Goal: Task Accomplishment & Management: Manage account settings

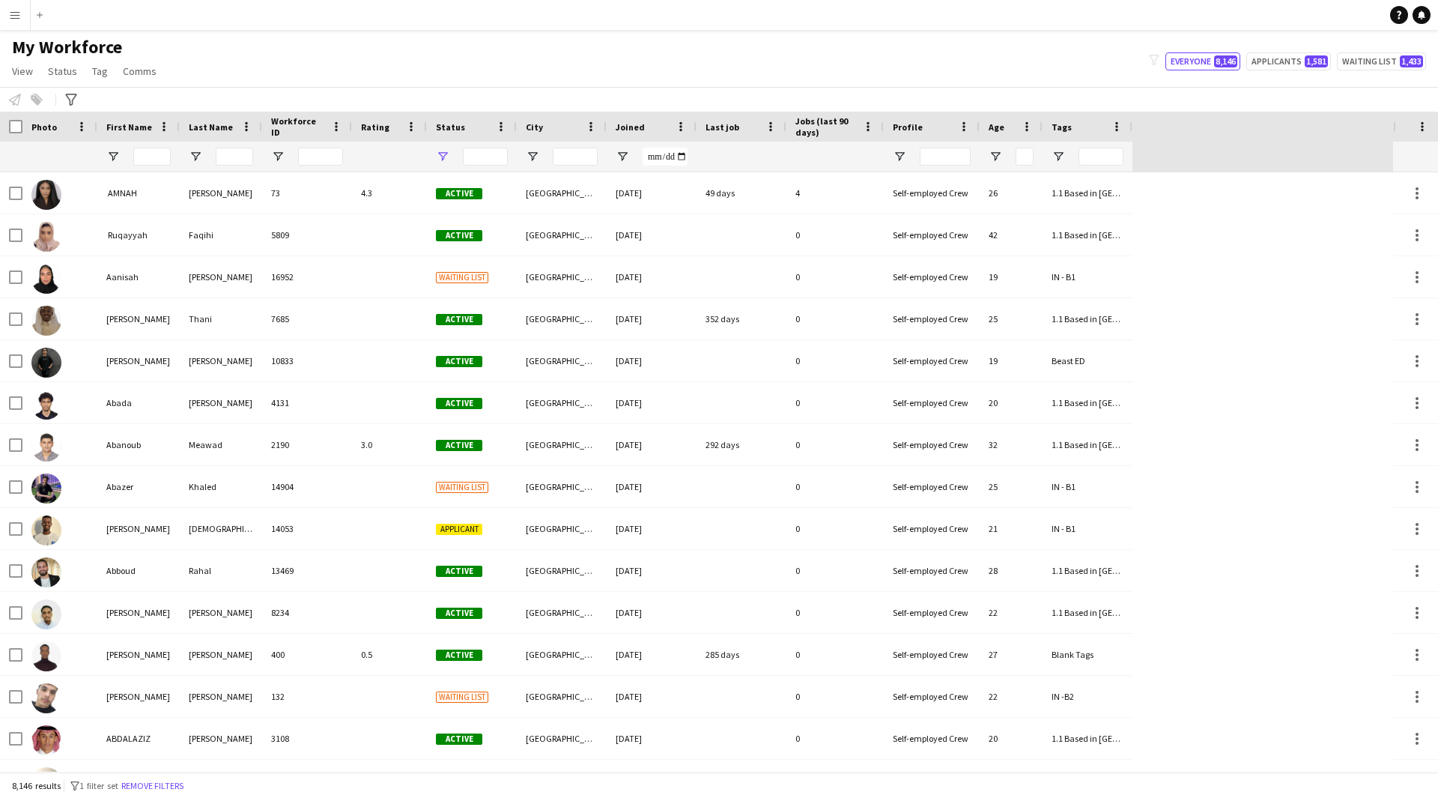
type input "**********"
click at [27, 73] on span "View" at bounding box center [22, 70] width 21 height 13
click at [244, 45] on div "My Workforce View Views Default view [PERSON_NAME] [PERSON_NAME] [PERSON_NAME] …" at bounding box center [719, 61] width 1438 height 51
click at [78, 76] on link "Status" at bounding box center [62, 70] width 41 height 19
click at [37, 73] on link "View" at bounding box center [22, 70] width 33 height 19
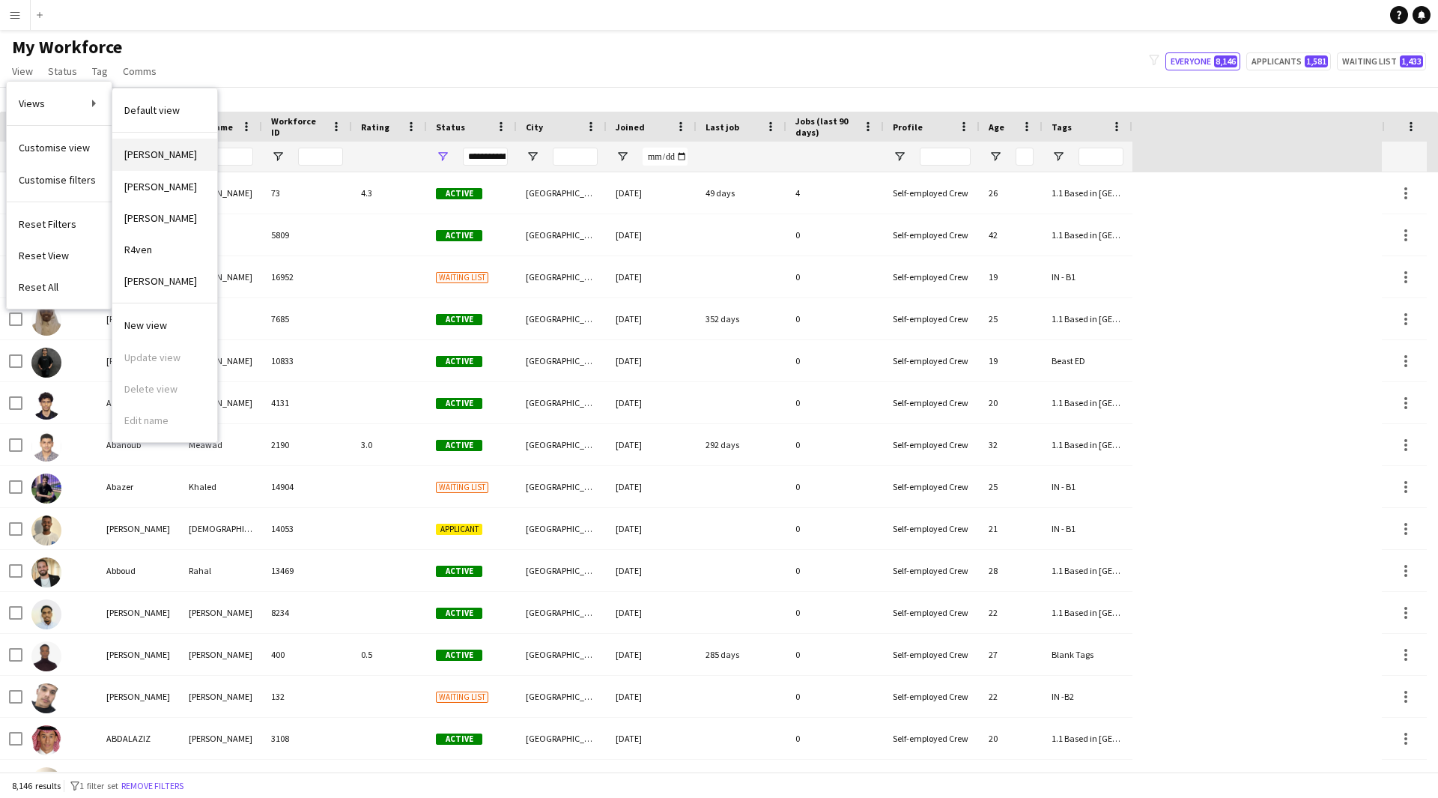
click at [187, 166] on link "[PERSON_NAME]" at bounding box center [164, 154] width 105 height 31
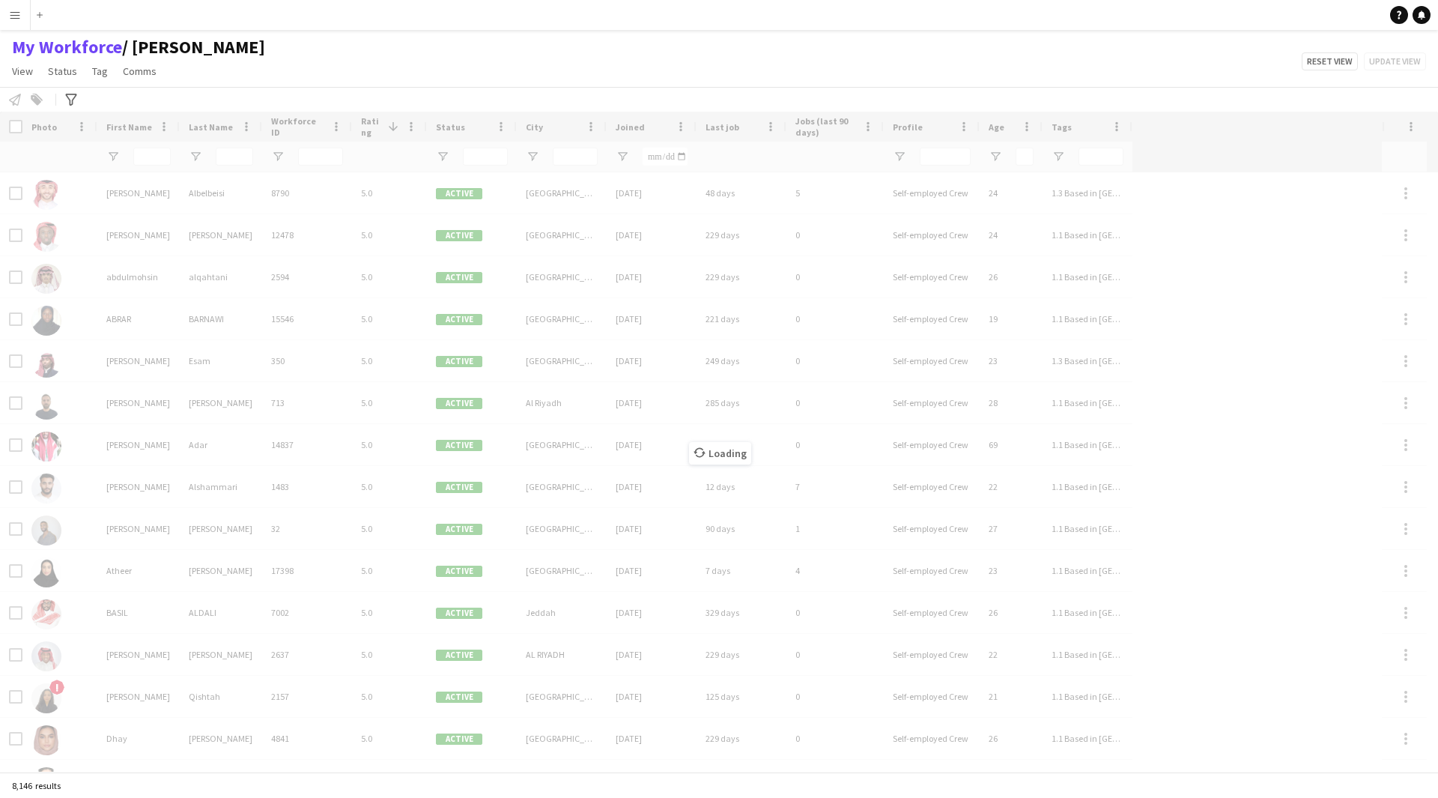
click at [11, 26] on button "Menu" at bounding box center [15, 15] width 30 height 30
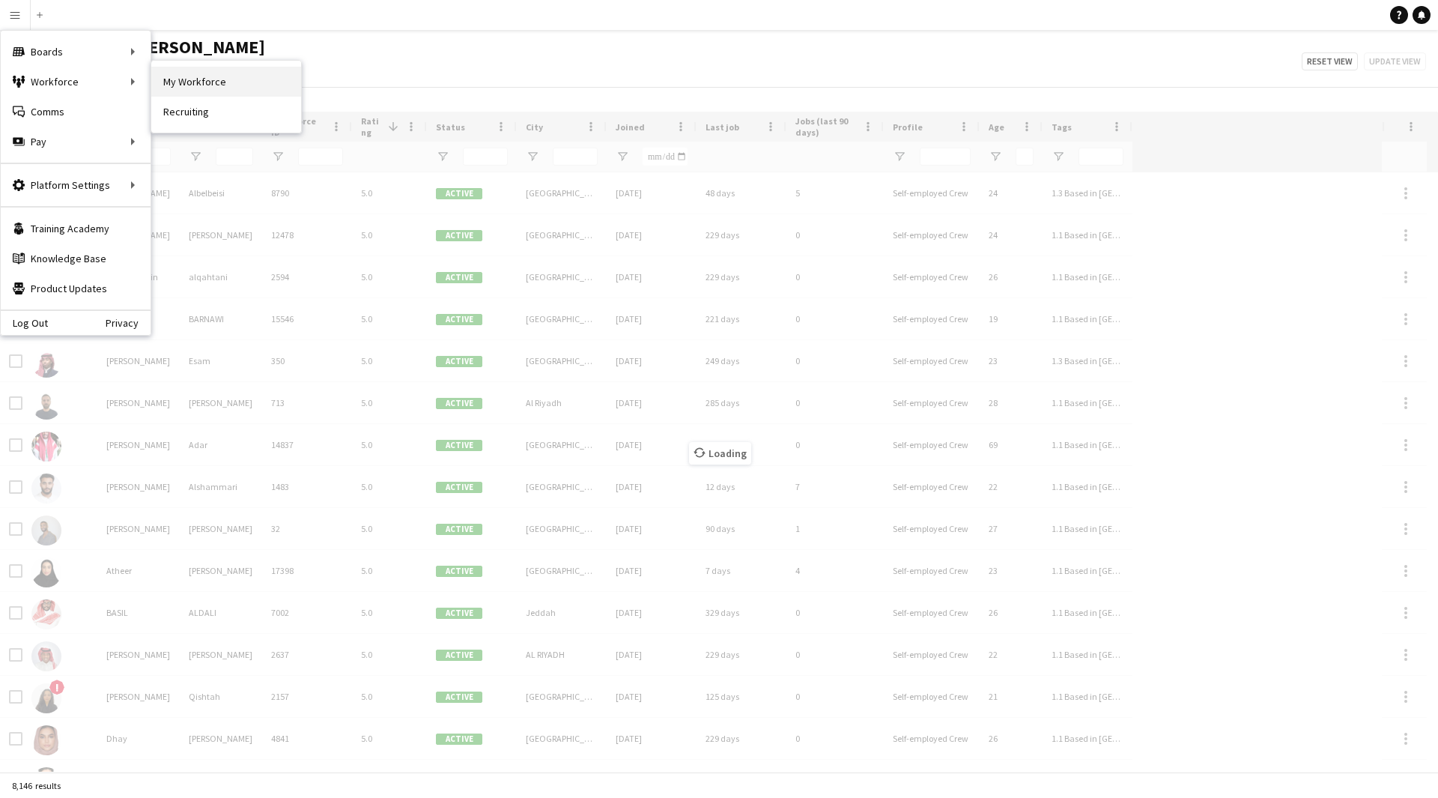
click at [184, 84] on link "My Workforce" at bounding box center [226, 82] width 150 height 30
type input "**********"
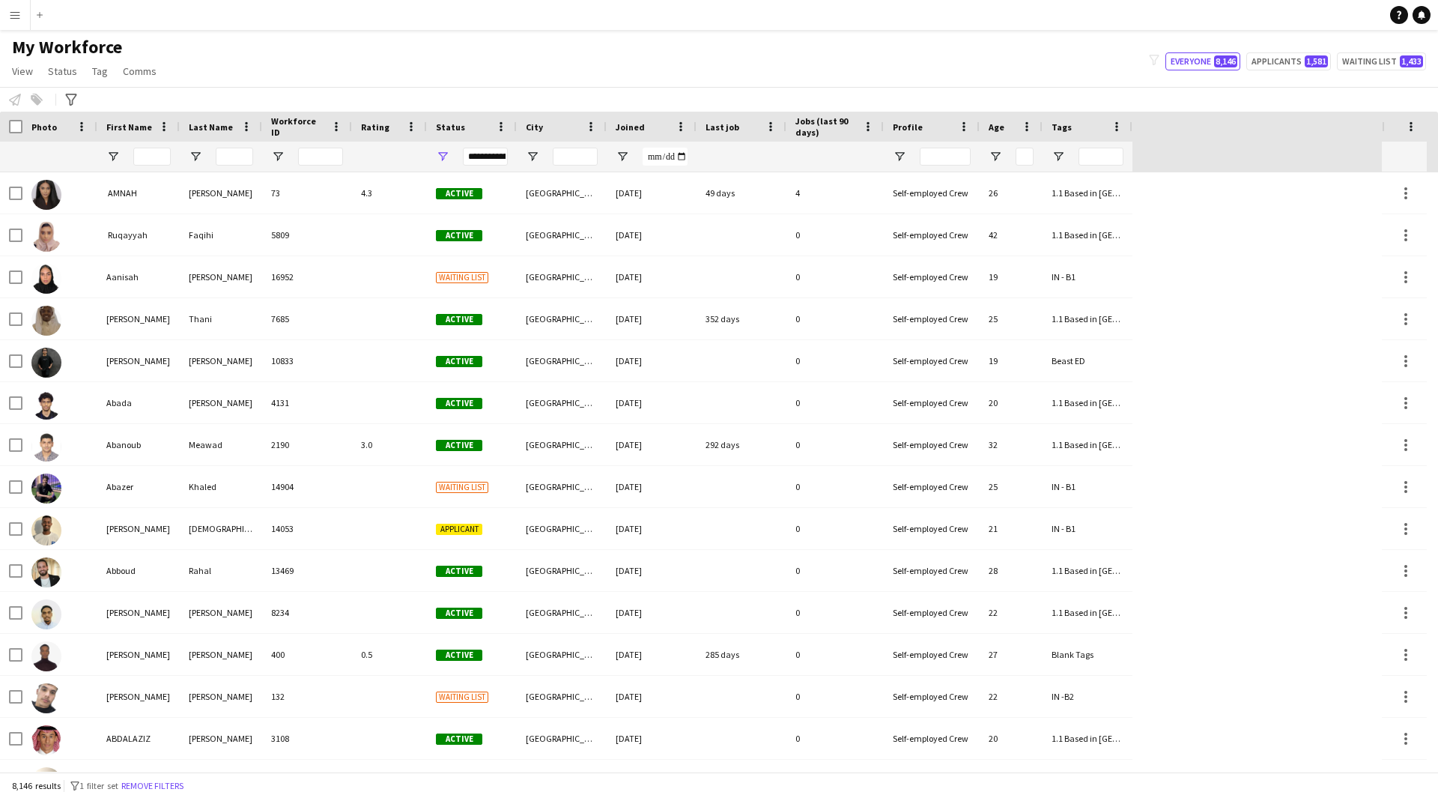
click at [1256, 128] on div "Workforce Details Photo First Name" at bounding box center [691, 142] width 1382 height 61
click at [1251, 133] on div "Workforce Details Photo First Name" at bounding box center [691, 142] width 1382 height 61
click at [313, 150] on input "Workforce ID Filter Input" at bounding box center [320, 157] width 45 height 18
click at [935, 157] on input "Profile Filter Input" at bounding box center [945, 157] width 51 height 18
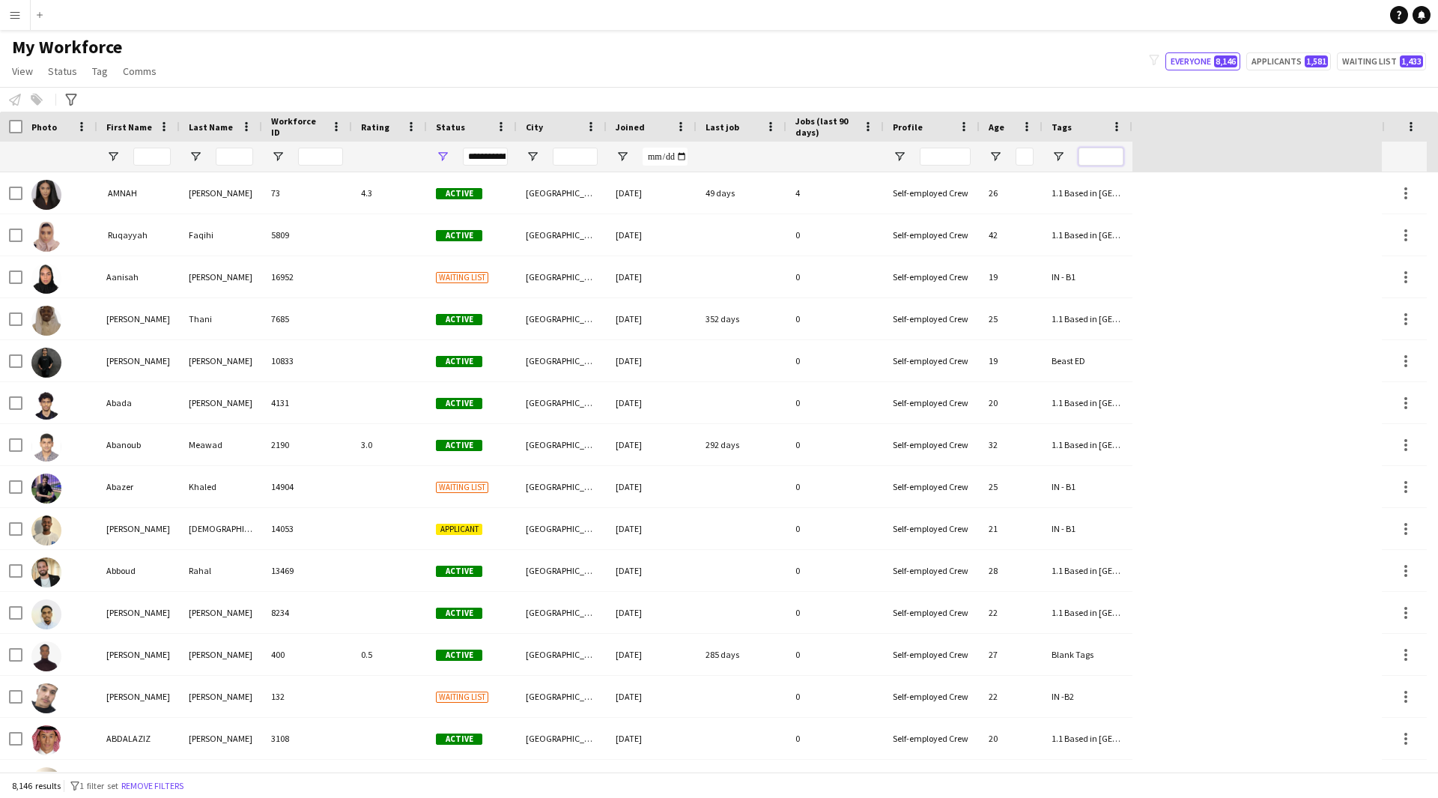
click at [1089, 157] on input "Tags Filter Input" at bounding box center [1100, 157] width 45 height 18
click at [1245, 155] on div "Workforce Details Photo First Name" at bounding box center [691, 142] width 1382 height 61
click at [1392, 165] on div at bounding box center [1404, 157] width 27 height 30
click at [1351, 139] on div "Workforce Details Photo First Name" at bounding box center [691, 142] width 1382 height 61
click at [30, 78] on link "View" at bounding box center [22, 70] width 33 height 19
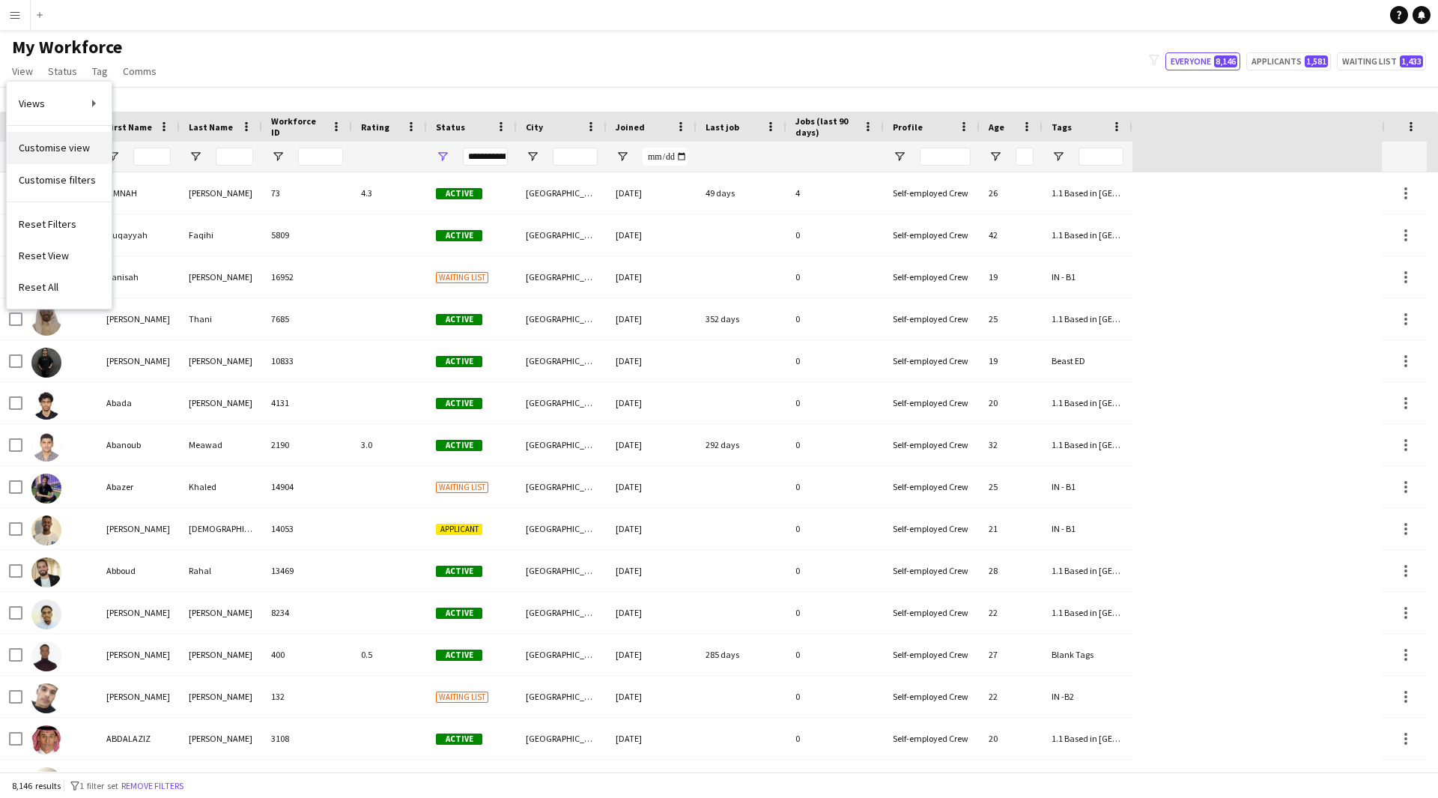
click at [63, 144] on span "Customise view" at bounding box center [54, 147] width 71 height 13
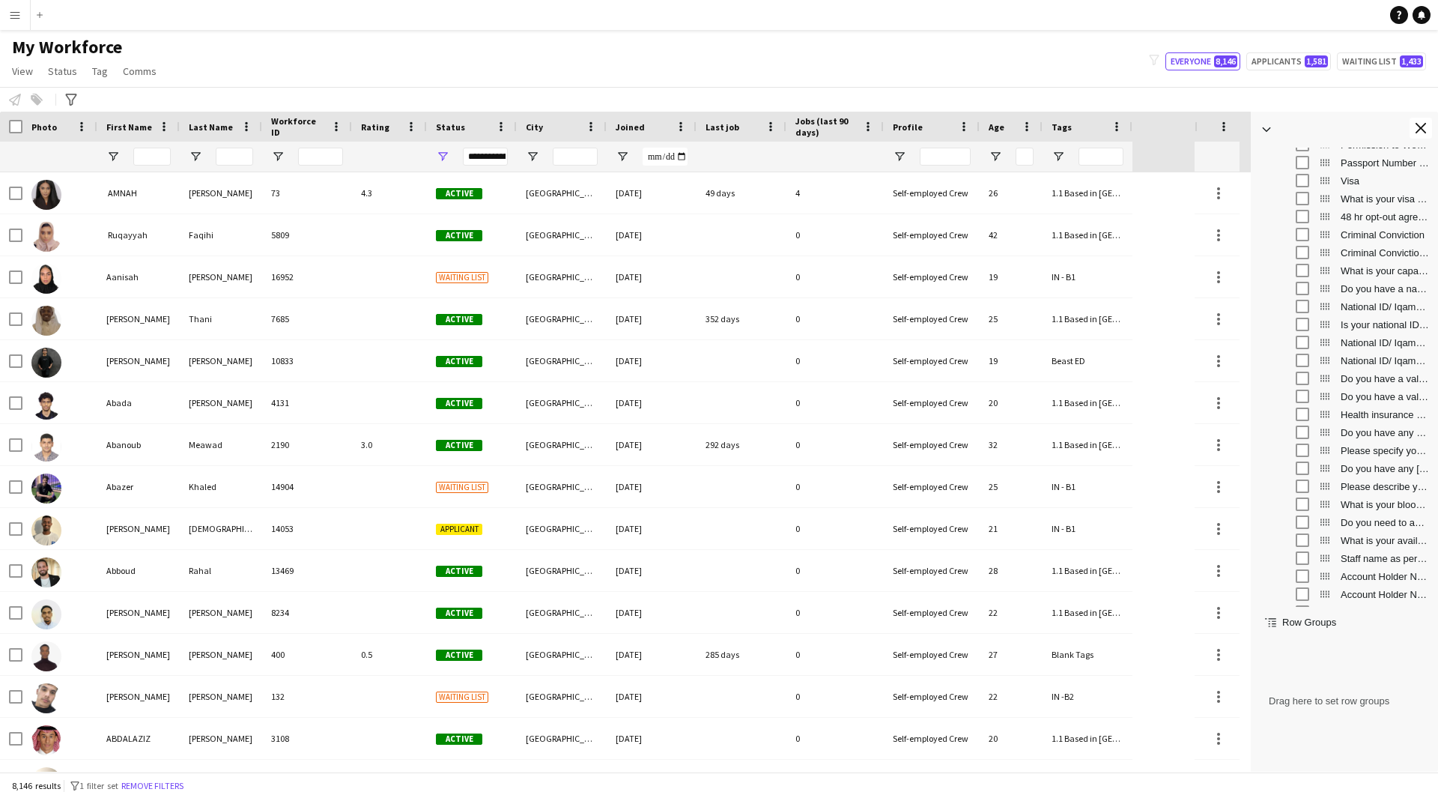
scroll to position [1293, 0]
click at [1415, 125] on button "Close tool panel" at bounding box center [1420, 128] width 22 height 21
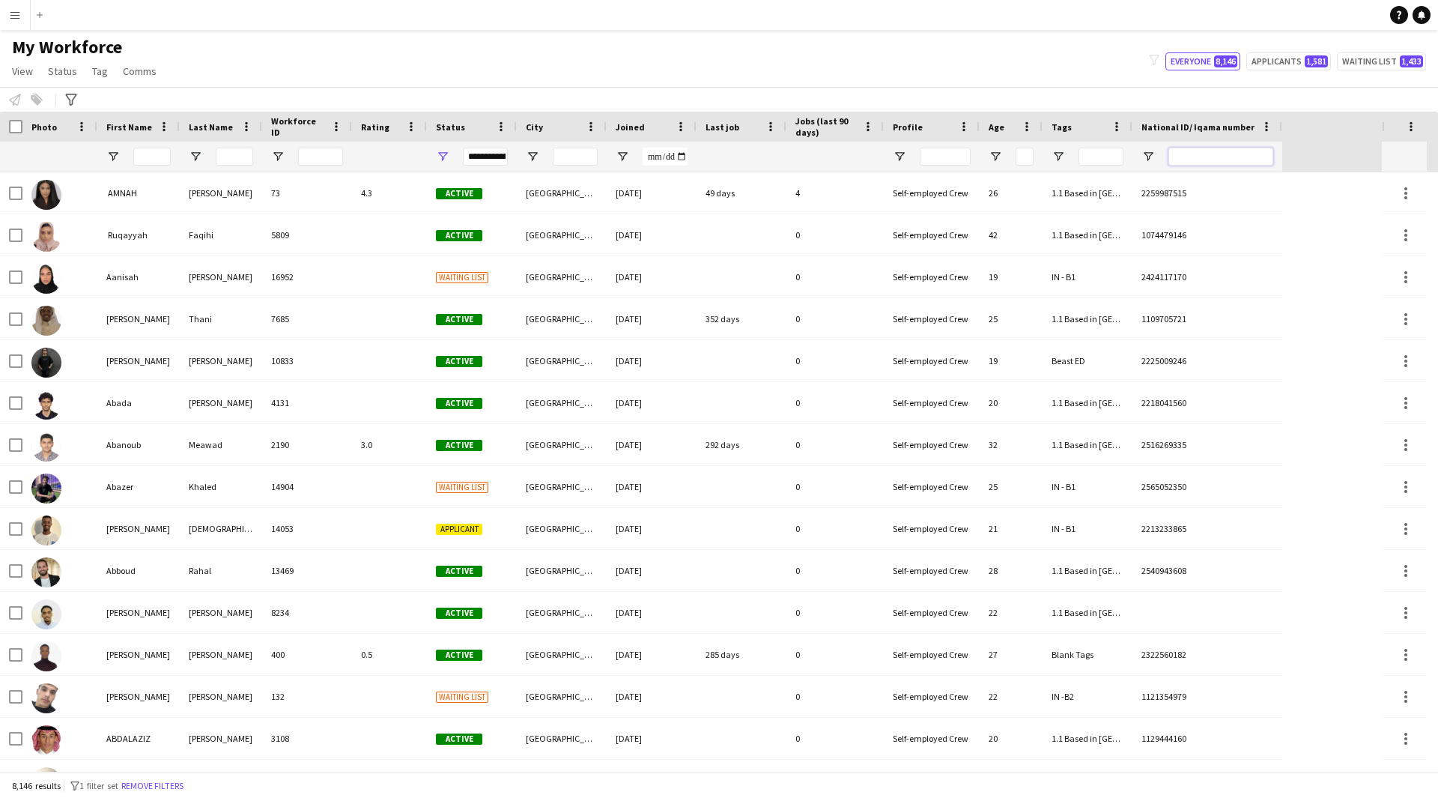
click at [1248, 156] on input "National ID/ Iqama number Filter Input" at bounding box center [1220, 157] width 105 height 18
paste input "**********"
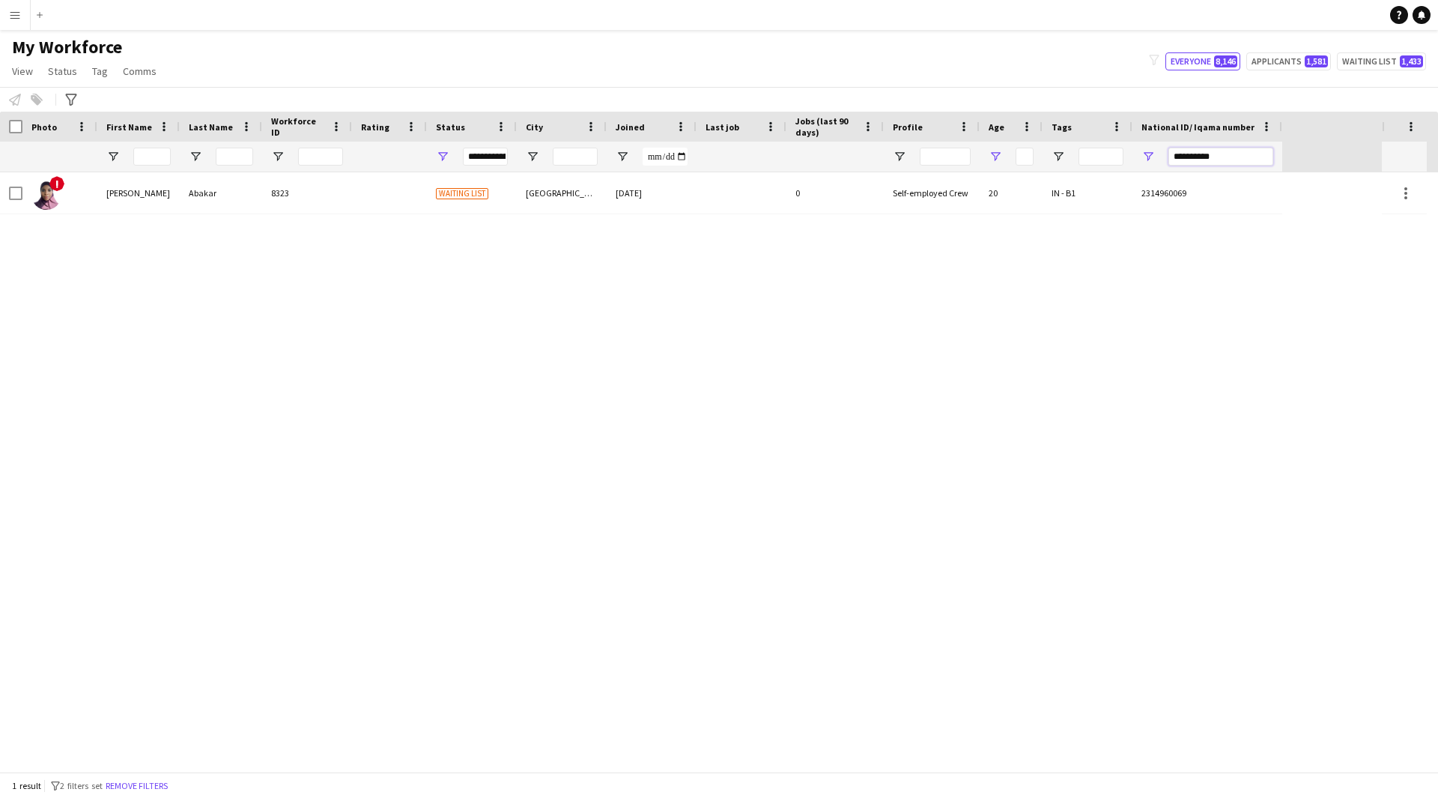
paste input "**********"
type input "*"
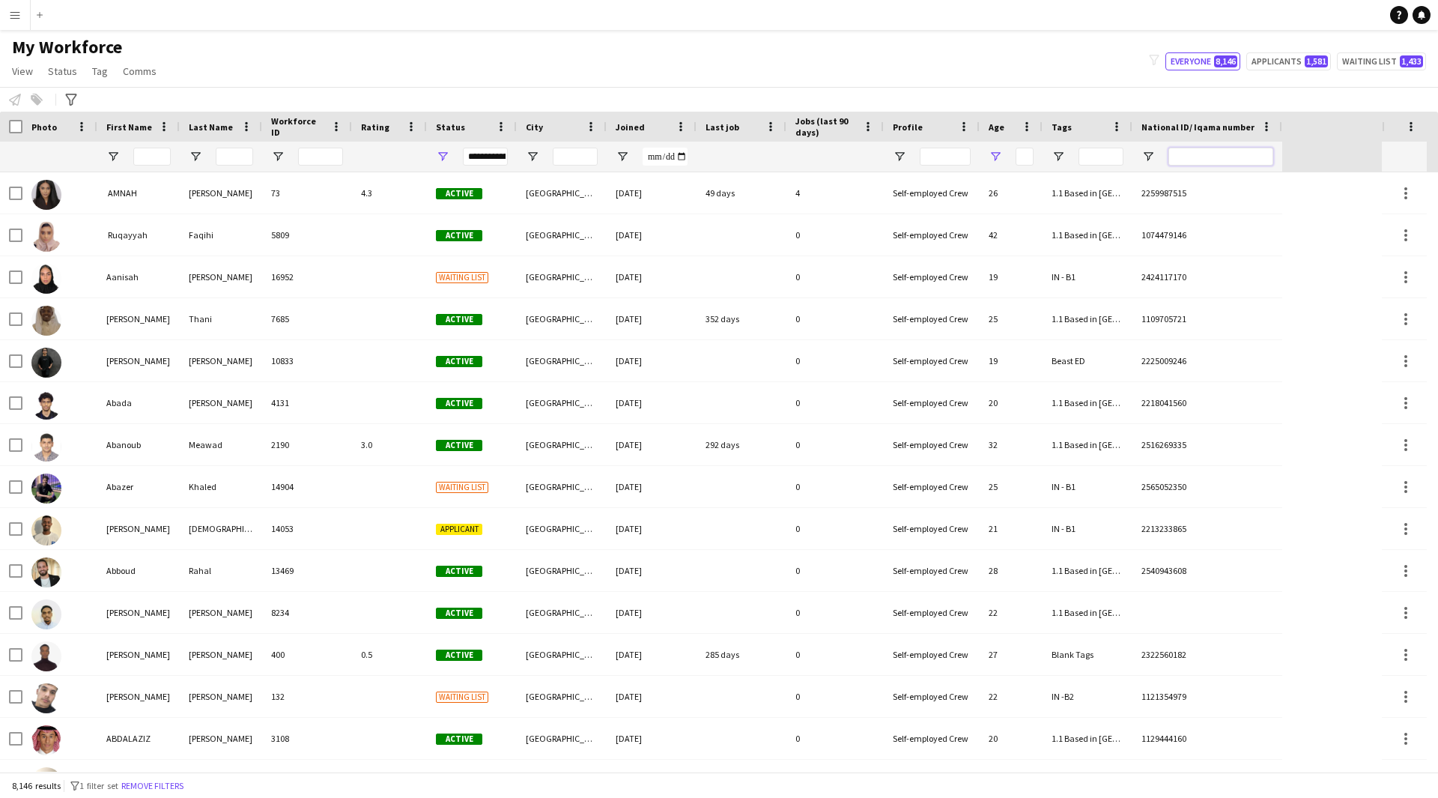
paste input "**********"
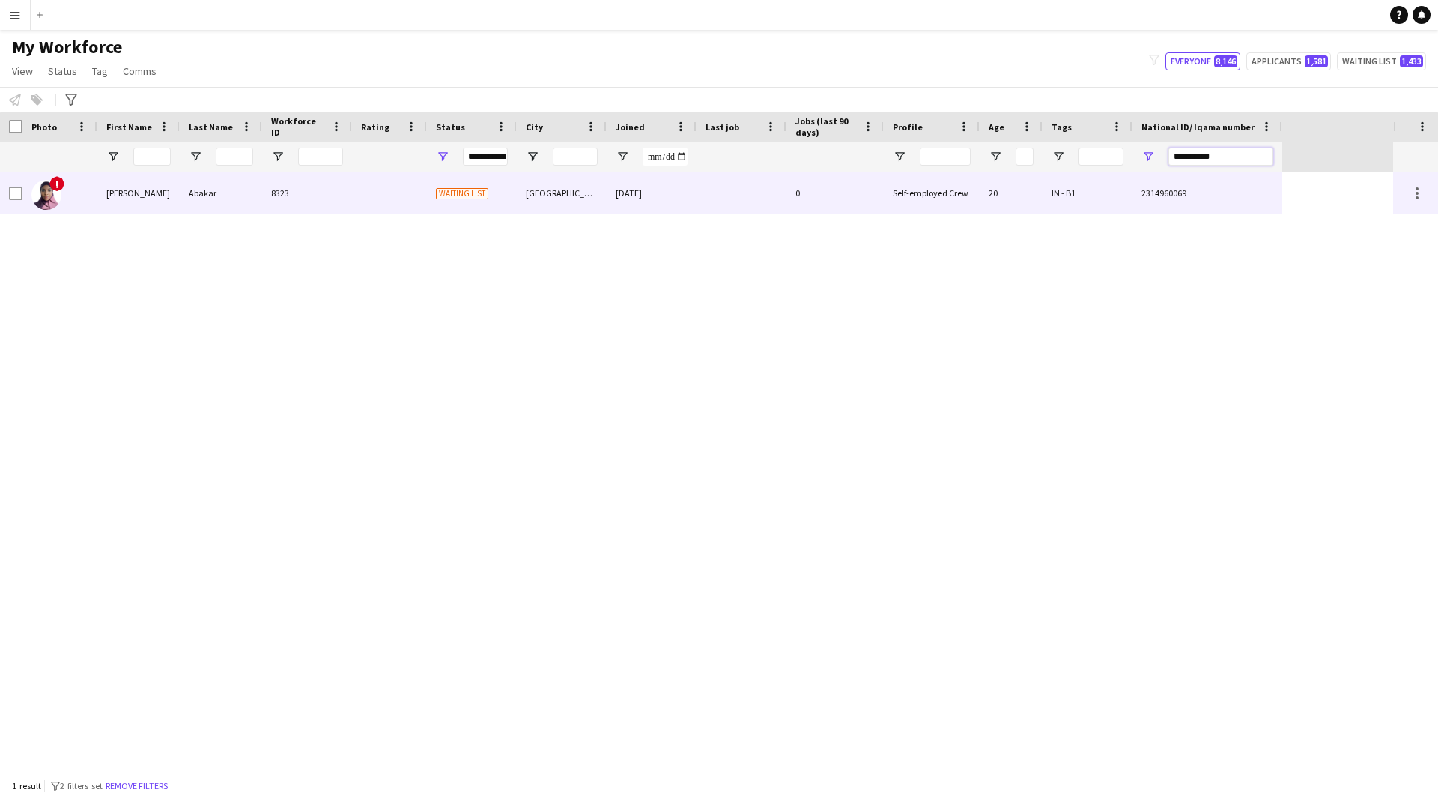
type input "**********"
click at [895, 191] on div "Self-employed Crew" at bounding box center [932, 192] width 96 height 41
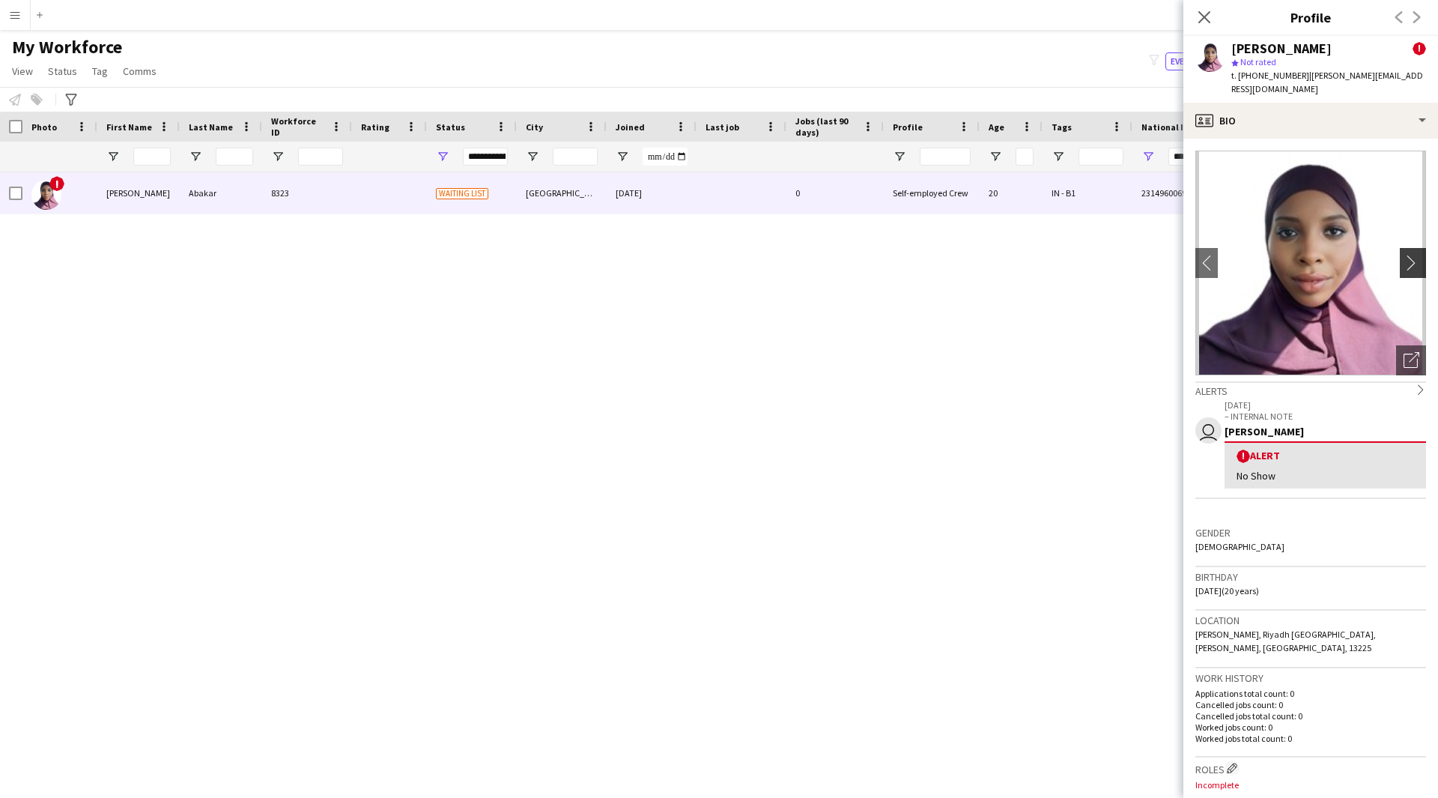
click at [1411, 261] on button "chevron-right" at bounding box center [1415, 263] width 30 height 30
click at [1402, 358] on div "Open photos pop-in" at bounding box center [1411, 360] width 30 height 30
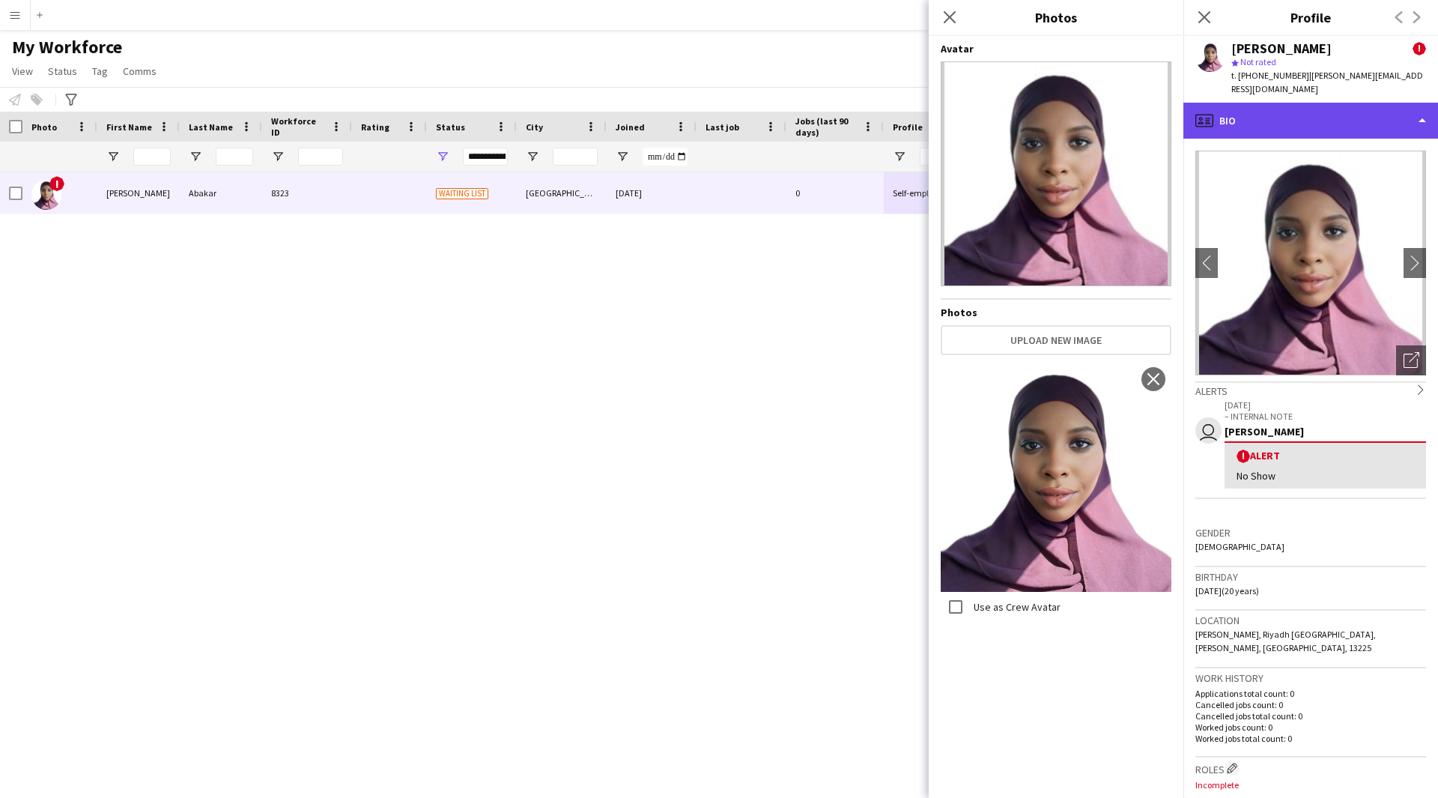
click at [1320, 110] on div "profile Bio" at bounding box center [1310, 121] width 255 height 36
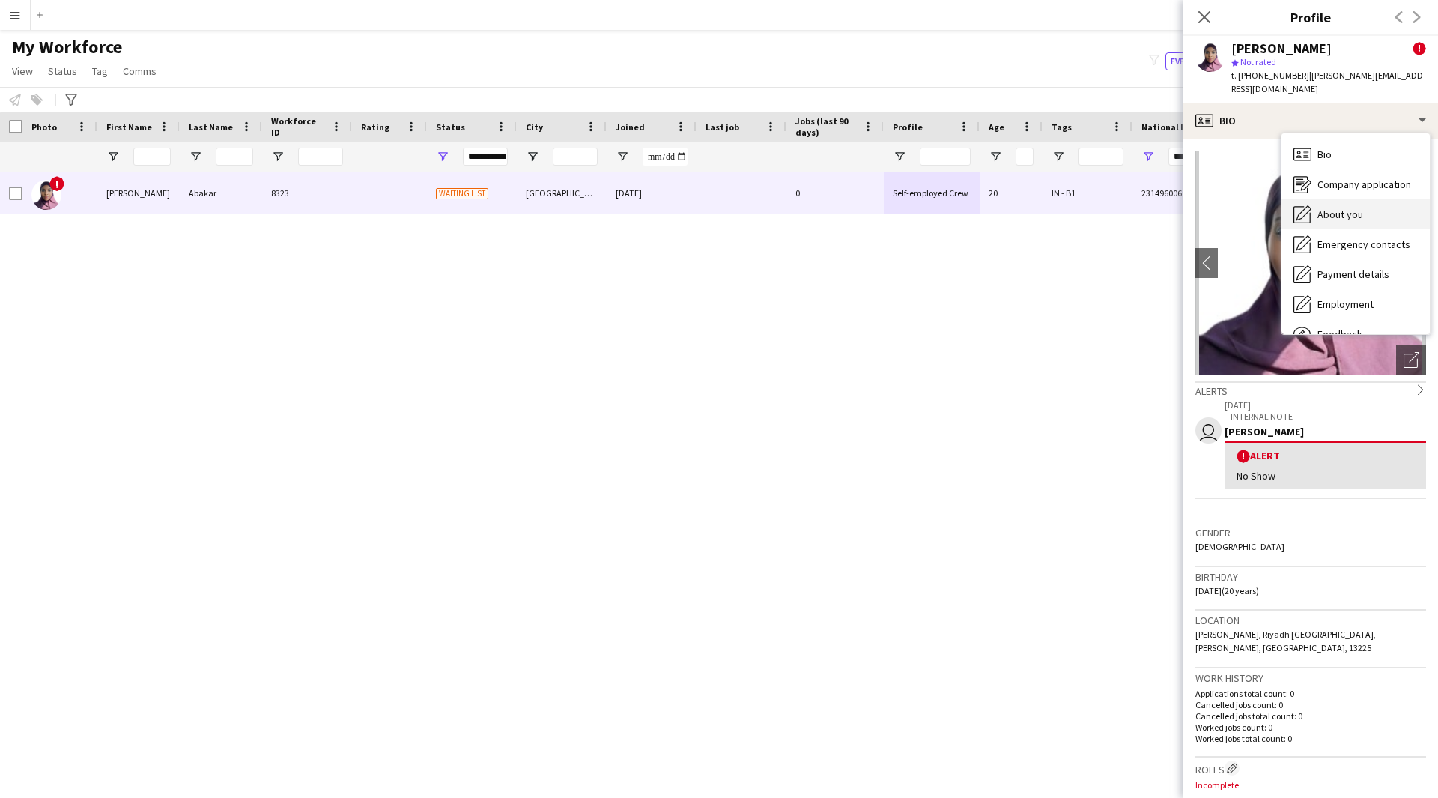
click at [1361, 207] on span "About you" at bounding box center [1340, 213] width 46 height 13
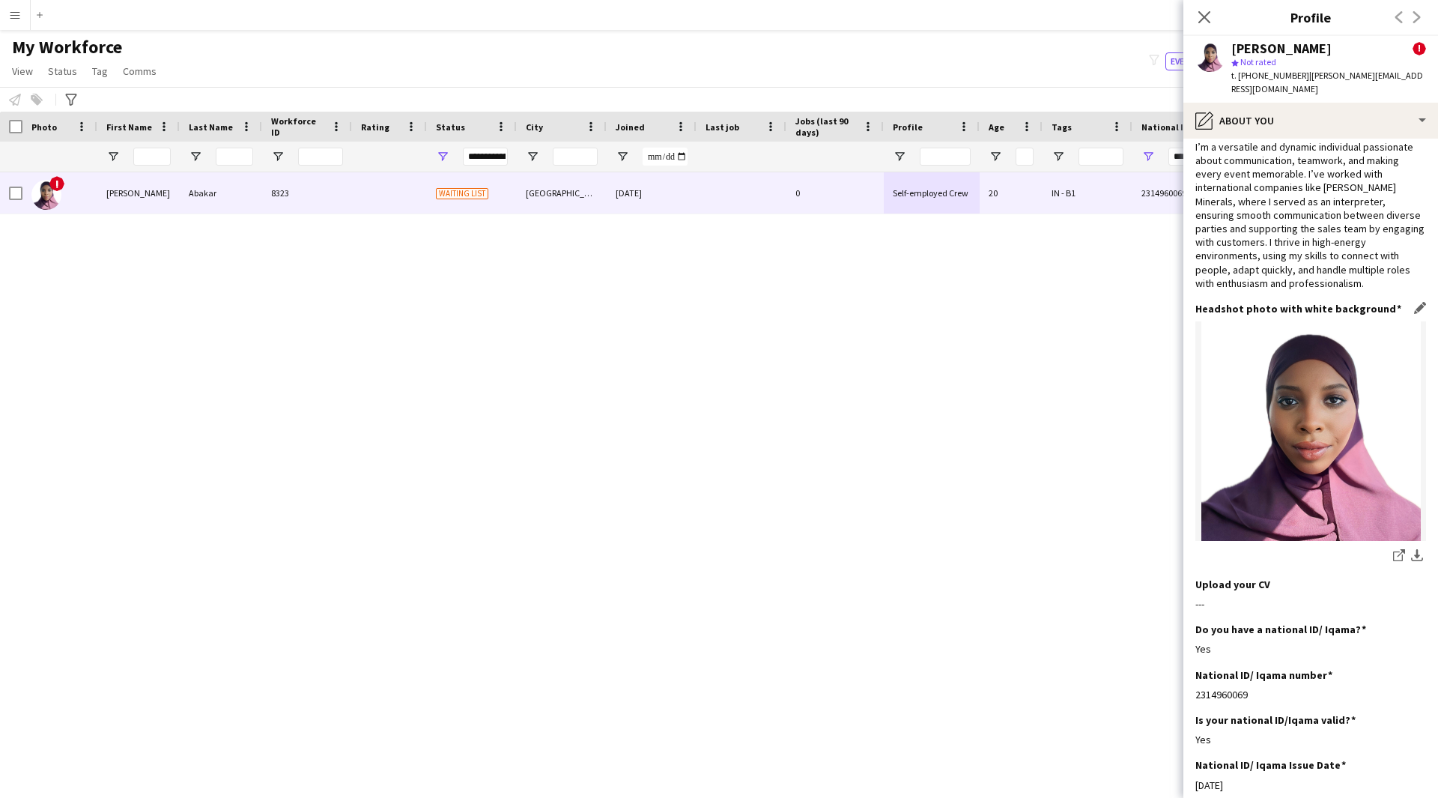
scroll to position [0, 0]
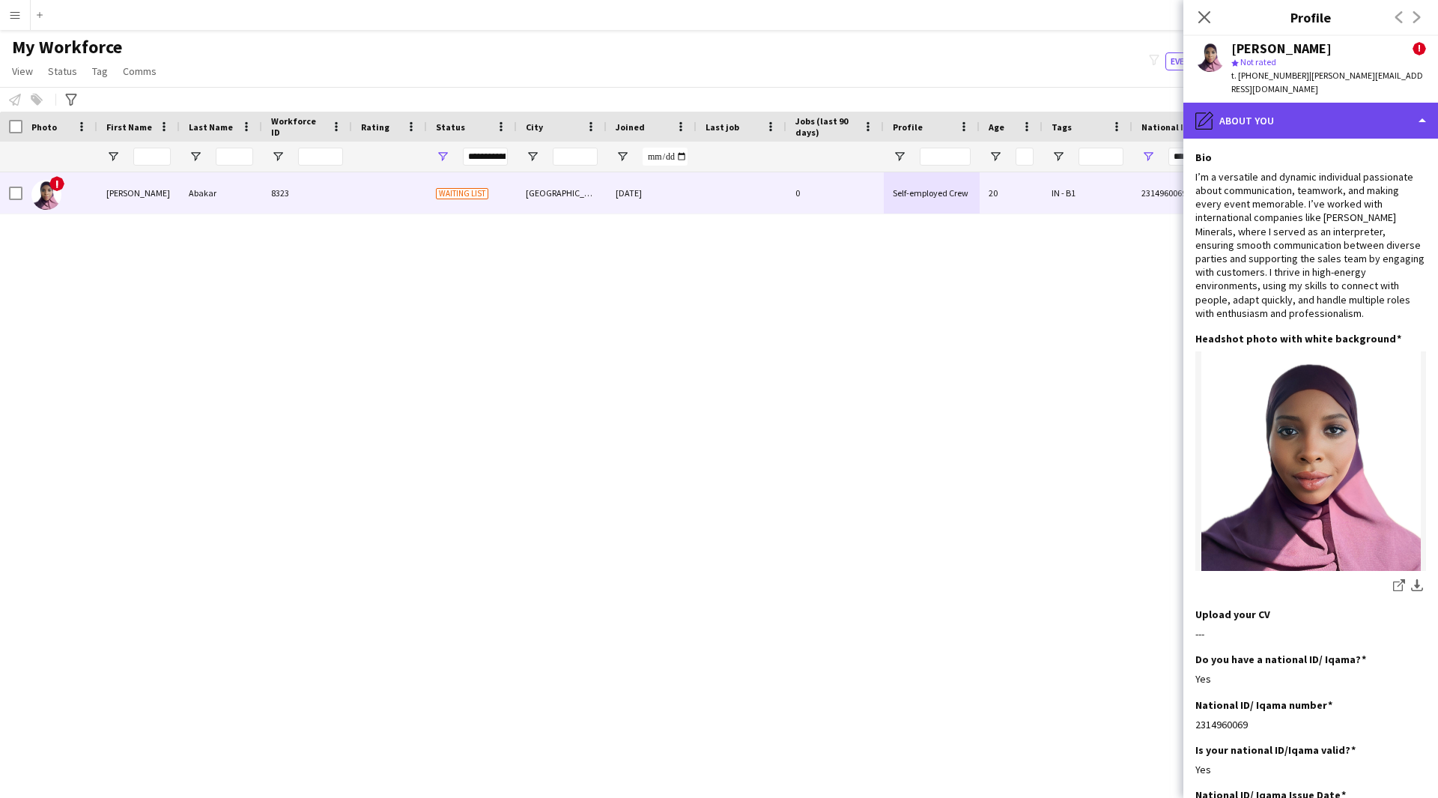
click at [1278, 103] on div "pencil4 About you" at bounding box center [1310, 121] width 255 height 36
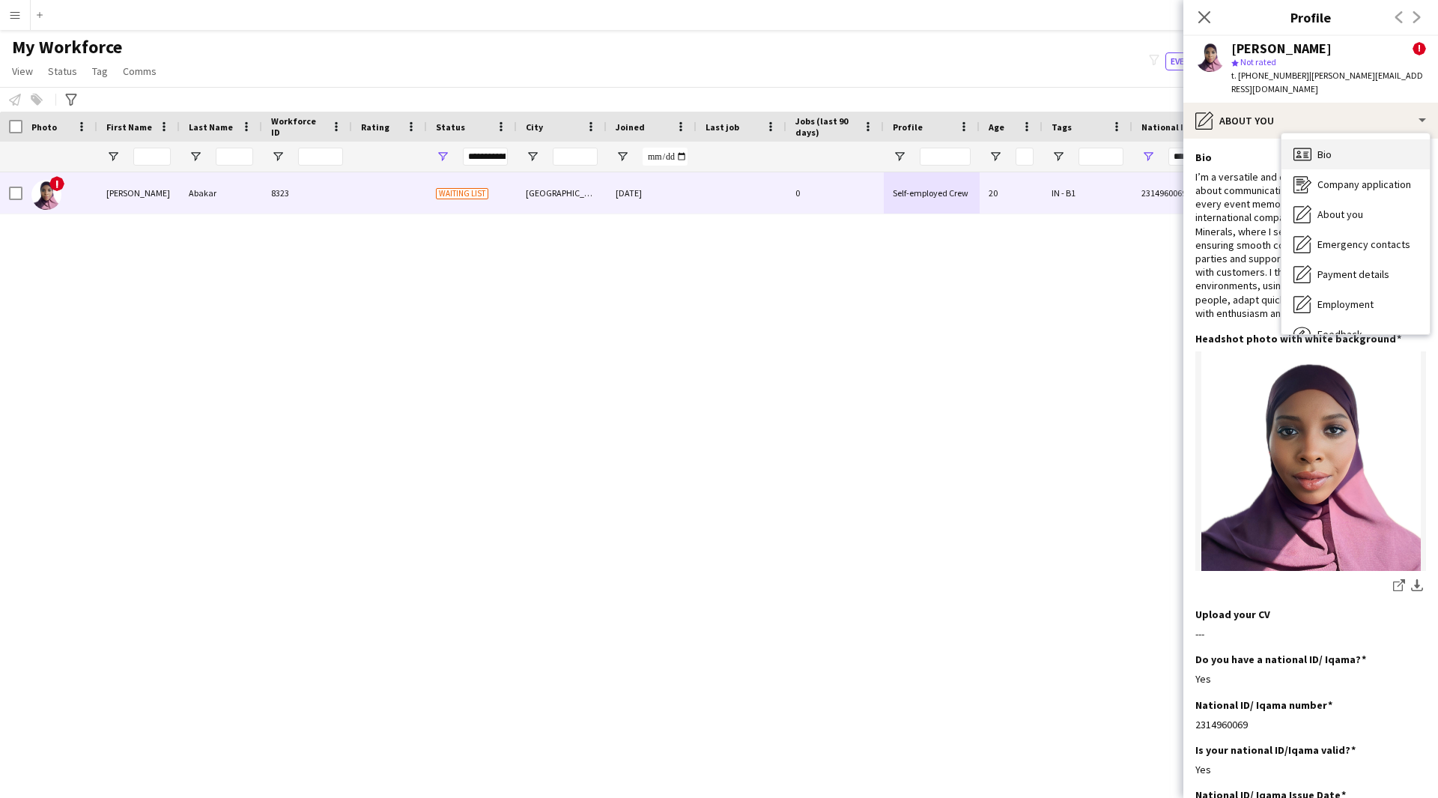
click at [1308, 145] on icon "Bio" at bounding box center [1302, 154] width 18 height 18
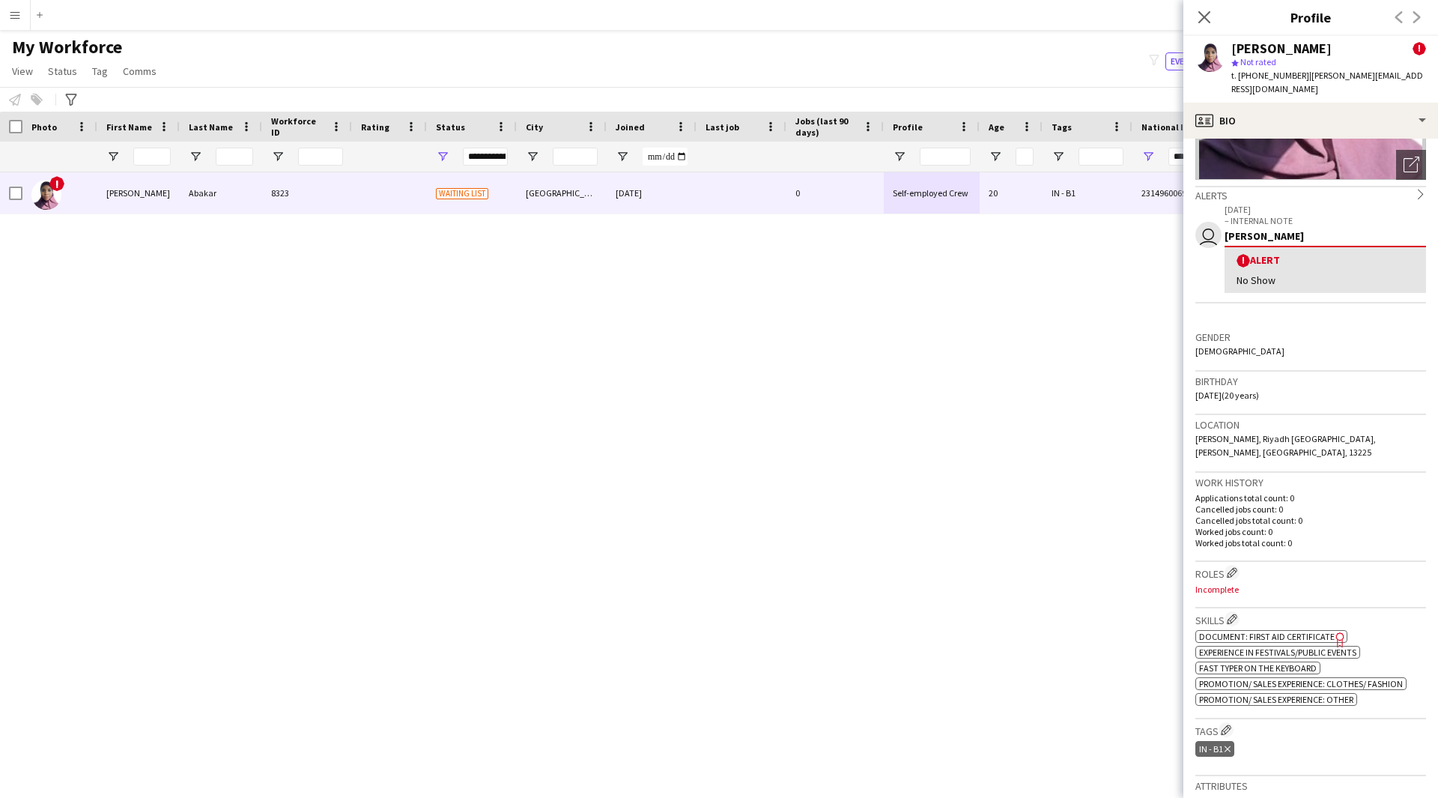
scroll to position [201, 0]
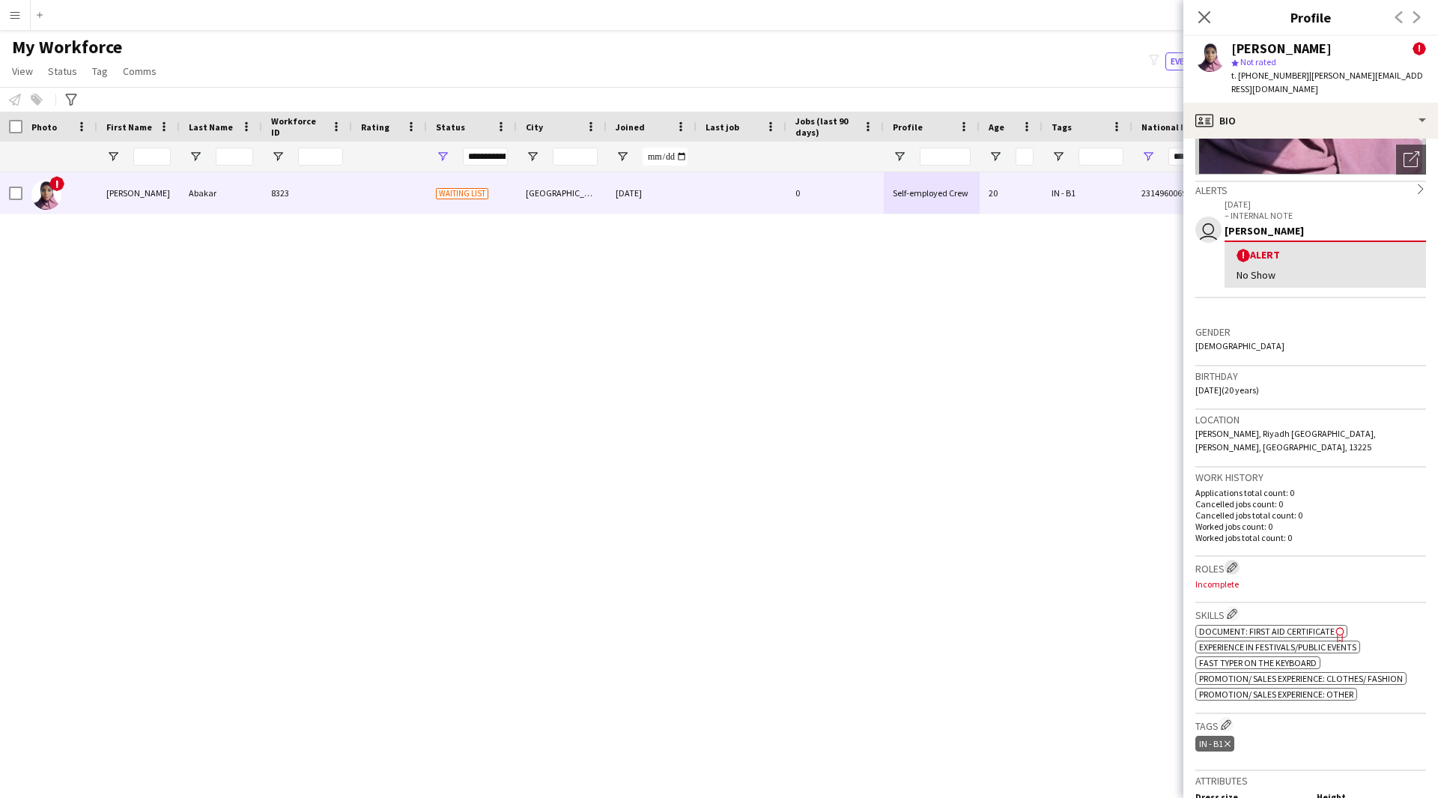
click at [1232, 559] on button "Edit crew company roles" at bounding box center [1231, 566] width 15 height 15
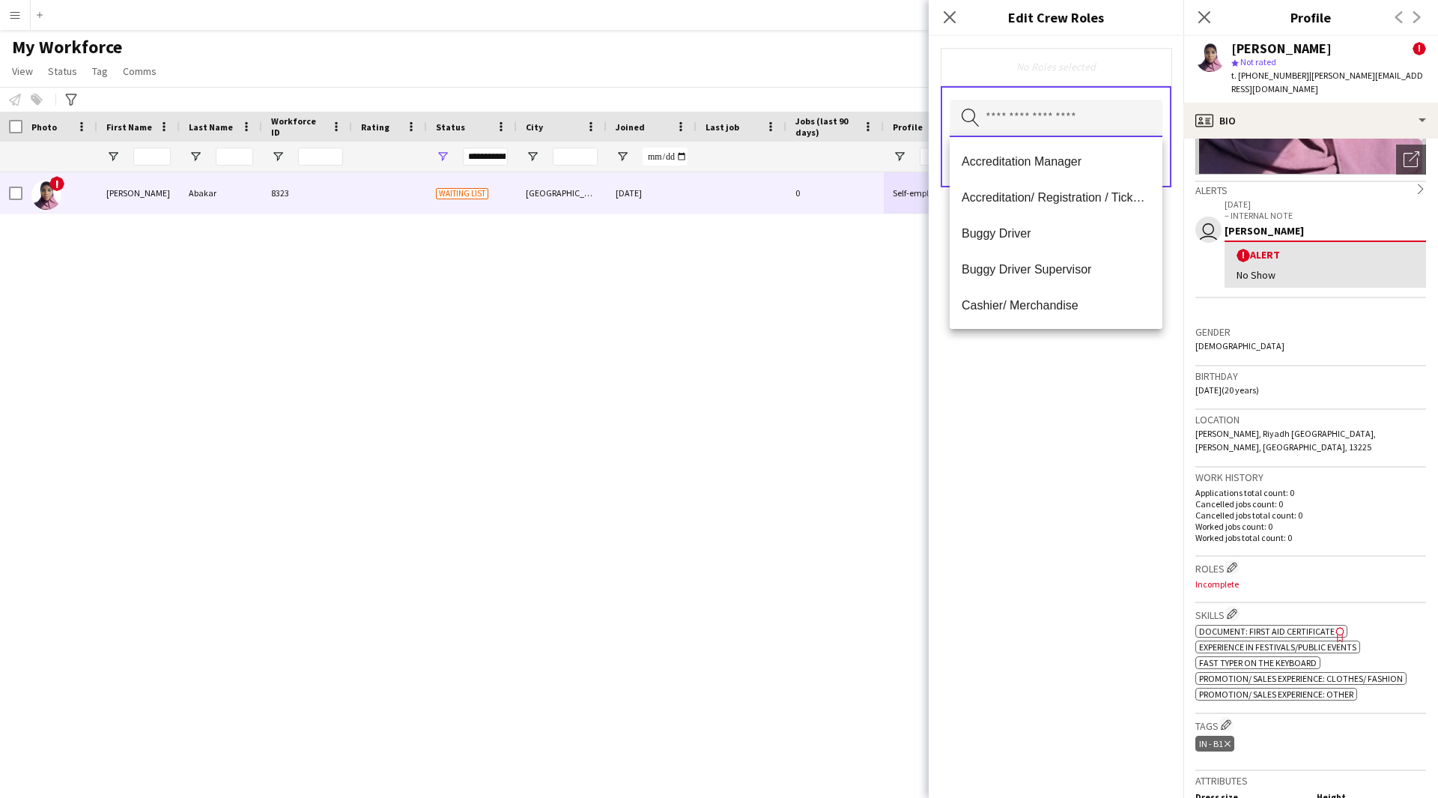
click at [1067, 118] on input "text" at bounding box center [1056, 118] width 213 height 37
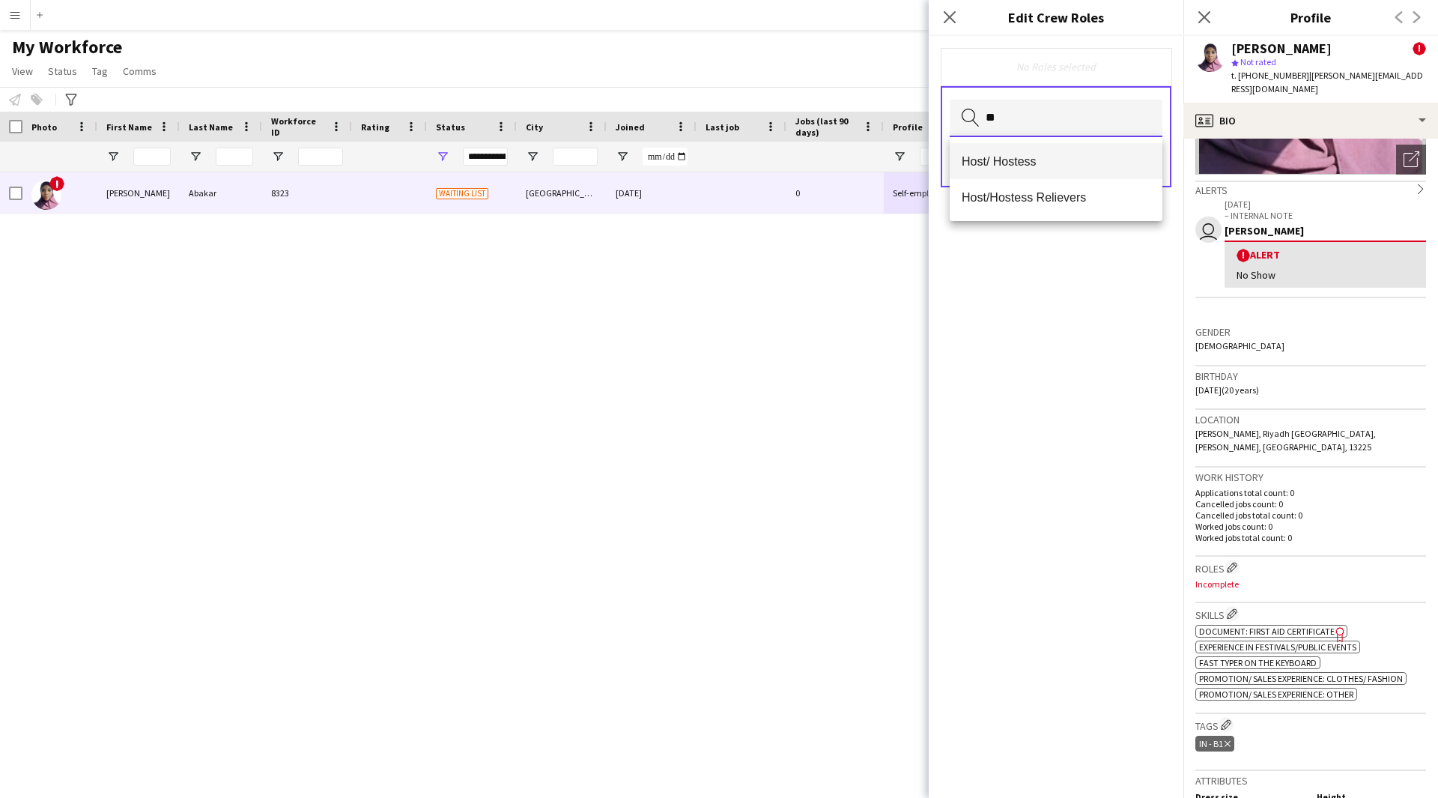
type input "**"
click at [1054, 147] on mat-option "Host/ Hostess" at bounding box center [1056, 161] width 213 height 36
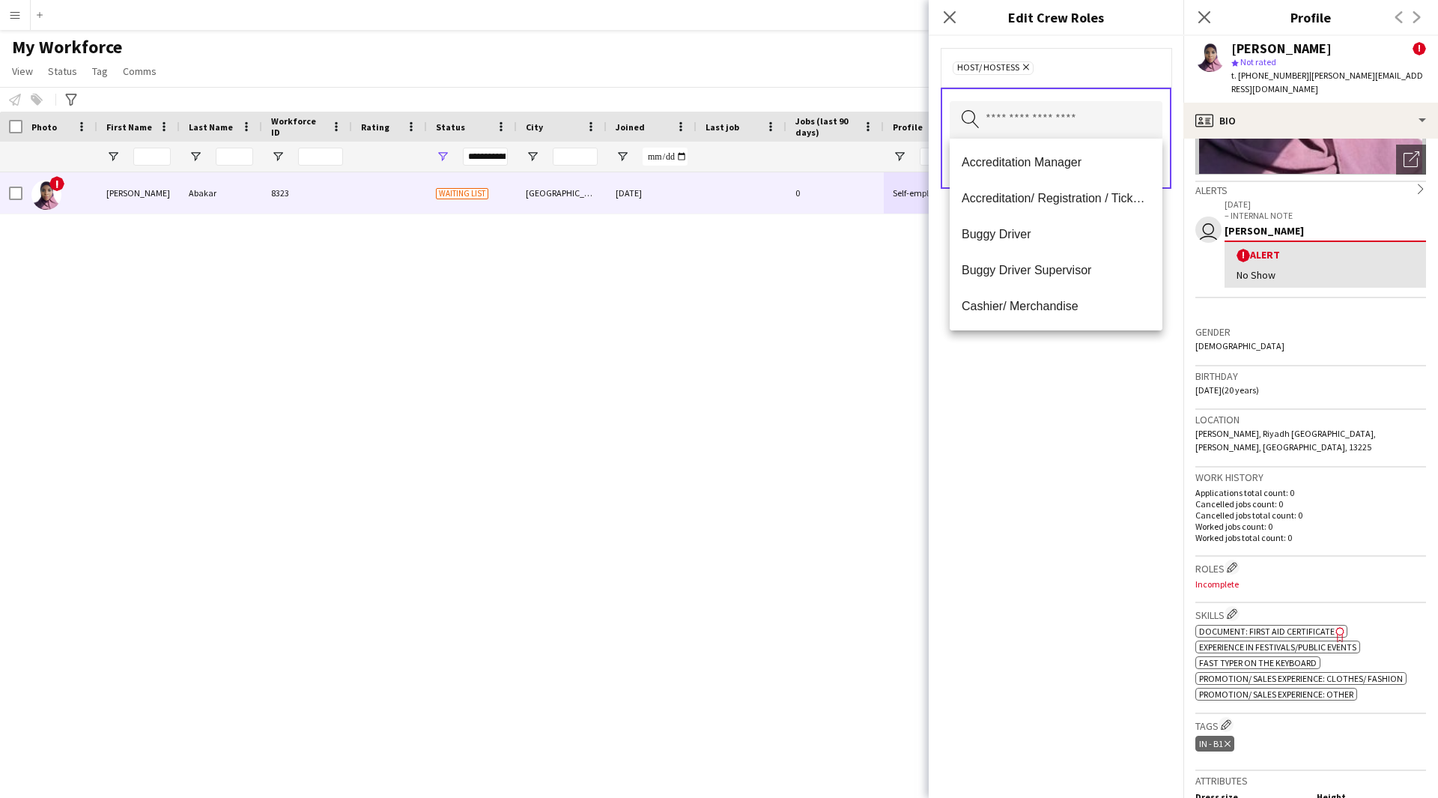
click at [1038, 485] on div "Host/ Hostess Remove Search by role type Save" at bounding box center [1056, 417] width 255 height 762
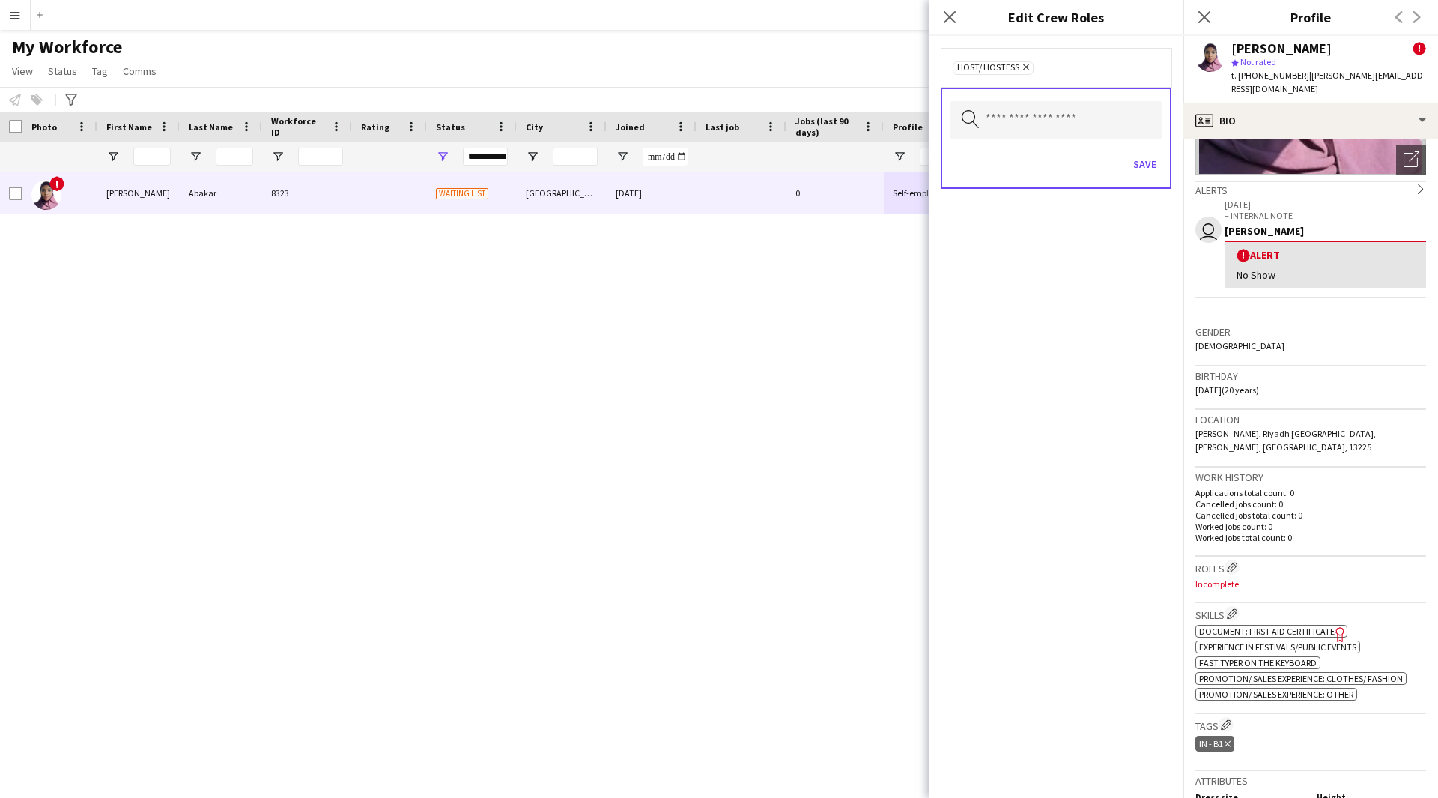
click at [1223, 559] on h3 "Roles Edit crew company roles" at bounding box center [1310, 567] width 231 height 16
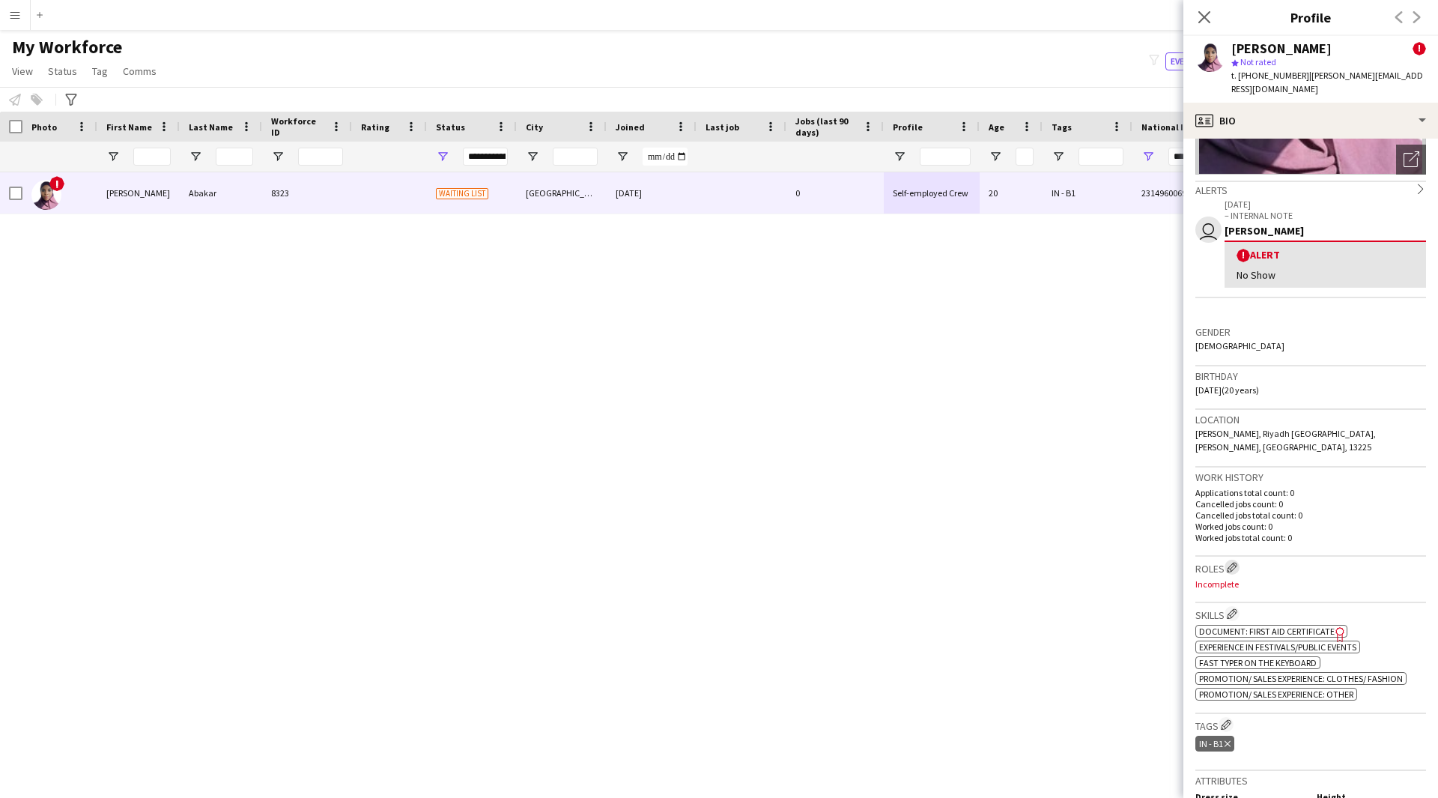
click at [1232, 562] on app-icon "Edit crew company roles" at bounding box center [1232, 567] width 10 height 10
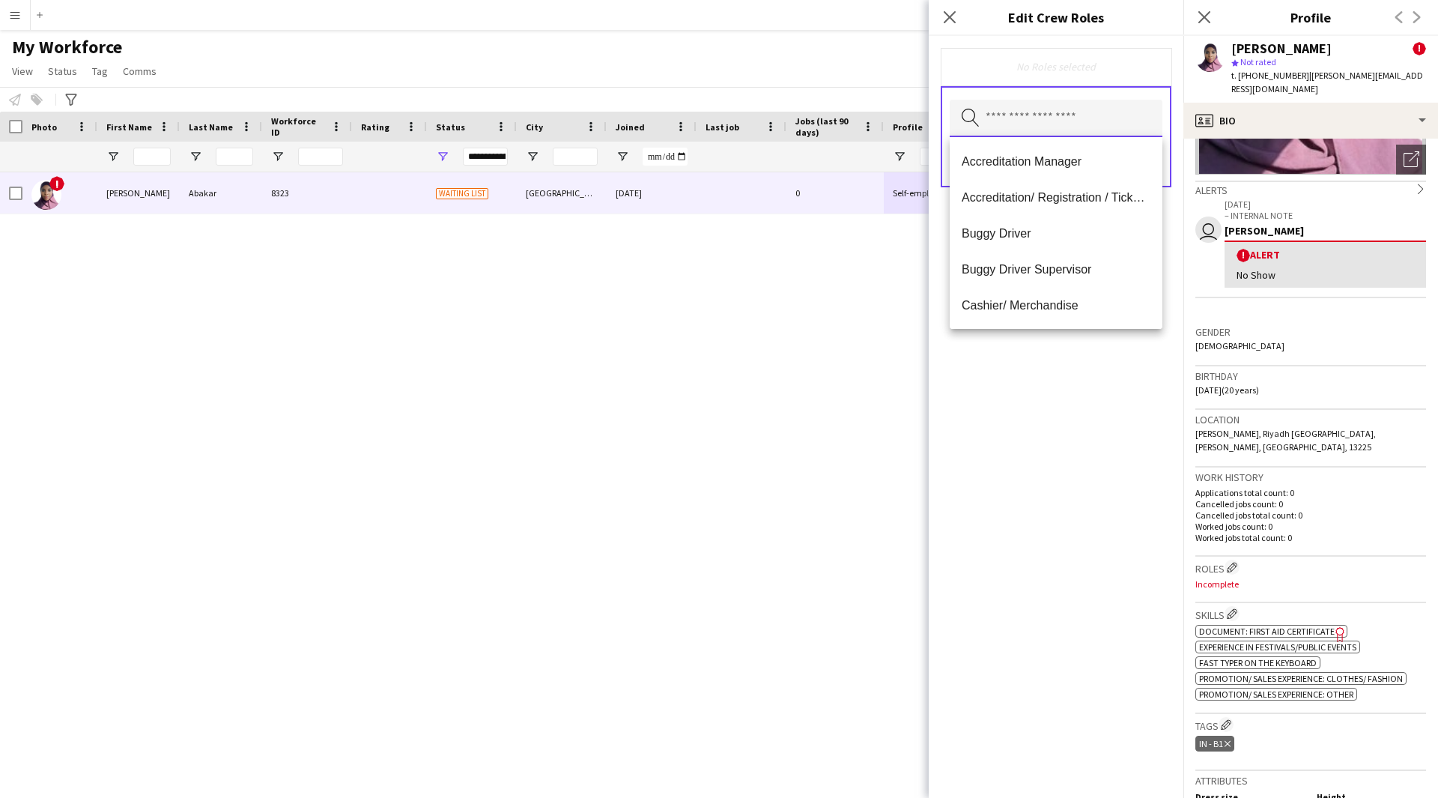
click at [1060, 123] on input "text" at bounding box center [1056, 118] width 213 height 37
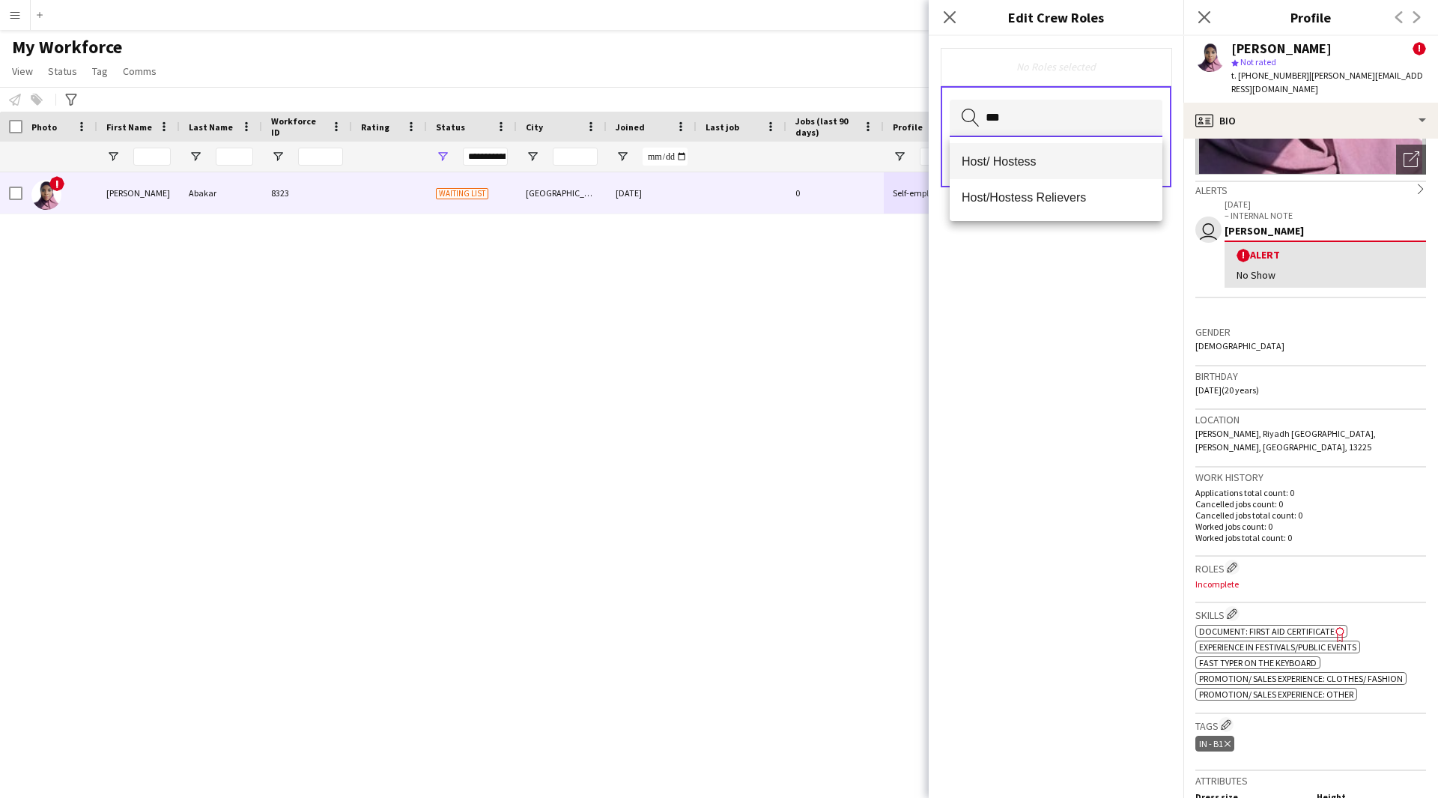
type input "***"
click at [1045, 157] on span "Host/ Hostess" at bounding box center [1056, 161] width 189 height 14
type input "**"
click at [1048, 168] on span "Customer Service Staff" at bounding box center [1056, 162] width 189 height 14
type input "****"
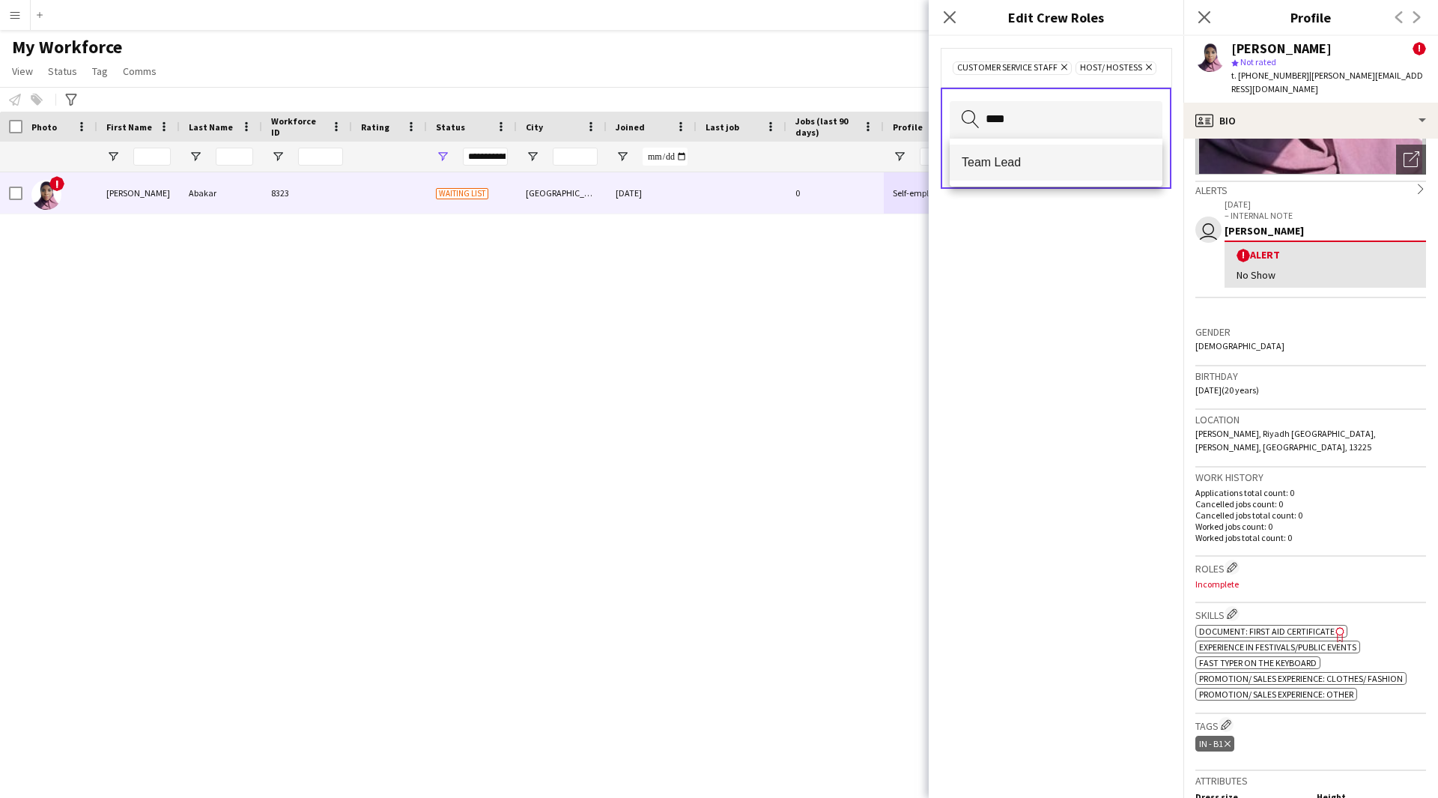
click at [1076, 165] on span "Team Lead" at bounding box center [1056, 162] width 189 height 14
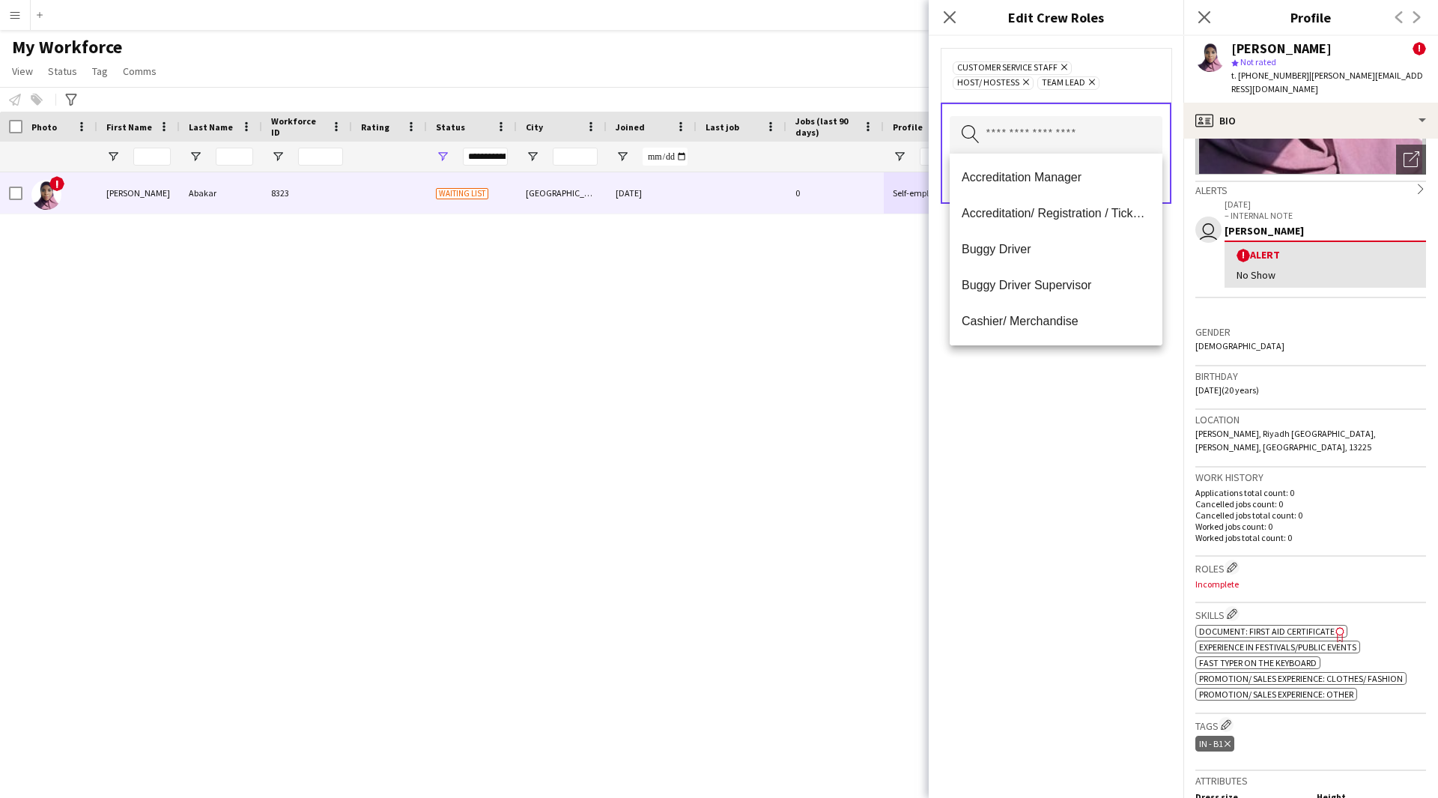
drag, startPoint x: 1111, startPoint y: 491, endPoint x: 1111, endPoint y: 468, distance: 23.2
click at [1111, 468] on div "Customer Service Staff Remove Host/ Hostess Remove Team Lead Remove Search by r…" at bounding box center [1056, 417] width 255 height 762
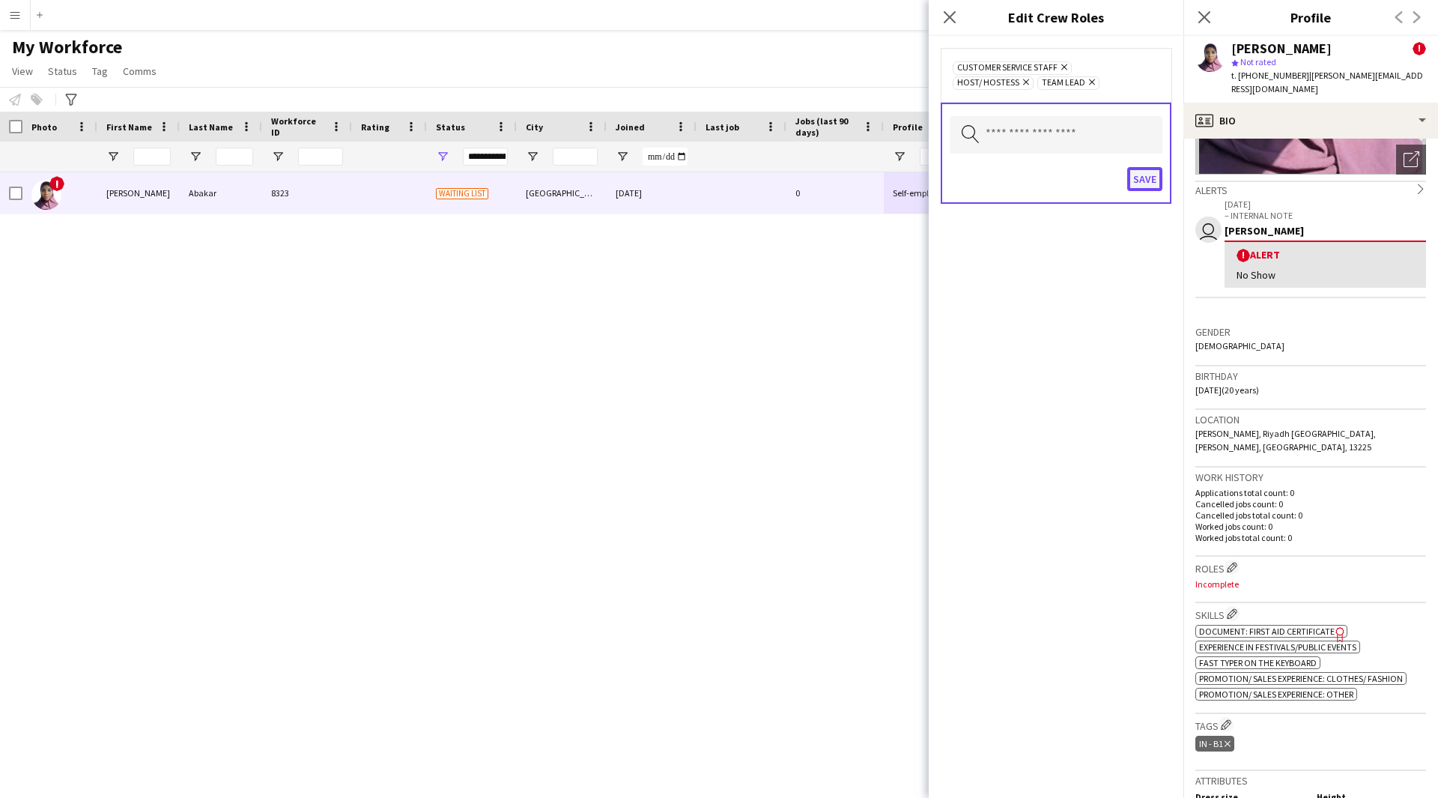
click at [1143, 190] on button "Save" at bounding box center [1144, 179] width 35 height 24
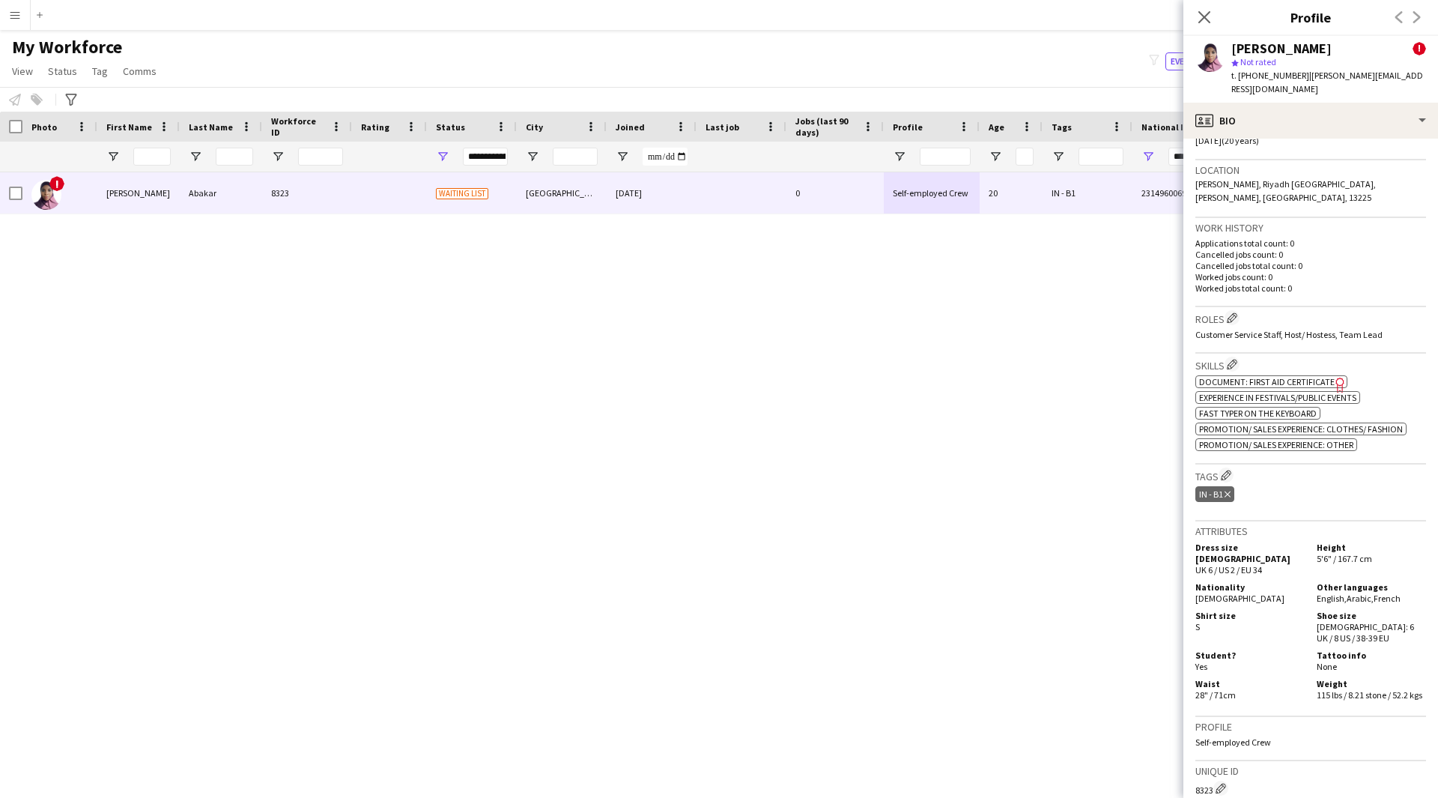
scroll to position [451, 0]
click at [1229, 469] on app-icon "Edit crew company tags" at bounding box center [1226, 474] width 10 height 10
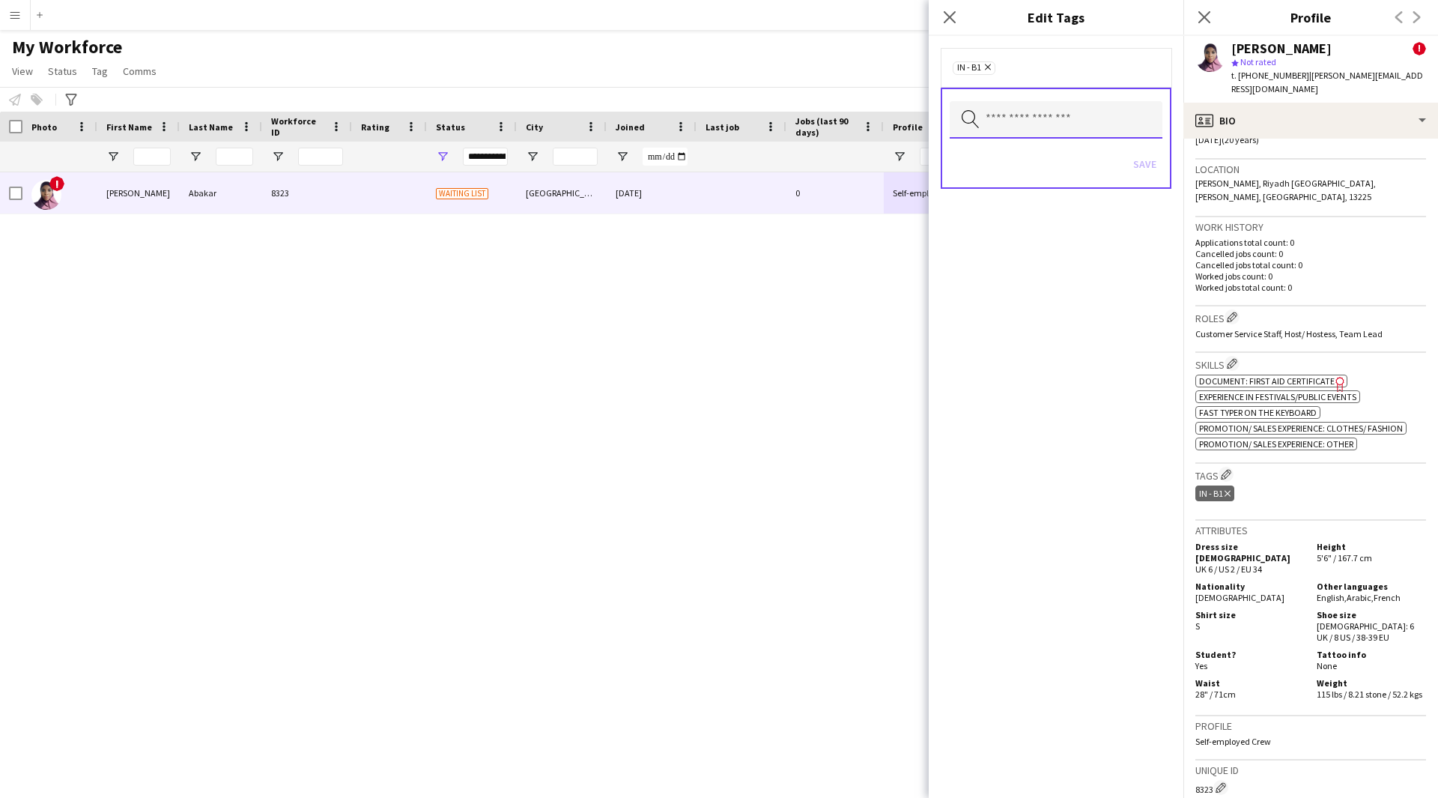
click at [997, 103] on input "text" at bounding box center [1056, 119] width 213 height 37
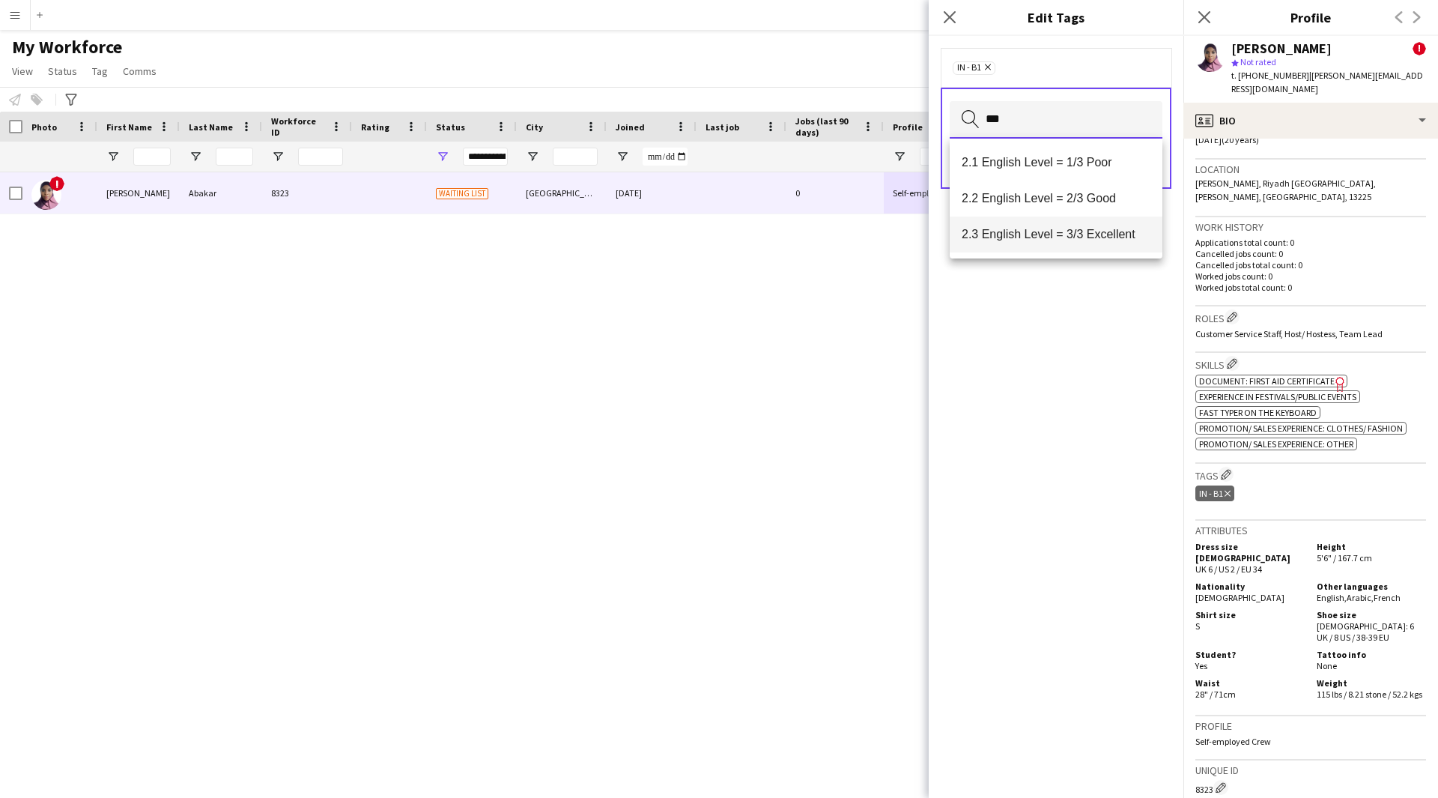
type input "***"
click at [1099, 243] on mat-option "2.3 English Level = 3/3 Excellent" at bounding box center [1056, 234] width 213 height 36
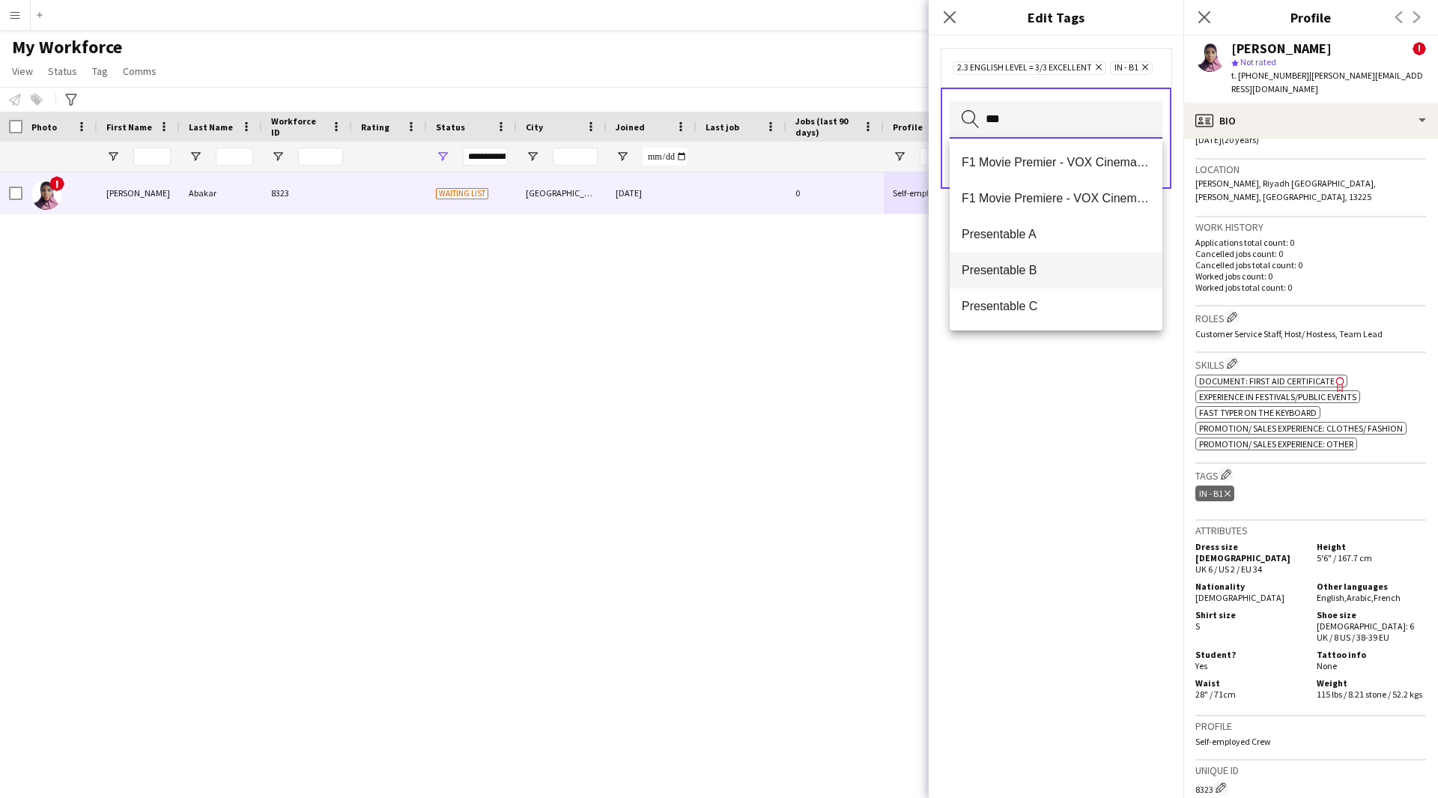
type input "***"
click at [1055, 260] on mat-option "Presentable B" at bounding box center [1056, 270] width 213 height 36
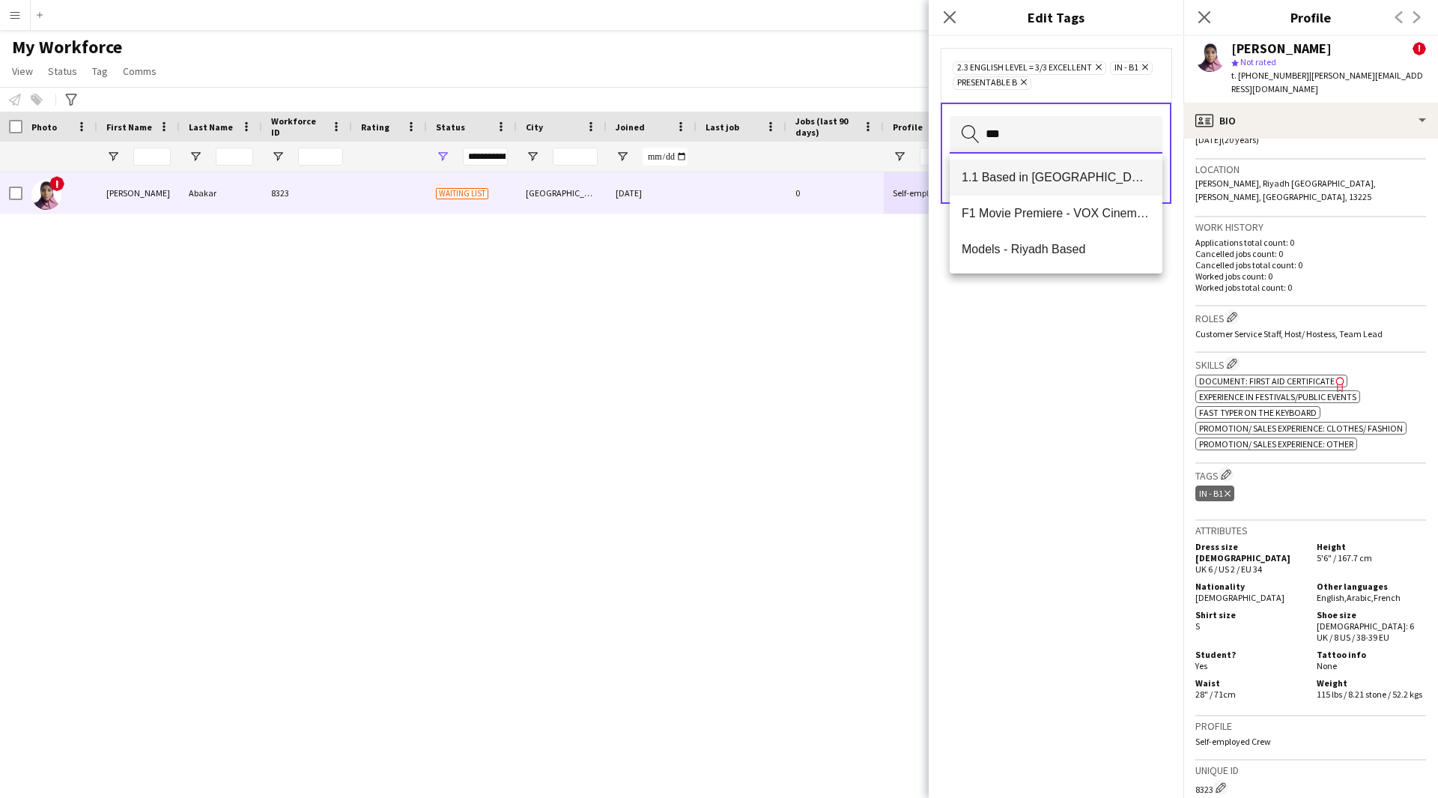
type input "***"
click at [1055, 171] on span "1.1 Based in [GEOGRAPHIC_DATA]" at bounding box center [1056, 177] width 189 height 14
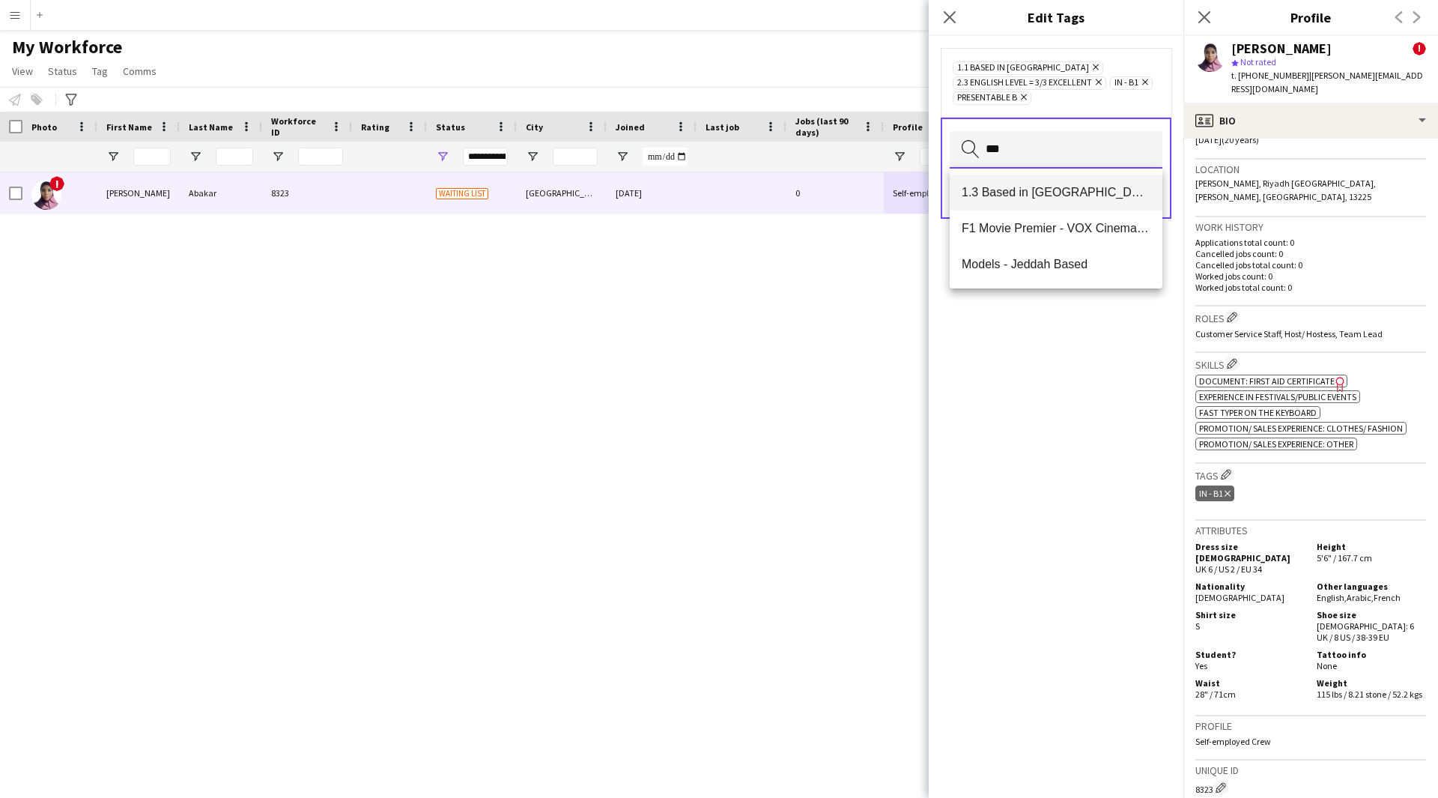
type input "***"
click at [1060, 201] on mat-option "1.3 Based in [GEOGRAPHIC_DATA]" at bounding box center [1056, 192] width 213 height 36
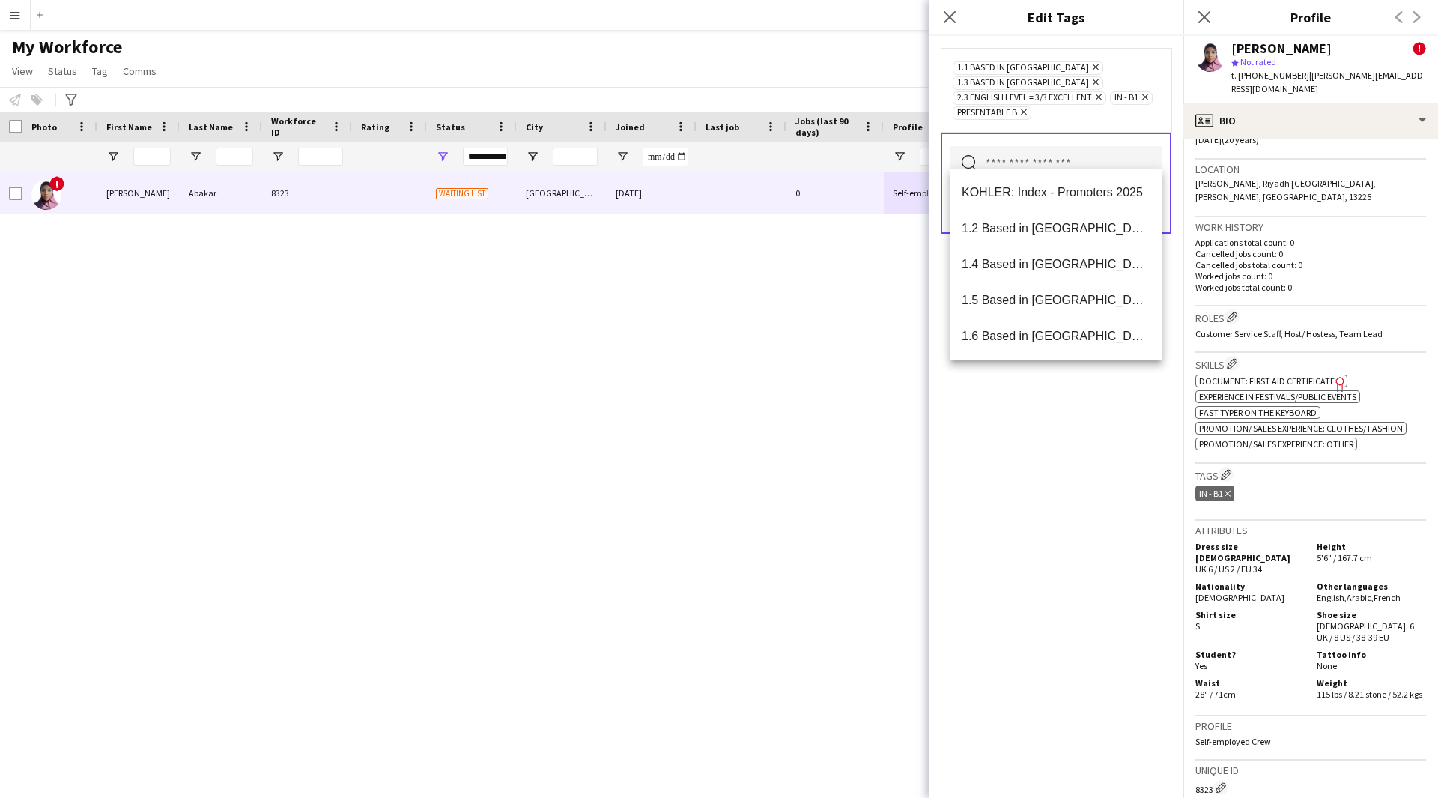
click at [1060, 536] on div "1.1 Based in [GEOGRAPHIC_DATA] Remove 1.3 Based in [GEOGRAPHIC_DATA] Remove 2.3…" at bounding box center [1056, 417] width 255 height 762
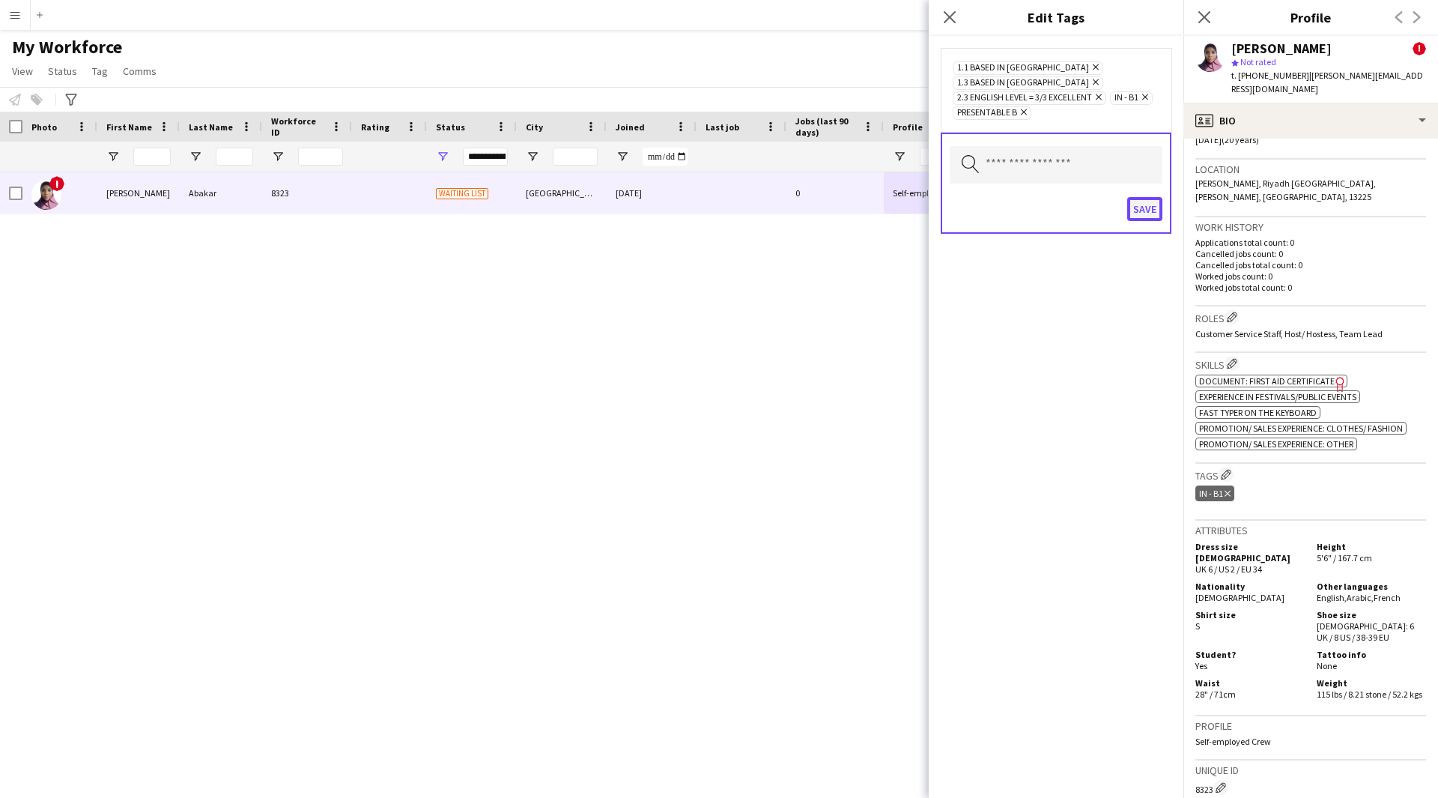
click at [1144, 197] on button "Save" at bounding box center [1144, 209] width 35 height 24
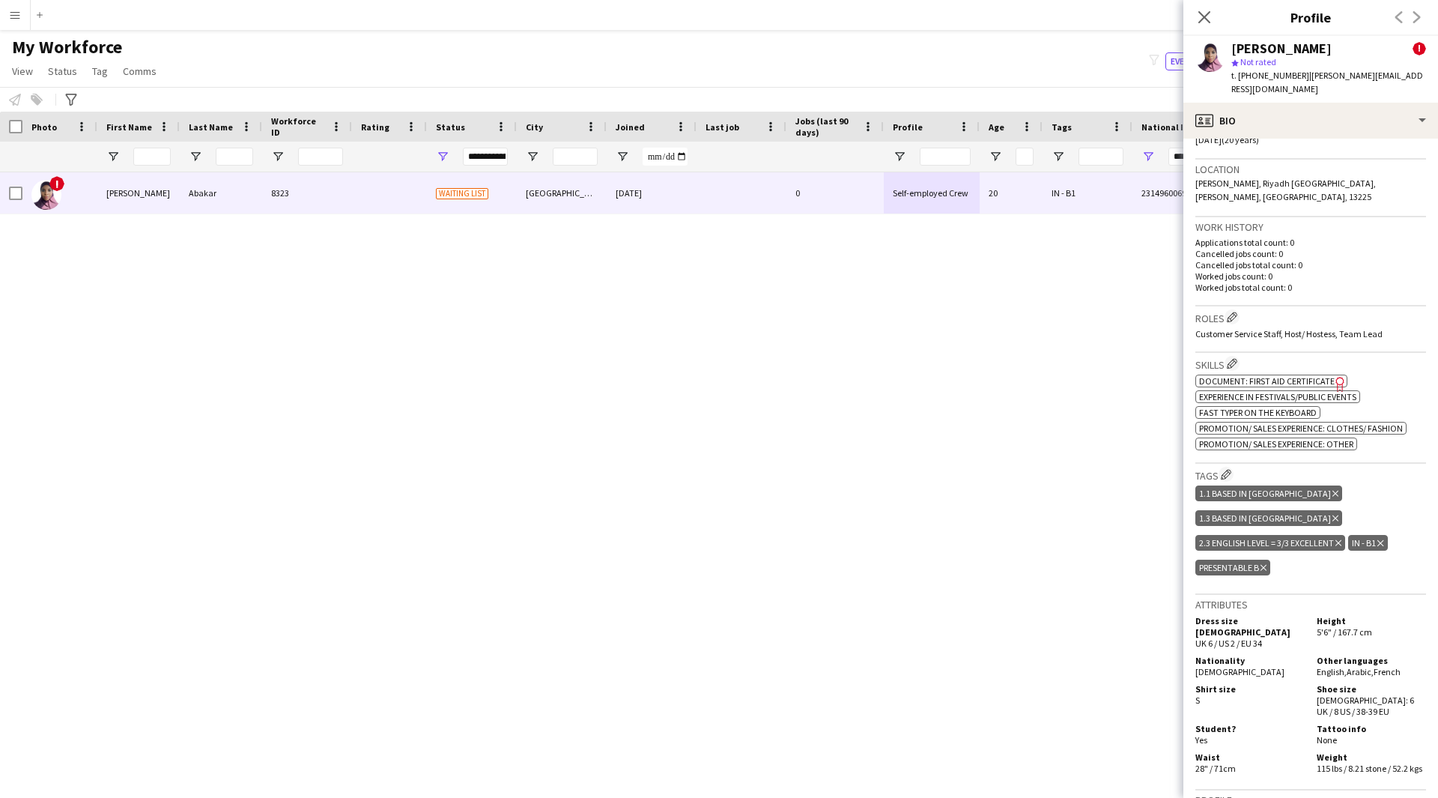
click at [987, 701] on div "! [PERSON_NAME] 8323 Waiting list [GEOGRAPHIC_DATA] [DATE] 0 Self-employed Crew…" at bounding box center [696, 471] width 1393 height 599
click at [1337, 376] on icon "Freelancer has uploaded a photo validation of skill. Click to see" at bounding box center [1340, 384] width 16 height 16
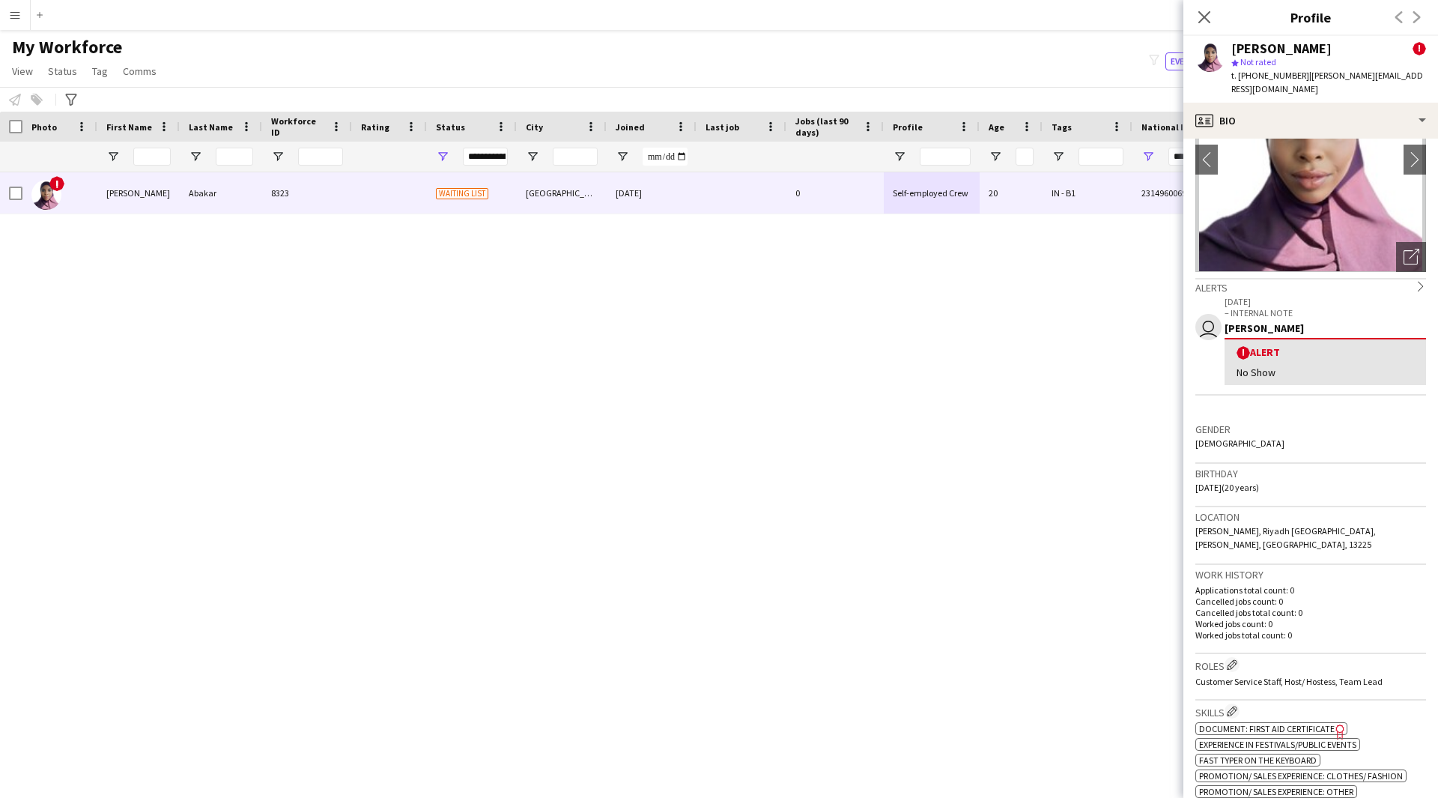
scroll to position [0, 0]
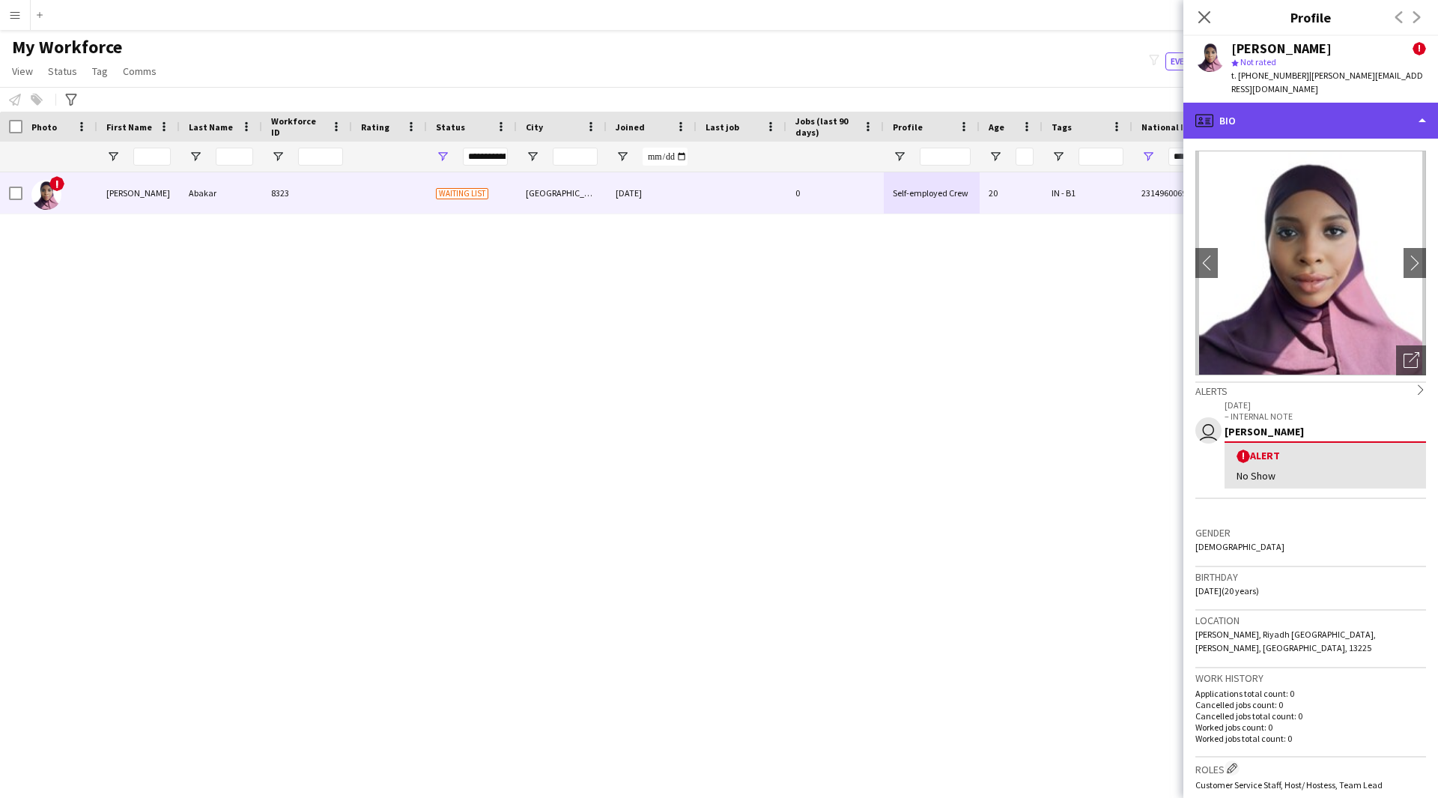
click at [1379, 103] on div "profile Bio" at bounding box center [1310, 121] width 255 height 36
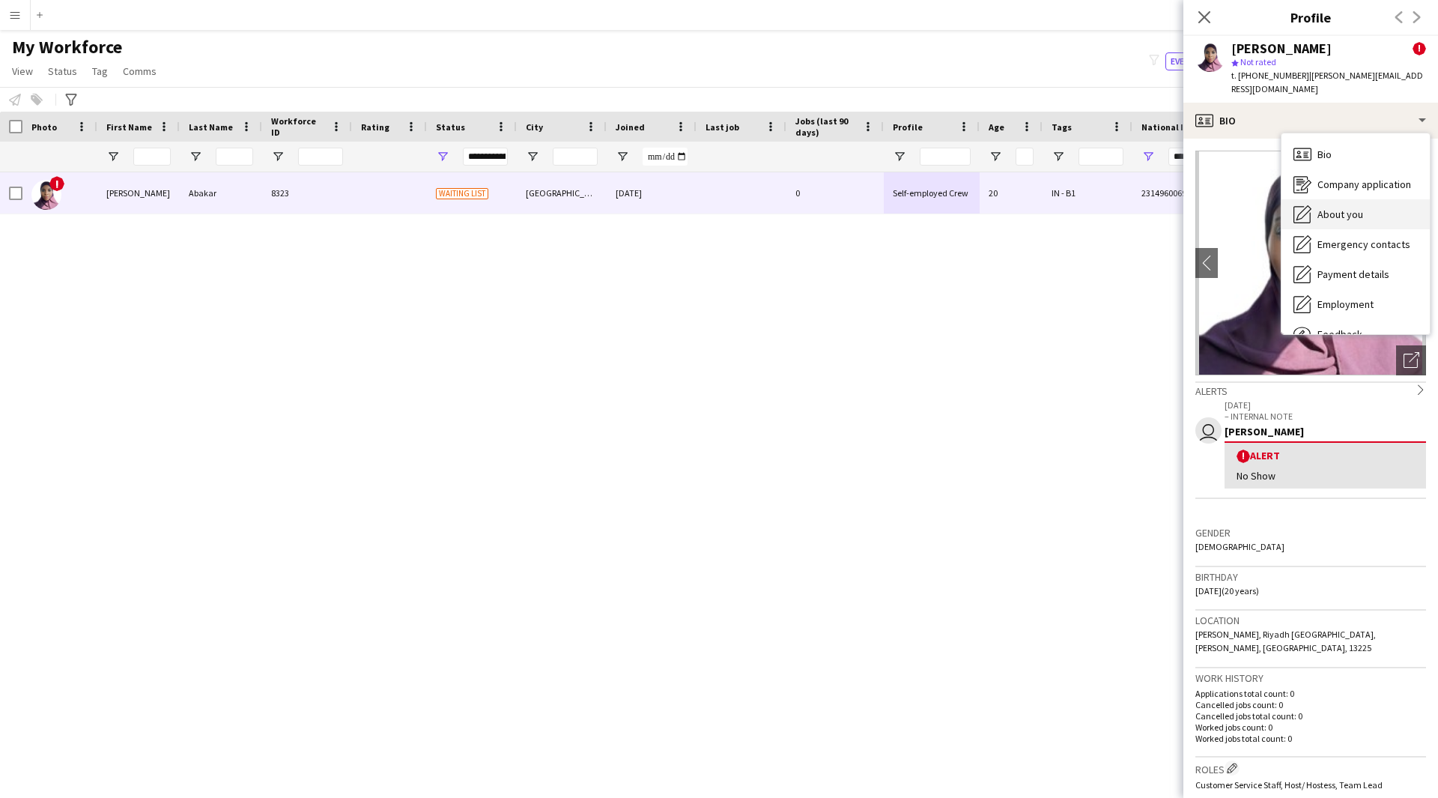
click at [1373, 199] on div "About you About you" at bounding box center [1355, 214] width 148 height 30
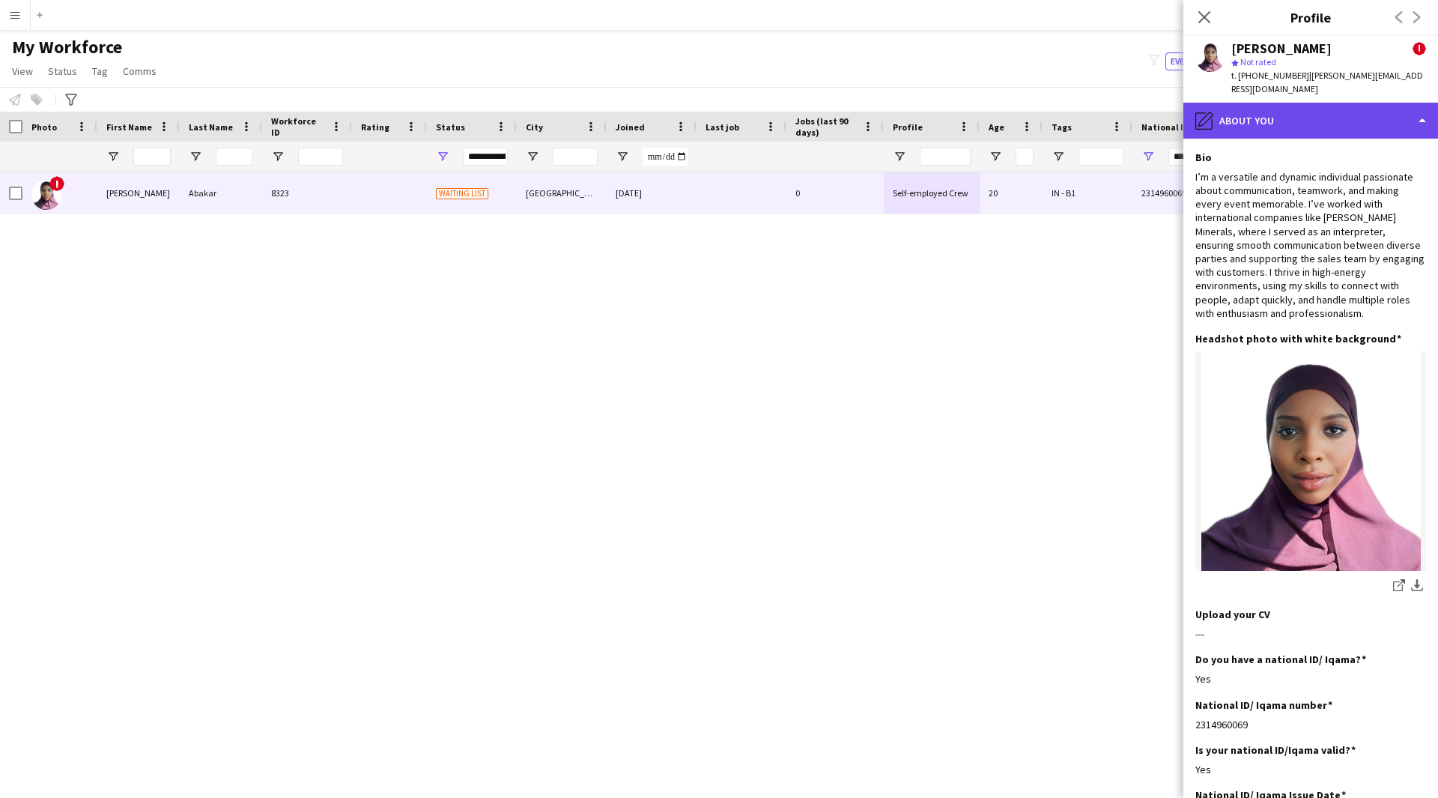
click at [1239, 108] on div "pencil4 About you" at bounding box center [1310, 121] width 255 height 36
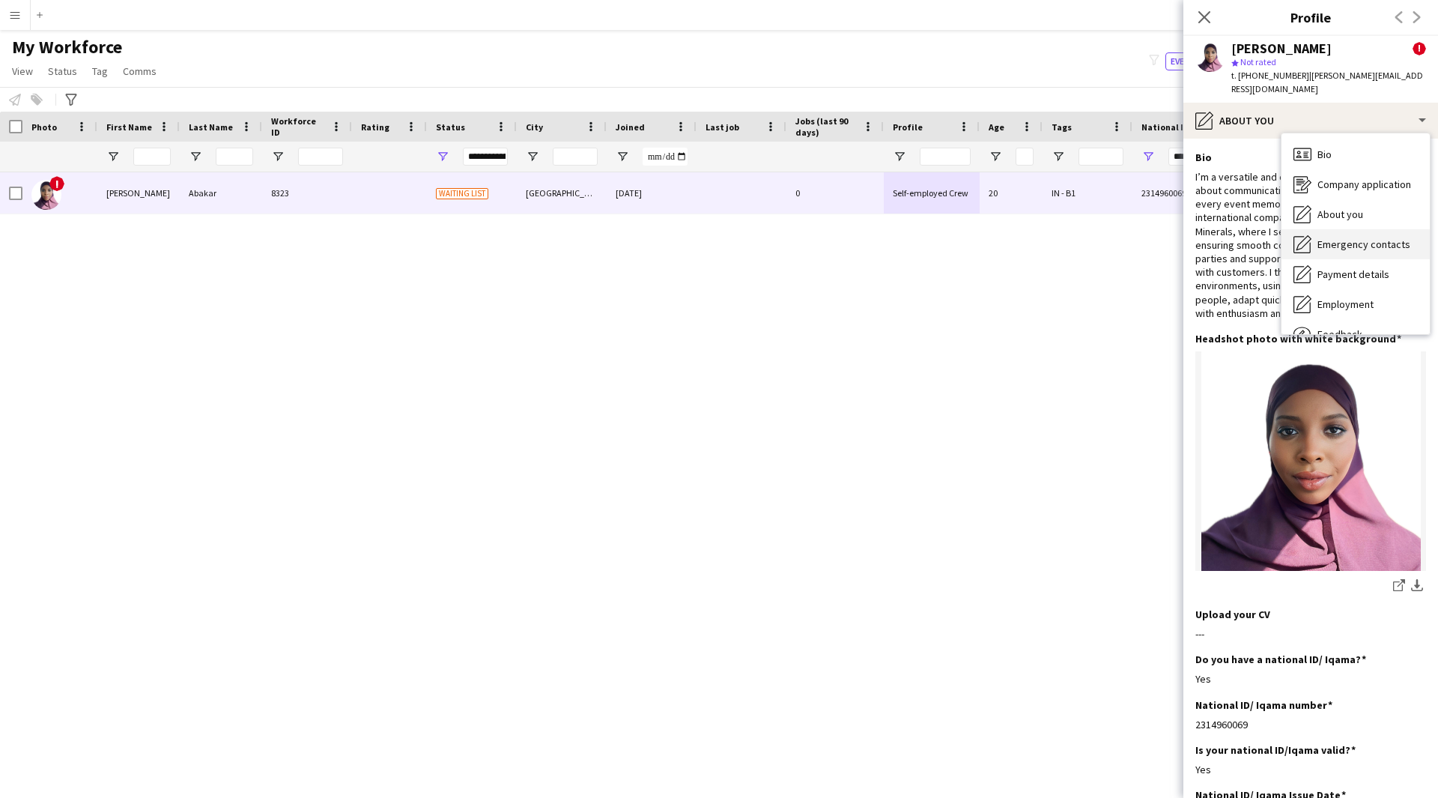
click at [1363, 237] on div "Emergency contacts Emergency contacts" at bounding box center [1355, 244] width 148 height 30
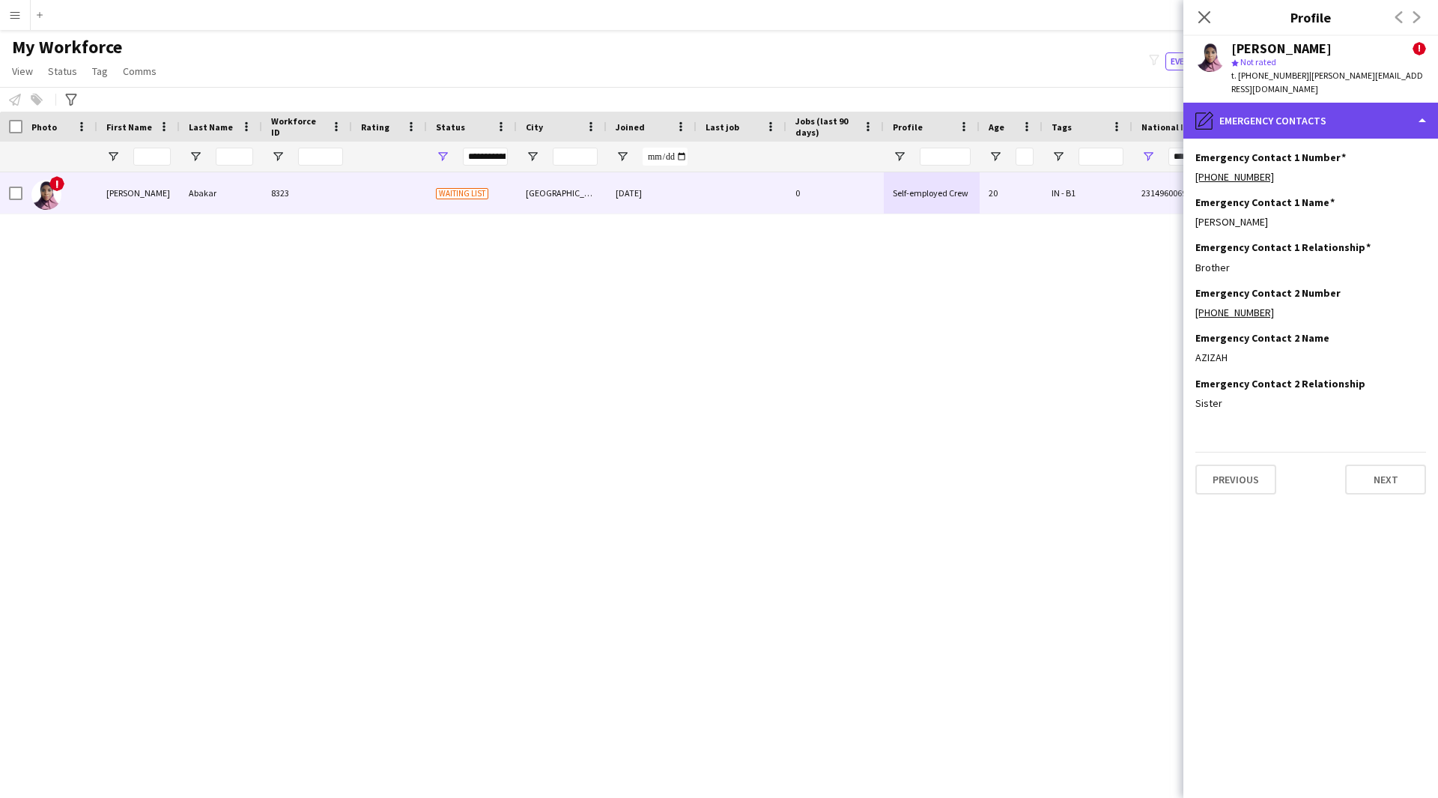
click at [1315, 108] on div "pencil4 Emergency contacts" at bounding box center [1310, 121] width 255 height 36
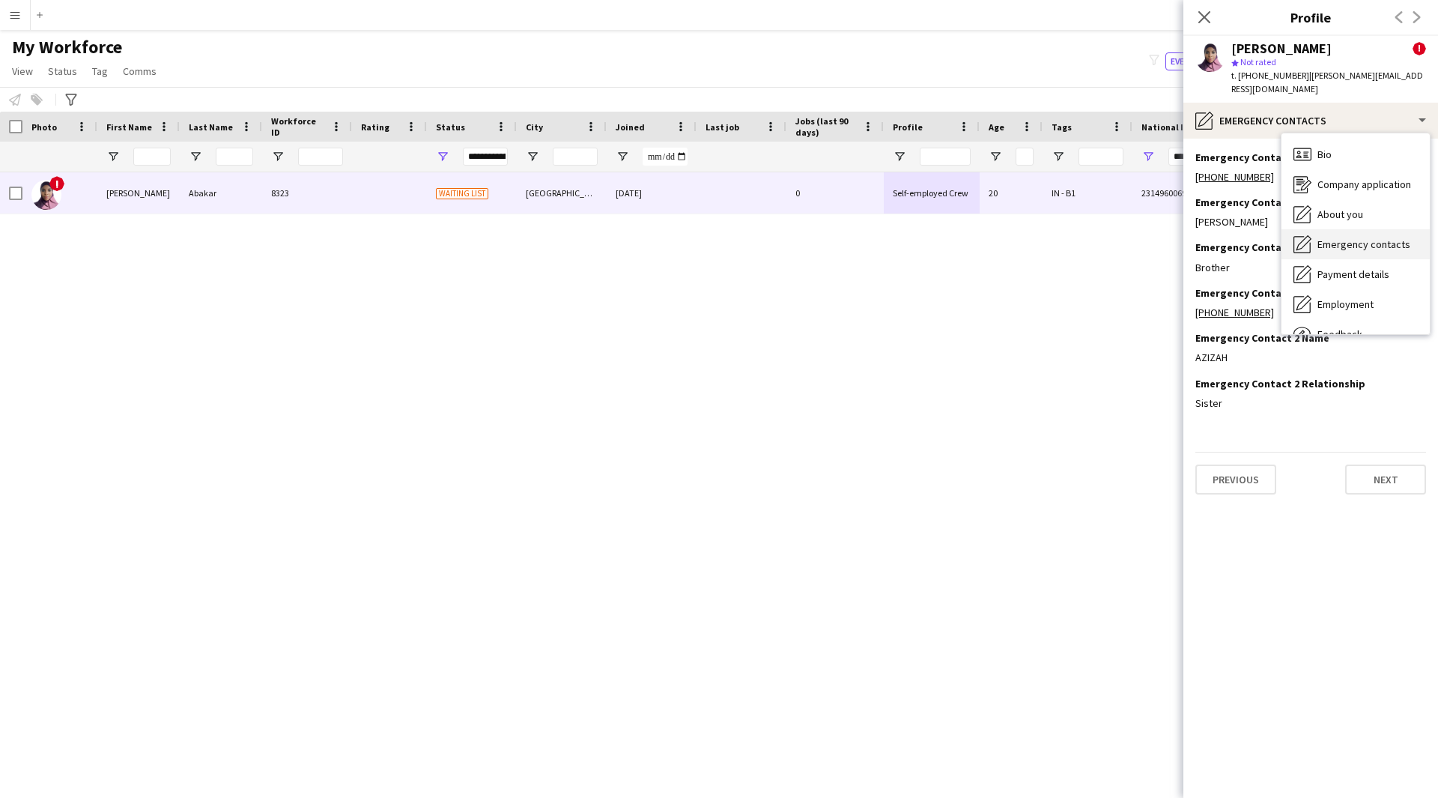
click at [1347, 229] on div "Emergency contacts Emergency contacts" at bounding box center [1355, 244] width 148 height 30
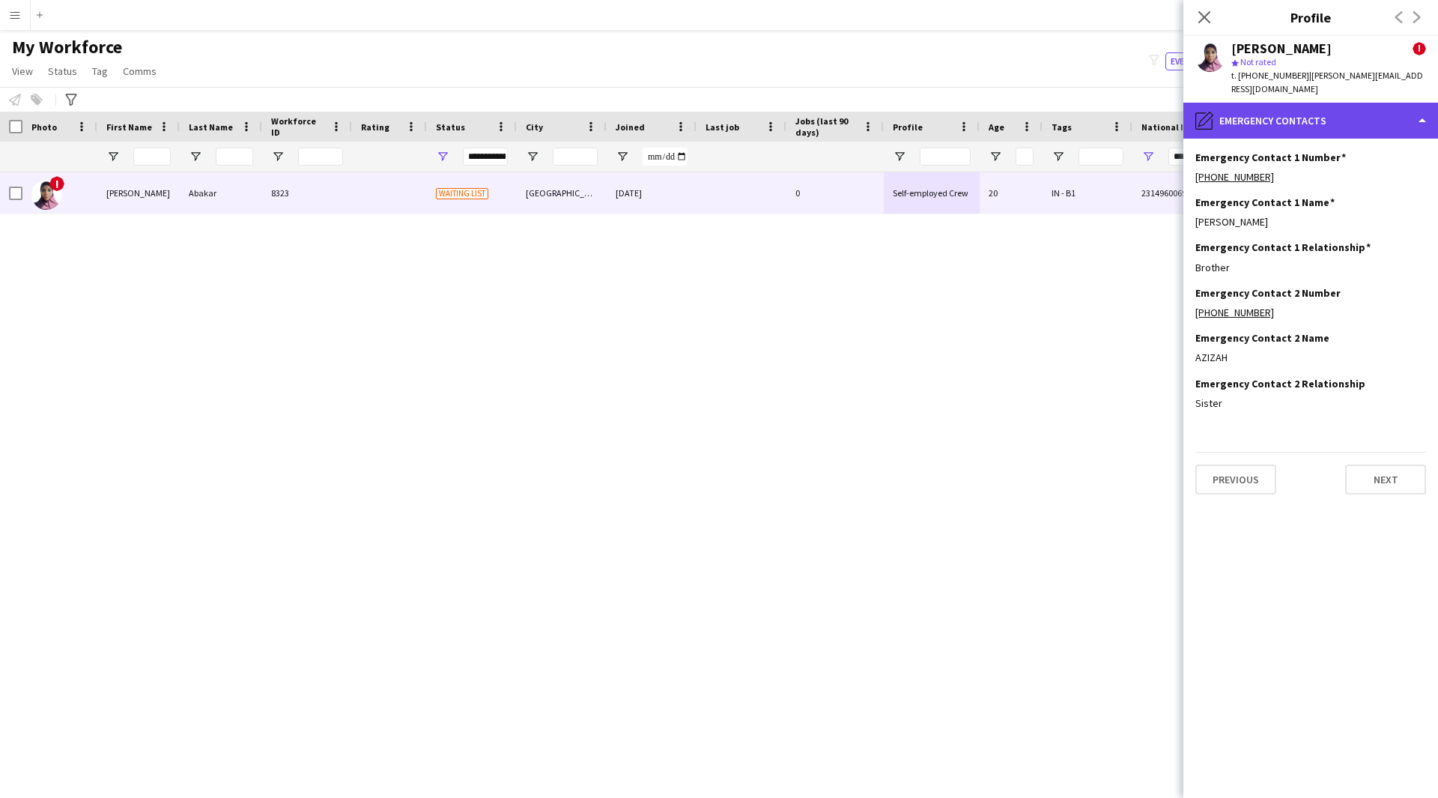
click at [1325, 112] on div "pencil4 Emergency contacts" at bounding box center [1310, 121] width 255 height 36
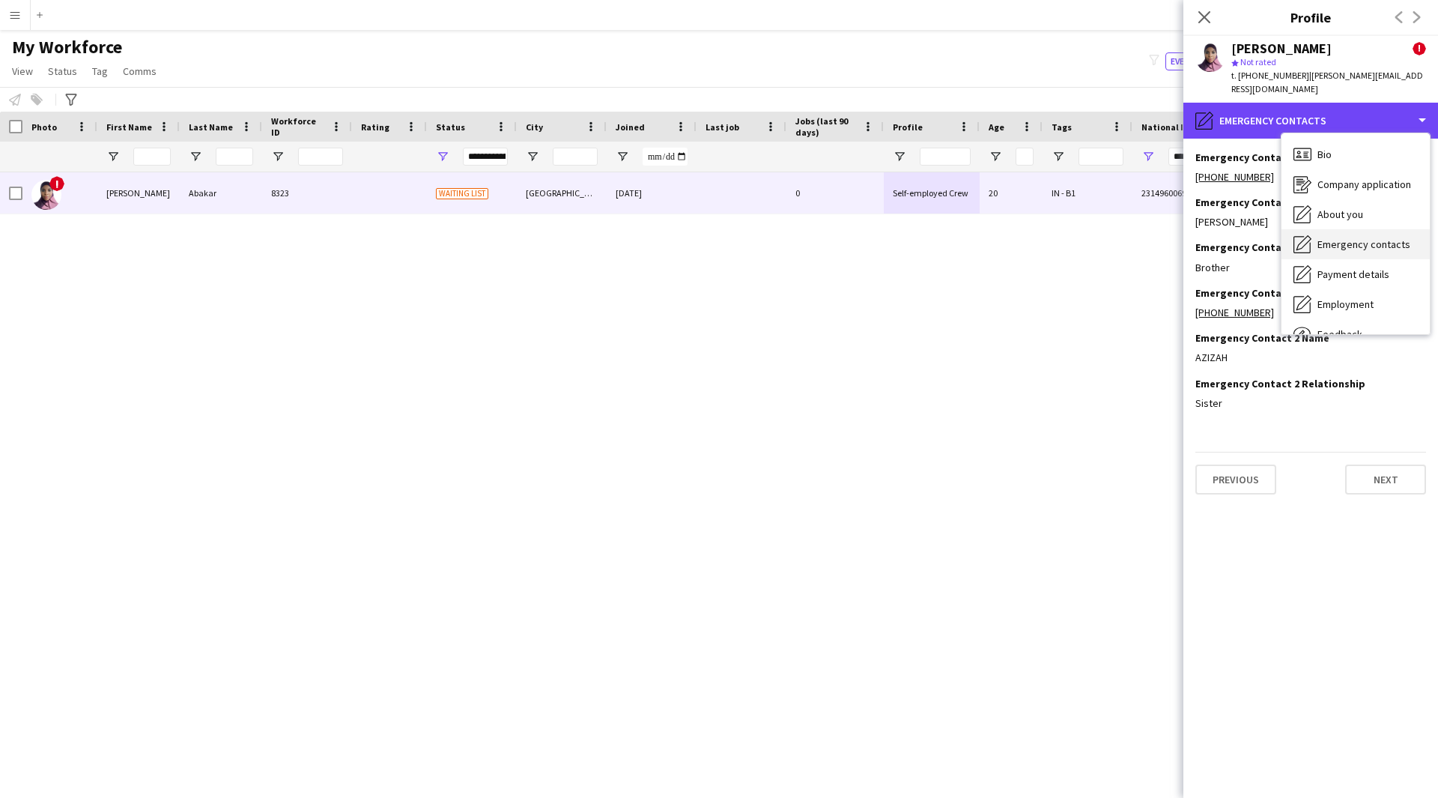
scroll to position [51, 0]
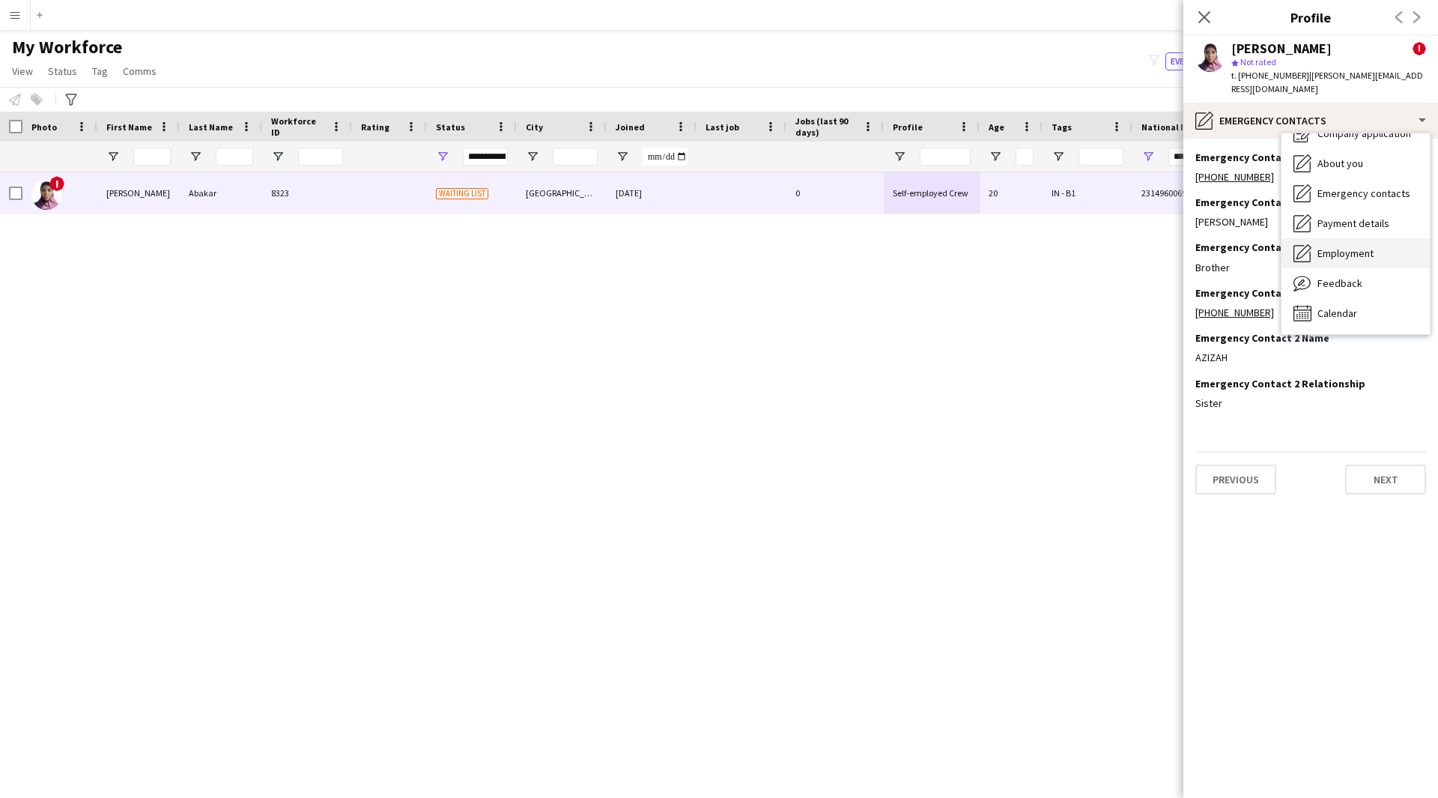
click at [1337, 246] on span "Employment" at bounding box center [1345, 252] width 56 height 13
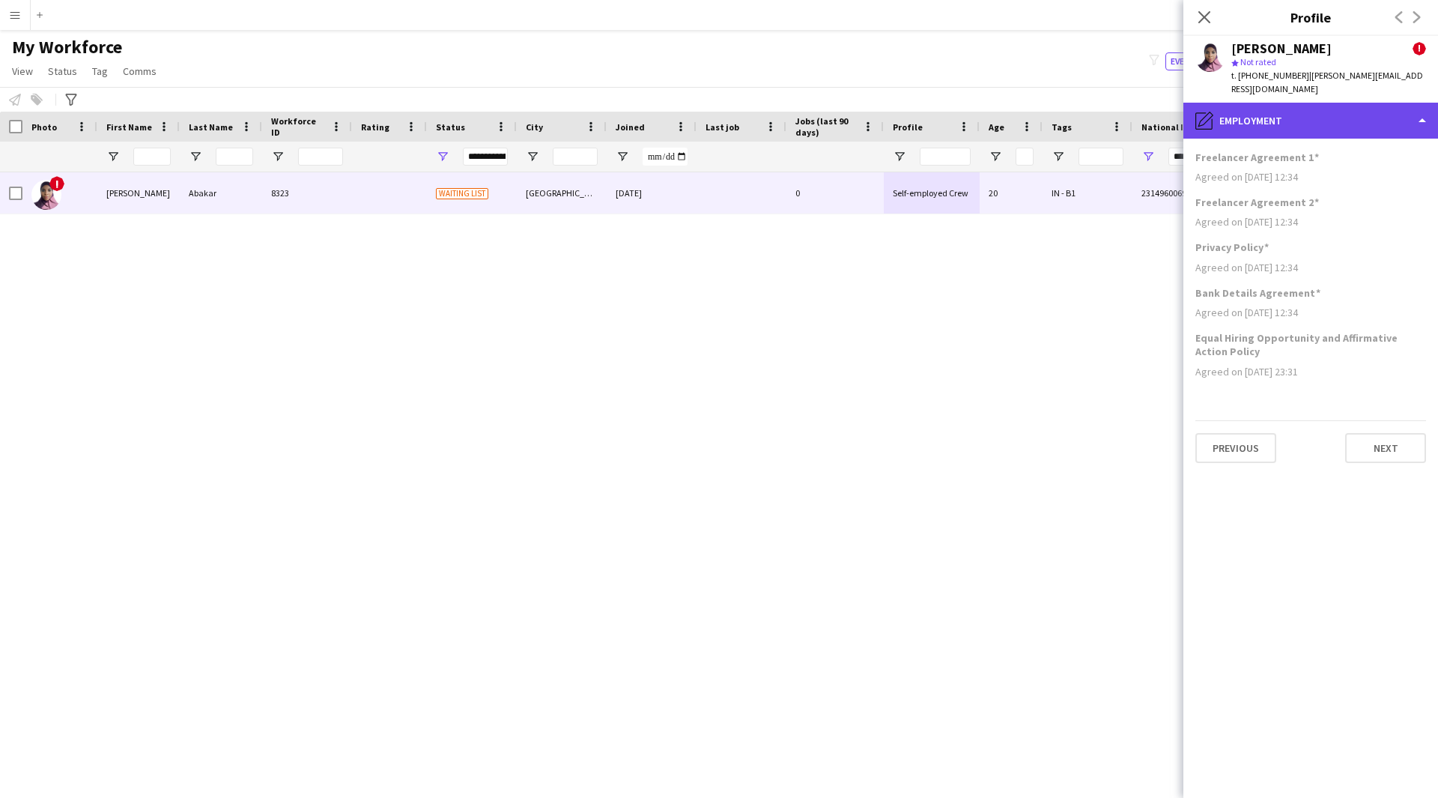
click at [1314, 108] on div "pencil4 Employment" at bounding box center [1310, 121] width 255 height 36
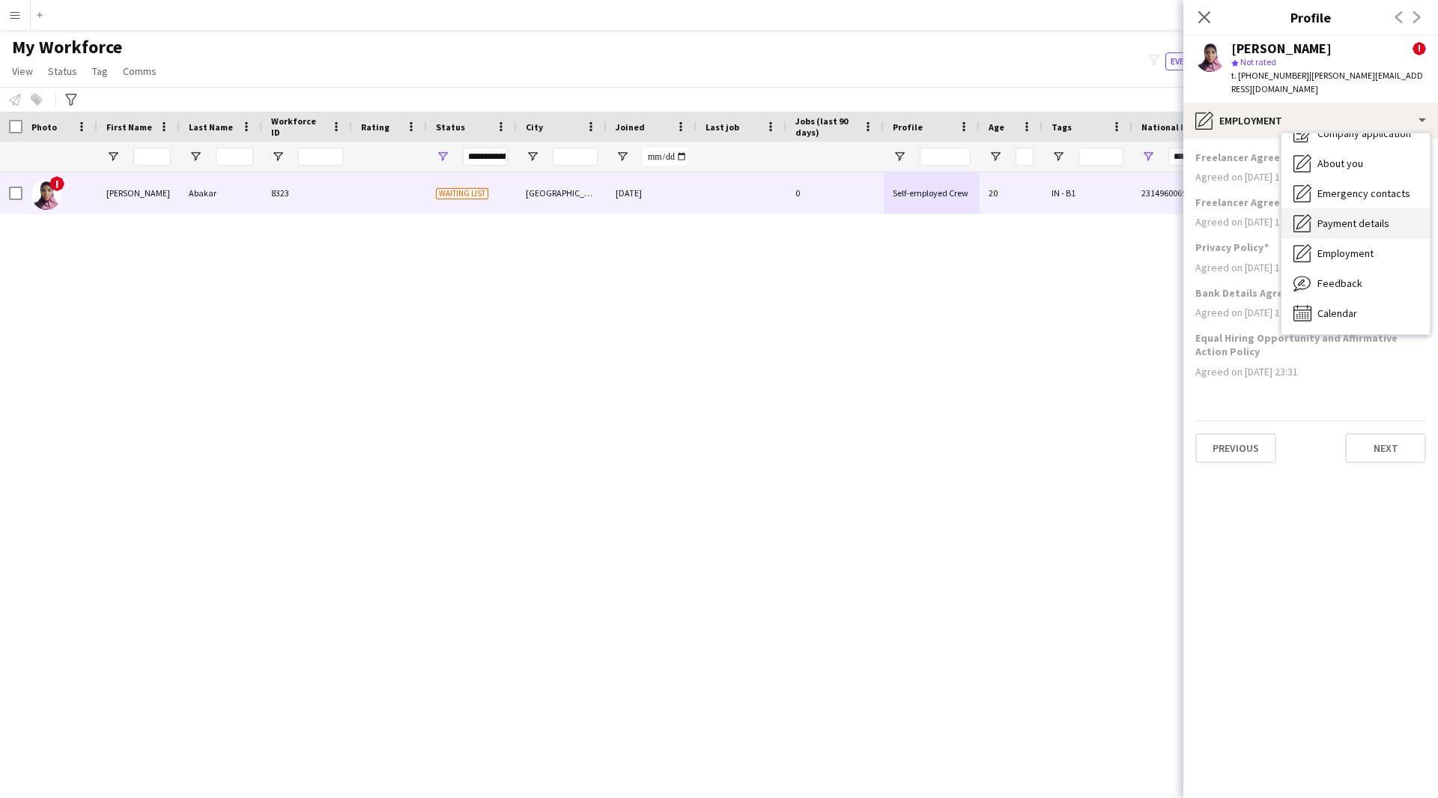
click at [1352, 216] on div "Payment details Payment details" at bounding box center [1355, 223] width 148 height 30
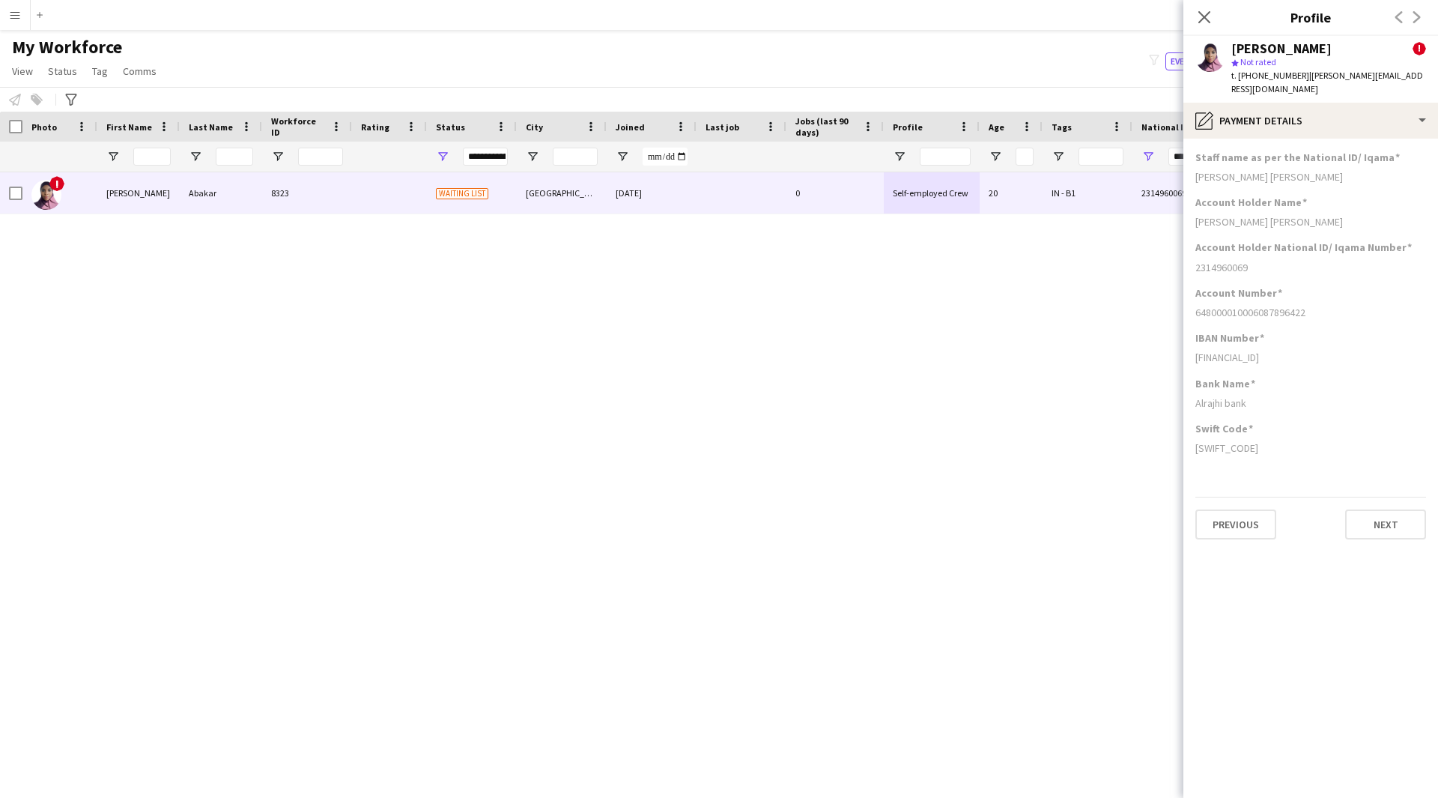
click at [1320, 377] on div "Bank Name" at bounding box center [1310, 383] width 231 height 13
click at [1211, 22] on icon "Close pop-in" at bounding box center [1204, 17] width 14 height 14
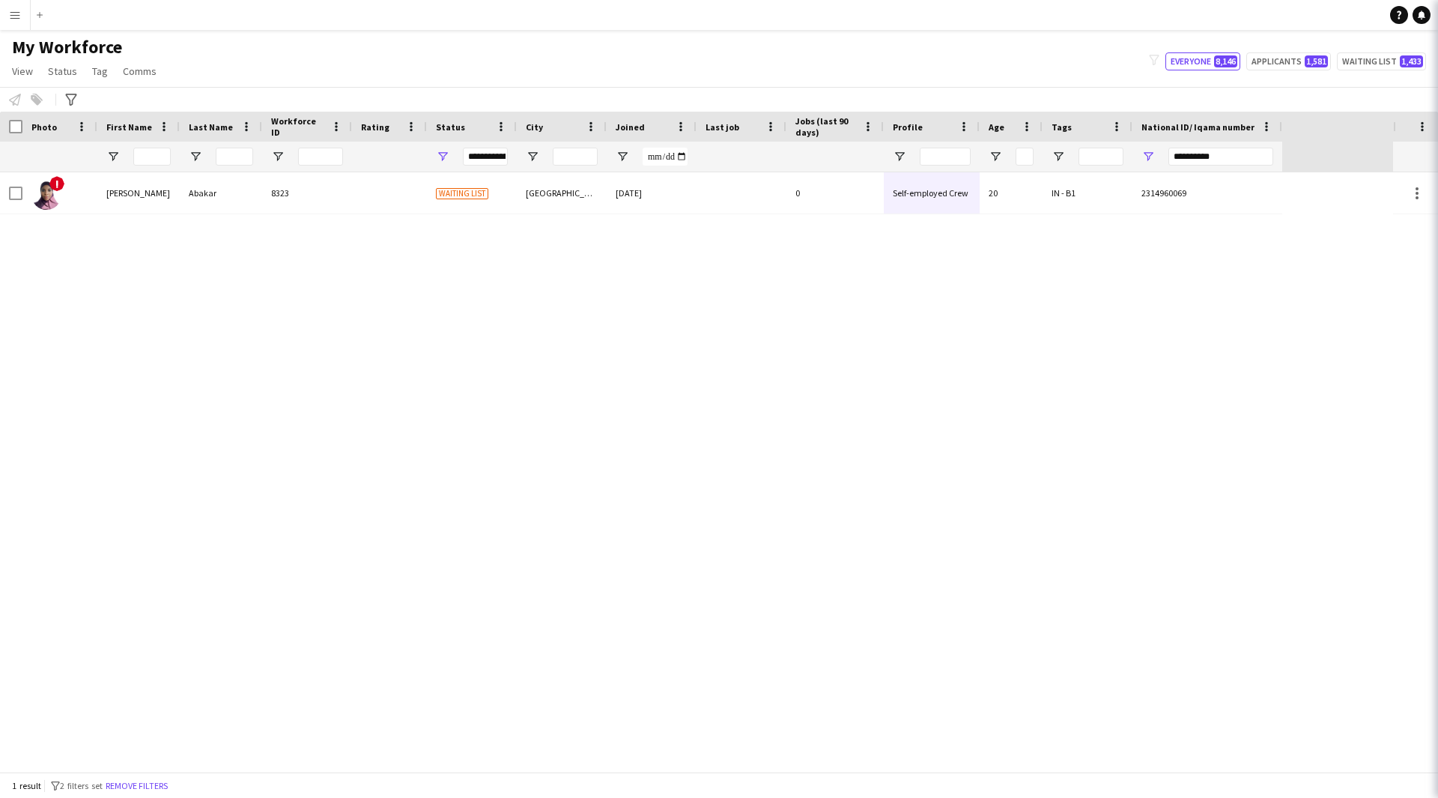
click at [1214, 32] on body "Menu Boards Boards Boards All jobs Status Workforce Workforce My Workforce Recr…" at bounding box center [719, 399] width 1438 height 798
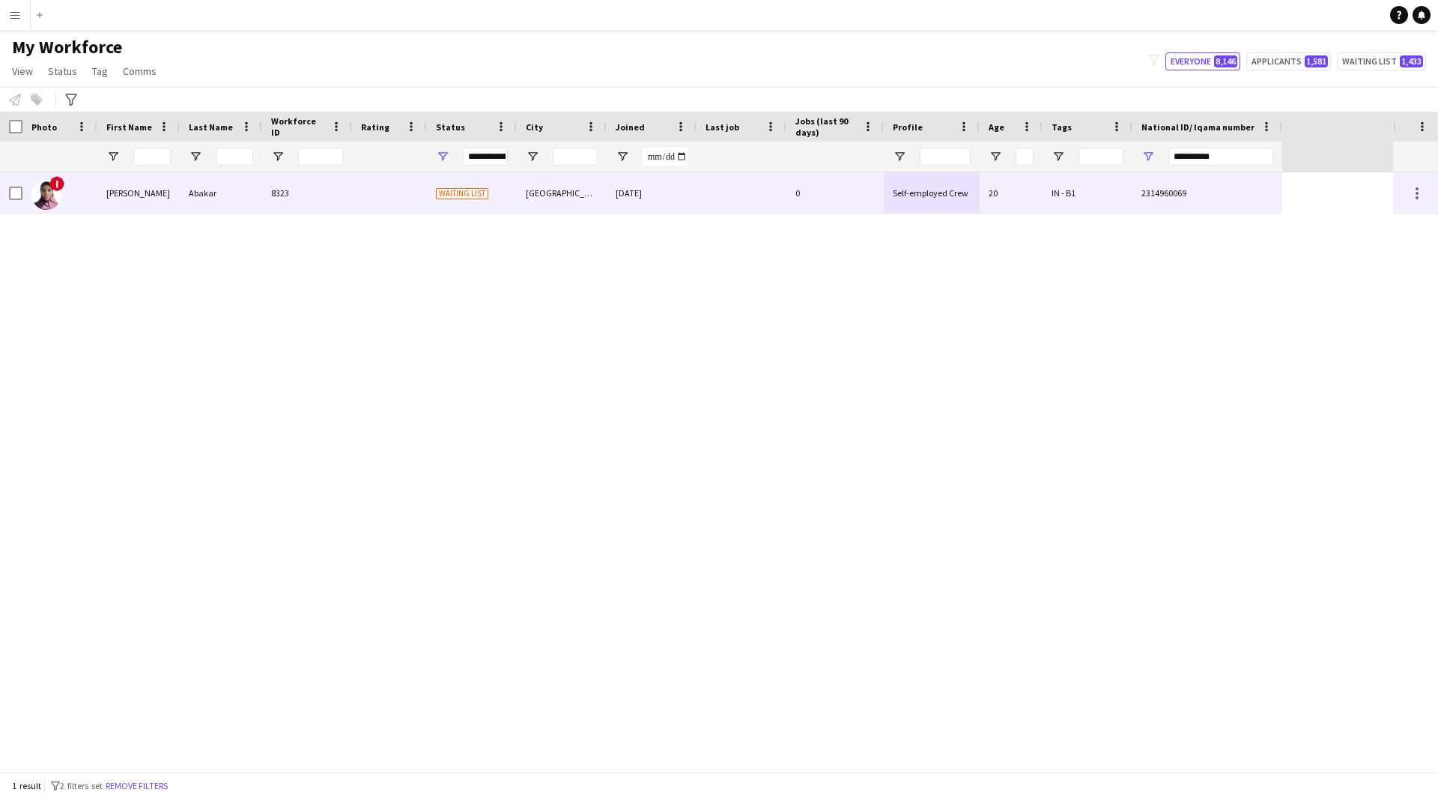
click at [1203, 196] on div "2314960069" at bounding box center [1207, 192] width 150 height 41
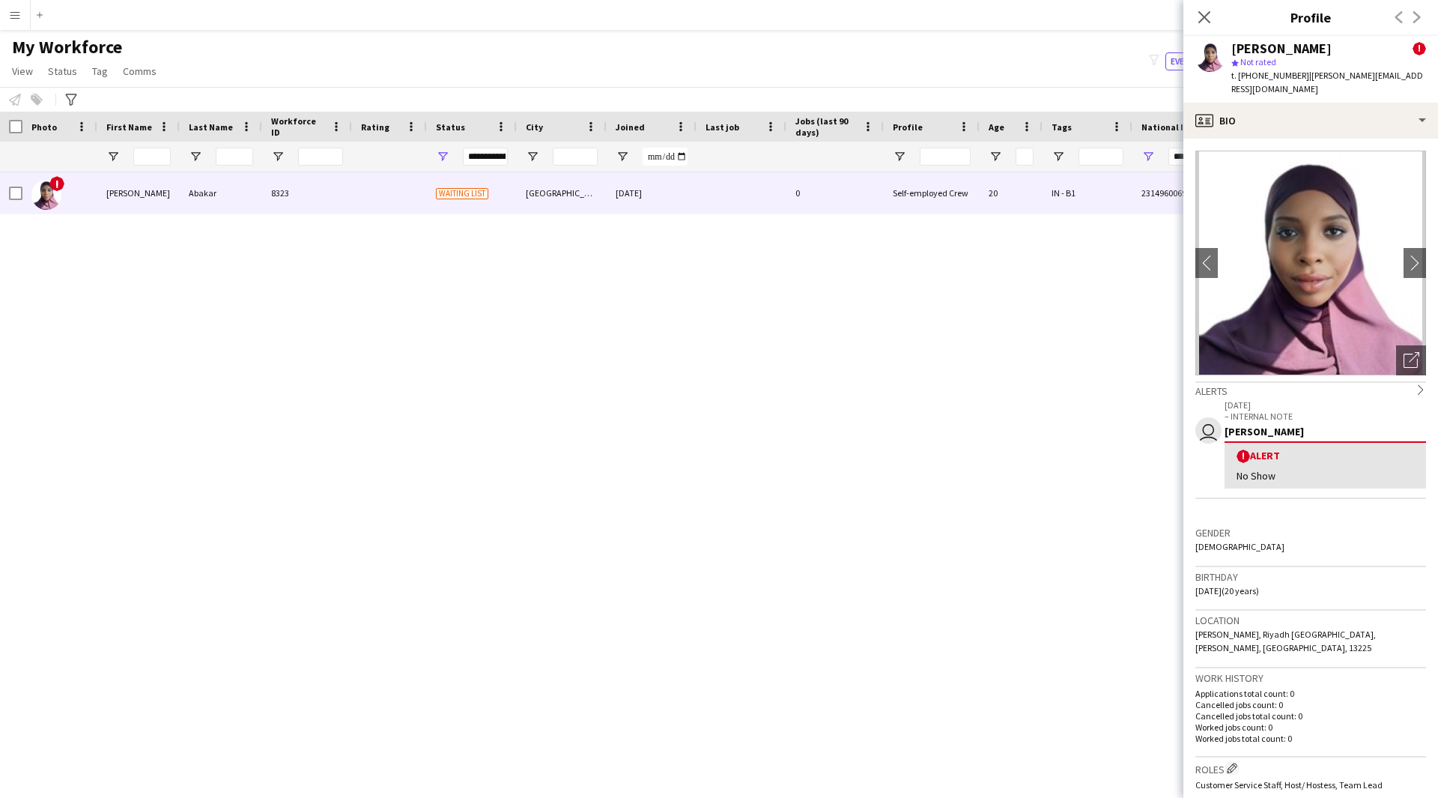
scroll to position [1, 0]
click at [1284, 121] on div "profile Bio" at bounding box center [1310, 121] width 255 height 36
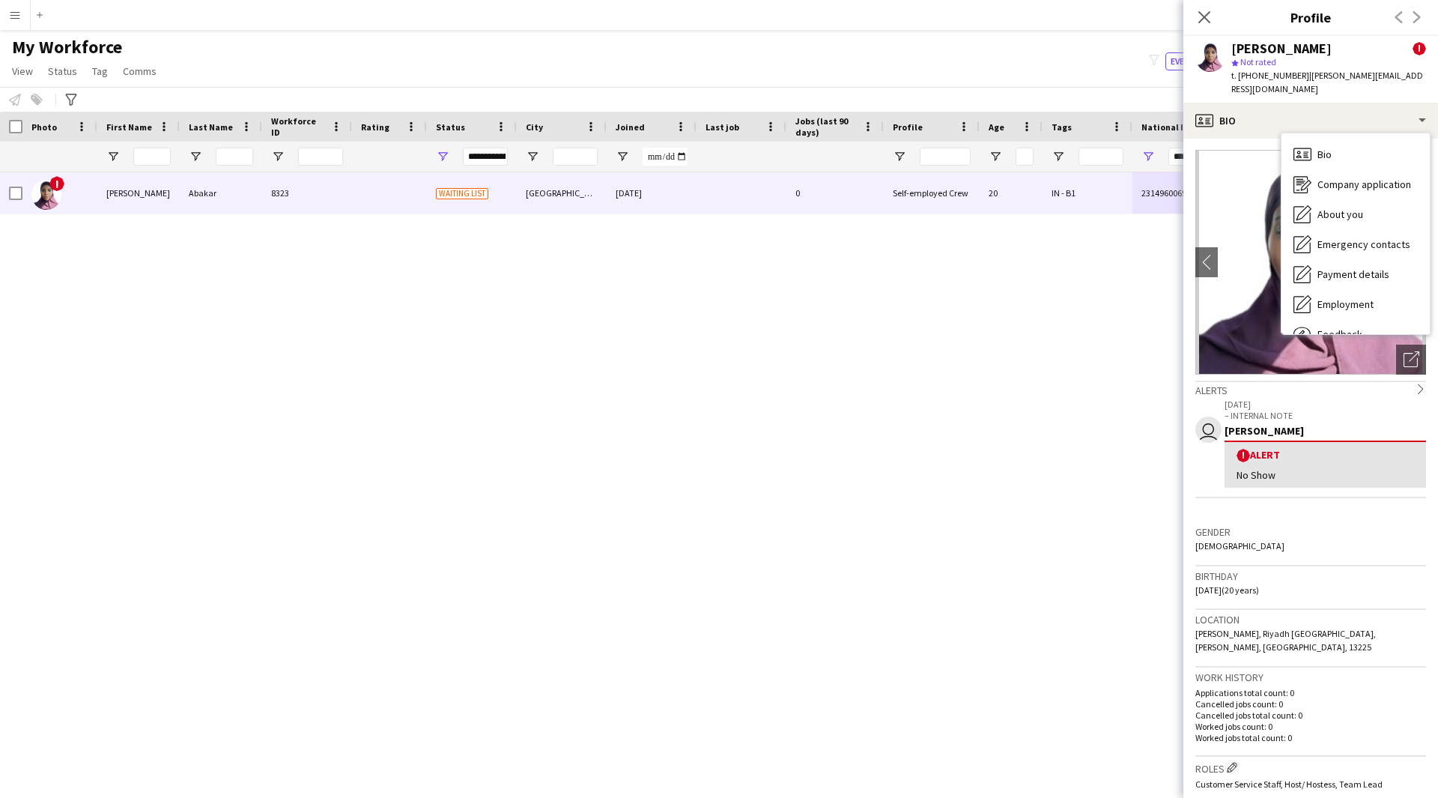
click at [1017, 463] on div "! [PERSON_NAME] 8323 Waiting list [GEOGRAPHIC_DATA] [DATE] 0 Self-employed Crew…" at bounding box center [696, 471] width 1393 height 599
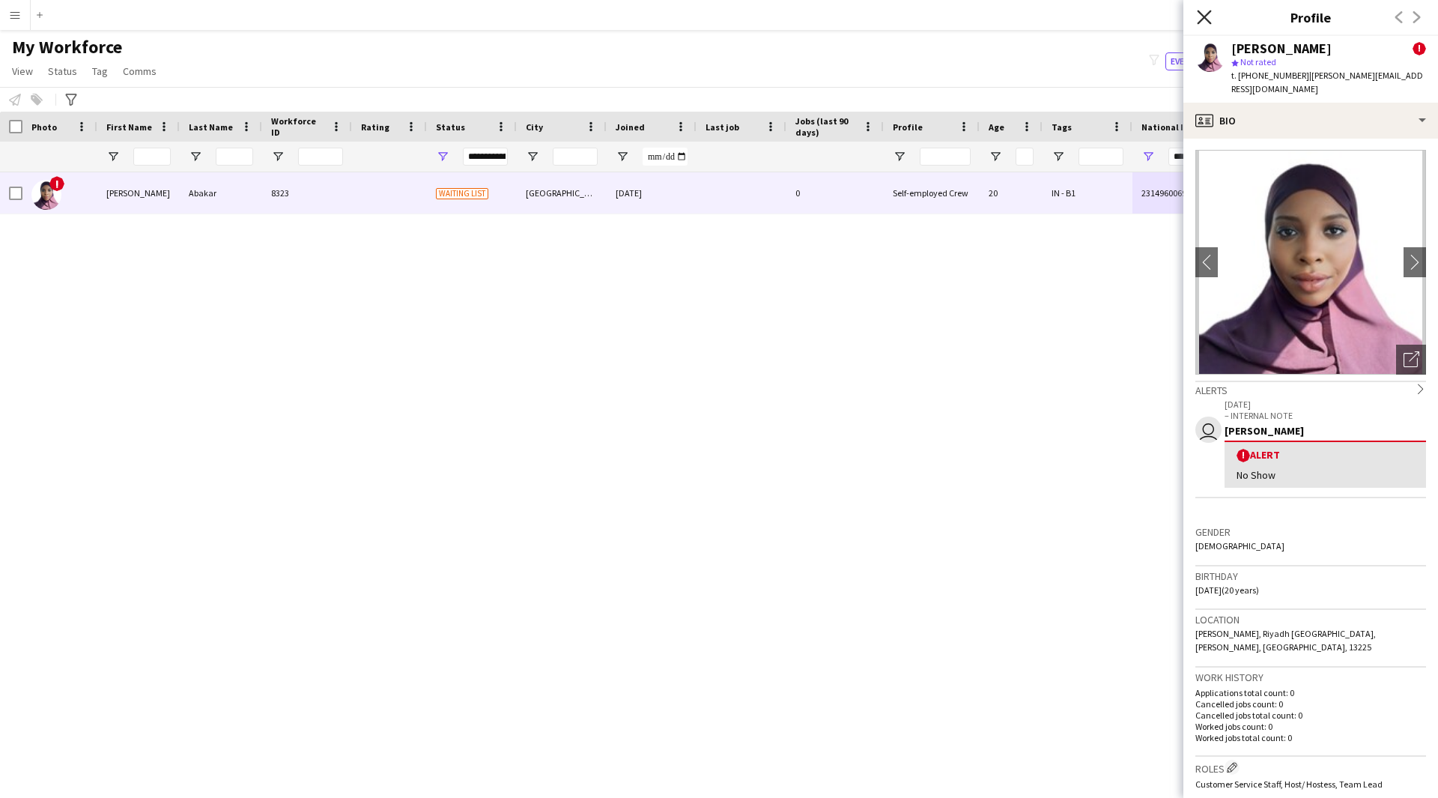
click at [1204, 21] on icon "Close pop-in" at bounding box center [1204, 17] width 14 height 14
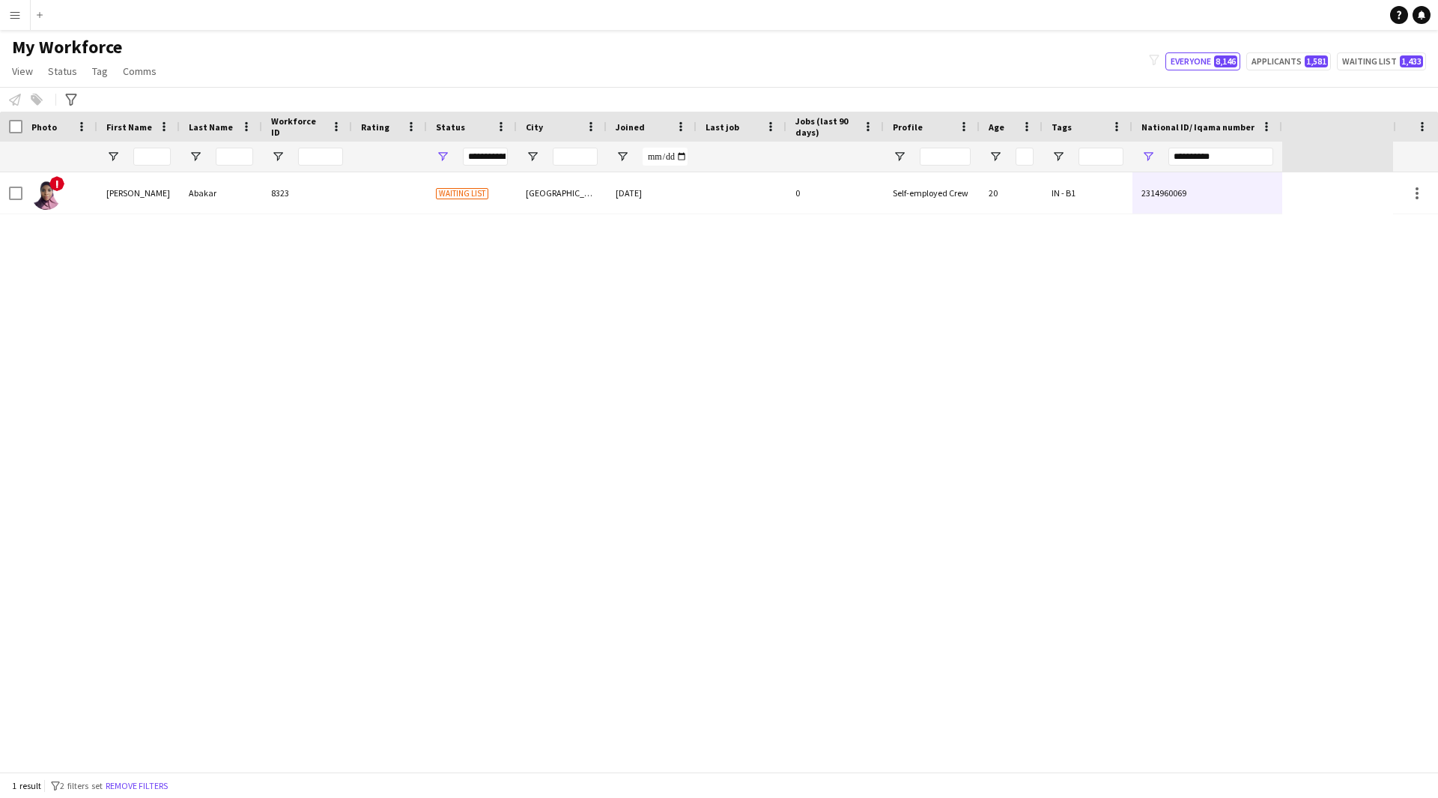
click at [1094, 420] on div "! [PERSON_NAME] 8323 Waiting list [GEOGRAPHIC_DATA] [DATE] 0 Self-employed Crew…" at bounding box center [696, 471] width 1393 height 599
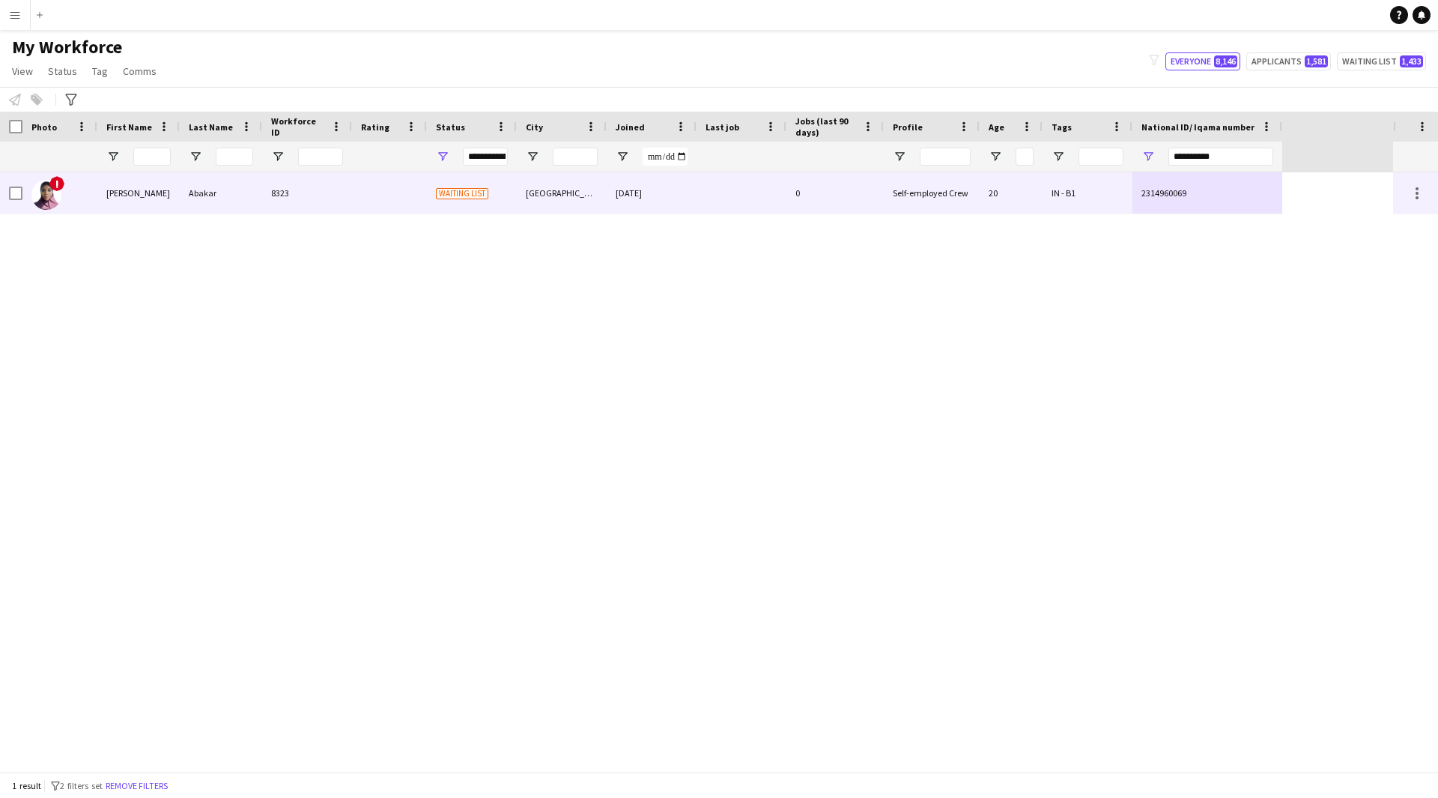
click at [917, 189] on div "Self-employed Crew" at bounding box center [932, 192] width 96 height 41
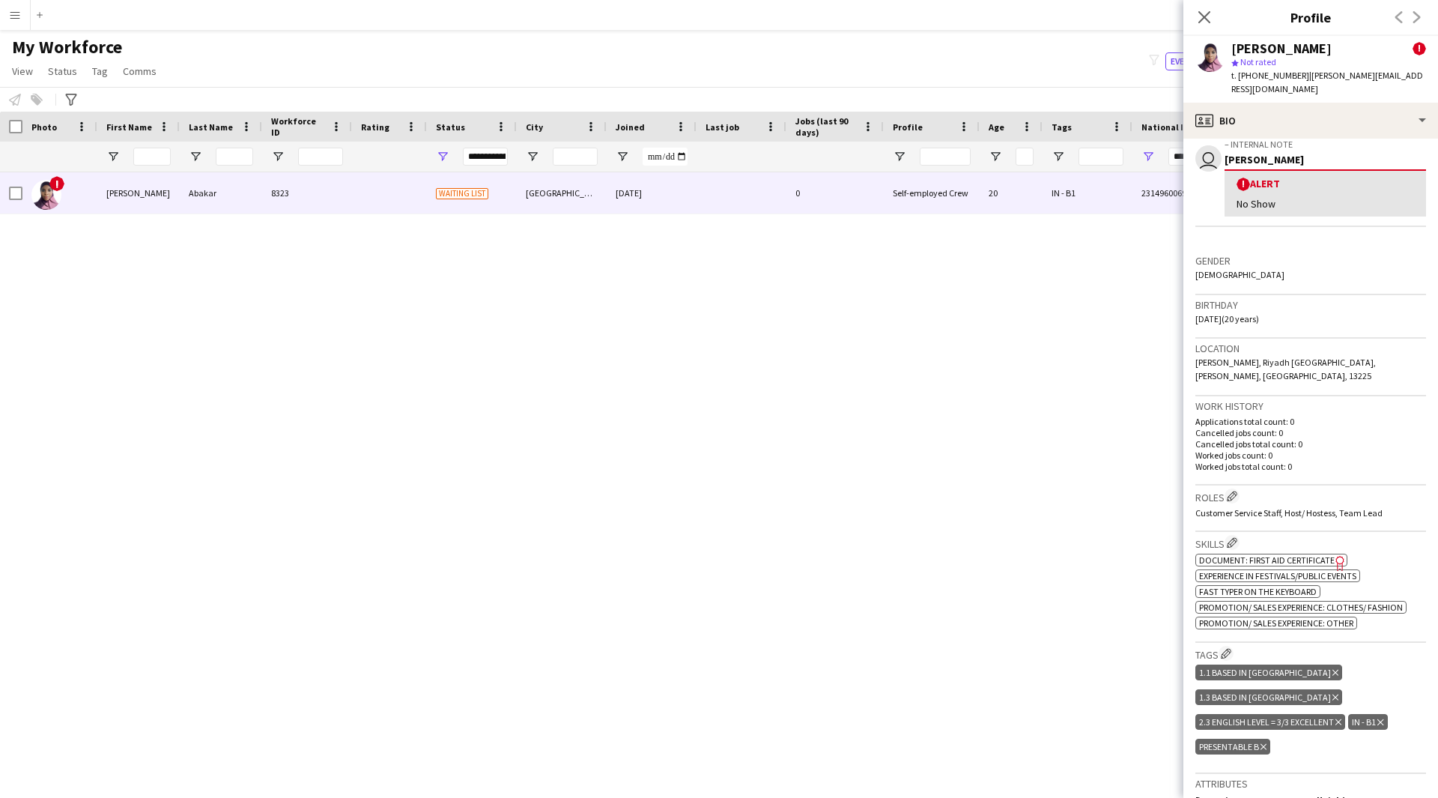
scroll to position [0, 0]
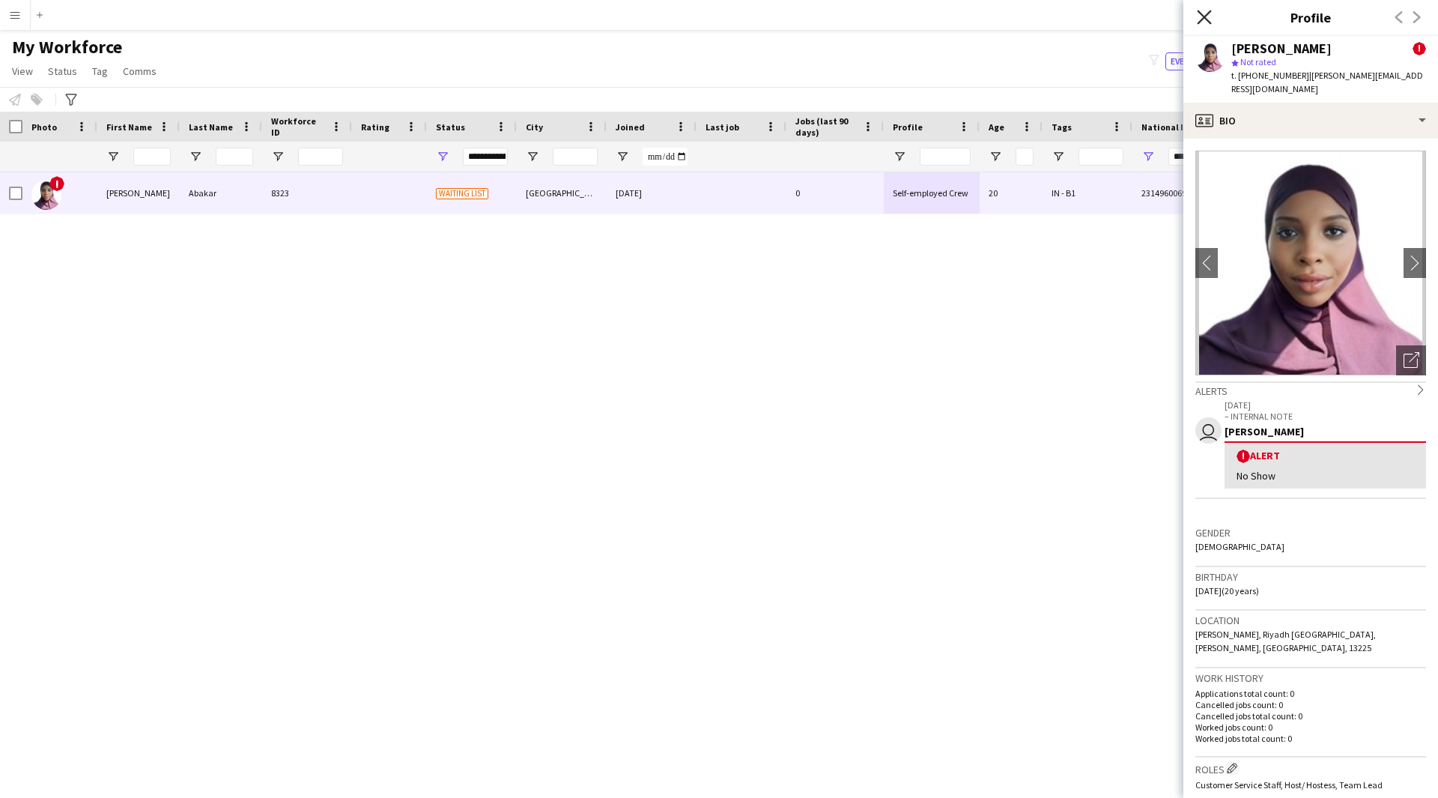
click at [1201, 23] on icon "Close pop-in" at bounding box center [1204, 17] width 14 height 14
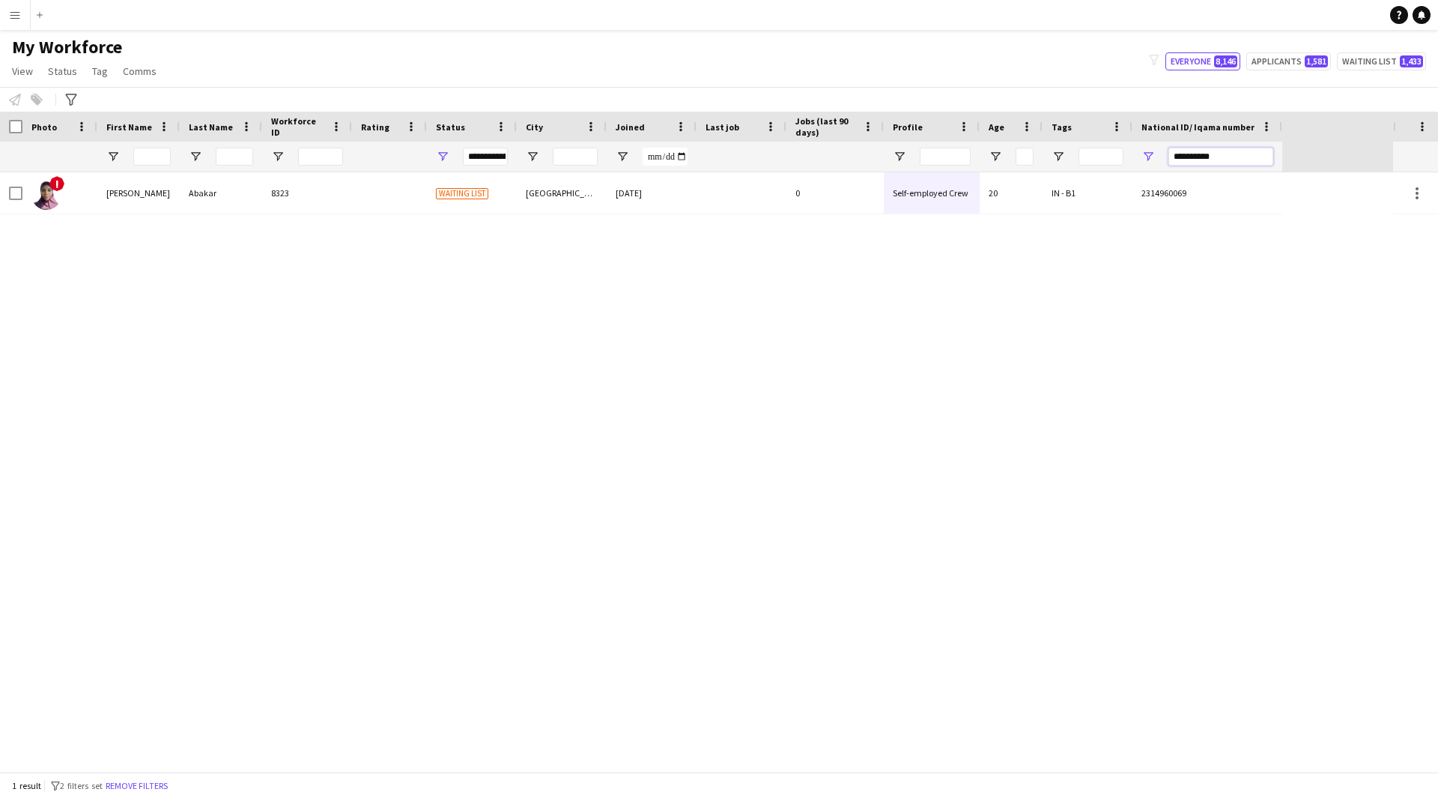
drag, startPoint x: 1245, startPoint y: 155, endPoint x: 1004, endPoint y: 168, distance: 241.5
click at [1004, 168] on div at bounding box center [641, 157] width 1282 height 30
paste input "National ID/ Iqama number Filter Input"
type input "*********"
drag, startPoint x: 1255, startPoint y: 159, endPoint x: 980, endPoint y: 198, distance: 278.4
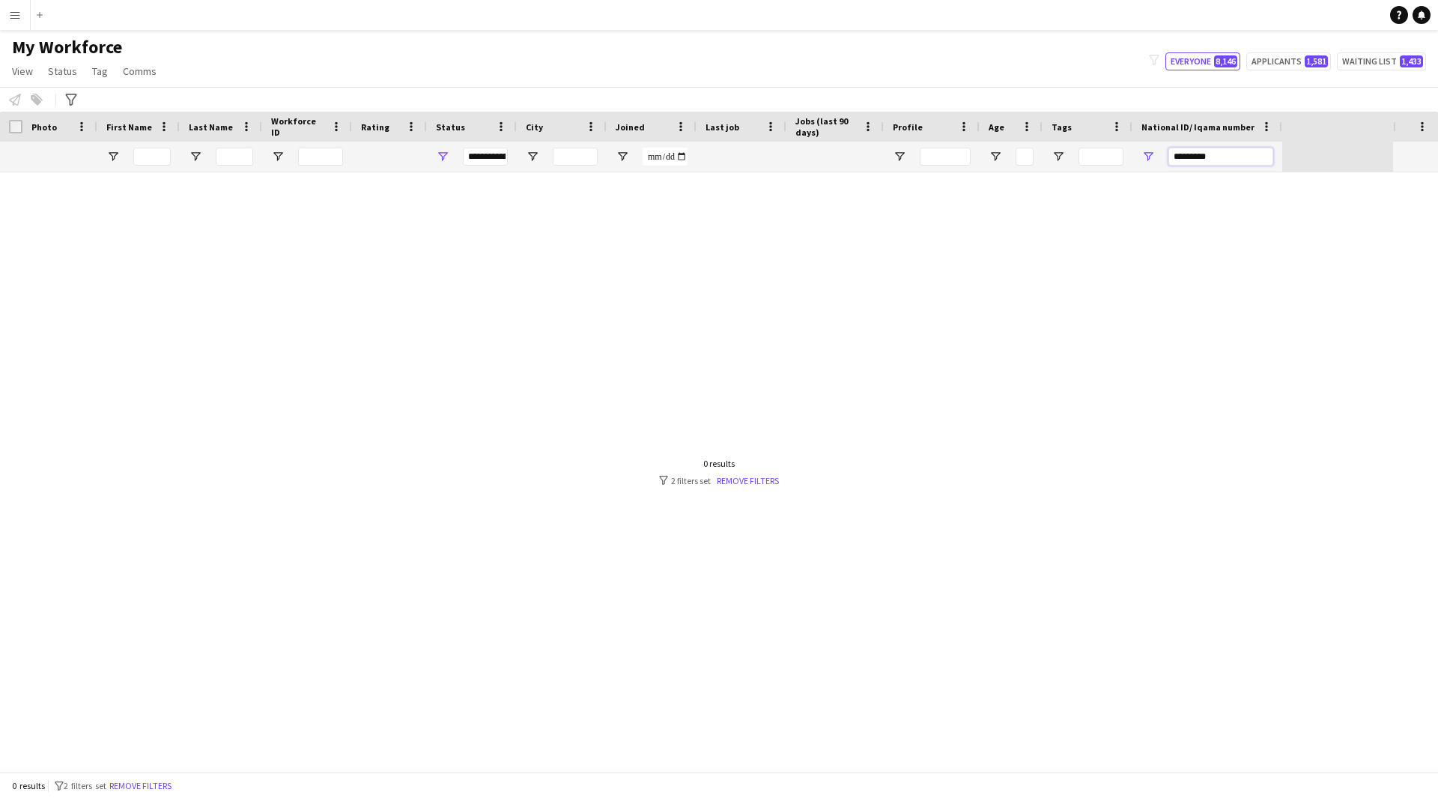
click at [980, 198] on div "Workforce Details Profile Data Photo" at bounding box center [719, 442] width 1438 height 660
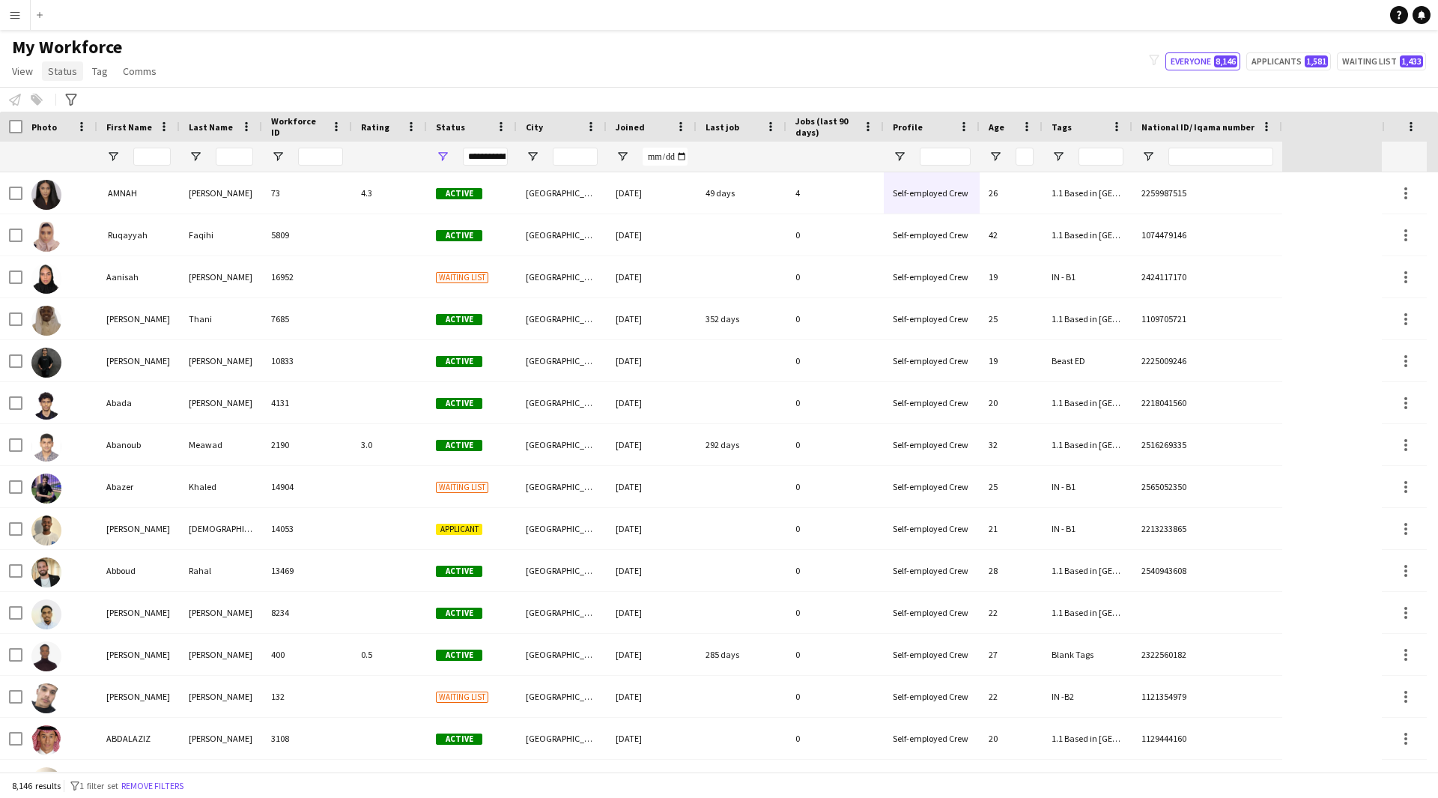
click at [55, 67] on span "Status" at bounding box center [62, 70] width 29 height 13
click at [31, 77] on span "View" at bounding box center [22, 70] width 21 height 13
click at [64, 151] on span "Customise view" at bounding box center [54, 147] width 71 height 13
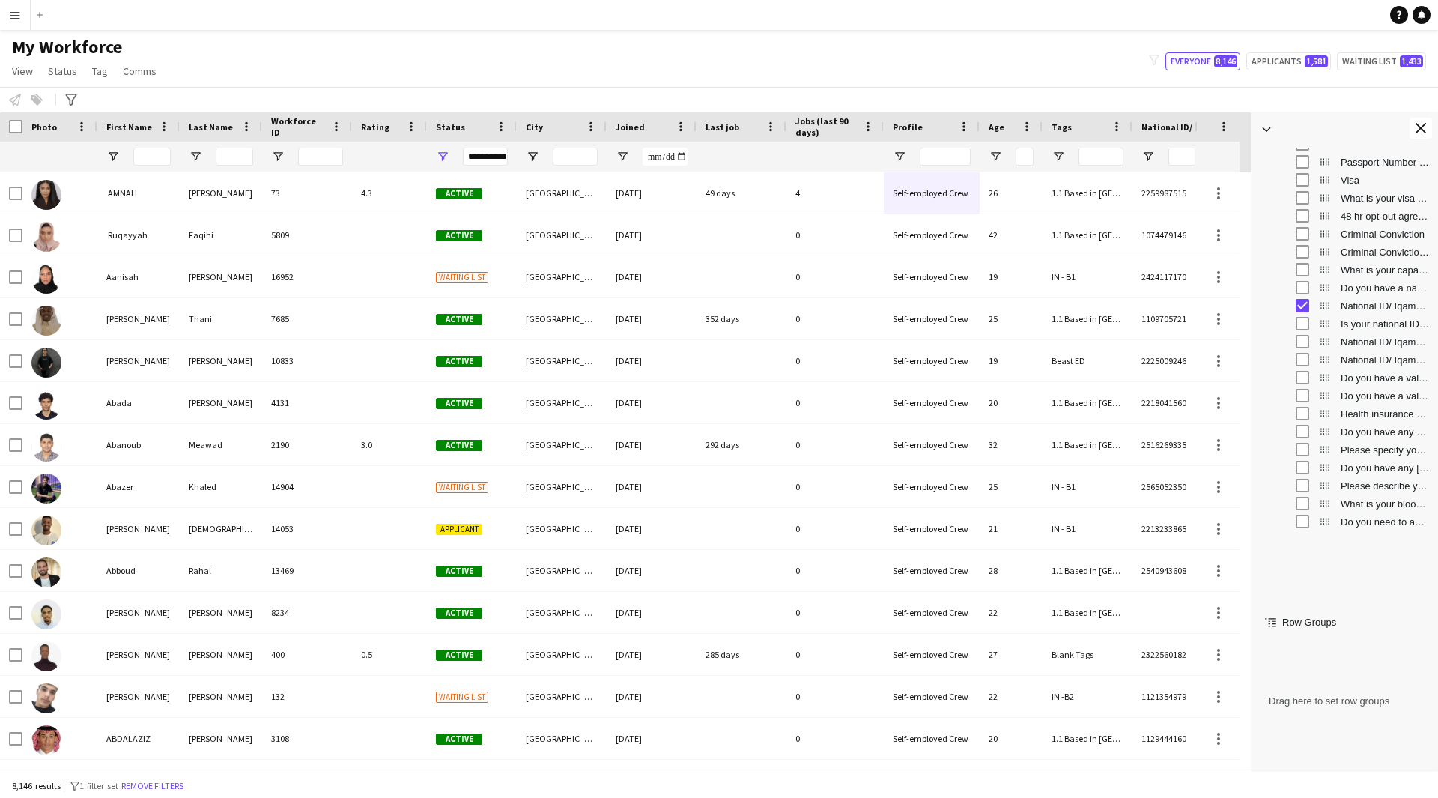
scroll to position [1183, 0]
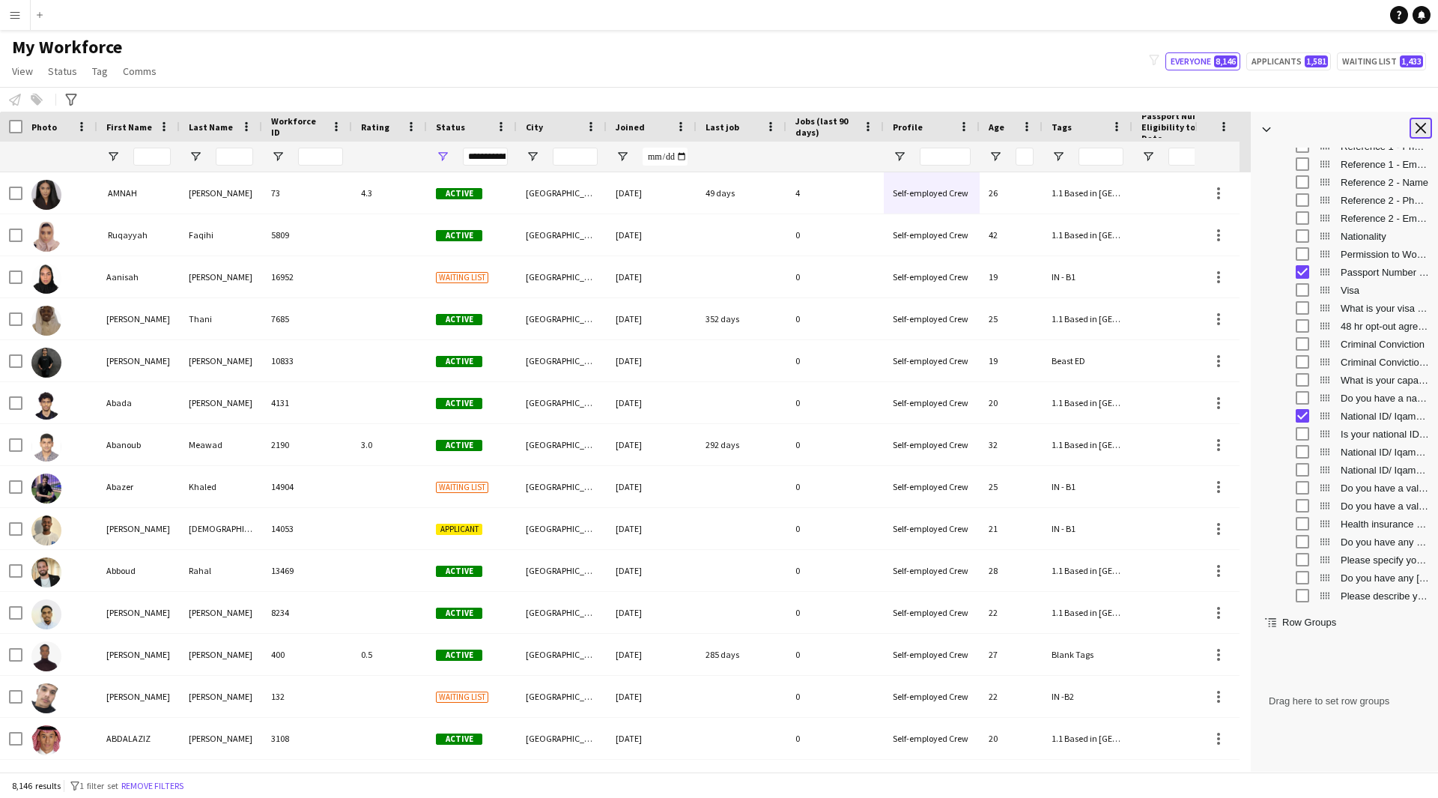
click at [1422, 131] on app-icon "Close tool panel" at bounding box center [1420, 128] width 10 height 10
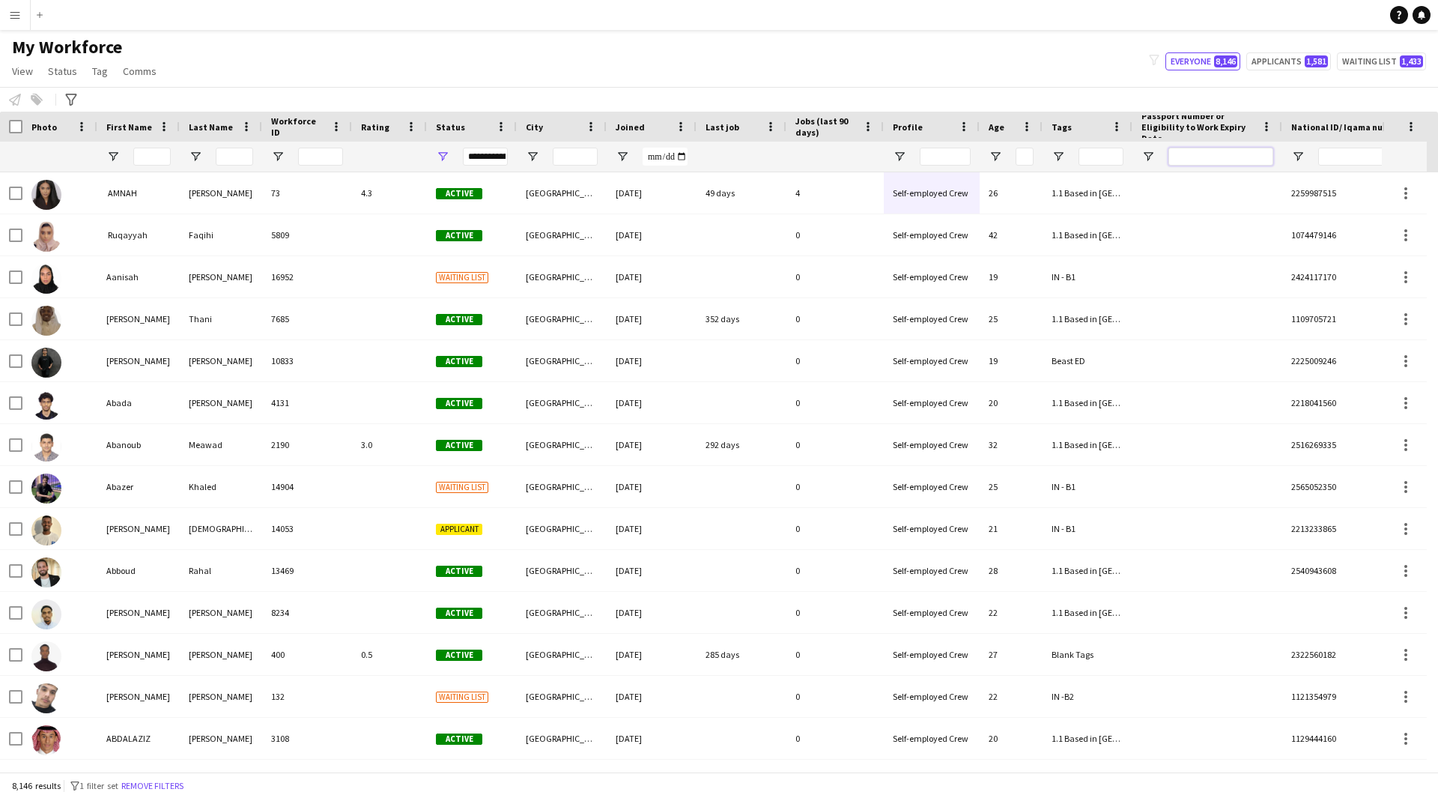
click at [1239, 160] on input "Passport Number or Eligibility to Work Expiry Date Filter Input" at bounding box center [1220, 157] width 105 height 18
paste input "*********"
type input "*********"
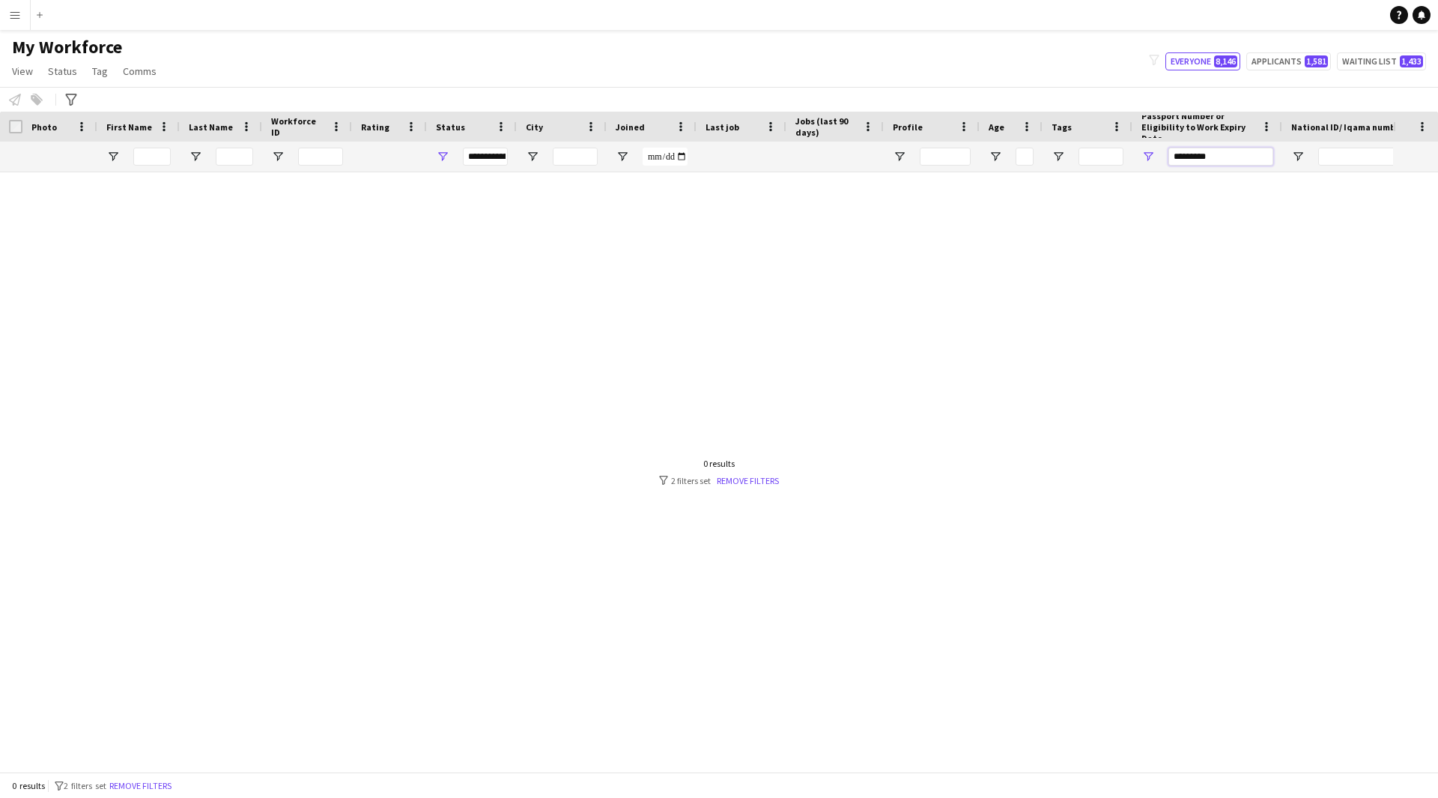
drag, startPoint x: 1239, startPoint y: 160, endPoint x: 1037, endPoint y: 186, distance: 203.9
click at [1037, 186] on div "Workforce Details Profile Data Photo" at bounding box center [719, 442] width 1438 height 660
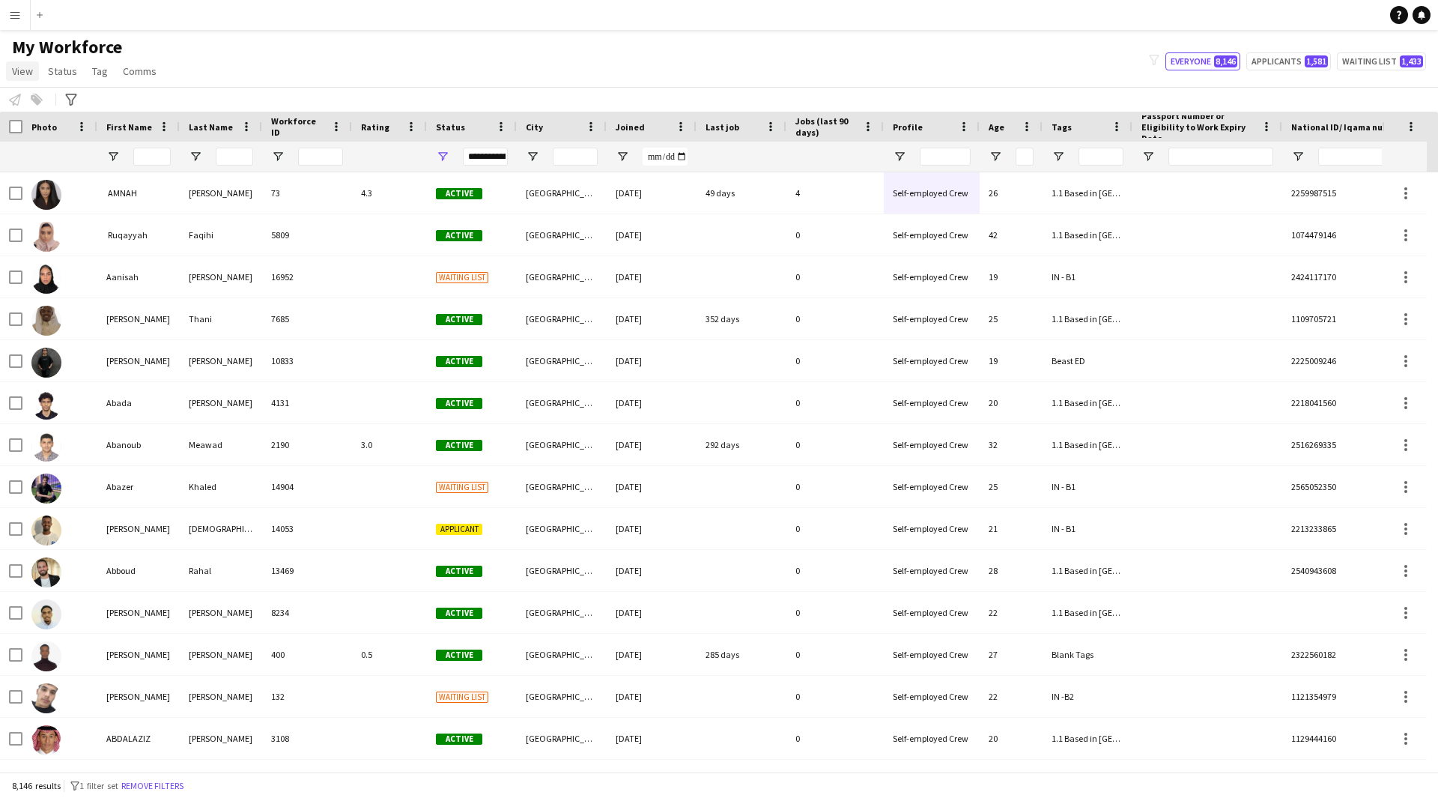
click at [25, 77] on span "View" at bounding box center [22, 70] width 21 height 13
click at [76, 144] on span "Customise view" at bounding box center [54, 147] width 71 height 13
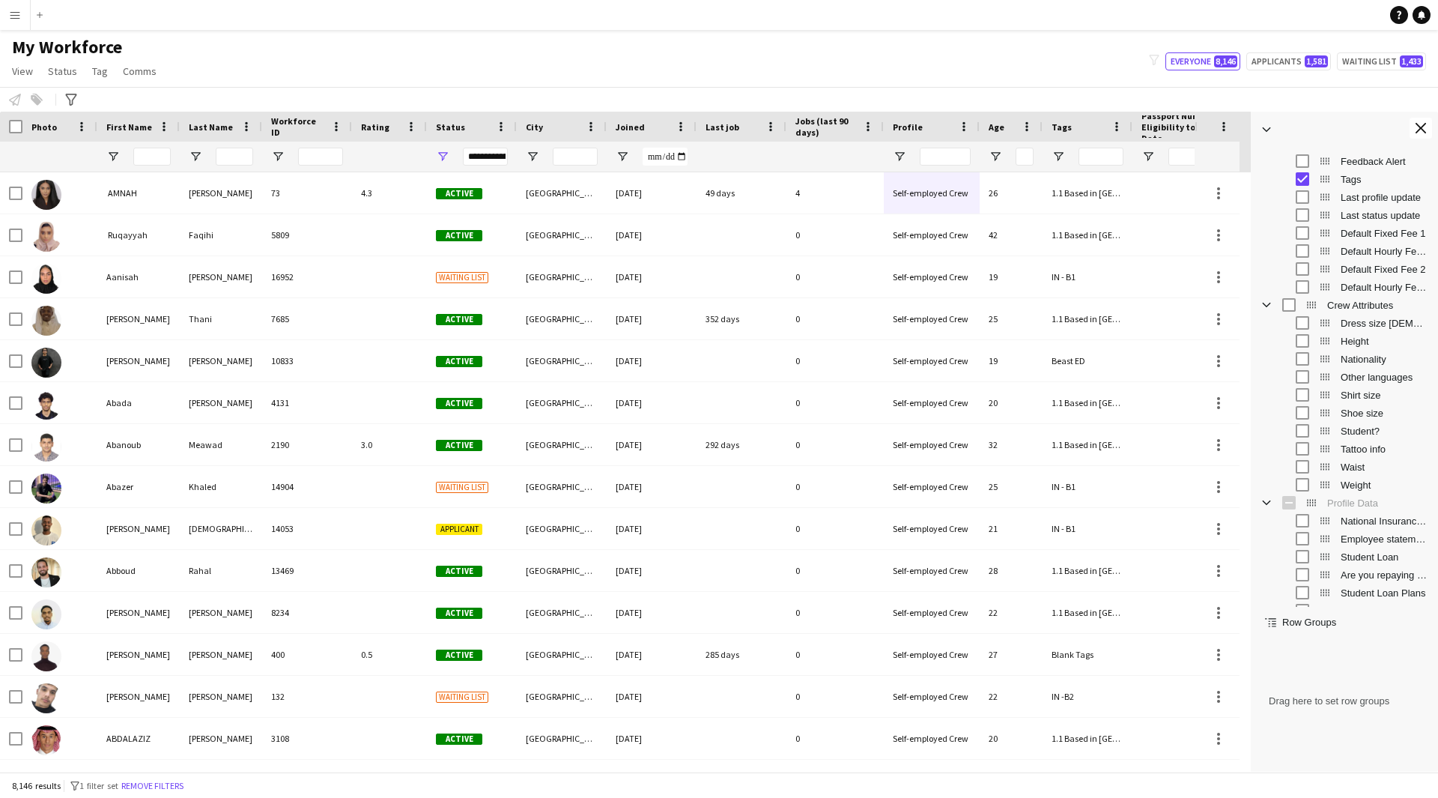
scroll to position [0, 0]
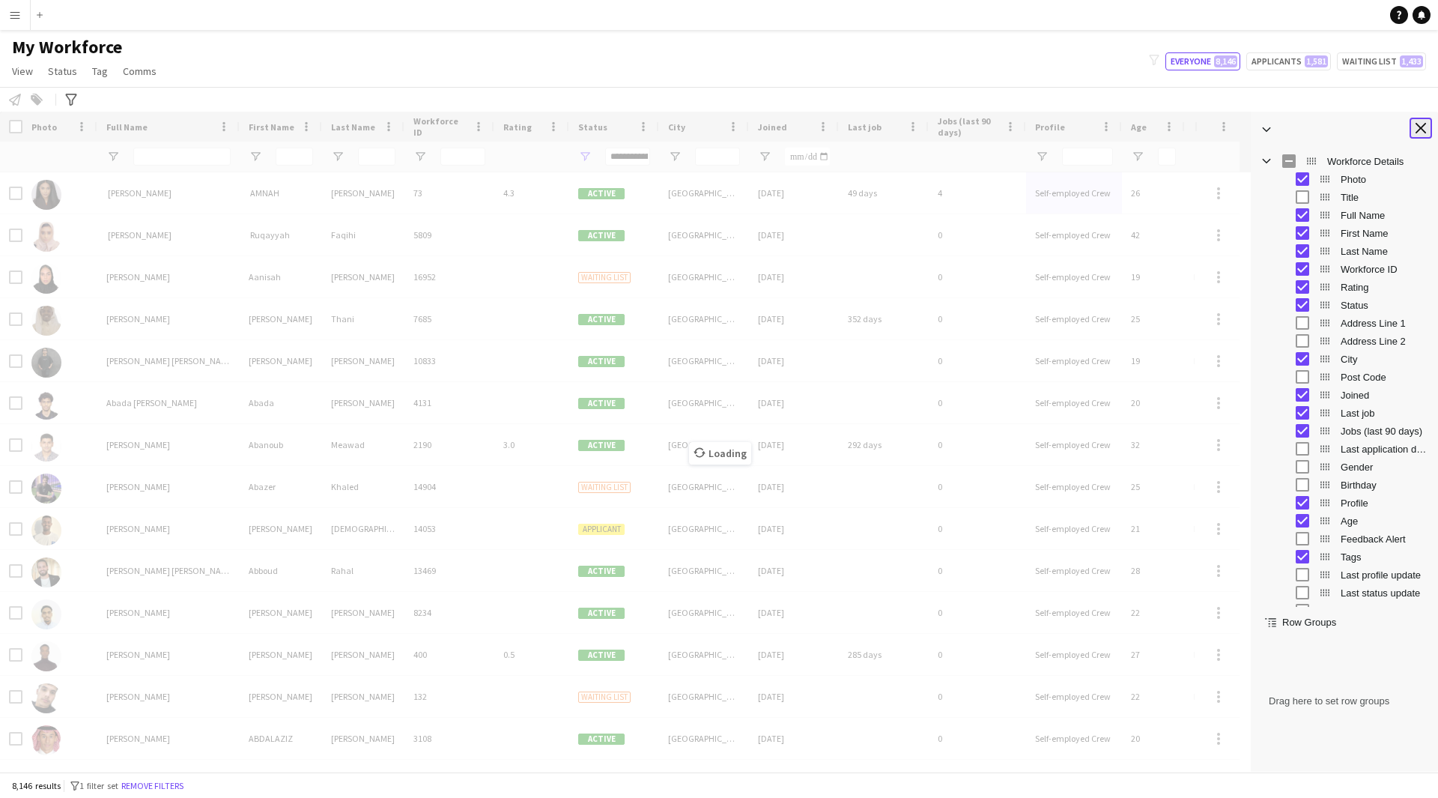
click at [1424, 129] on app-icon "Close tool panel" at bounding box center [1420, 128] width 10 height 10
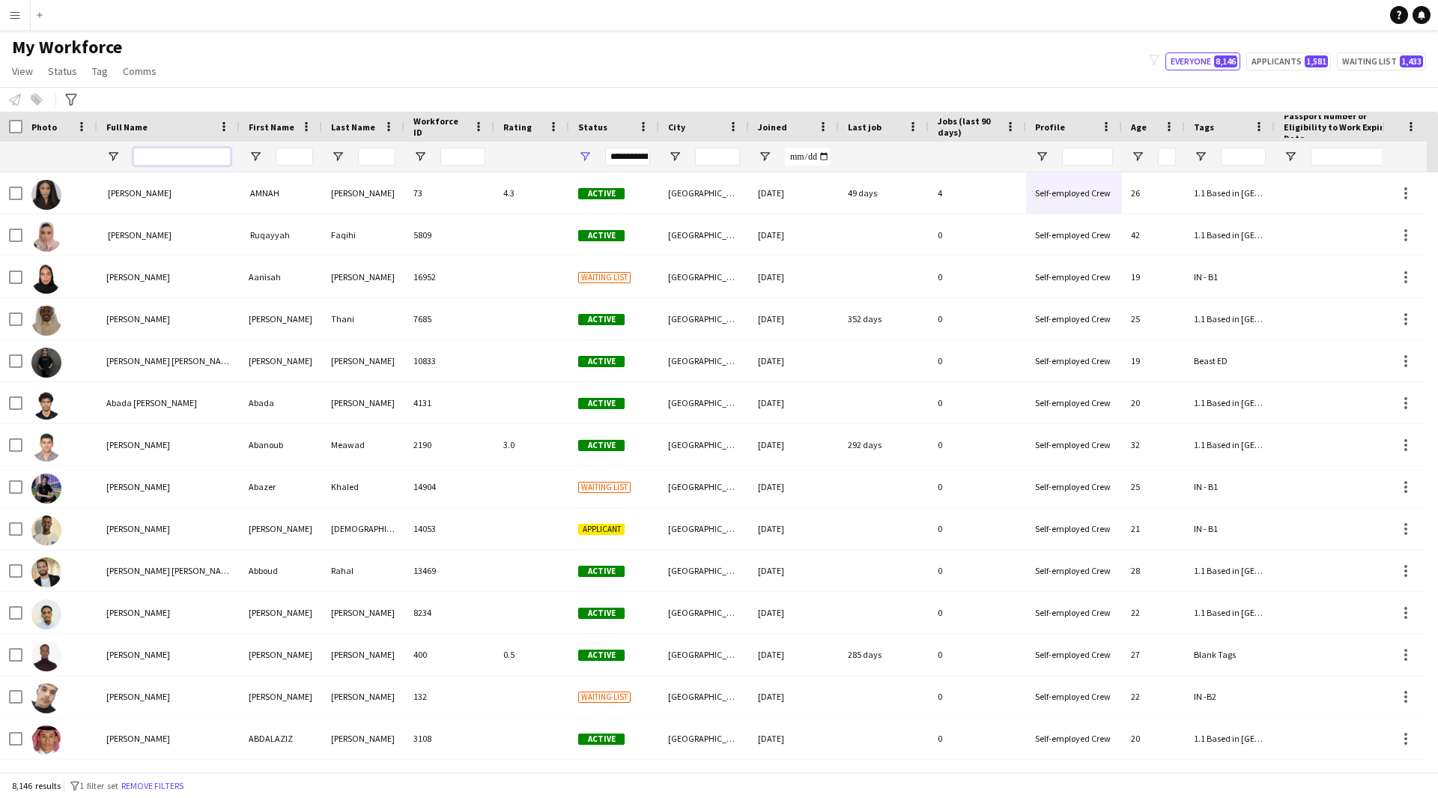
click at [192, 155] on input "Full Name Filter Input" at bounding box center [181, 157] width 97 height 18
paste input "**********"
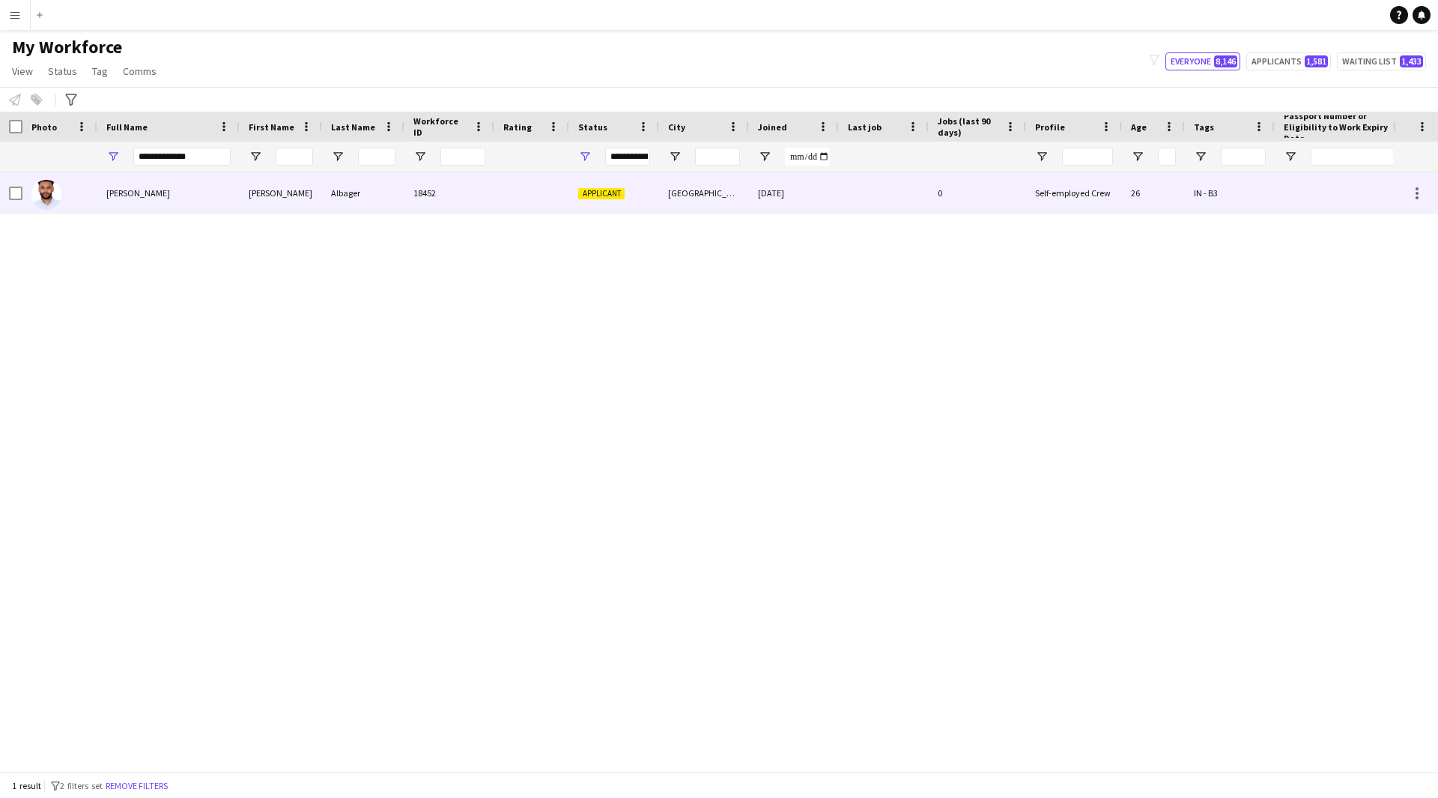
click at [374, 198] on div "Albager" at bounding box center [363, 192] width 82 height 41
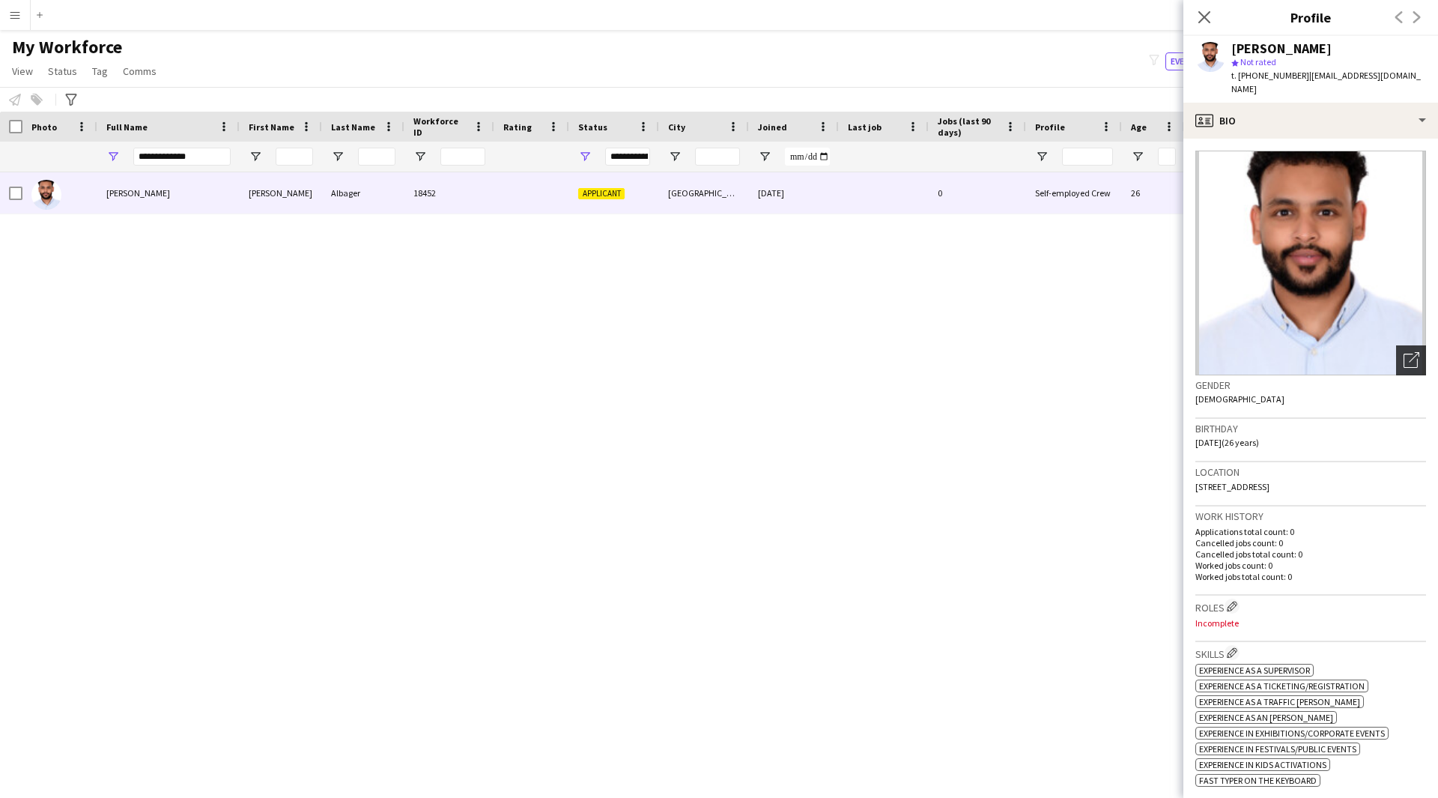
click at [1396, 350] on div "Open photos pop-in" at bounding box center [1411, 360] width 30 height 30
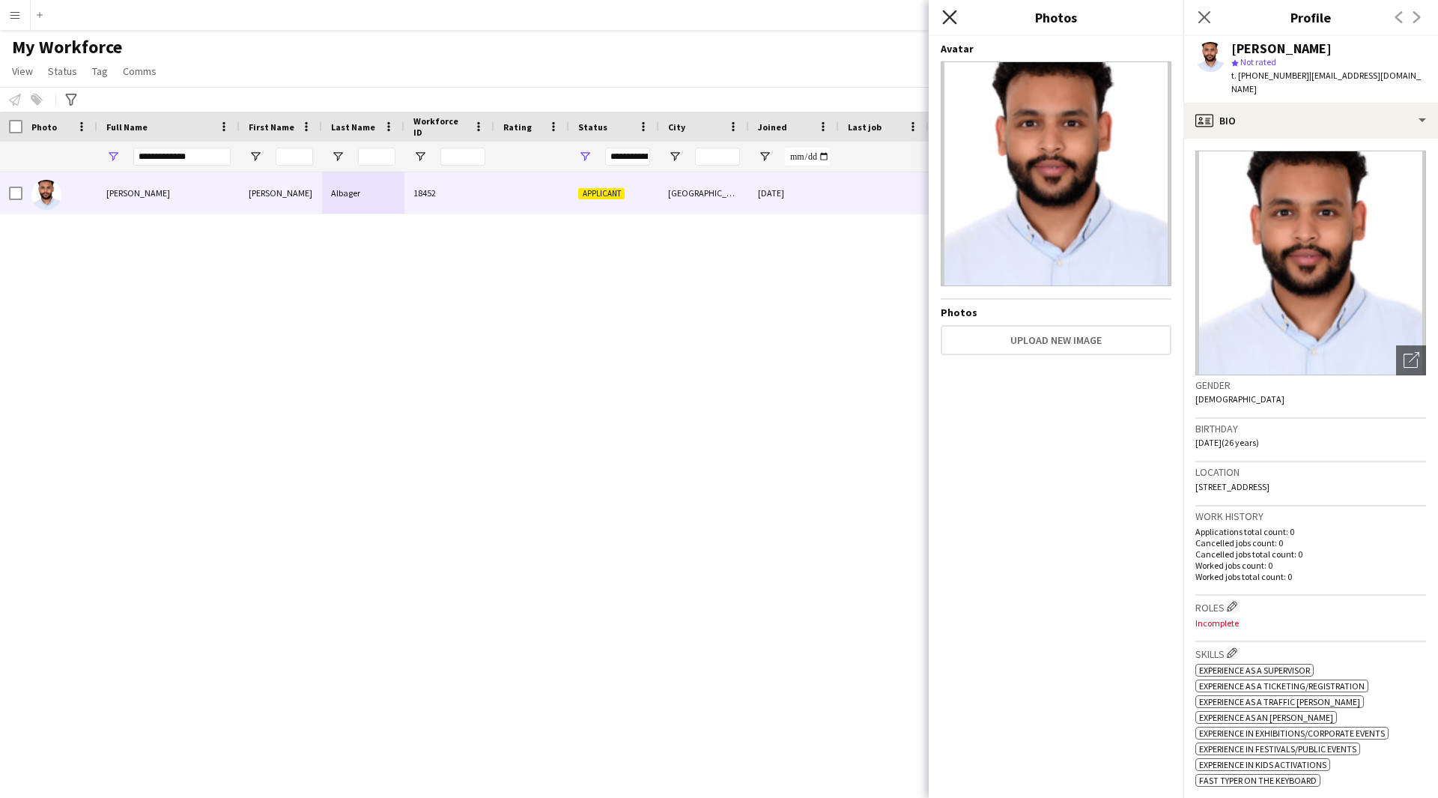
click at [951, 19] on icon at bounding box center [949, 17] width 14 height 14
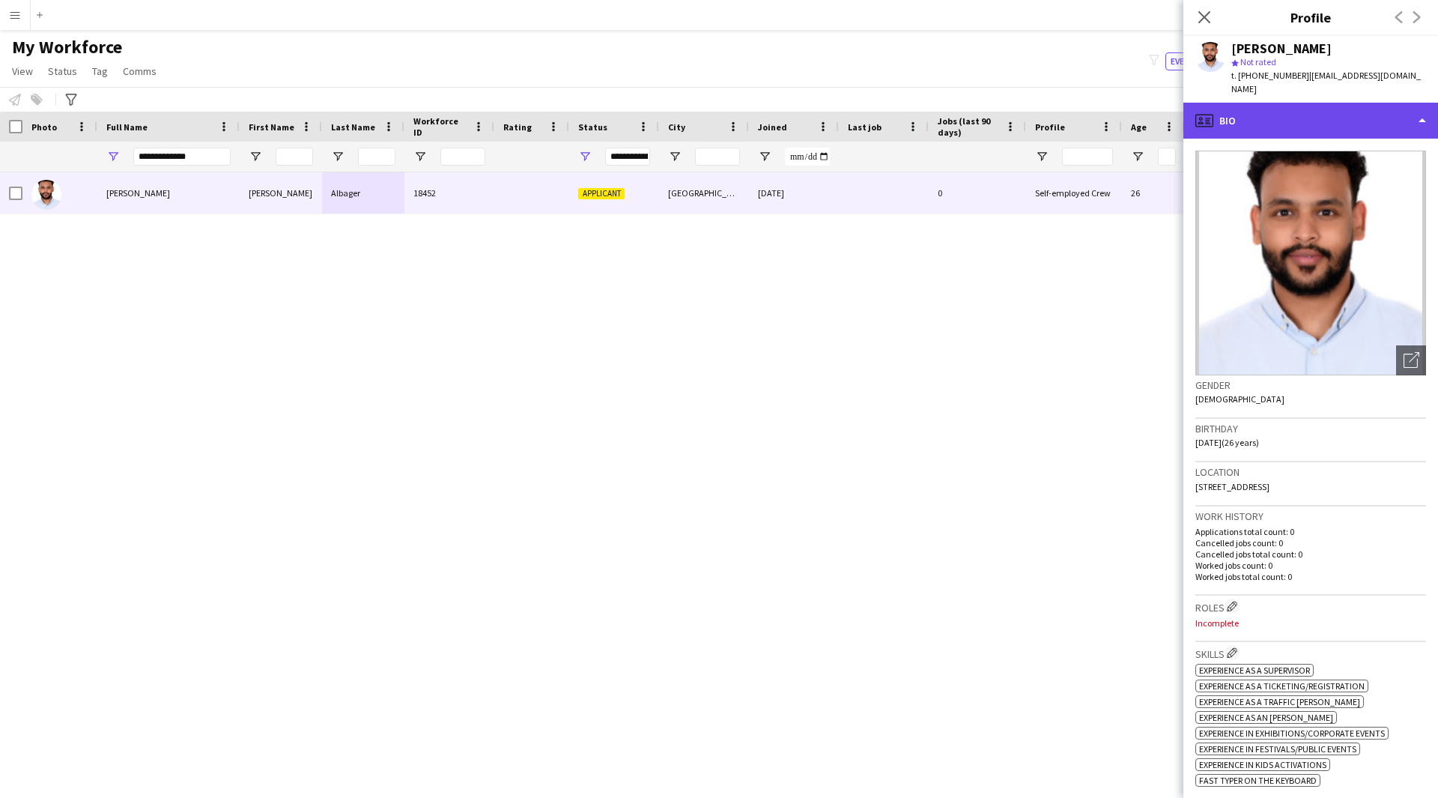
click at [1326, 113] on div "profile Bio" at bounding box center [1310, 121] width 255 height 36
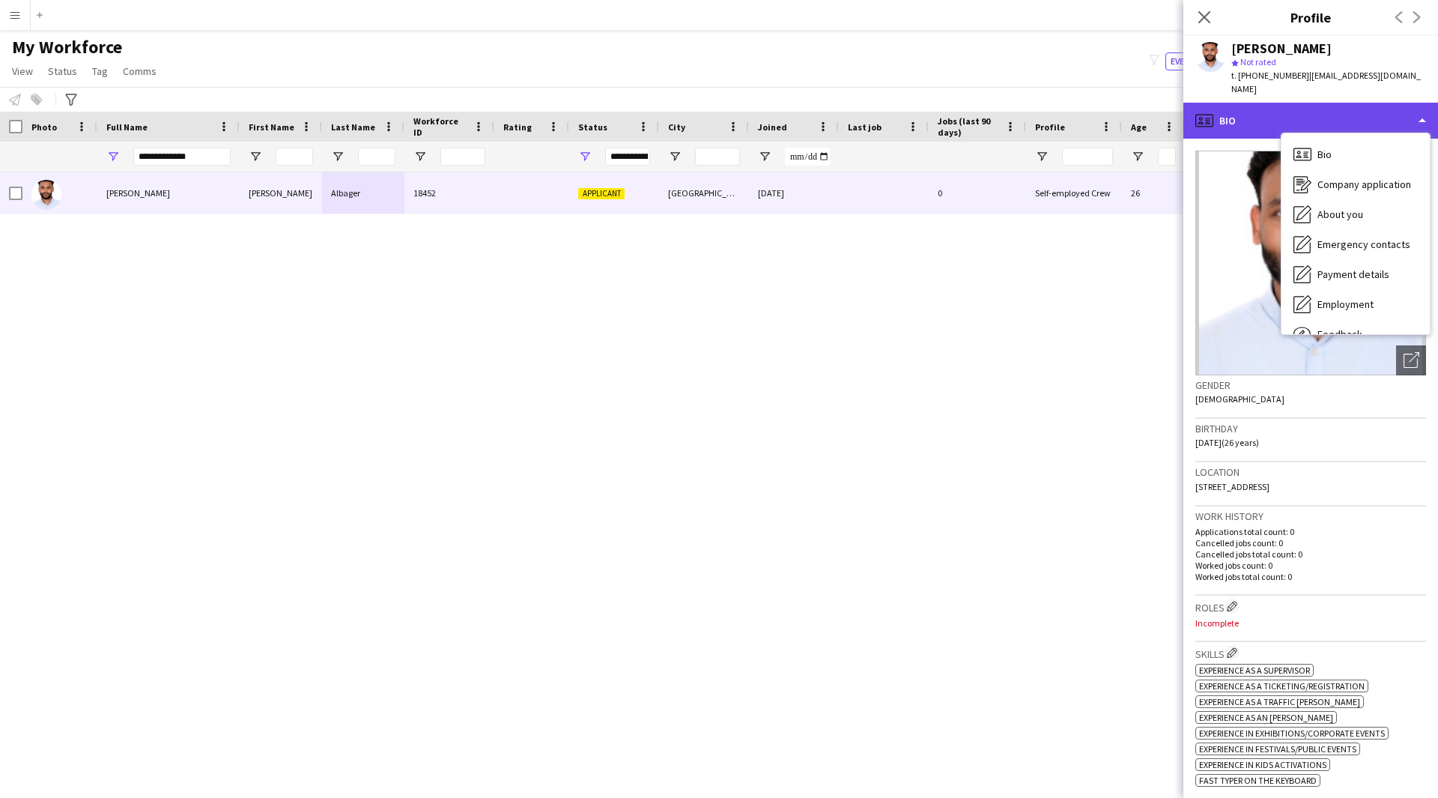
click at [1266, 118] on div "profile Bio" at bounding box center [1310, 121] width 255 height 36
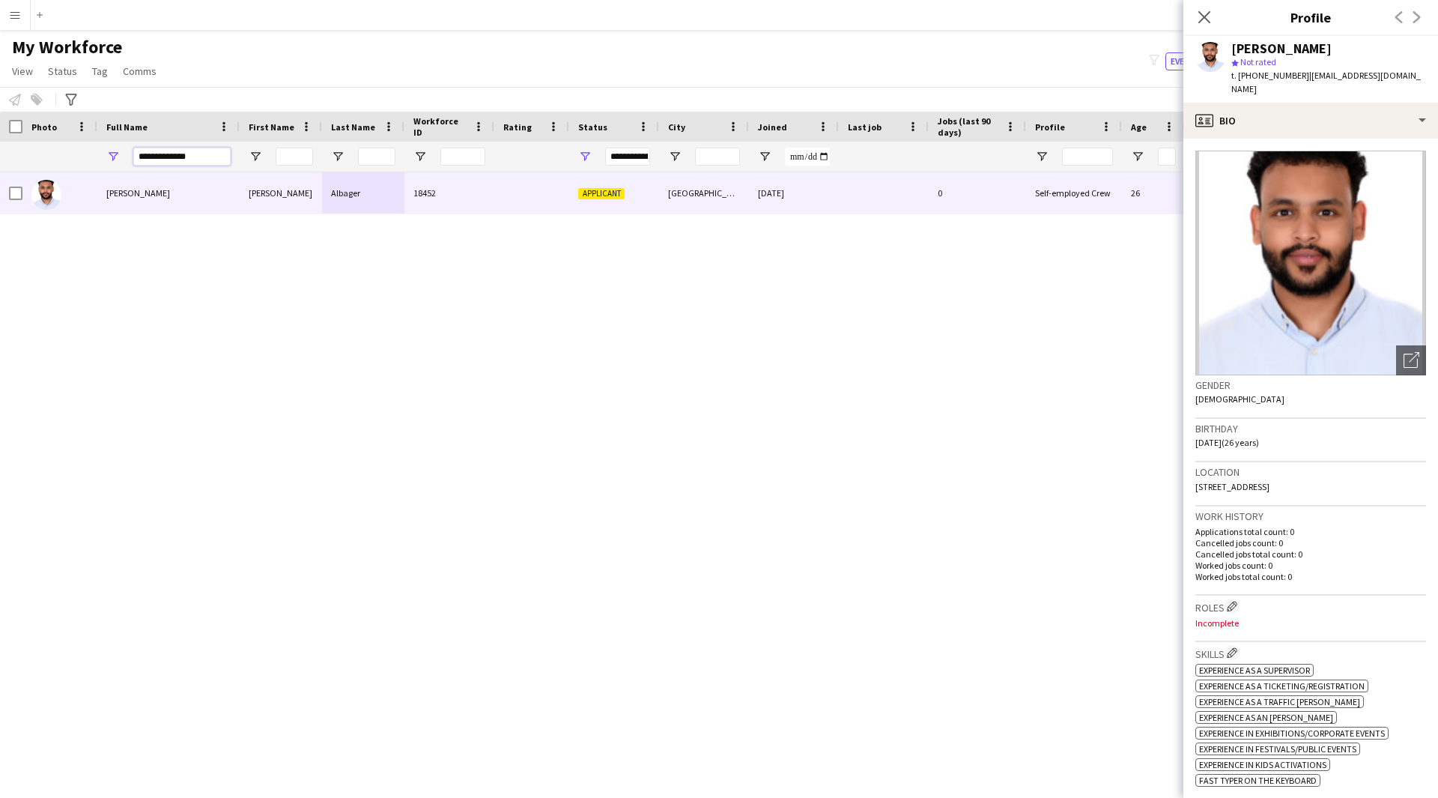
drag, startPoint x: 217, startPoint y: 162, endPoint x: 0, endPoint y: 258, distance: 237.7
click at [0, 258] on div "Workforce Details Profile Data Photo" at bounding box center [719, 442] width 1438 height 660
paste input "**"
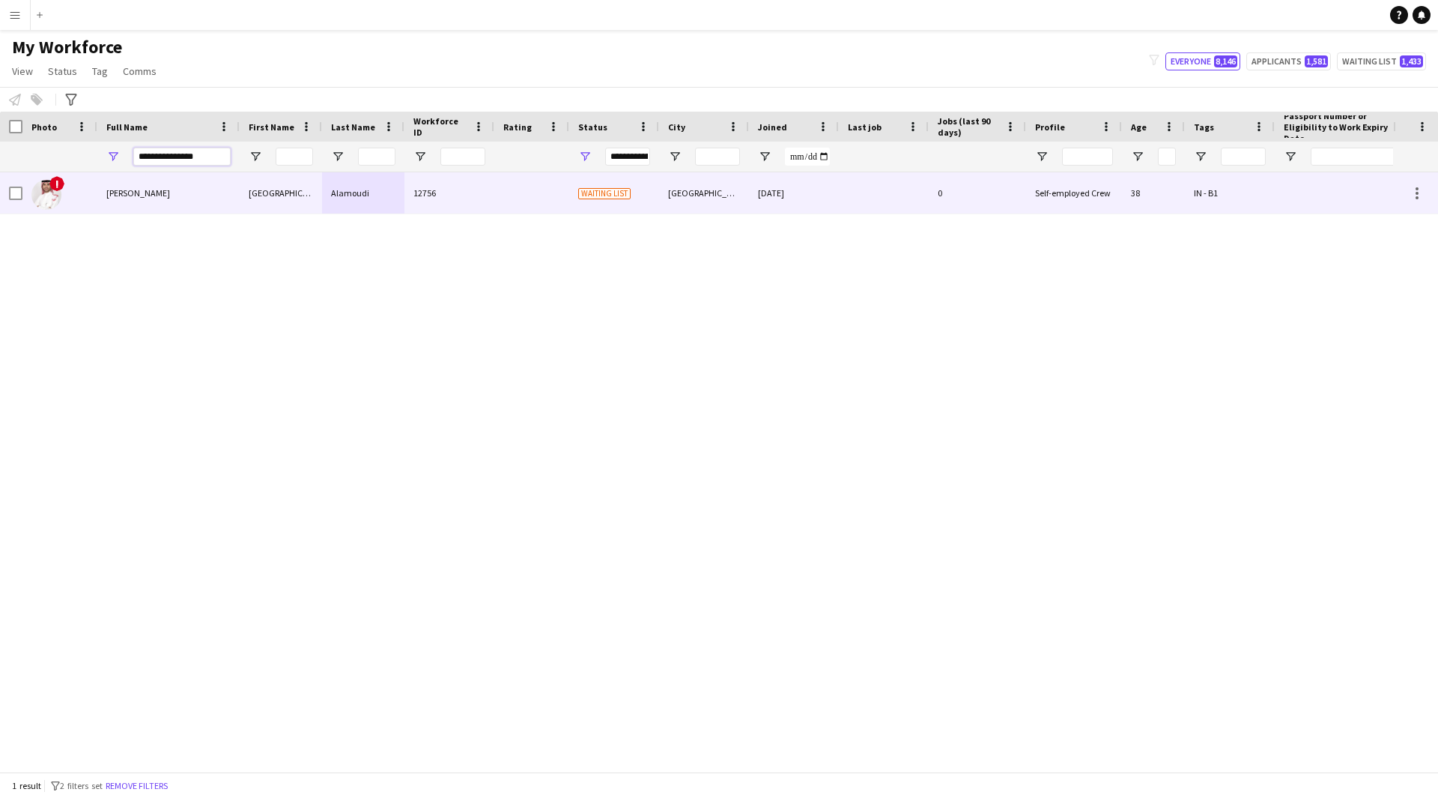
type input "**********"
click at [483, 210] on div "12756" at bounding box center [449, 192] width 90 height 41
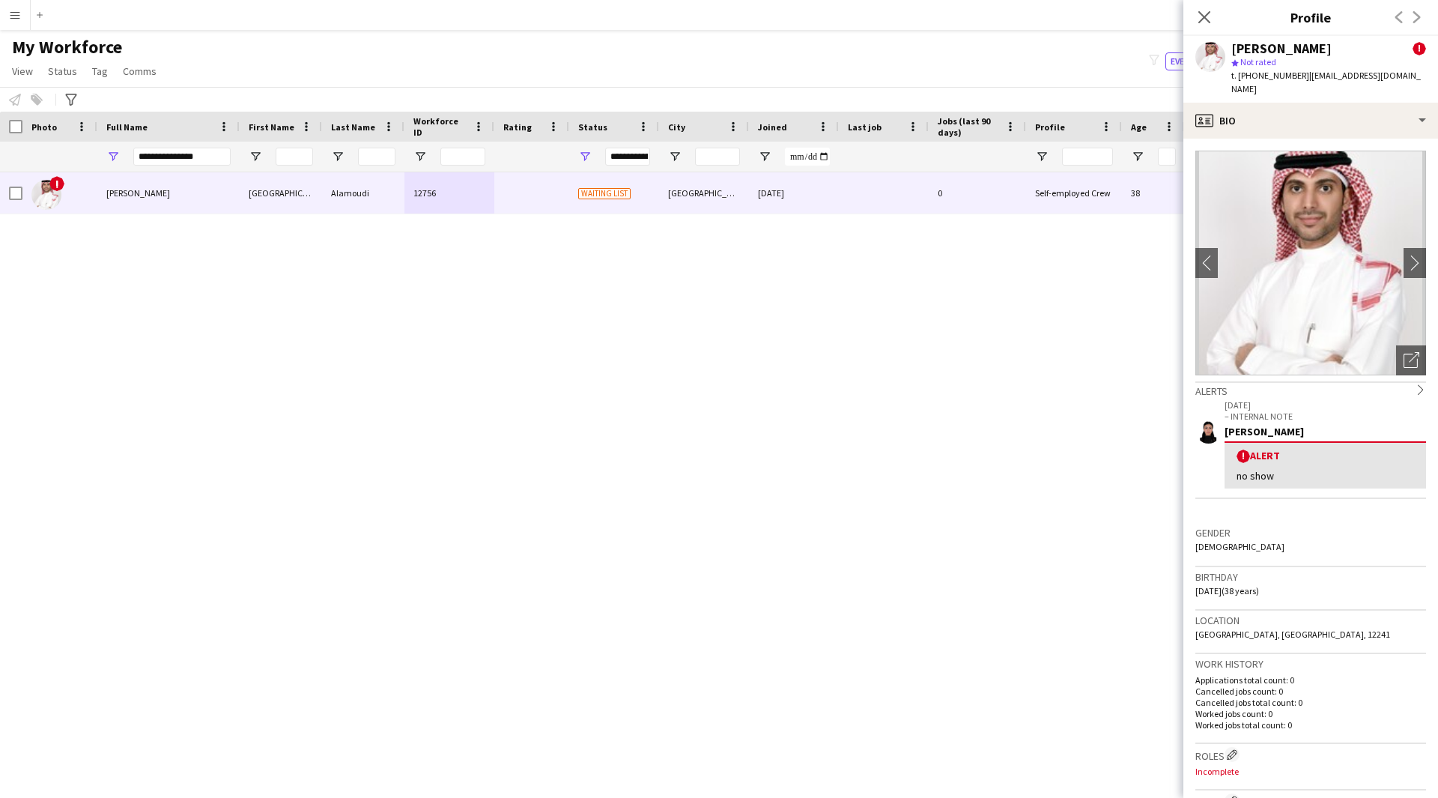
click at [1392, 139] on app-crew-profile-bio "chevron-left chevron-right Open photos pop-in Alerts chevron-right [DATE] – INT…" at bounding box center [1310, 468] width 255 height 659
click at [1389, 112] on div "profile Bio" at bounding box center [1310, 121] width 255 height 36
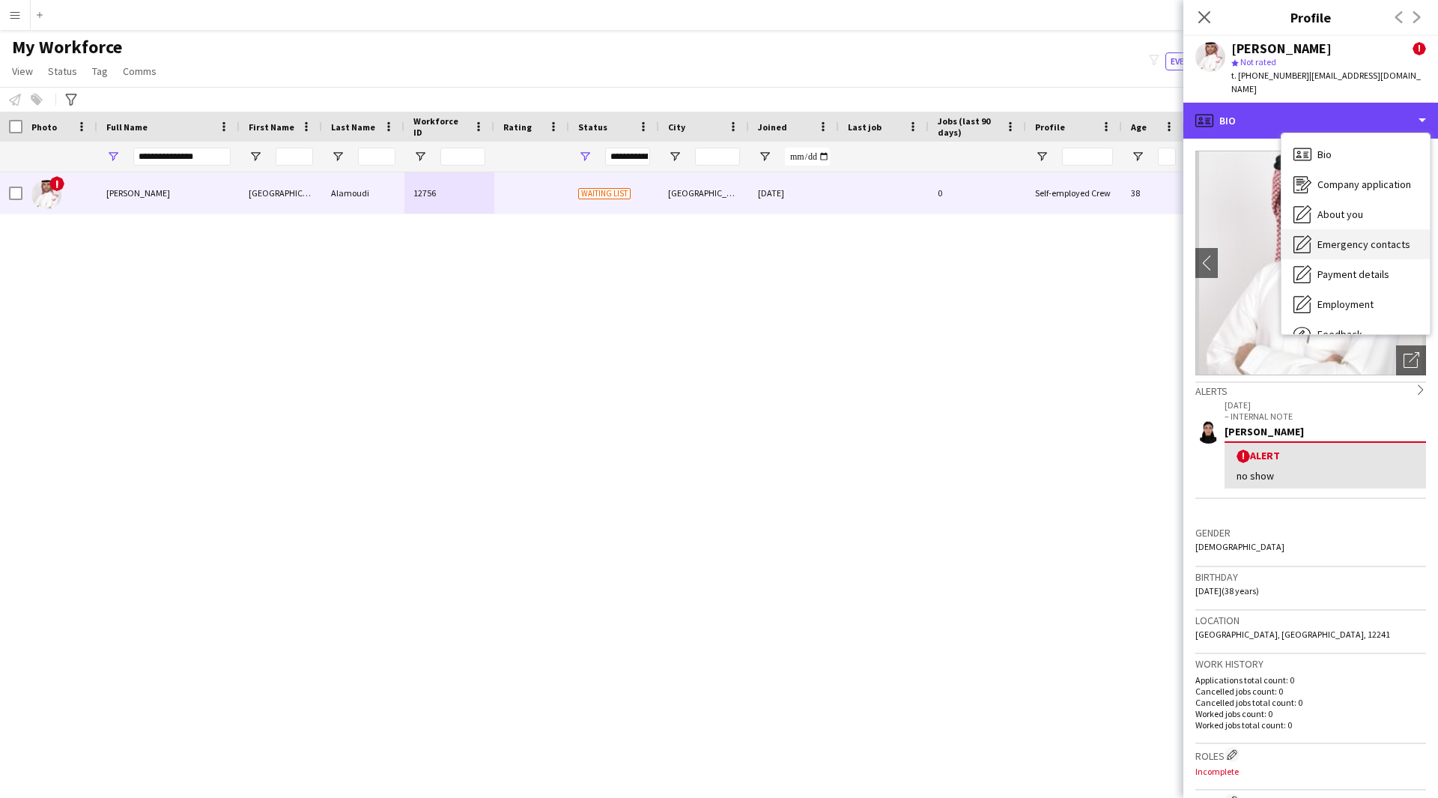
scroll to position [51, 0]
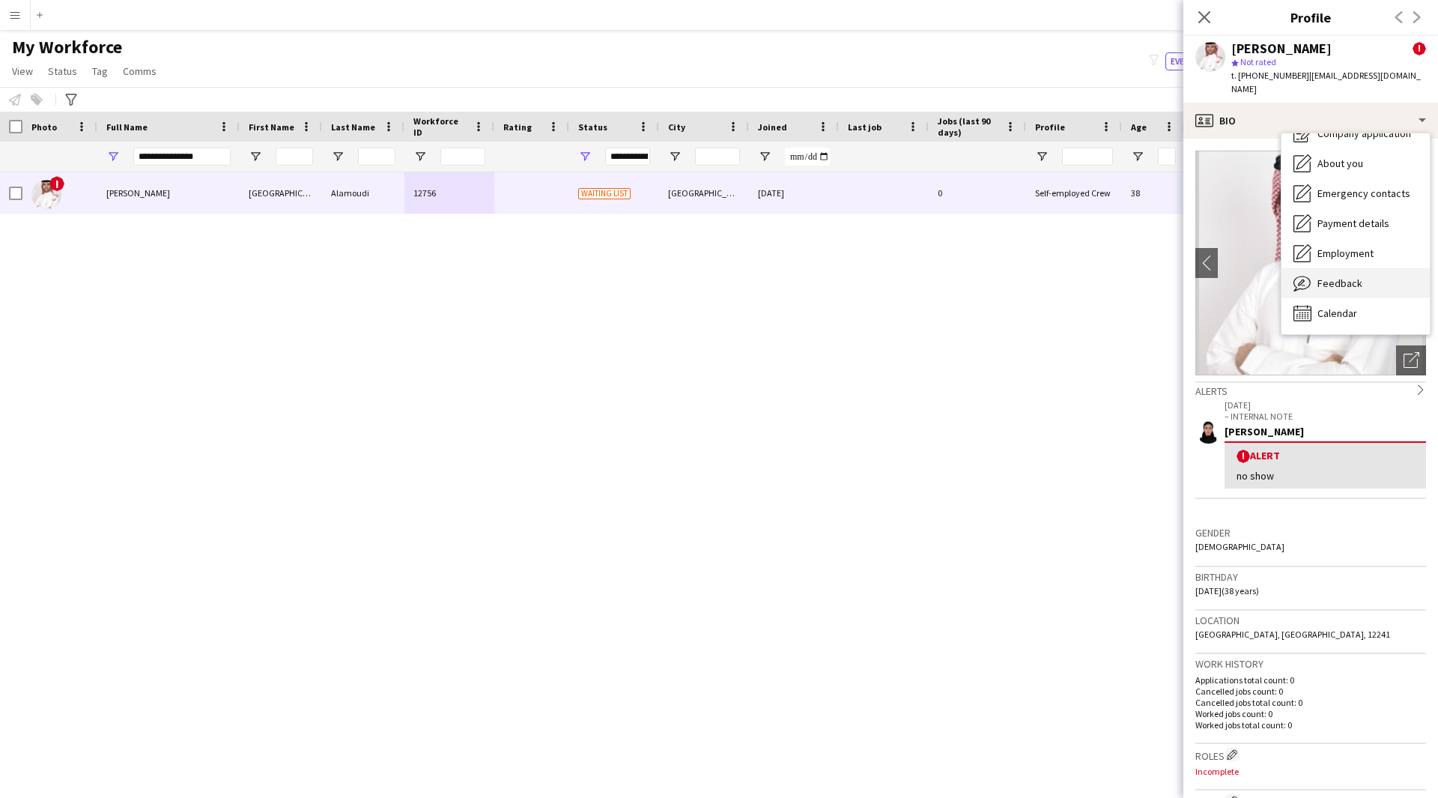
click at [1362, 268] on div "Feedback Feedback" at bounding box center [1355, 283] width 148 height 30
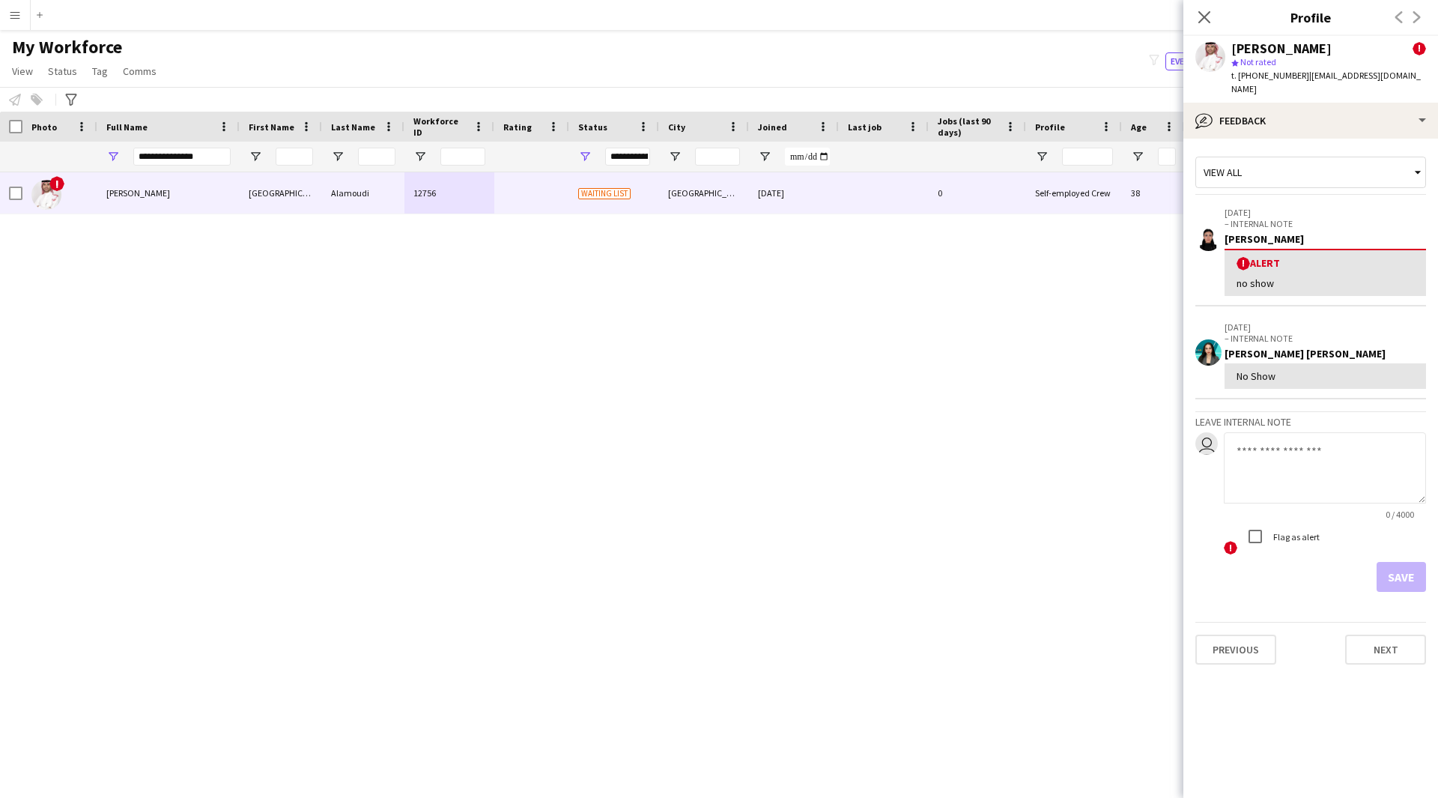
click at [1305, 446] on textarea at bounding box center [1325, 467] width 202 height 71
type textarea "*******"
click at [1399, 571] on button "Save" at bounding box center [1400, 577] width 49 height 30
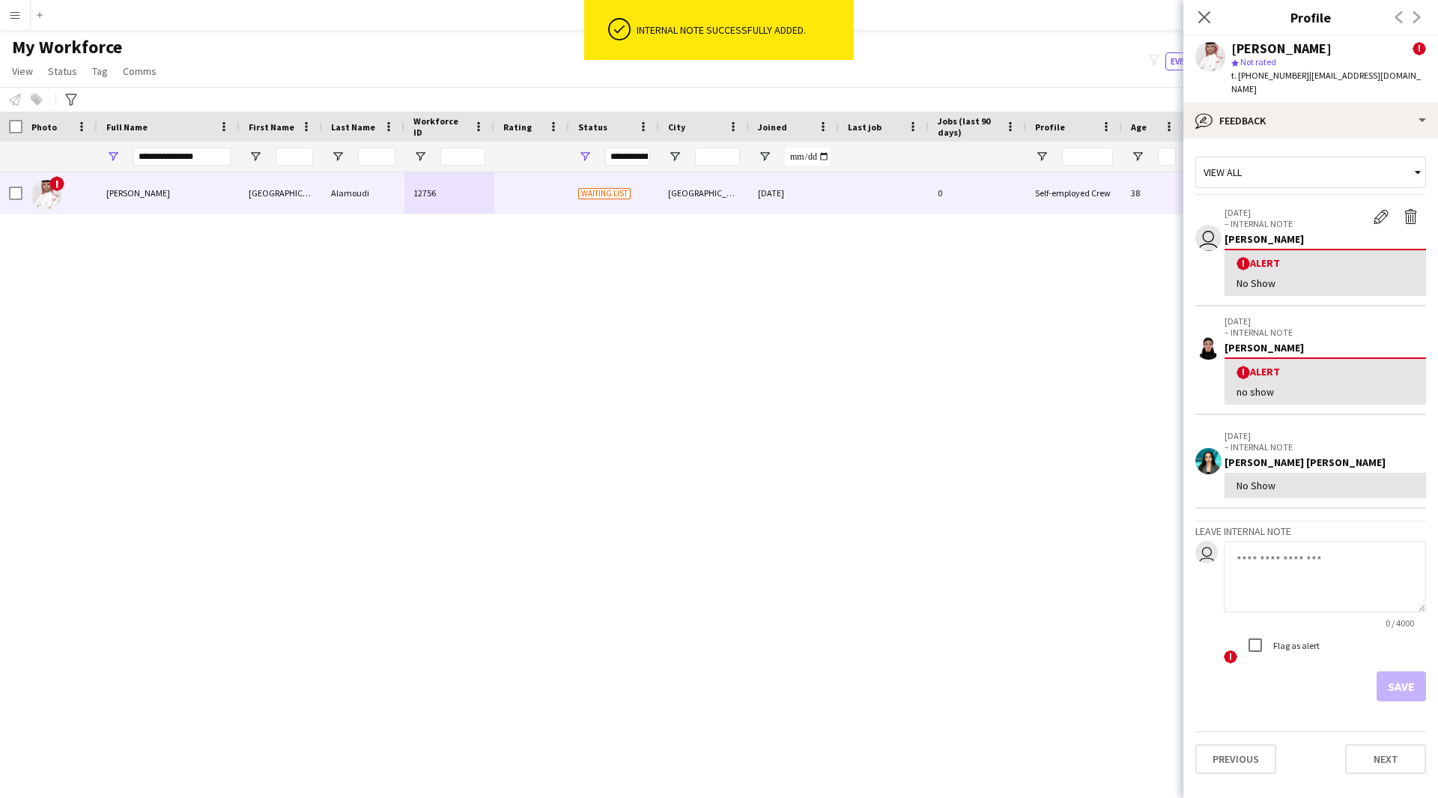
drag, startPoint x: 1336, startPoint y: 47, endPoint x: 1227, endPoint y: 49, distance: 109.3
click at [1227, 49] on div "[PERSON_NAME] ! star Not rated t. [PHONE_NUMBER] | [EMAIL_ADDRESS][DOMAIN_NAME]" at bounding box center [1310, 69] width 255 height 67
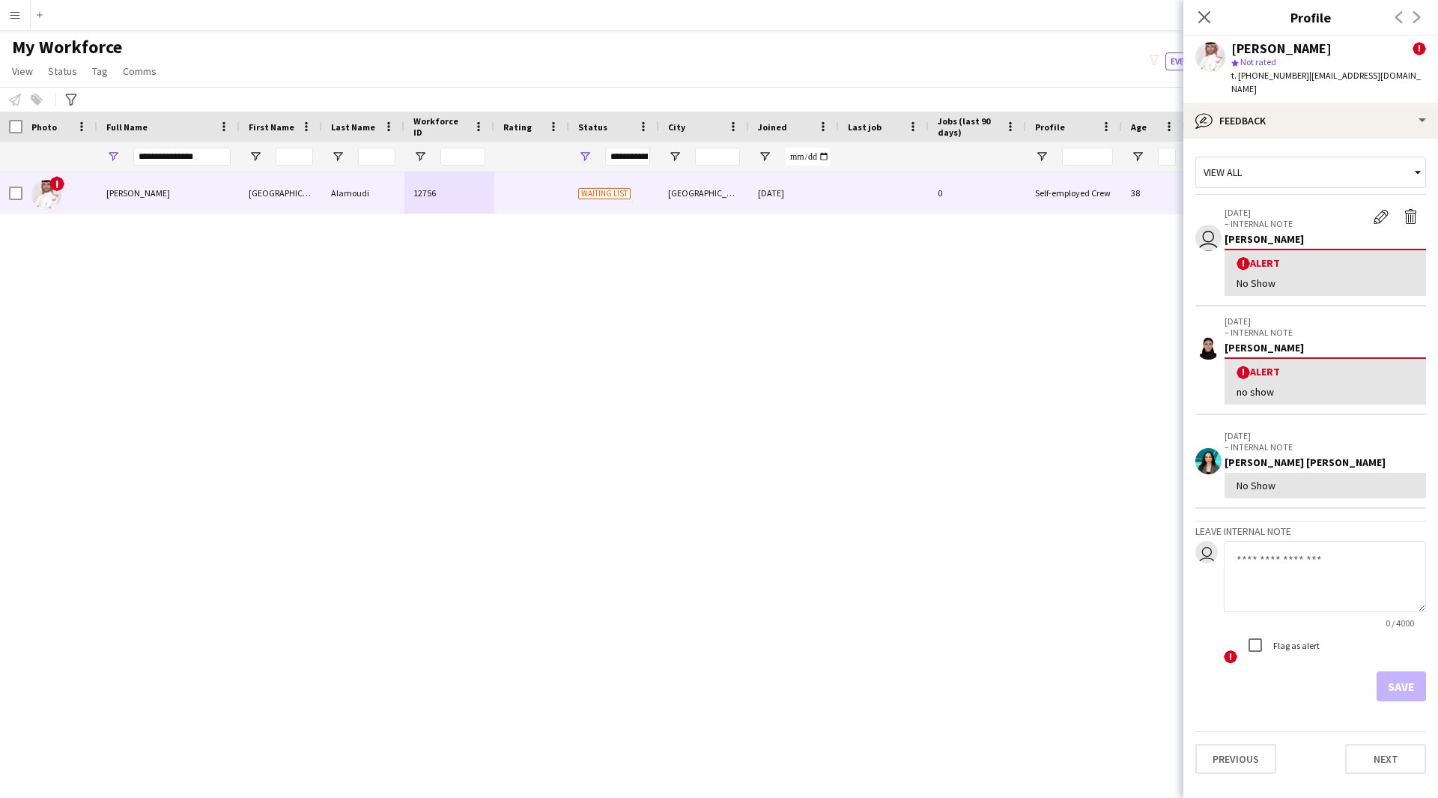
copy div "[PERSON_NAME]"
click at [1208, 18] on icon "Close pop-in" at bounding box center [1204, 17] width 14 height 14
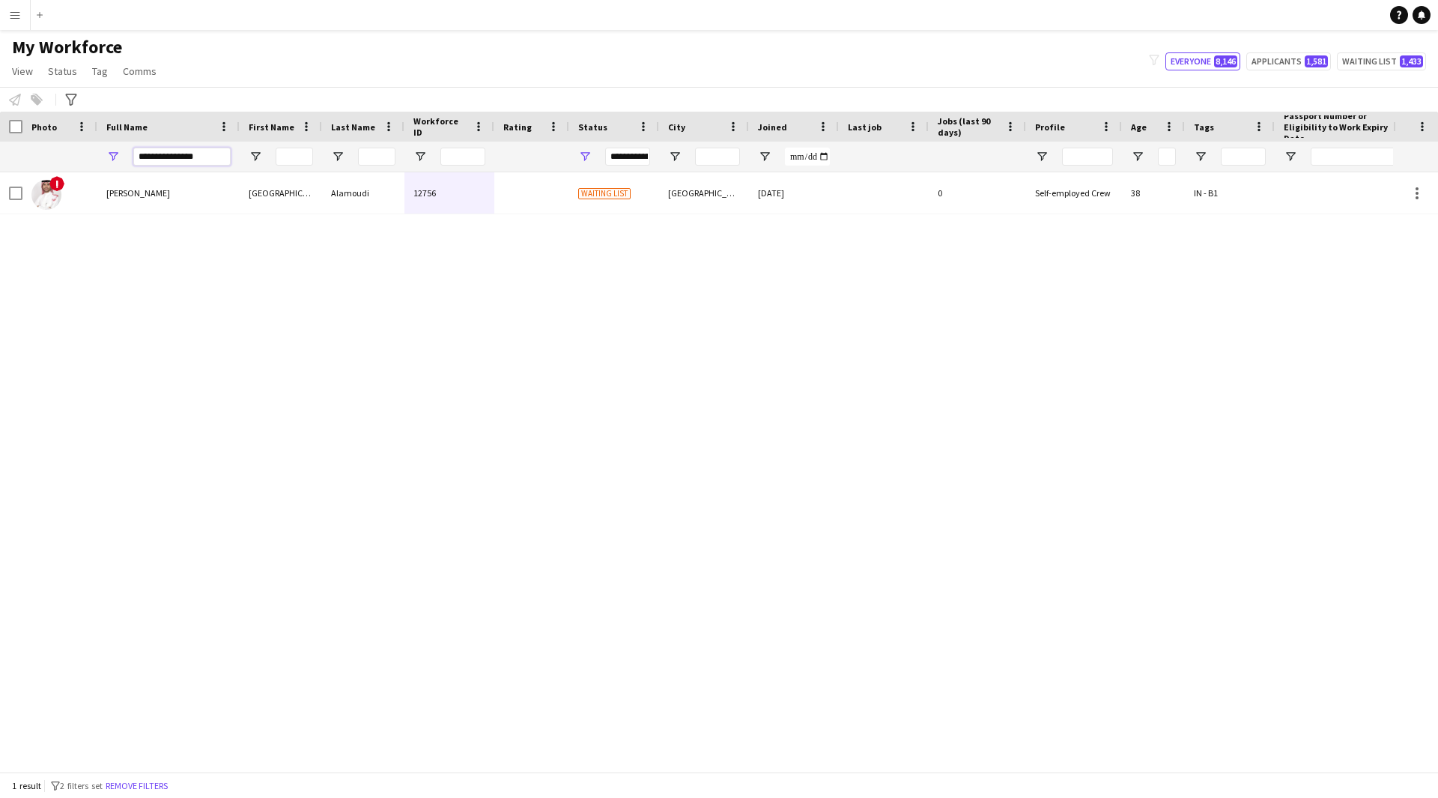
drag, startPoint x: 207, startPoint y: 150, endPoint x: 0, endPoint y: 160, distance: 207.7
click at [0, 160] on div at bounding box center [787, 157] width 1574 height 30
paste input "Full Name Filter Input"
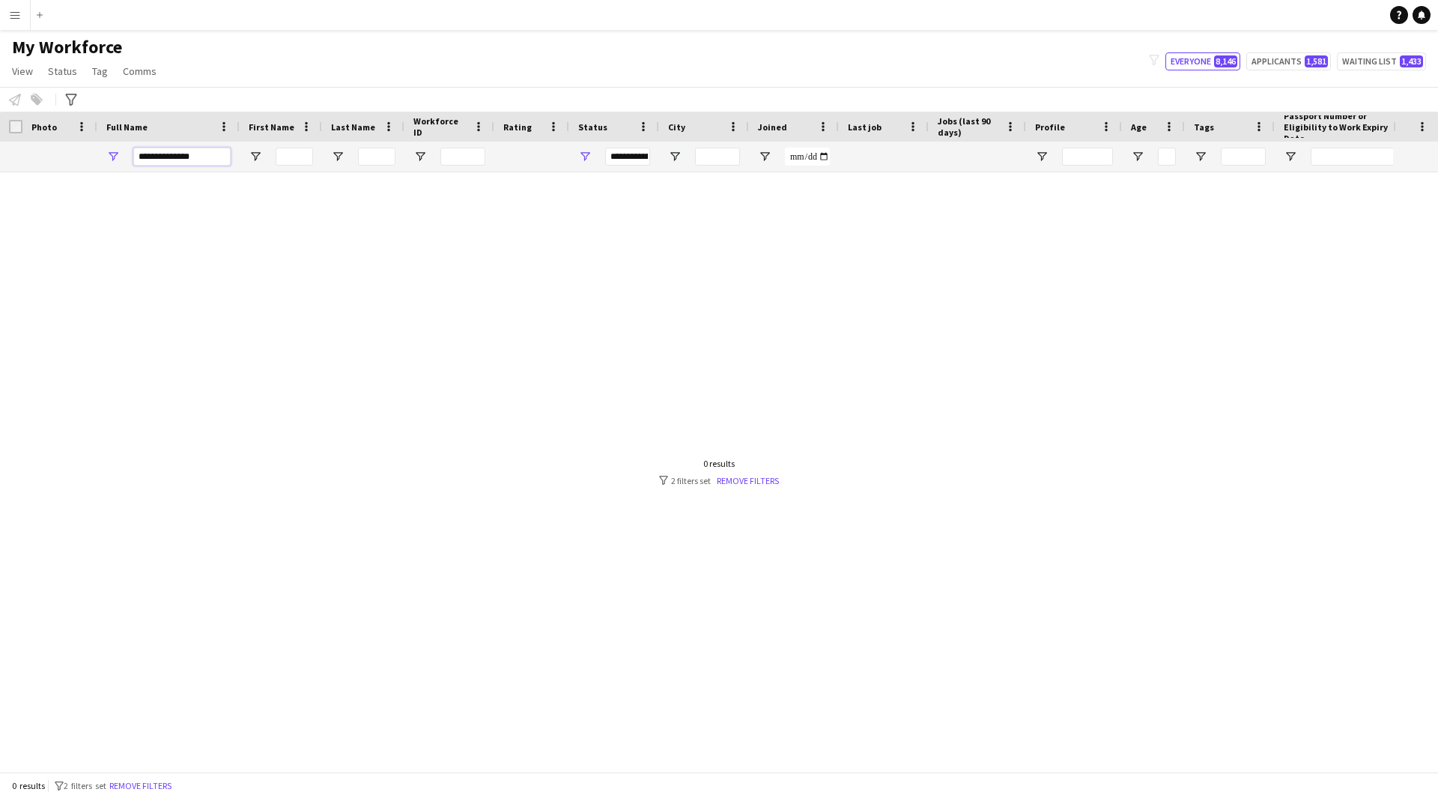
drag, startPoint x: 213, startPoint y: 161, endPoint x: 163, endPoint y: 163, distance: 49.5
click at [163, 163] on input "**********" at bounding box center [181, 157] width 97 height 18
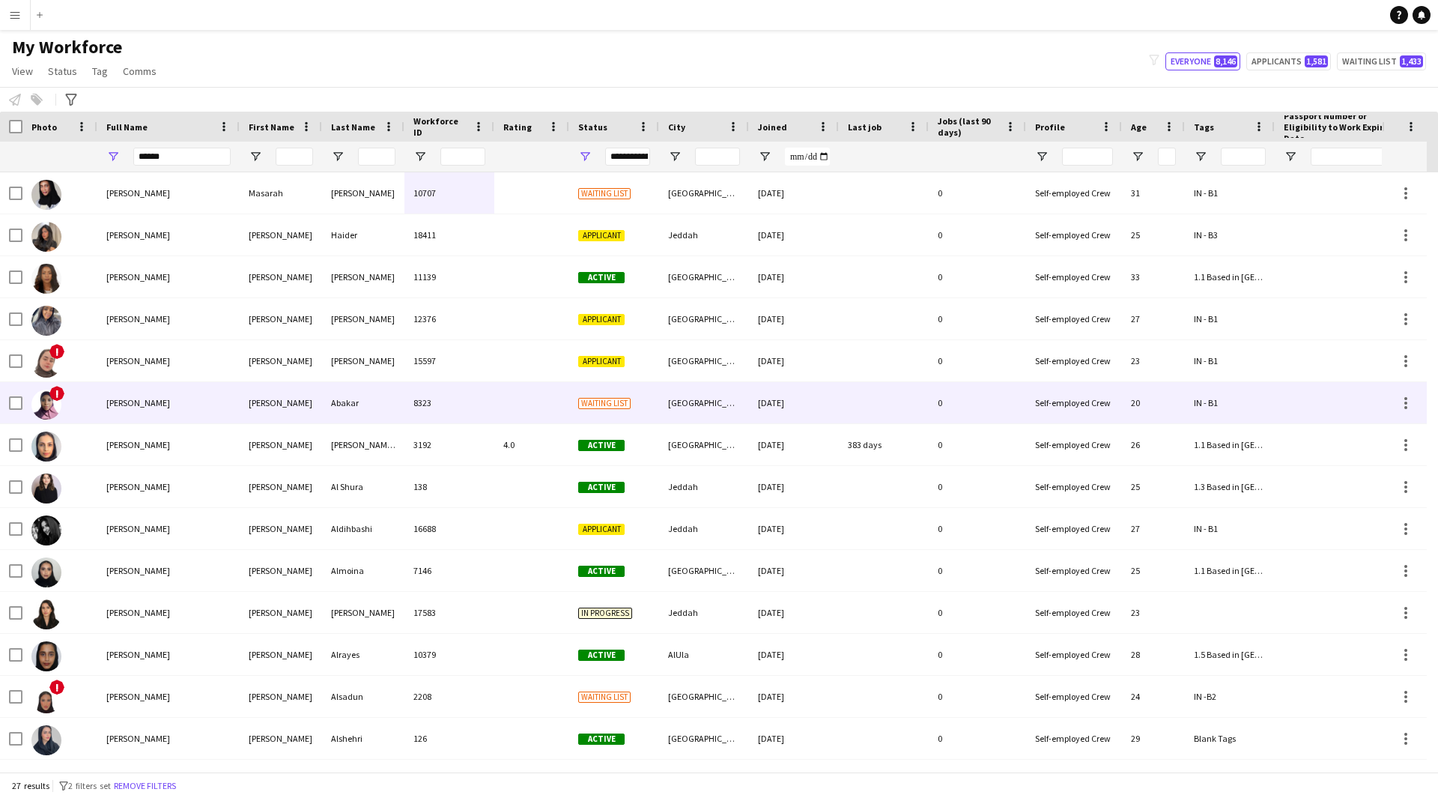
click at [190, 400] on div "[PERSON_NAME]" at bounding box center [168, 402] width 142 height 41
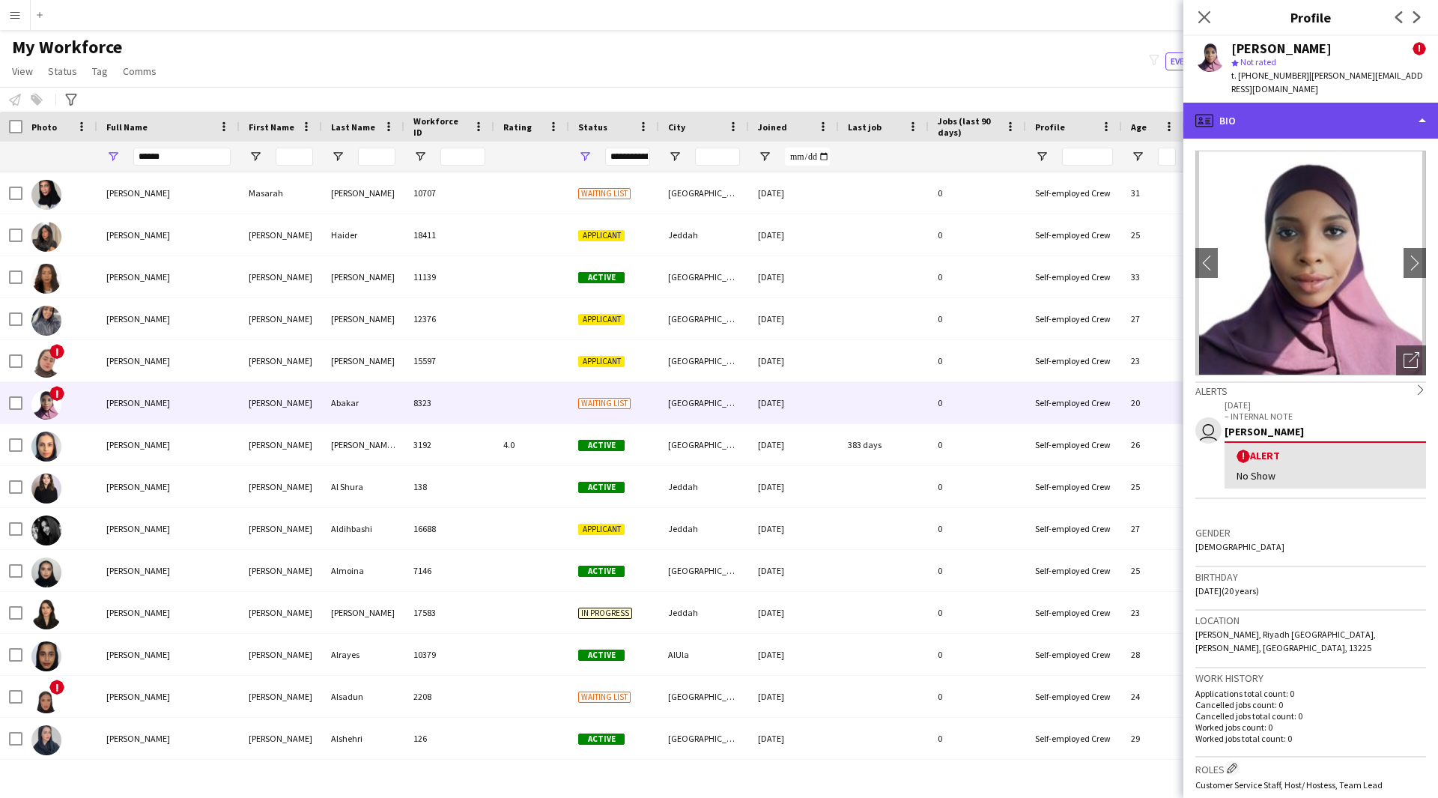
click at [1367, 111] on div "profile Bio" at bounding box center [1310, 121] width 255 height 36
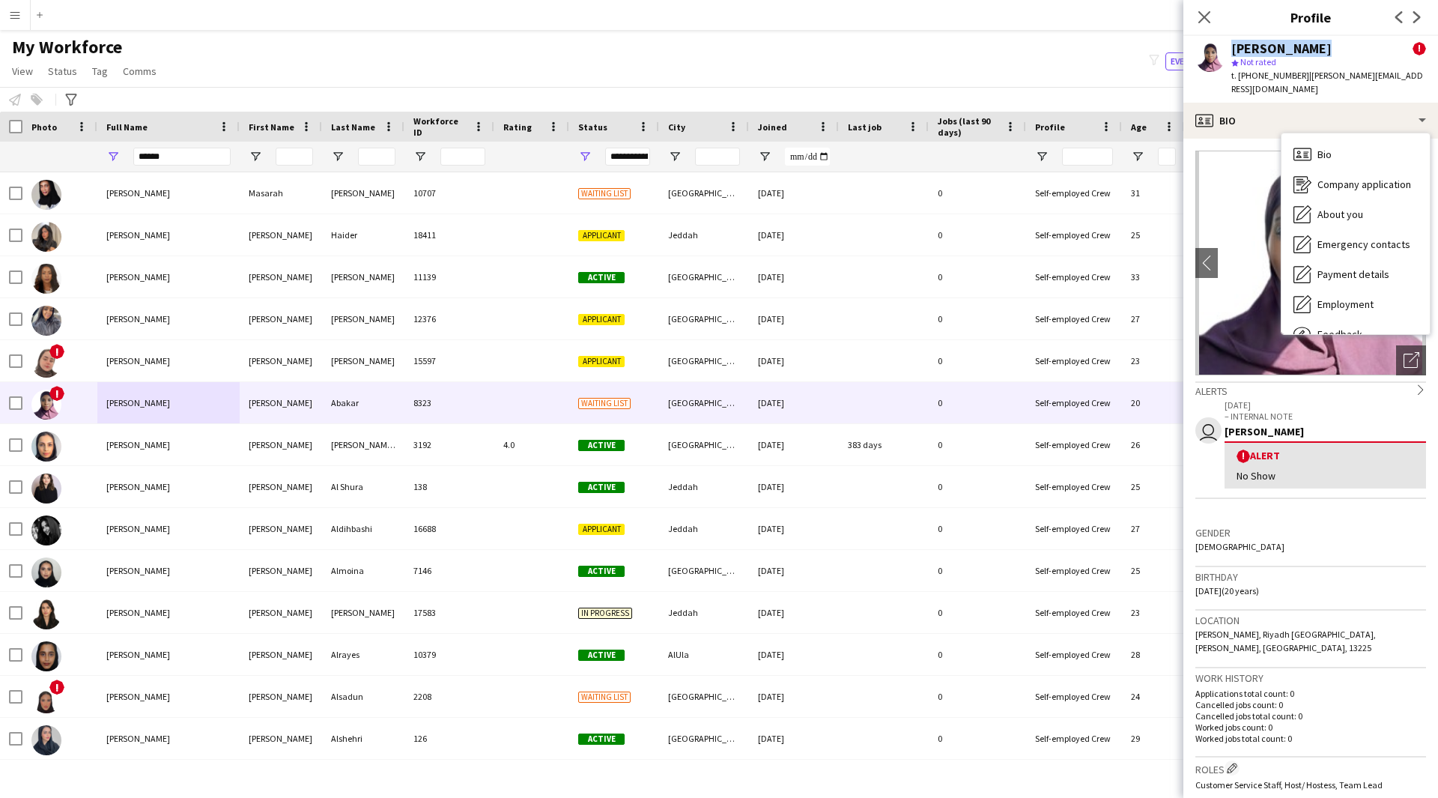
drag, startPoint x: 1324, startPoint y: 46, endPoint x: 1218, endPoint y: 53, distance: 106.6
click at [1218, 53] on div "[PERSON_NAME] ! star Not rated t. [PHONE_NUMBER] | [PERSON_NAME][EMAIL_ADDRESS]…" at bounding box center [1310, 69] width 255 height 67
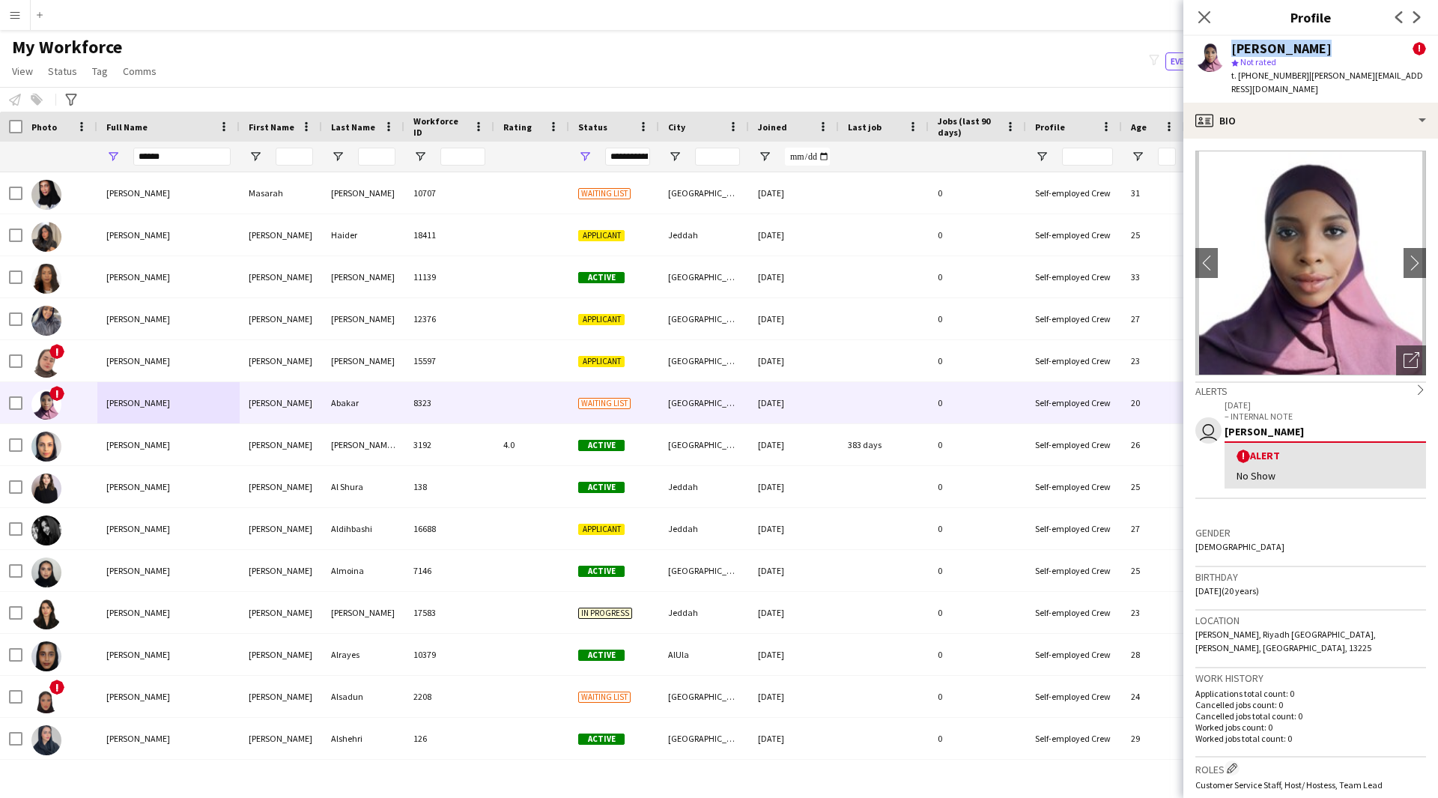
copy div "[PERSON_NAME]"
drag, startPoint x: 210, startPoint y: 163, endPoint x: 0, endPoint y: 195, distance: 212.8
click at [0, 195] on div "Workforce Details Profile Data Photo" at bounding box center [719, 442] width 1438 height 660
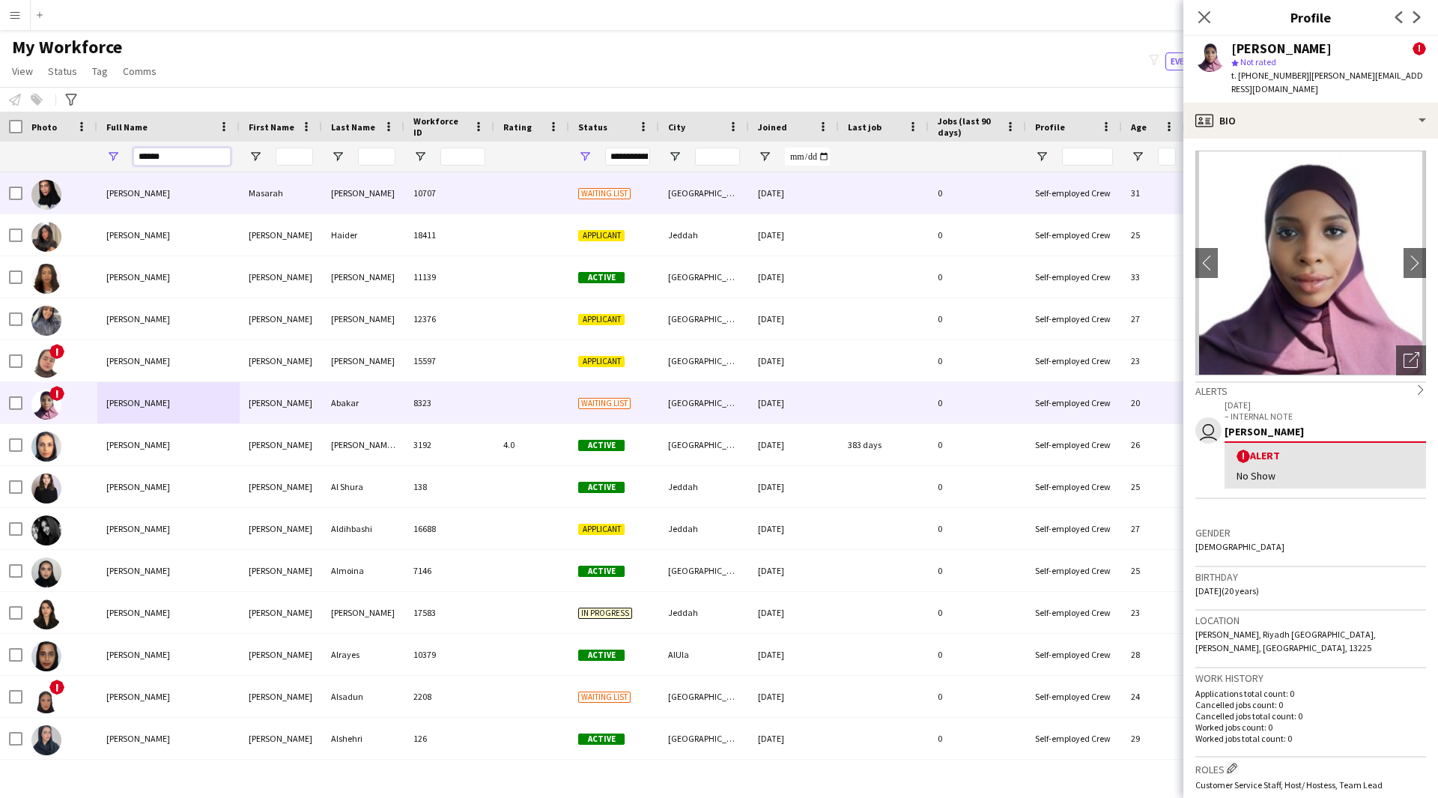
paste input "*******"
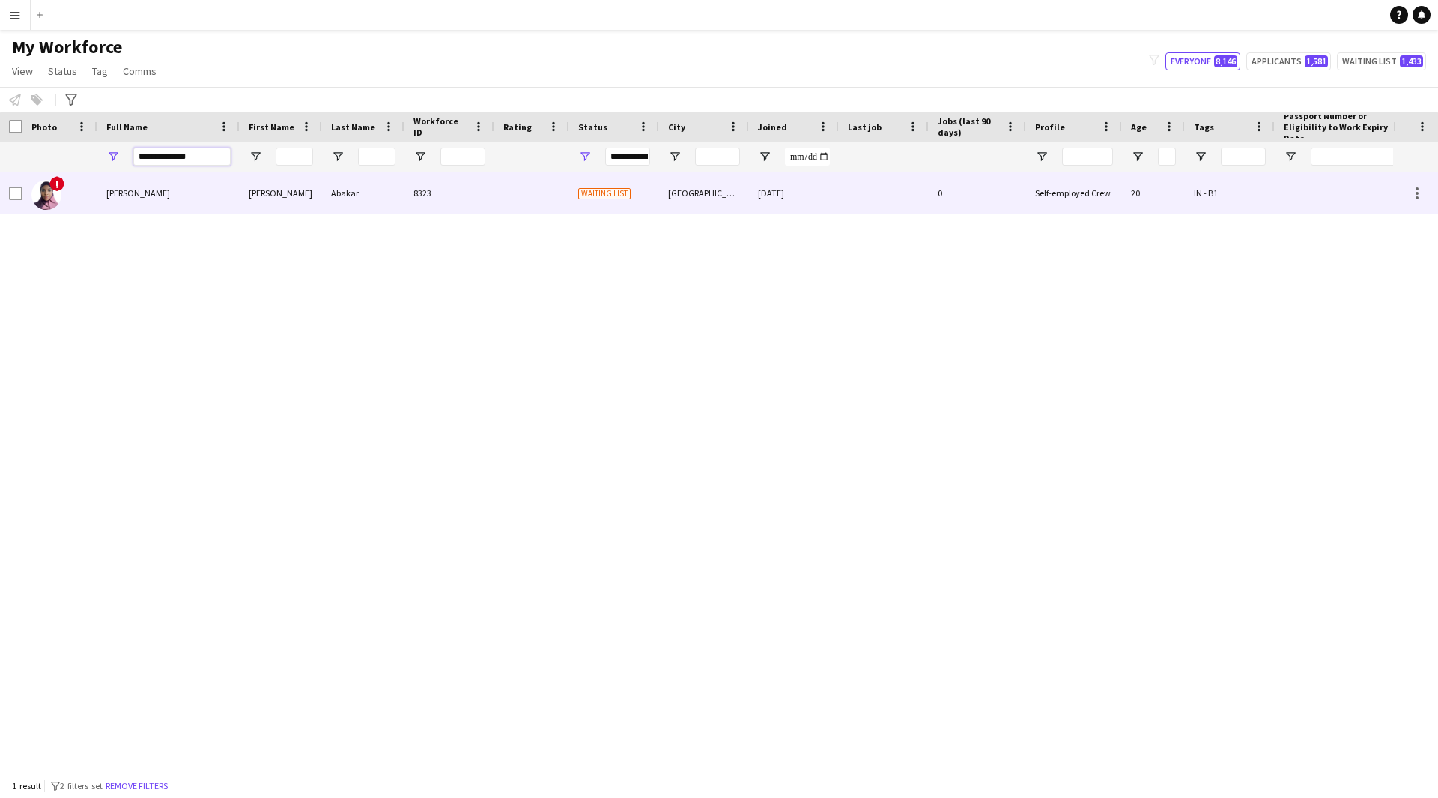
drag, startPoint x: 222, startPoint y: 158, endPoint x: 50, endPoint y: 210, distance: 180.0
click at [50, 210] on div "Workforce Details Profile Data Photo" at bounding box center [719, 442] width 1438 height 660
paste input "*"
type input "**********"
click at [178, 198] on div "[PERSON_NAME]" at bounding box center [168, 192] width 142 height 41
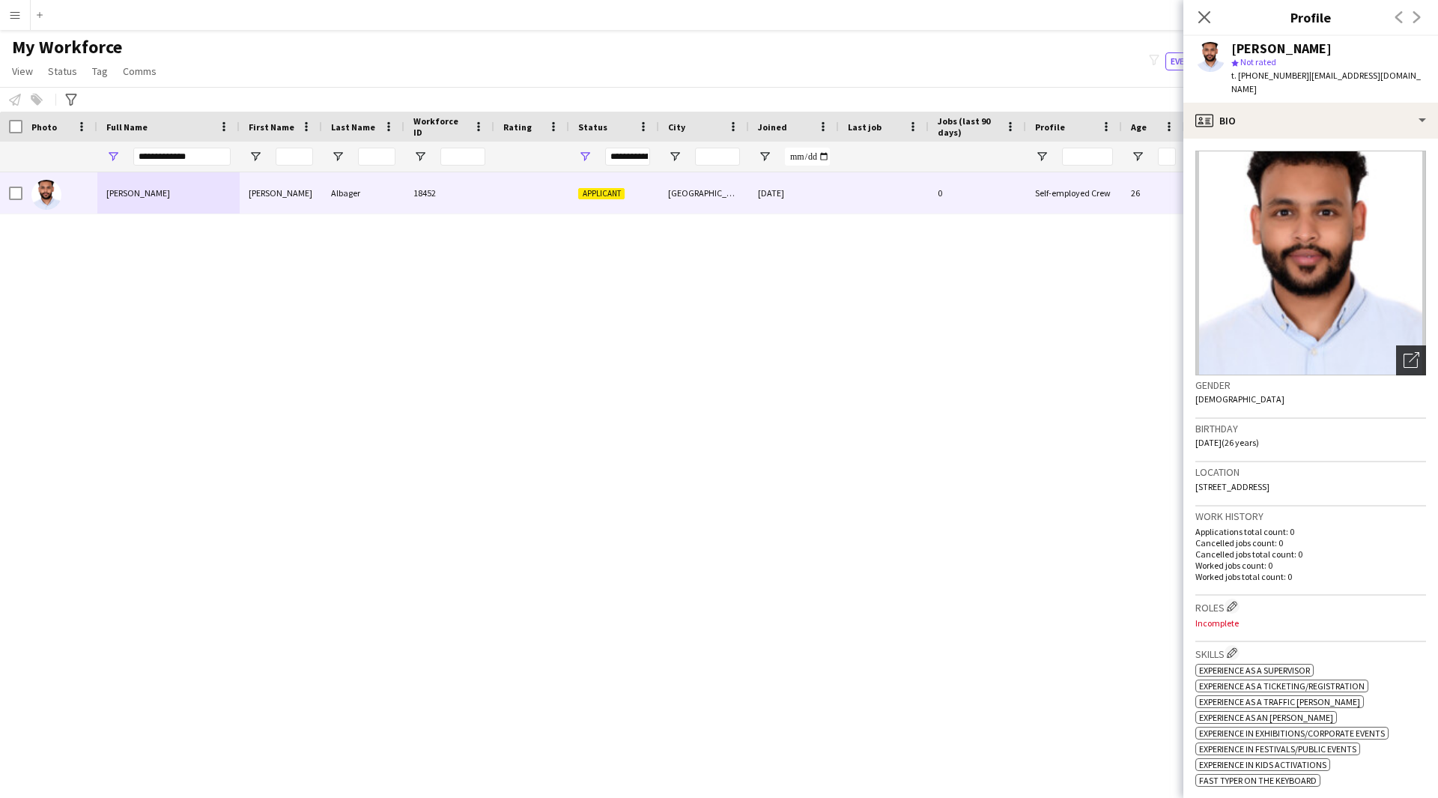
click at [1406, 352] on icon "Open photos pop-in" at bounding box center [1411, 360] width 16 height 16
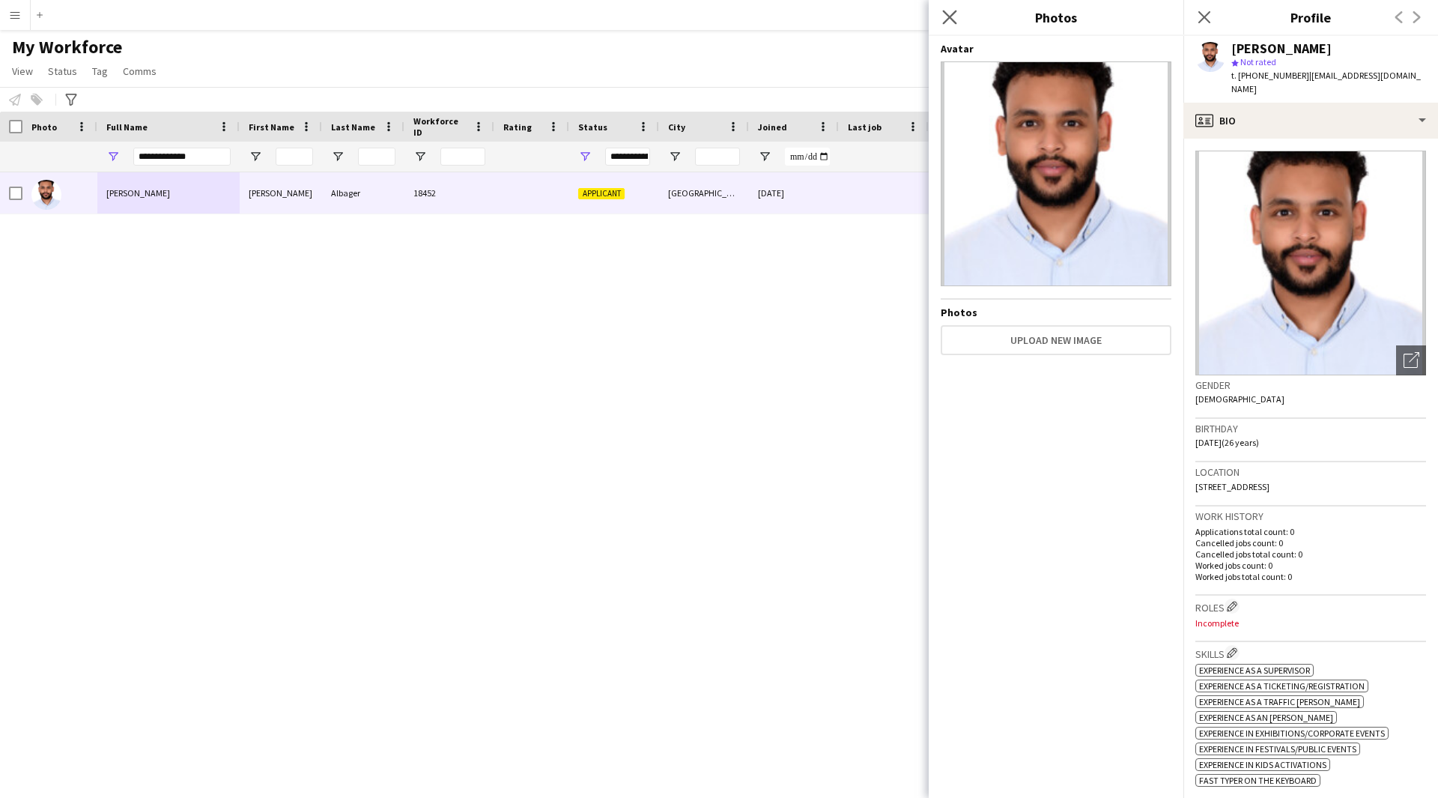
click at [956, 10] on icon "Close pop-in" at bounding box center [949, 17] width 14 height 14
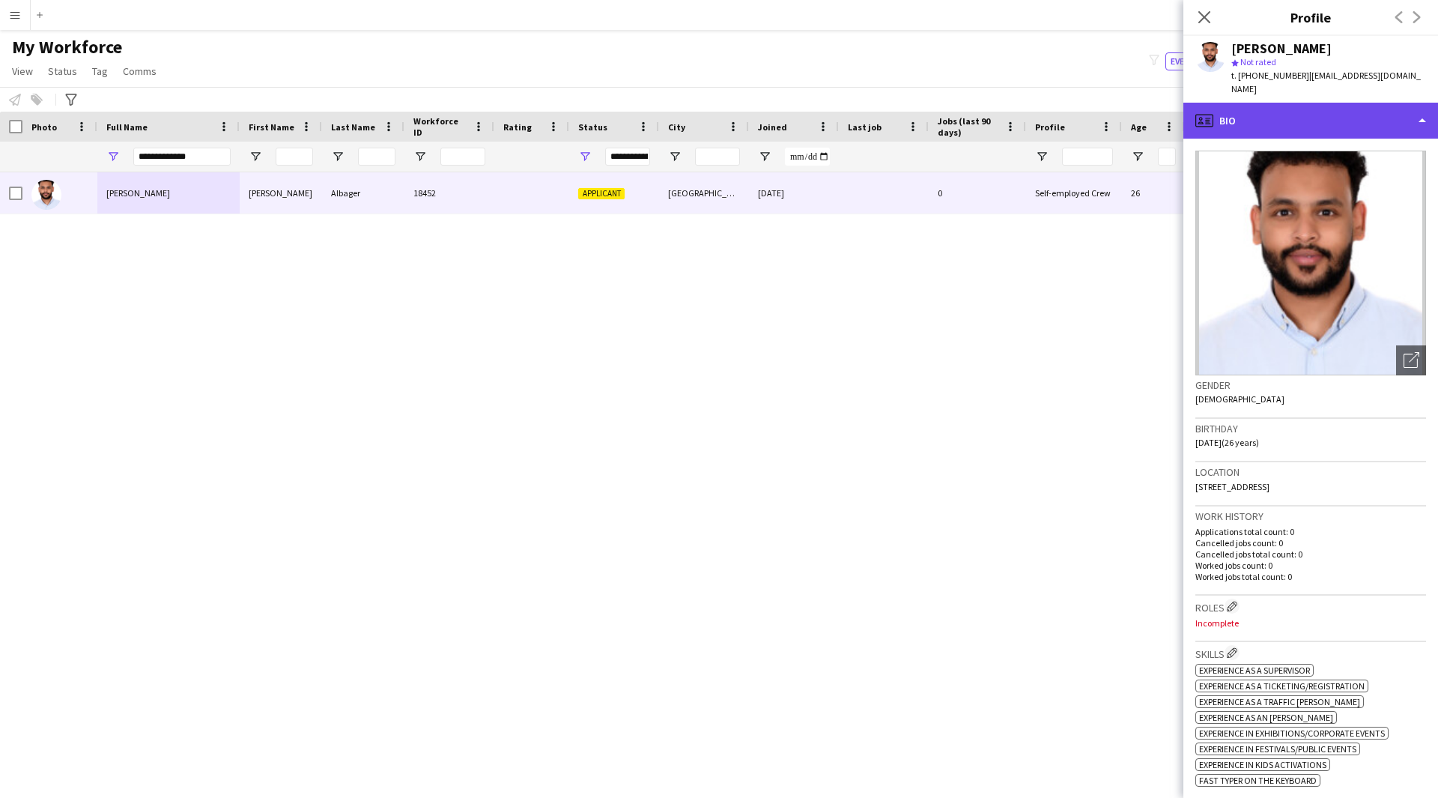
click at [1372, 103] on div "profile Bio" at bounding box center [1310, 121] width 255 height 36
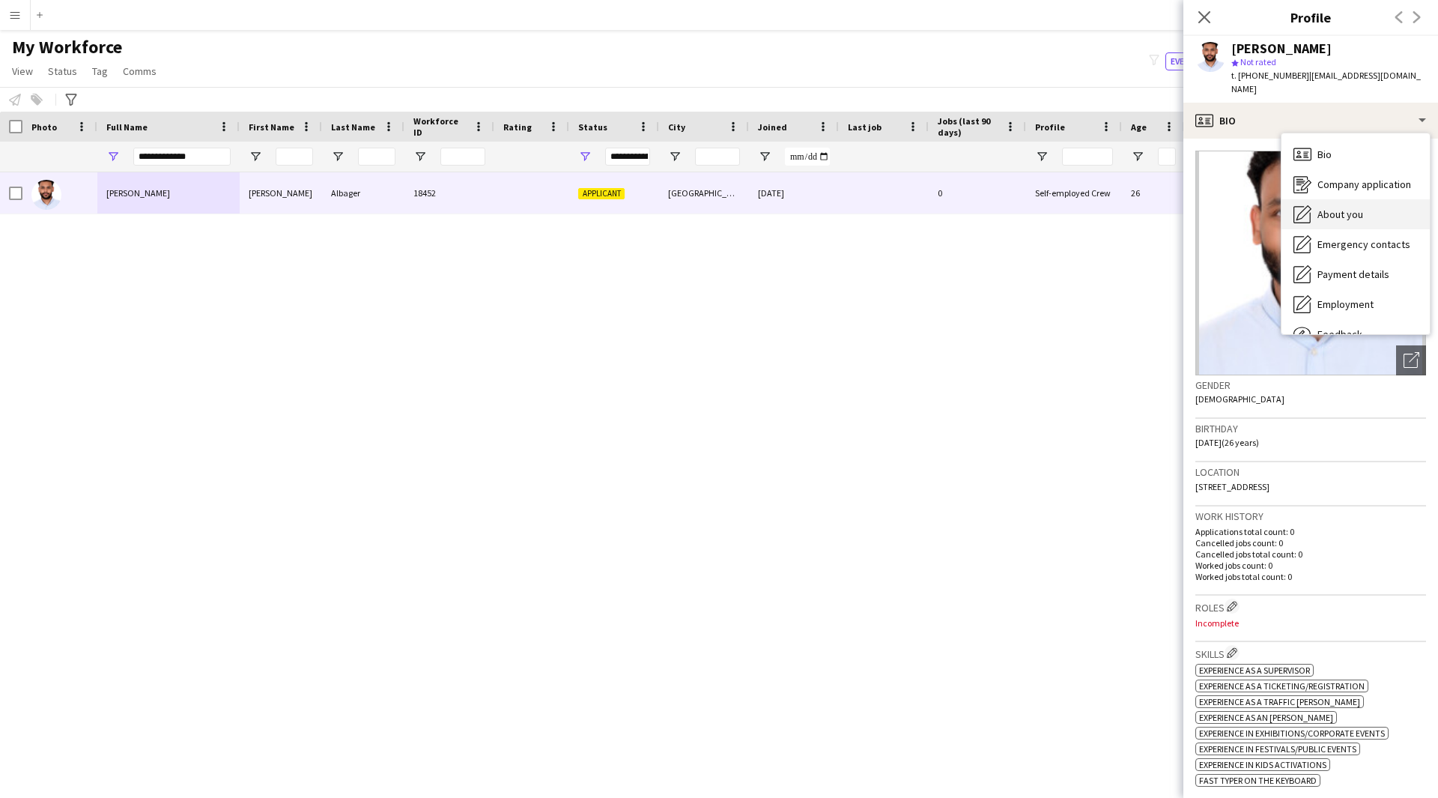
drag, startPoint x: 1374, startPoint y: 184, endPoint x: 1382, endPoint y: 195, distance: 12.9
click at [1382, 199] on div "About you About you" at bounding box center [1355, 214] width 148 height 30
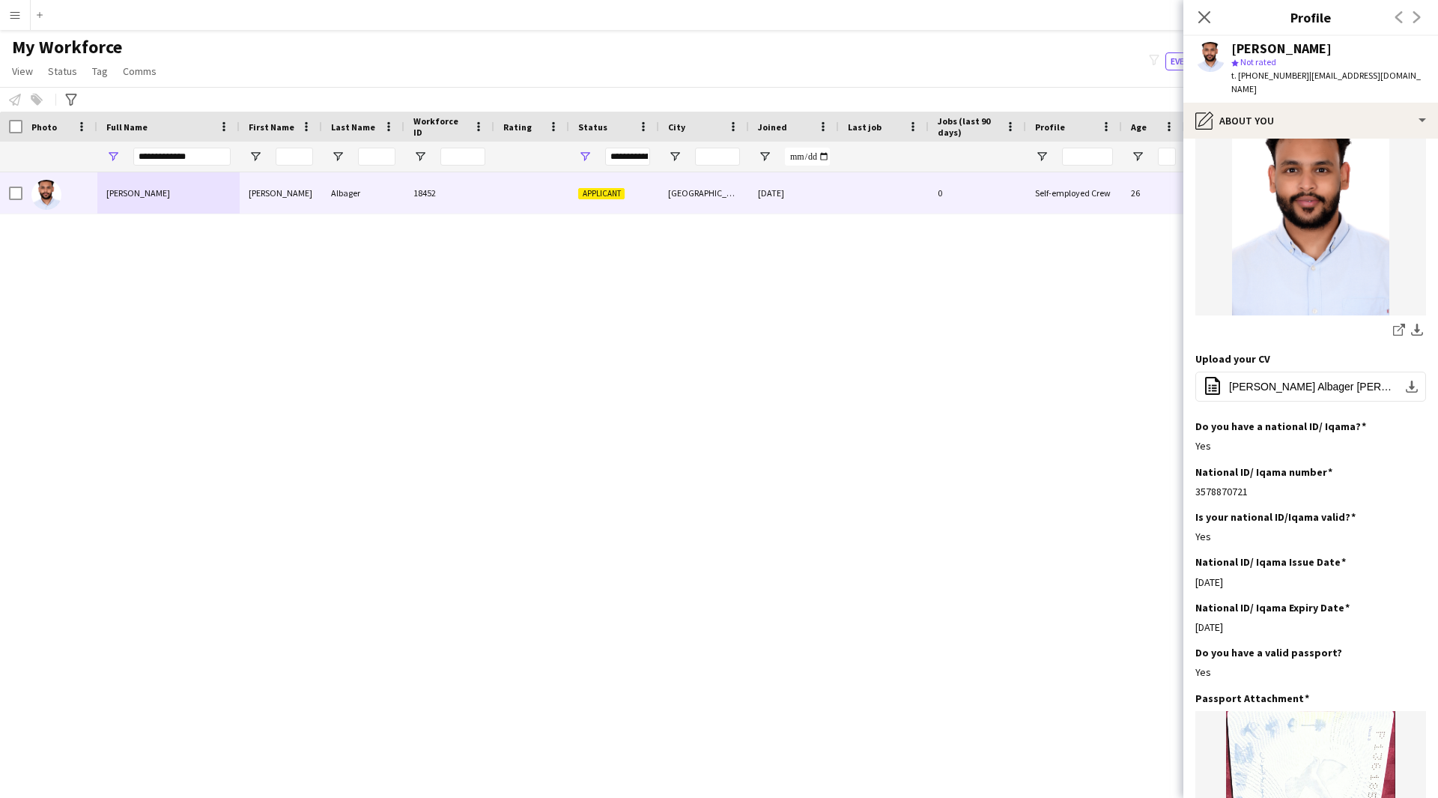
scroll to position [231, 0]
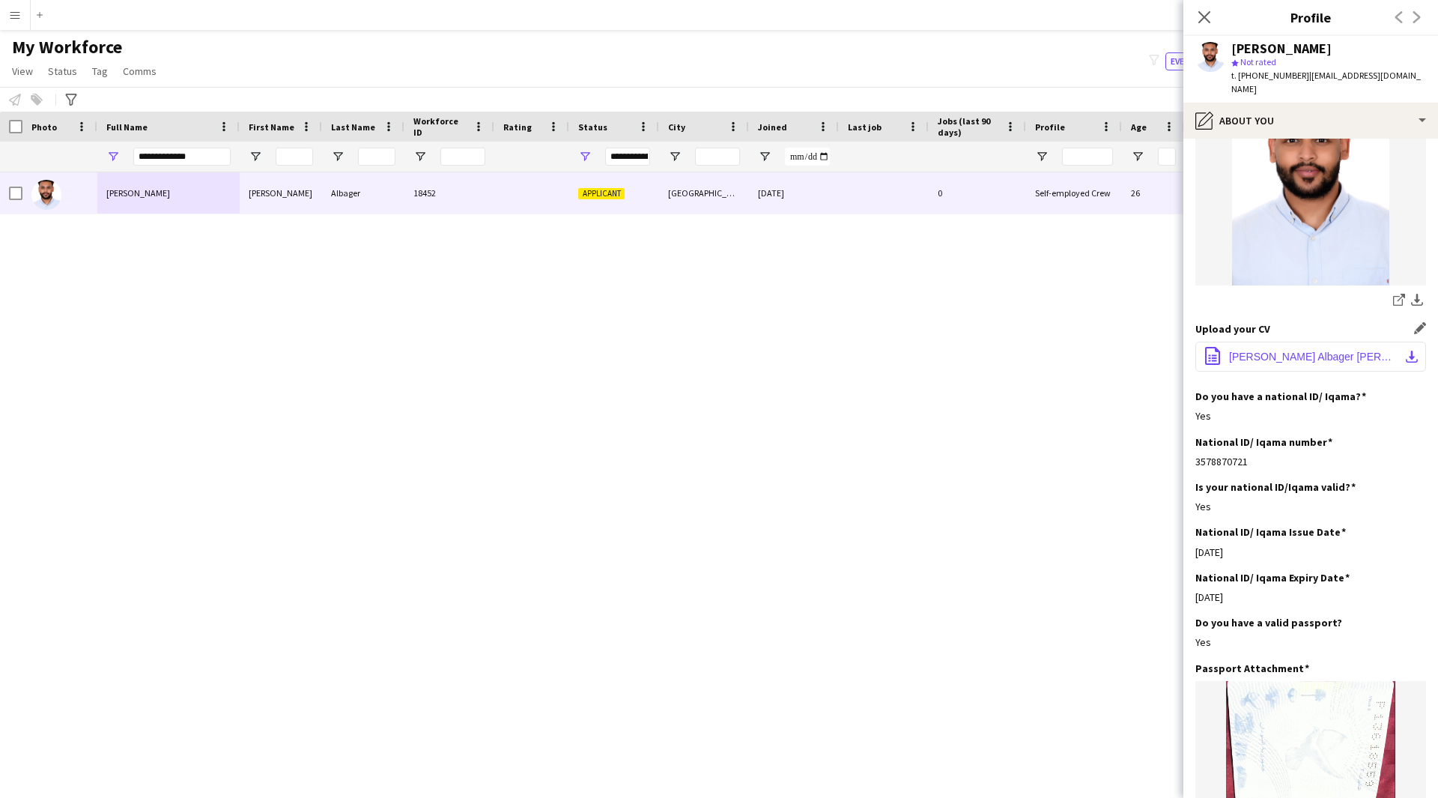
click at [1305, 350] on span "[PERSON_NAME] Albager [PERSON_NAME]pdf" at bounding box center [1313, 356] width 169 height 12
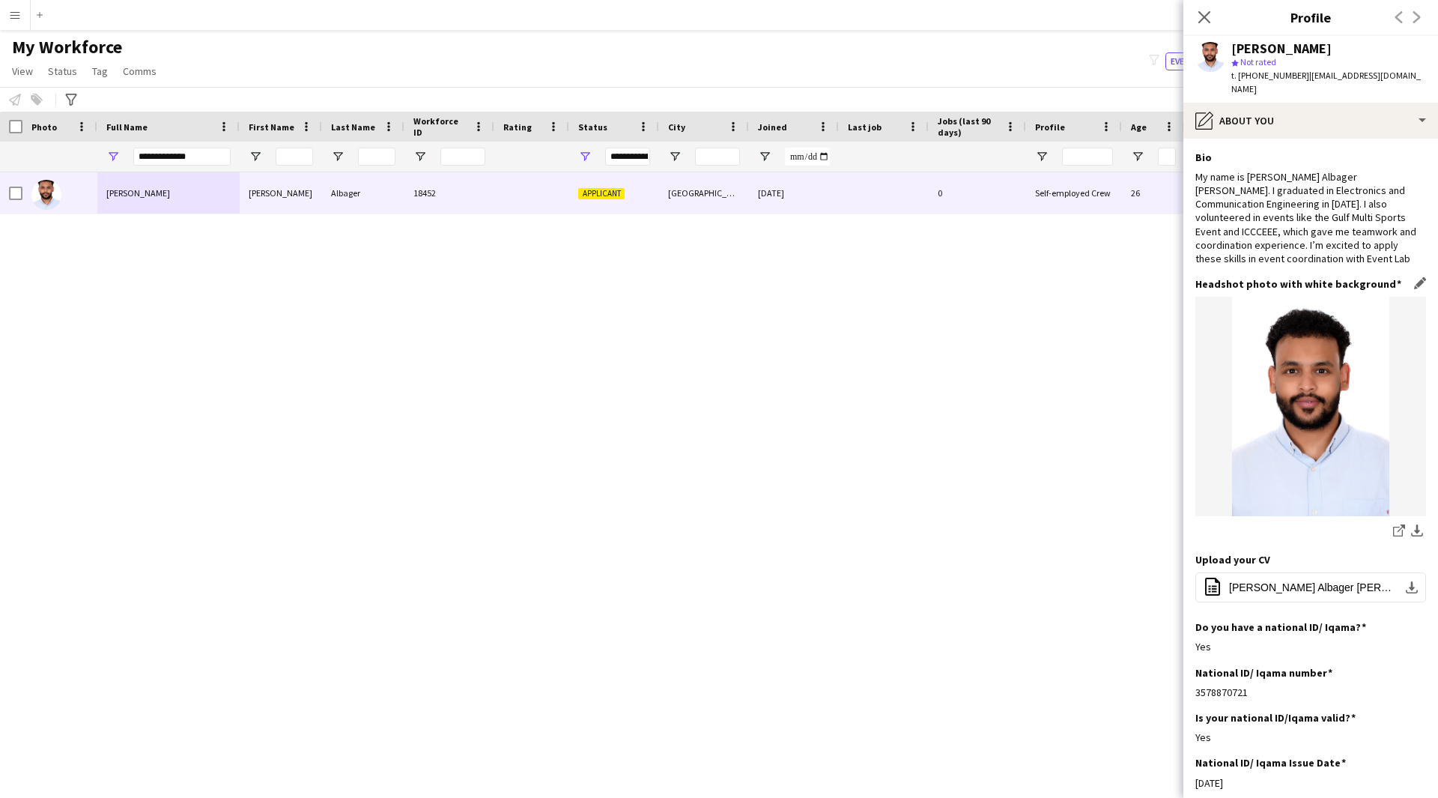
scroll to position [6, 0]
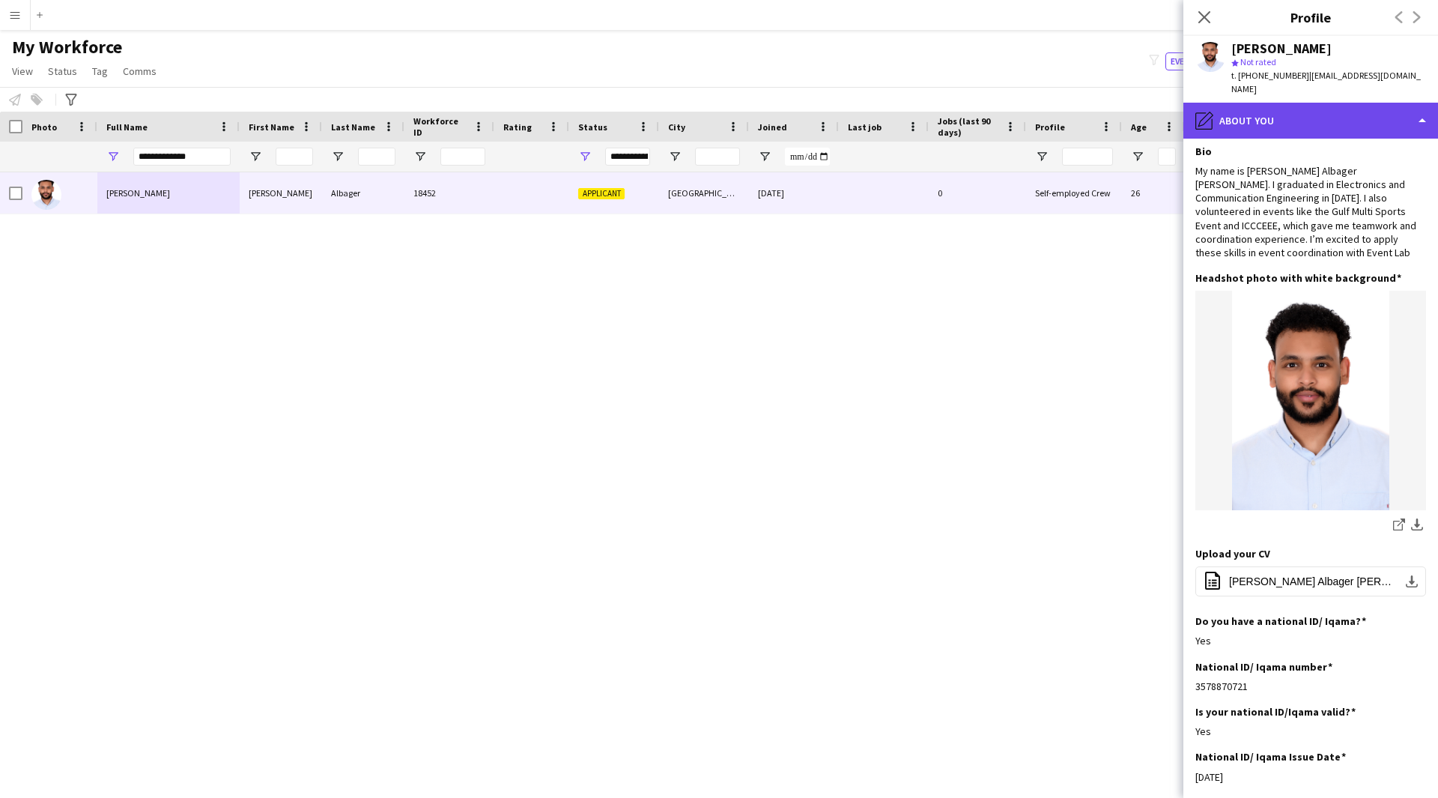
click at [1331, 106] on div "pencil4 About you" at bounding box center [1310, 121] width 255 height 36
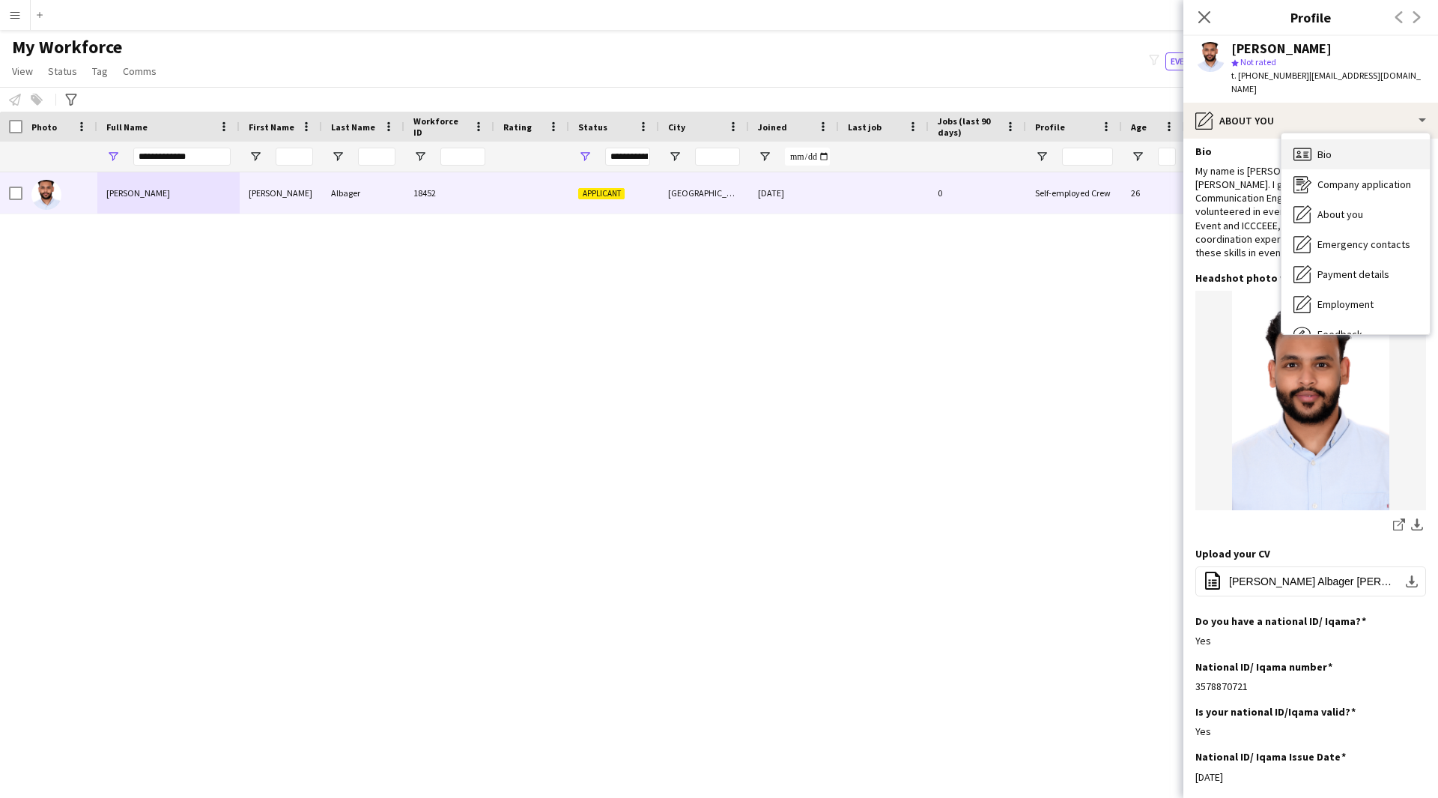
click at [1346, 140] on div "Bio Bio" at bounding box center [1355, 154] width 148 height 30
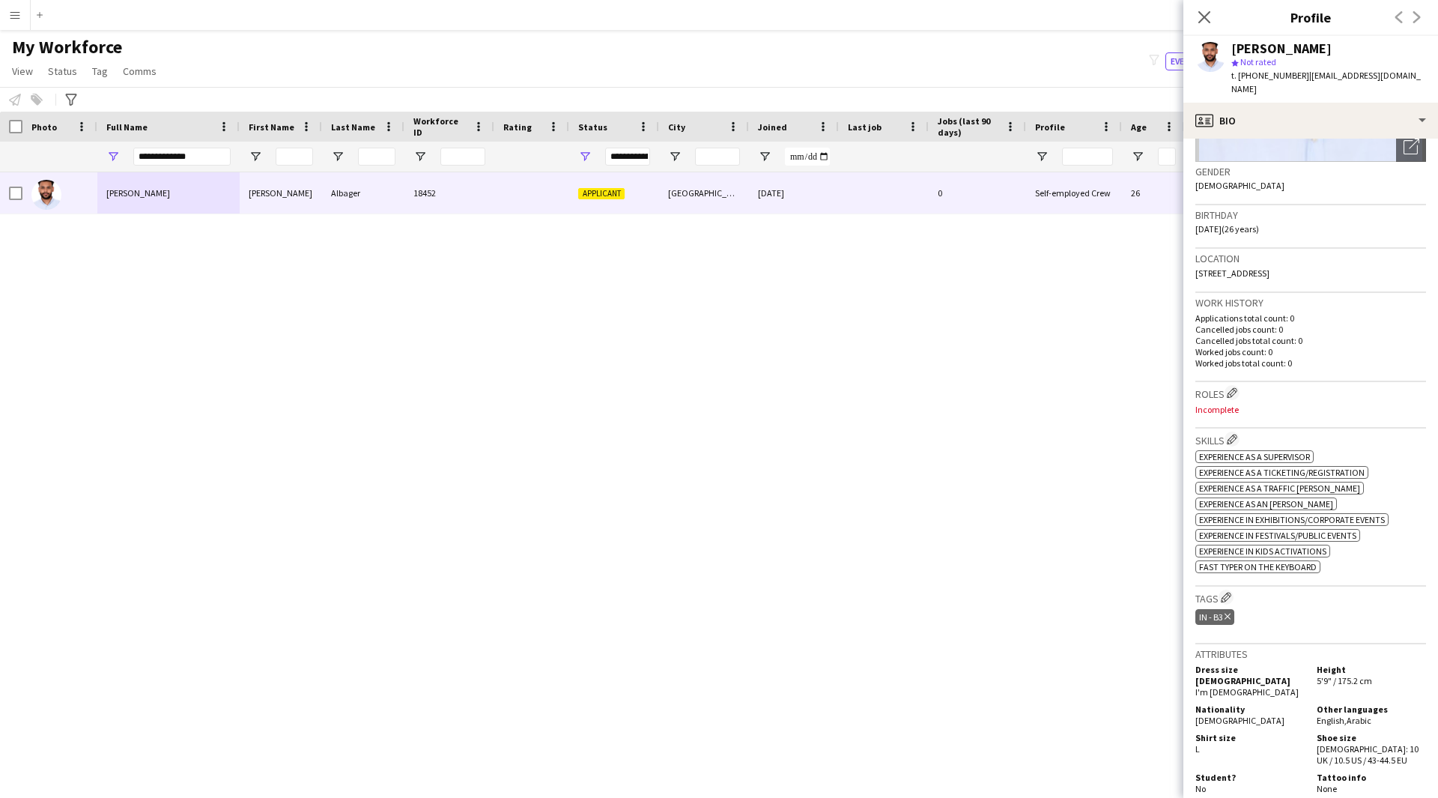
scroll to position [216, 0]
click at [1237, 385] on app-icon "Edit crew company roles" at bounding box center [1232, 390] width 10 height 10
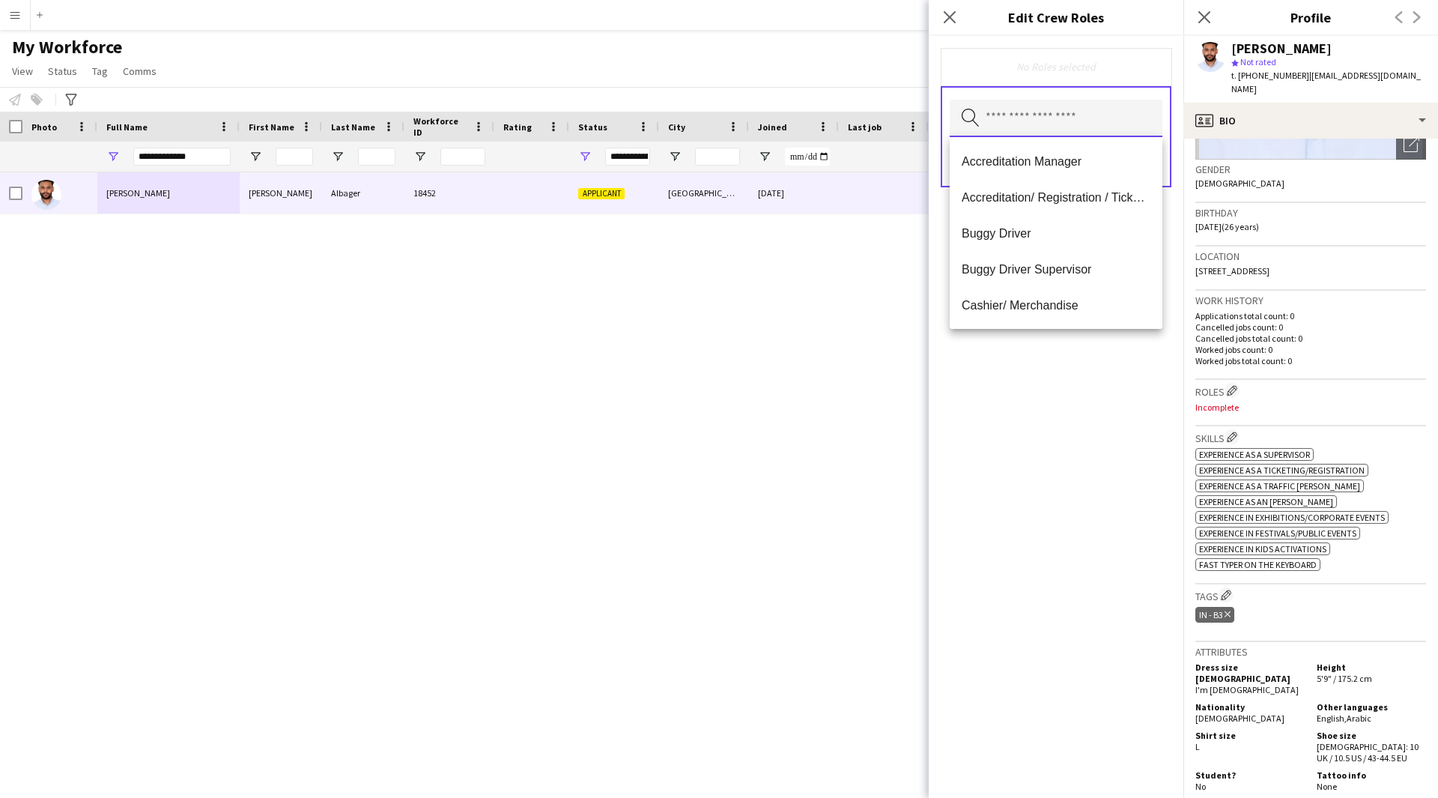
click at [1012, 124] on input "text" at bounding box center [1056, 118] width 213 height 37
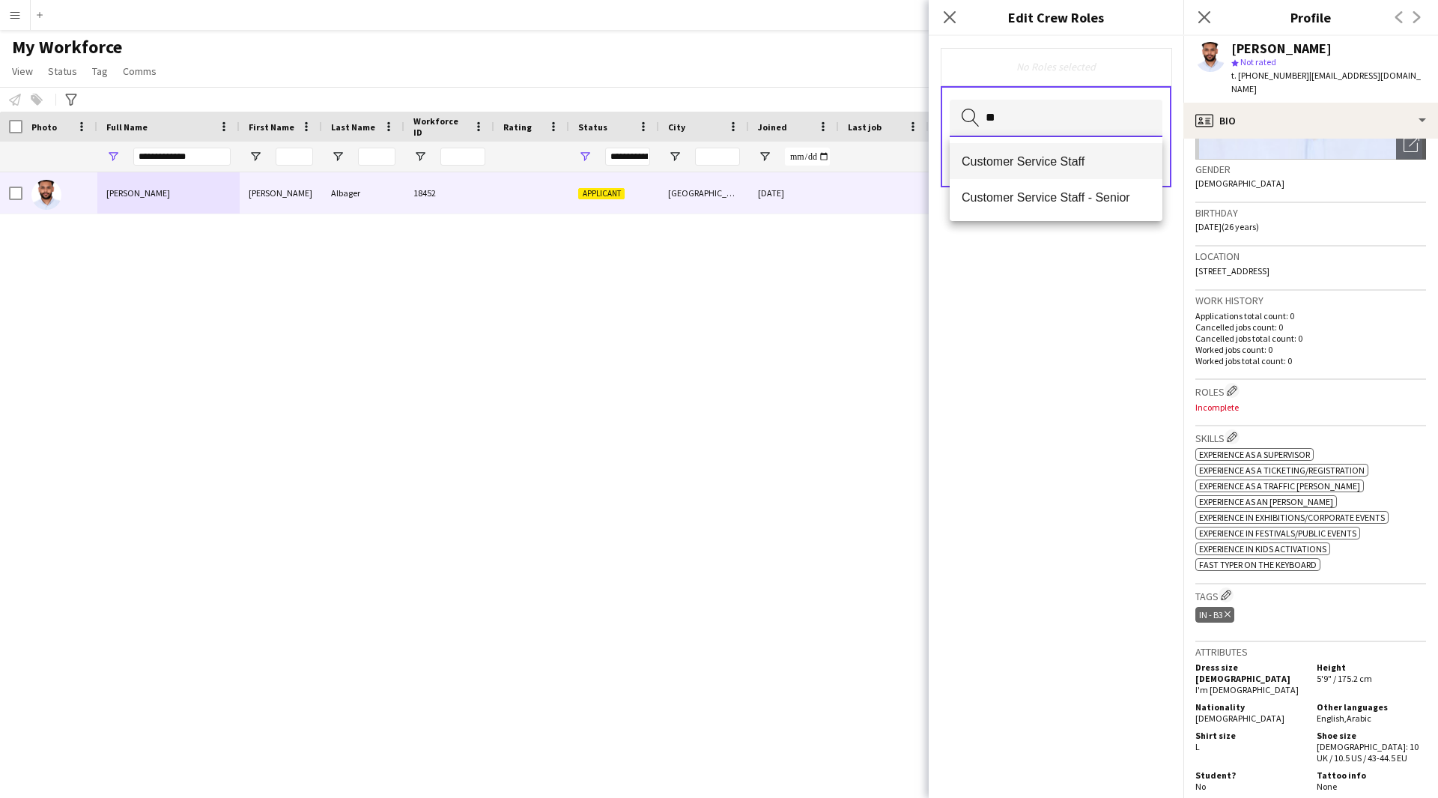
type input "**"
click at [1023, 167] on span "Customer Service Staff" at bounding box center [1056, 161] width 189 height 14
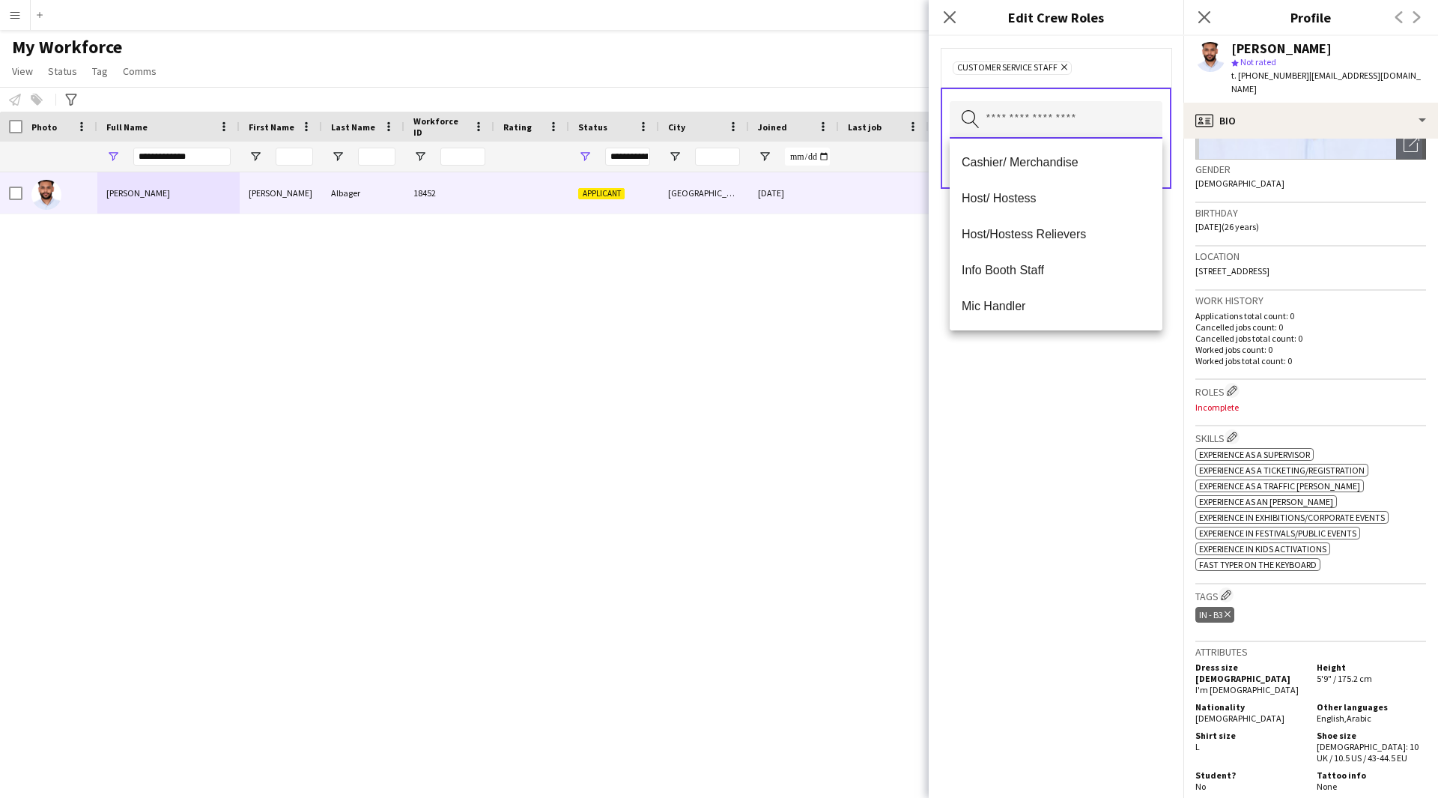
type input "*"
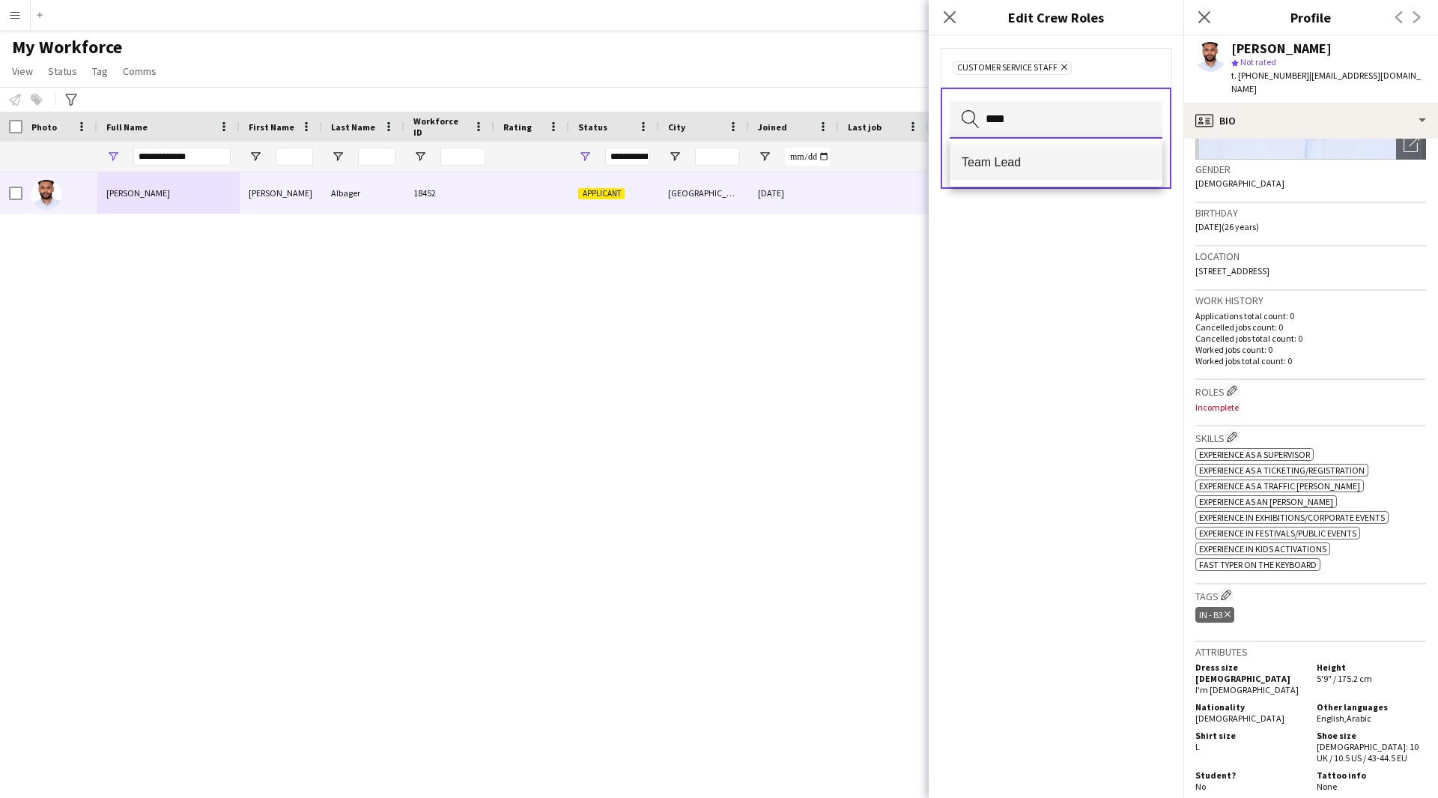
type input "****"
click at [1072, 166] on span "Team Lead" at bounding box center [1056, 162] width 189 height 14
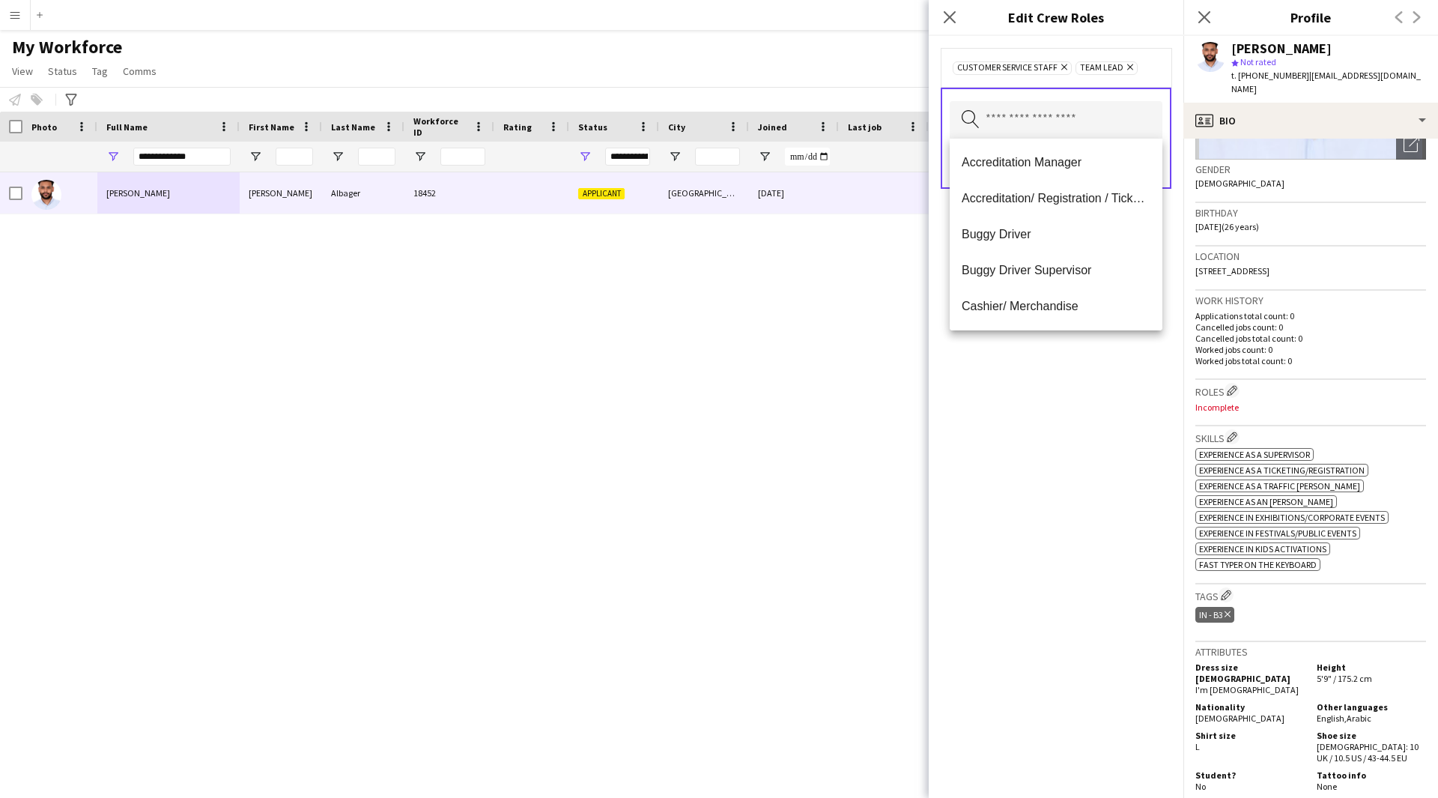
click at [1073, 493] on div "Customer Service Staff Remove Team Lead Remove Search by role type Save" at bounding box center [1056, 417] width 255 height 762
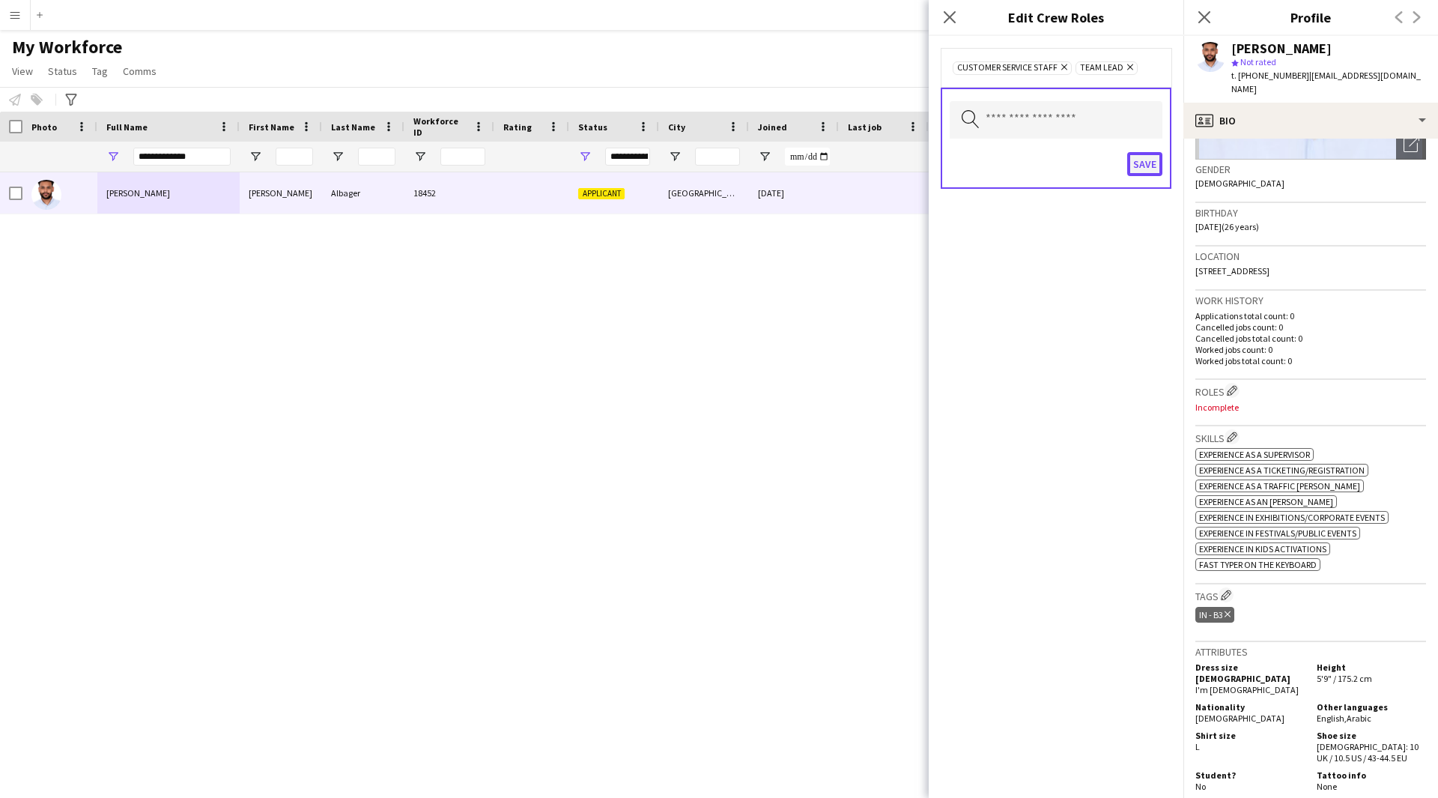
click at [1150, 170] on button "Save" at bounding box center [1144, 164] width 35 height 24
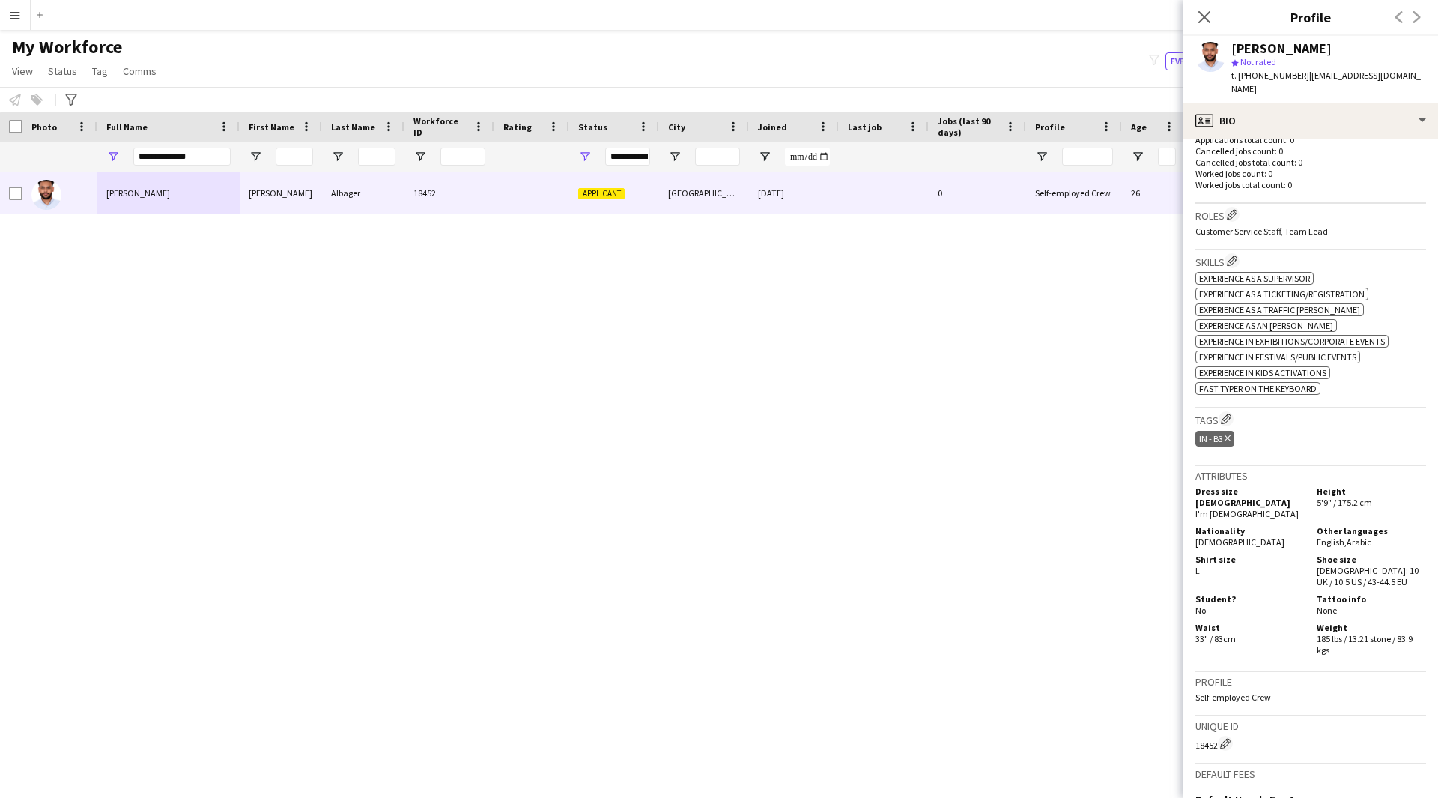
scroll to position [392, 0]
click at [1233, 410] on button "Edit crew company tags" at bounding box center [1225, 417] width 15 height 15
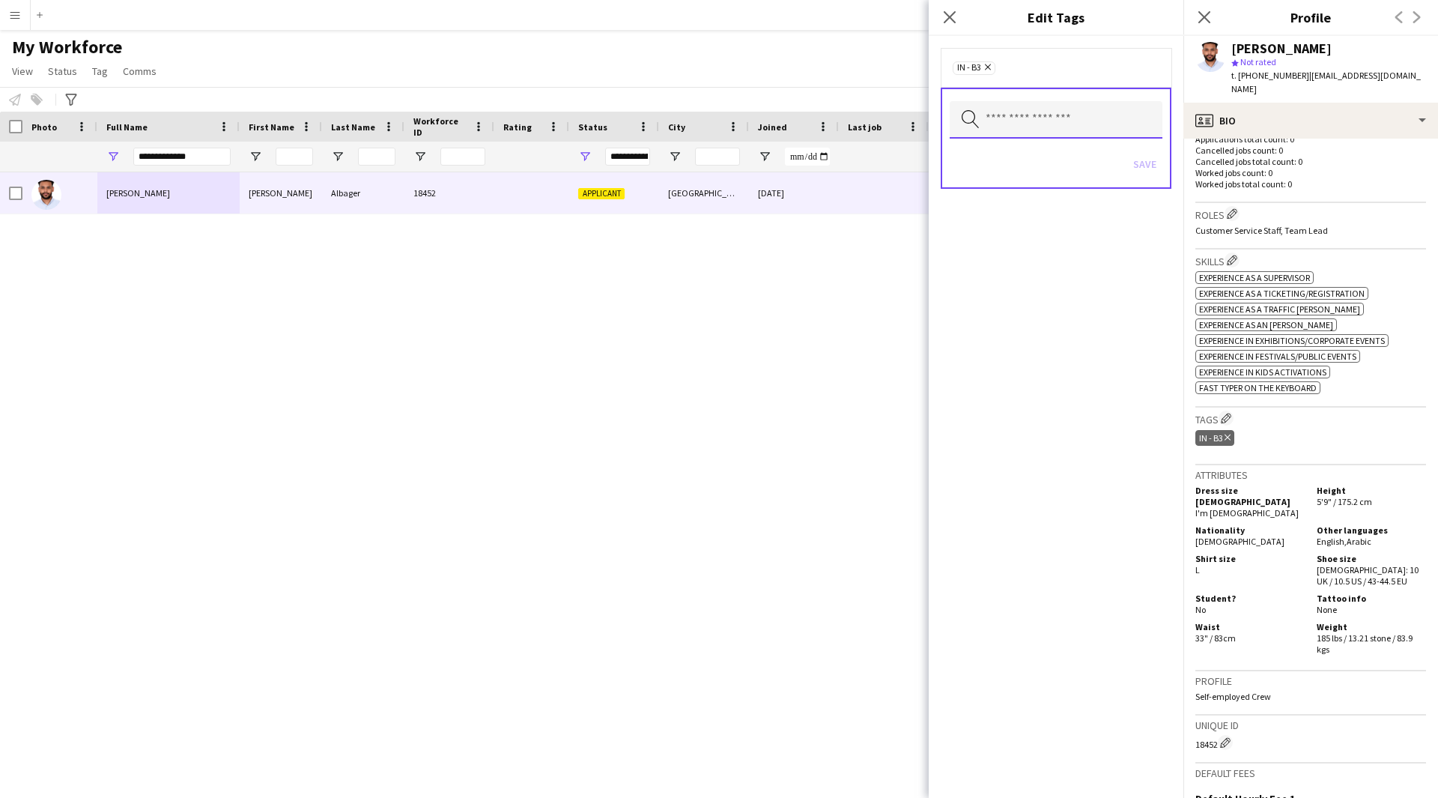
click at [1070, 117] on input "text" at bounding box center [1056, 119] width 213 height 37
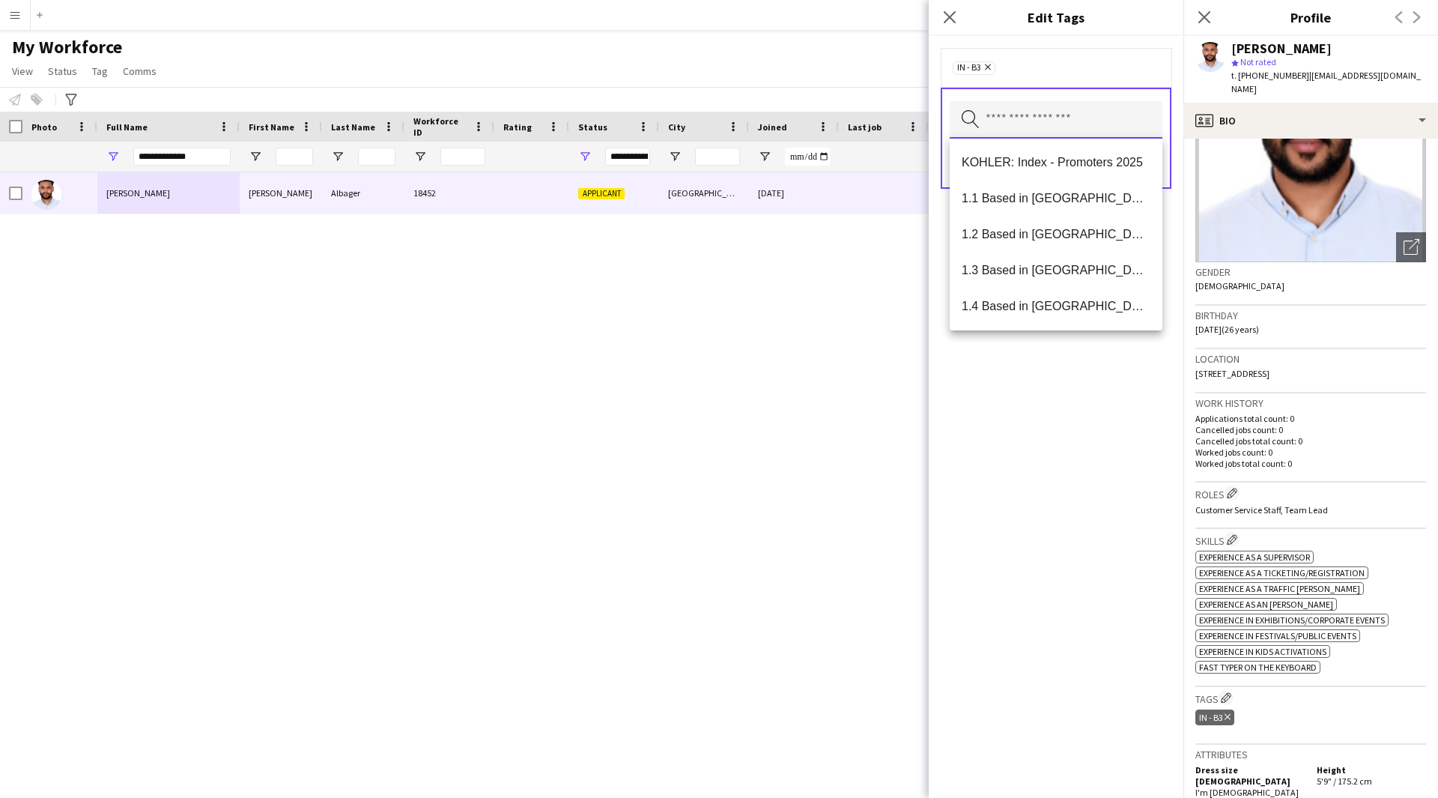
scroll to position [112, 0]
click at [1116, 194] on span "1.1 Based in [GEOGRAPHIC_DATA]" at bounding box center [1056, 198] width 189 height 14
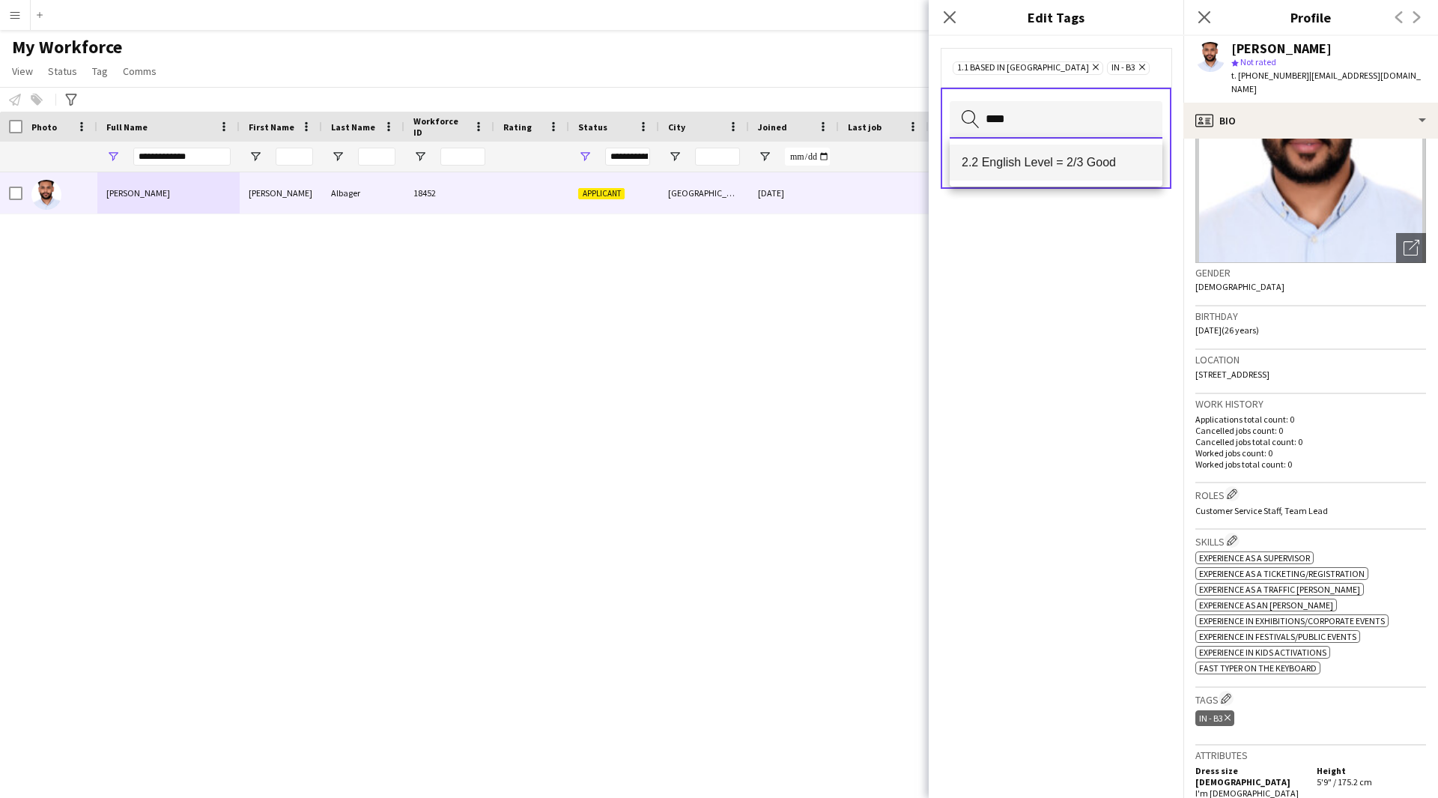
type input "****"
click at [1063, 166] on span "2.2 English Level = 2/3 Good" at bounding box center [1056, 162] width 189 height 14
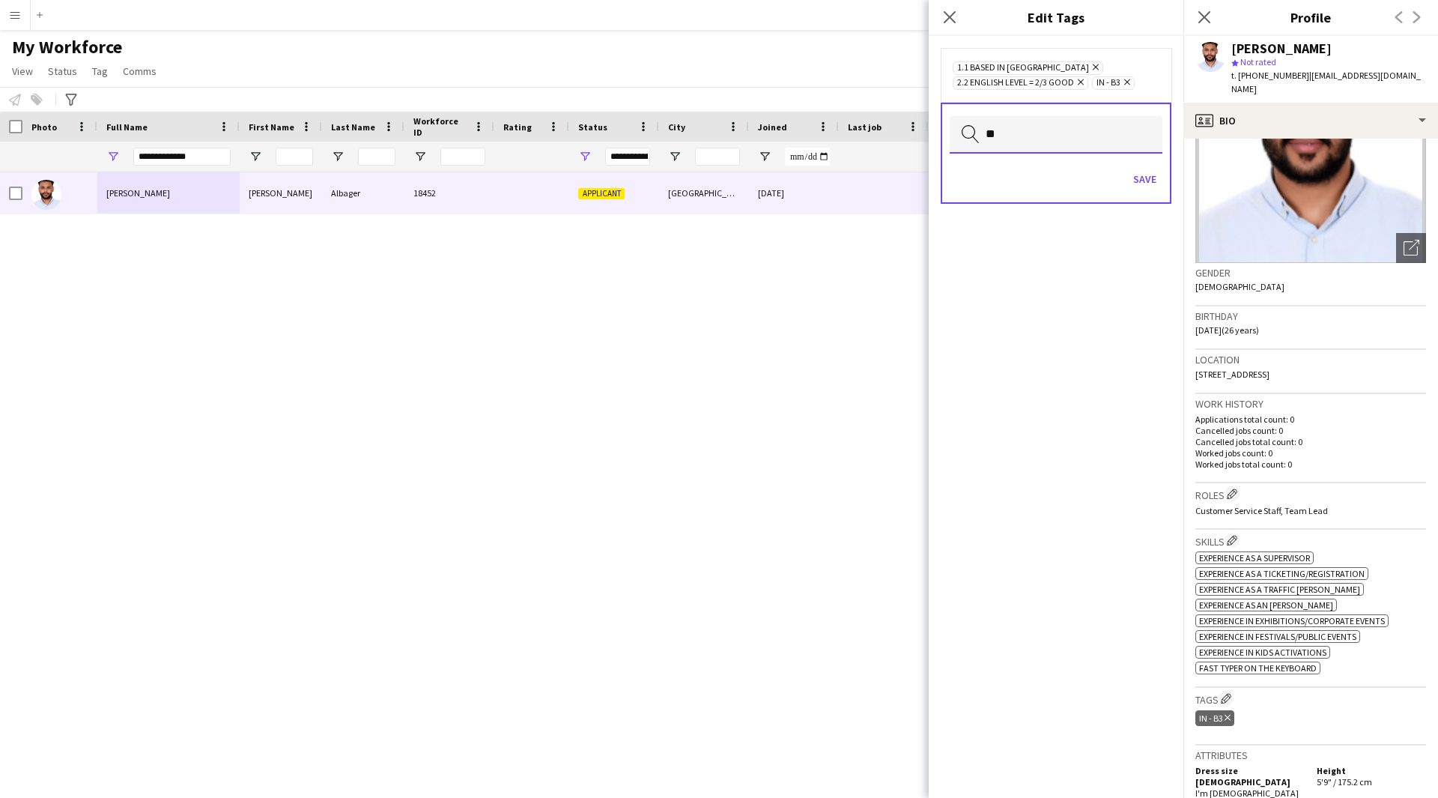
type input "*"
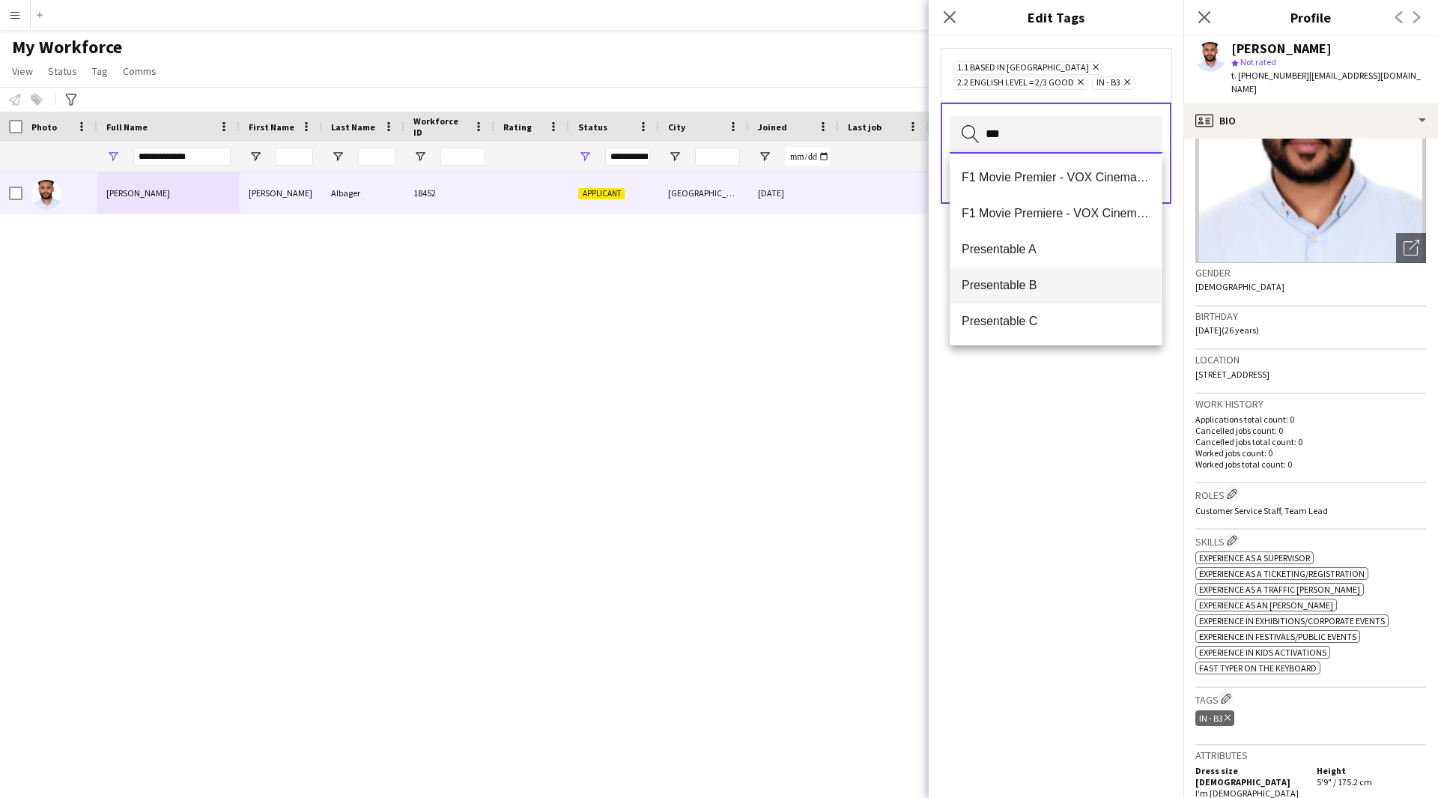
type input "***"
click at [1069, 290] on span "Presentable B" at bounding box center [1056, 285] width 189 height 14
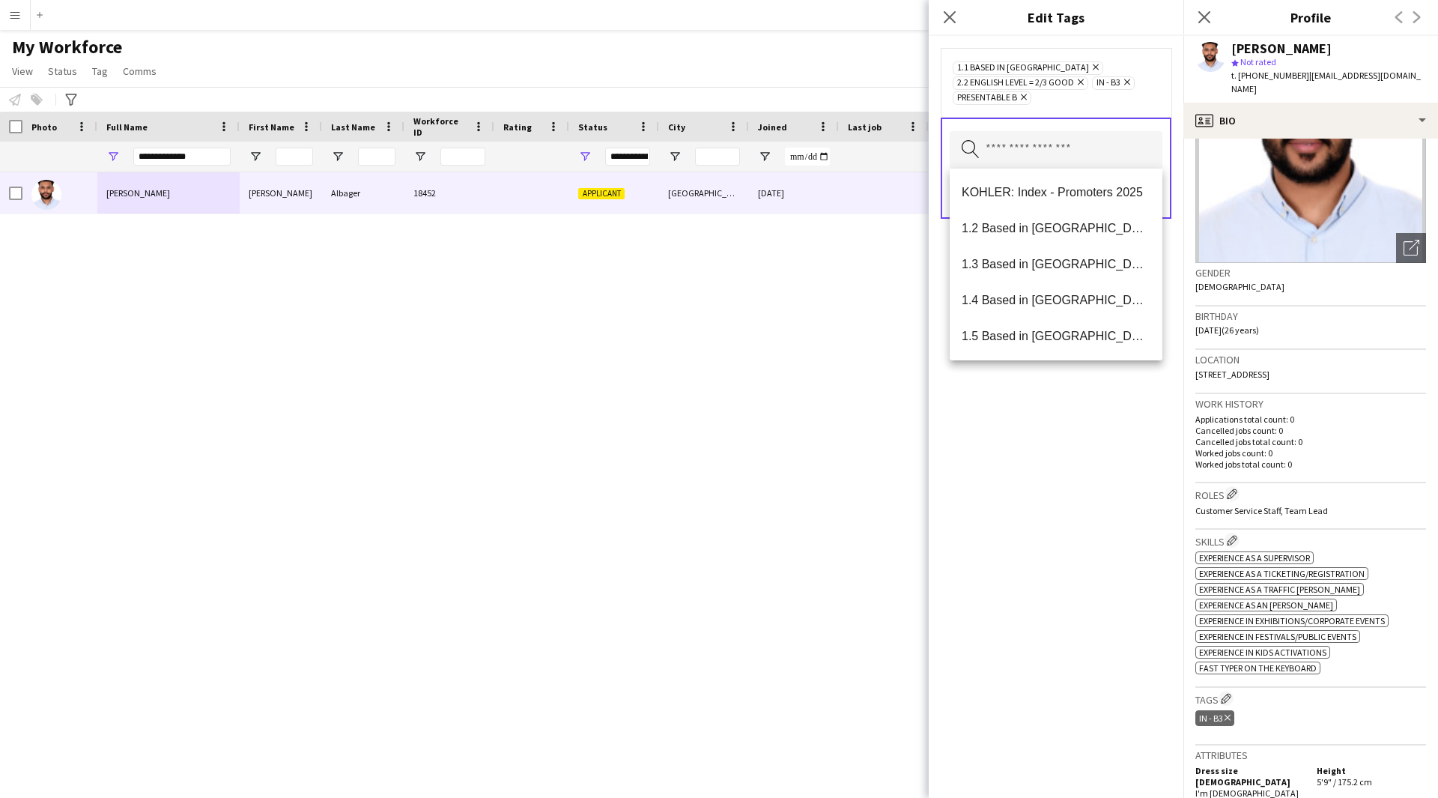
click at [1066, 583] on div "1.1 Based in [GEOGRAPHIC_DATA] Remove 2.2 English Level = 2/3 Good Remove IN - …" at bounding box center [1056, 417] width 255 height 762
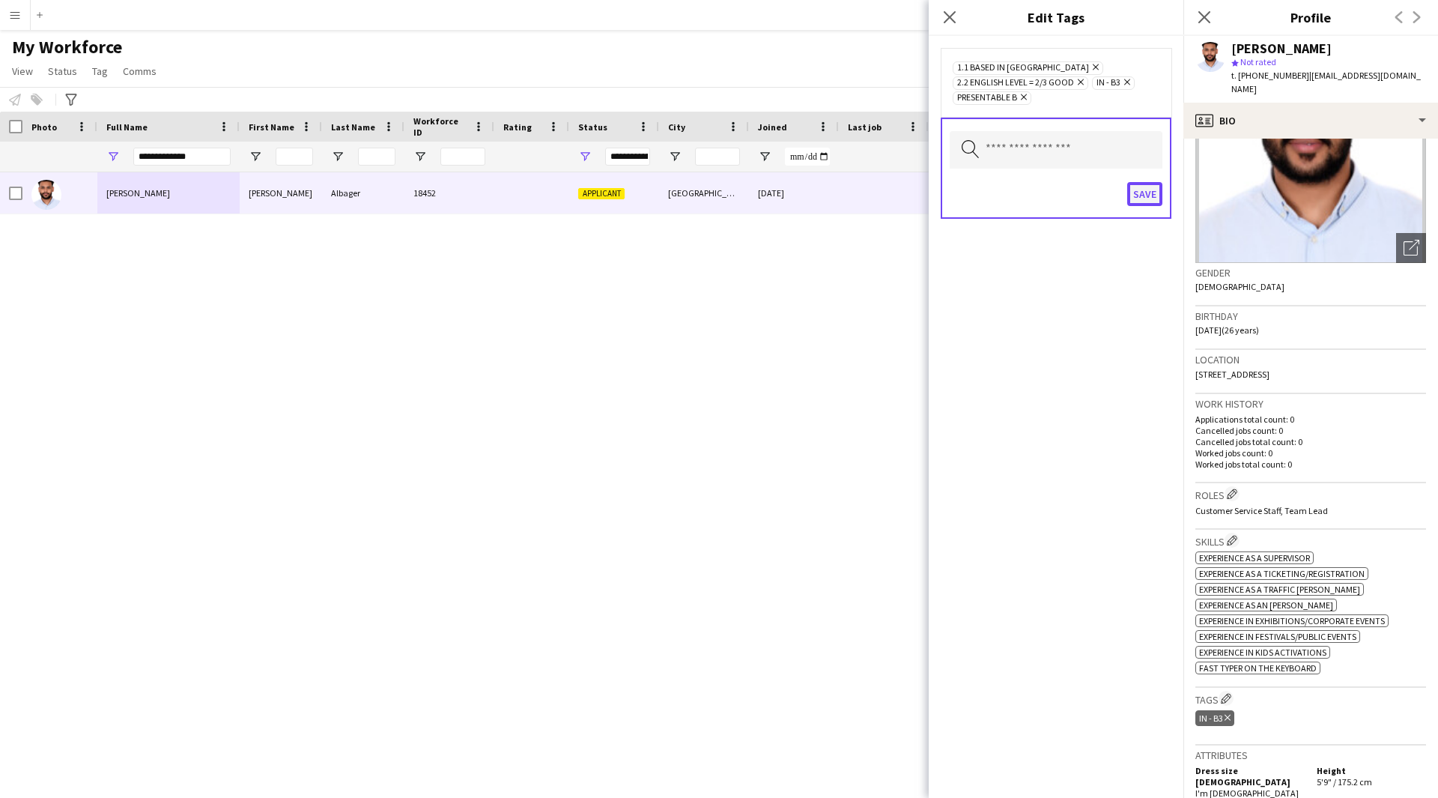
click at [1157, 196] on button "Save" at bounding box center [1144, 194] width 35 height 24
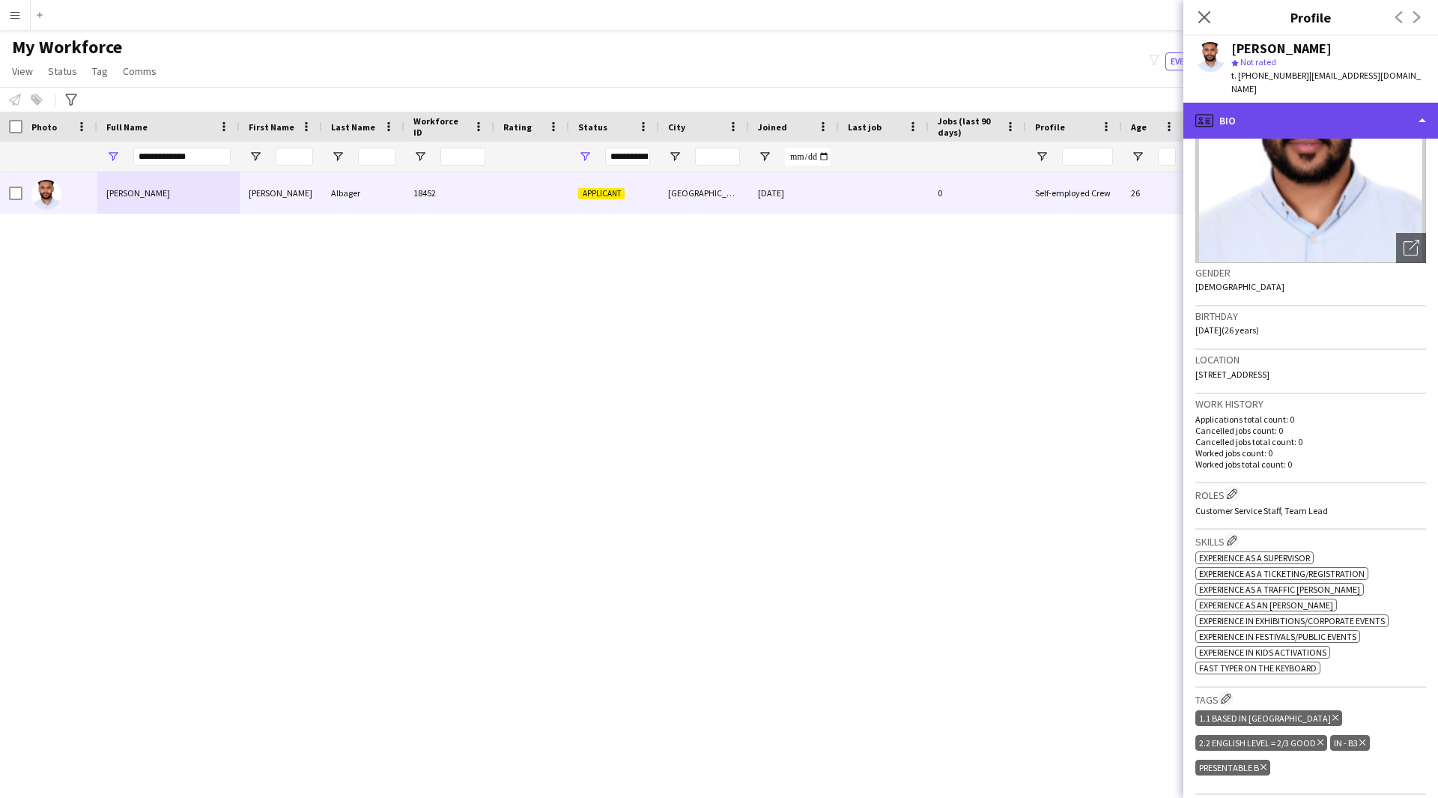
click at [1281, 103] on div "profile Bio" at bounding box center [1310, 121] width 255 height 36
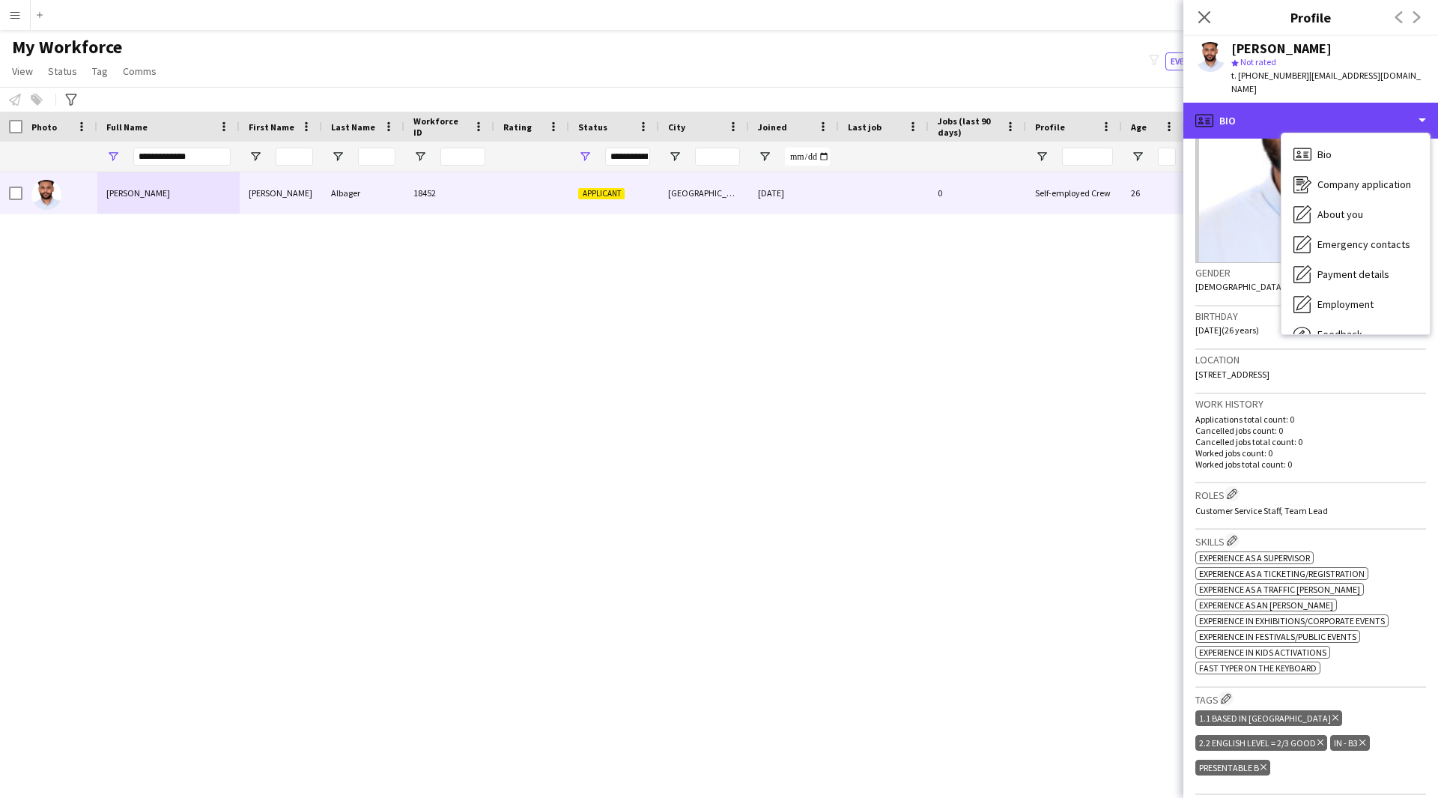
scroll to position [0, 0]
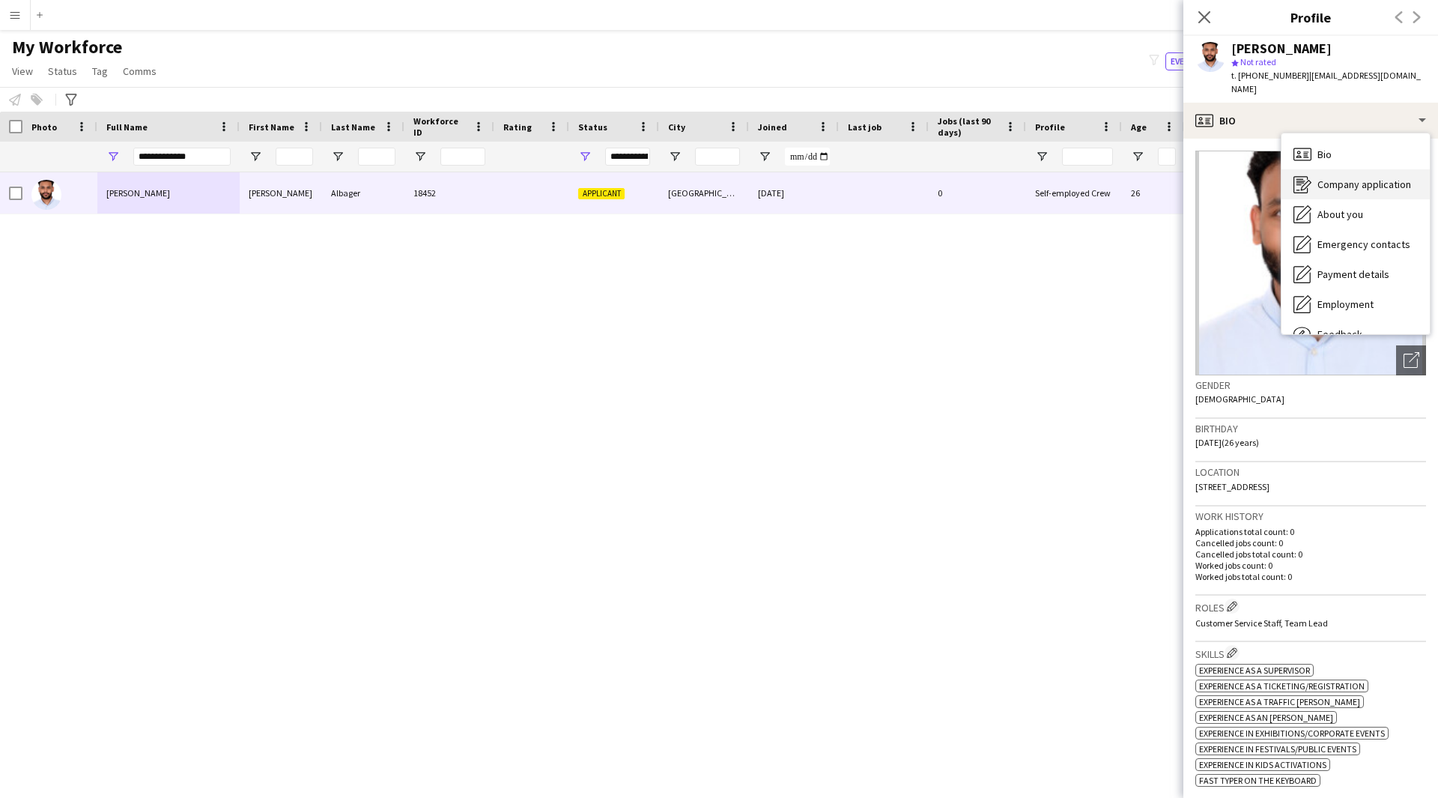
click at [1365, 177] on span "Company application" at bounding box center [1364, 183] width 94 height 13
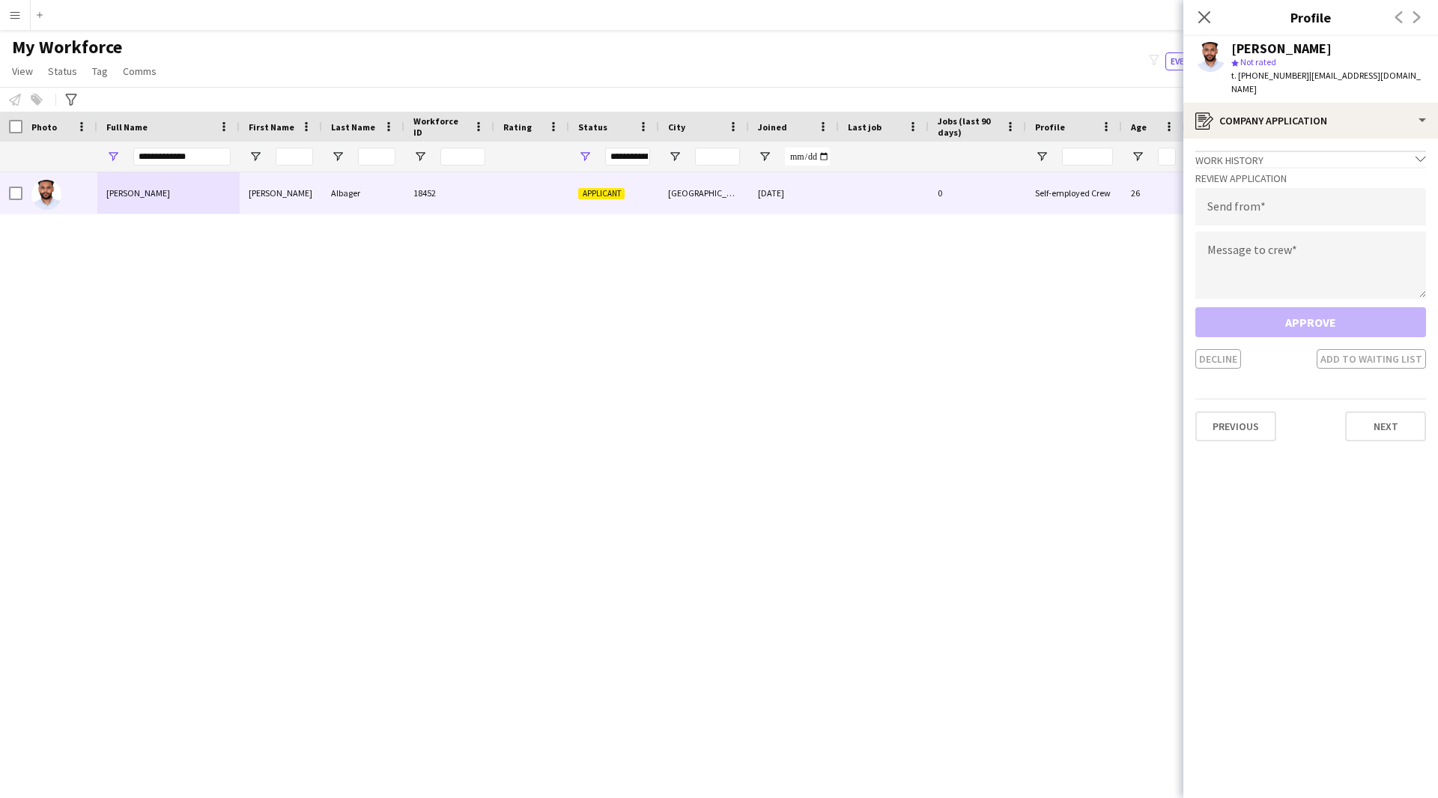
click at [1314, 81] on span "| [EMAIL_ADDRESS][DOMAIN_NAME]" at bounding box center [1325, 82] width 189 height 25
click at [1324, 122] on div "register Company application" at bounding box center [1310, 121] width 255 height 36
click at [1364, 199] on div "About you About you" at bounding box center [1355, 214] width 148 height 30
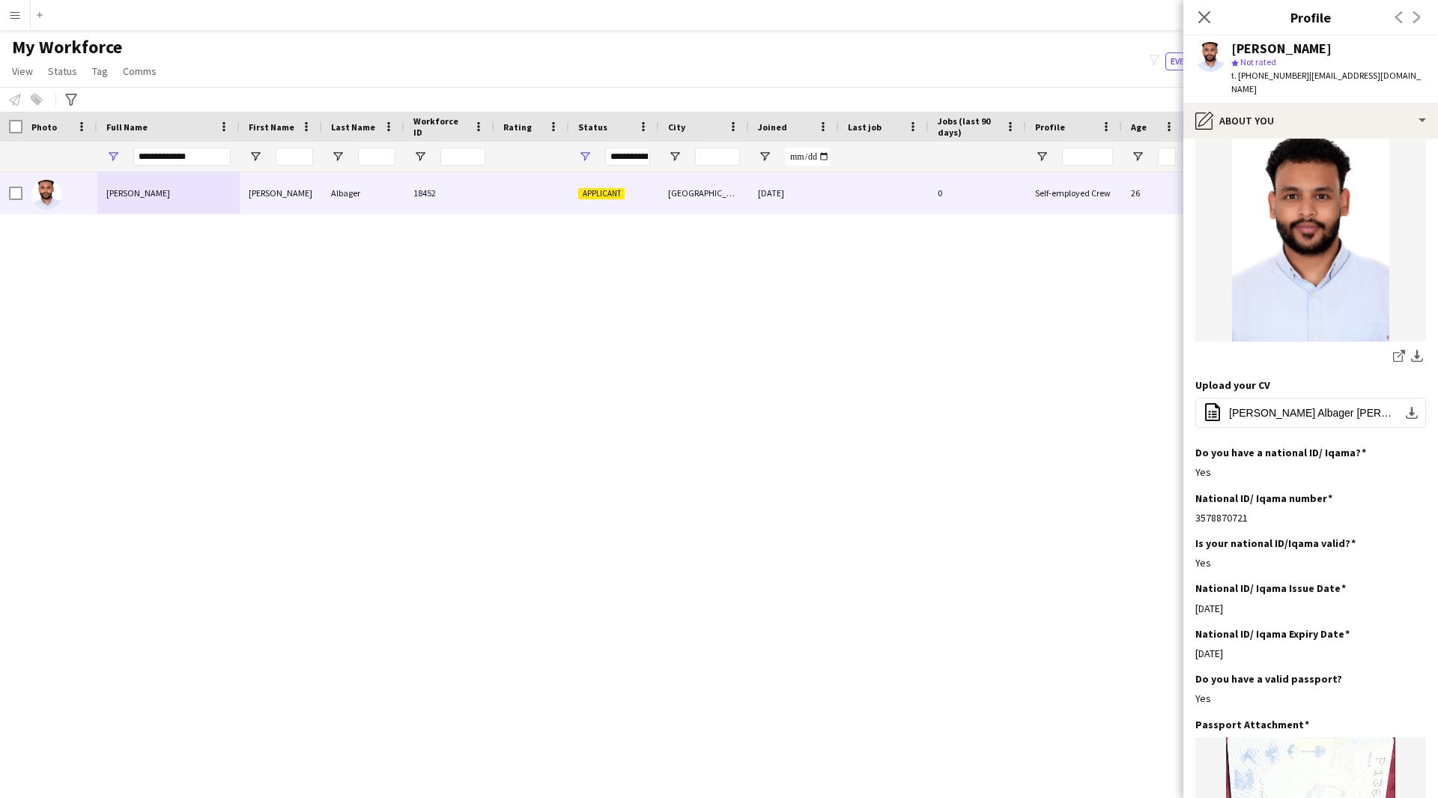
scroll to position [175, 0]
click at [1287, 108] on div "pencil4 About you" at bounding box center [1310, 121] width 255 height 36
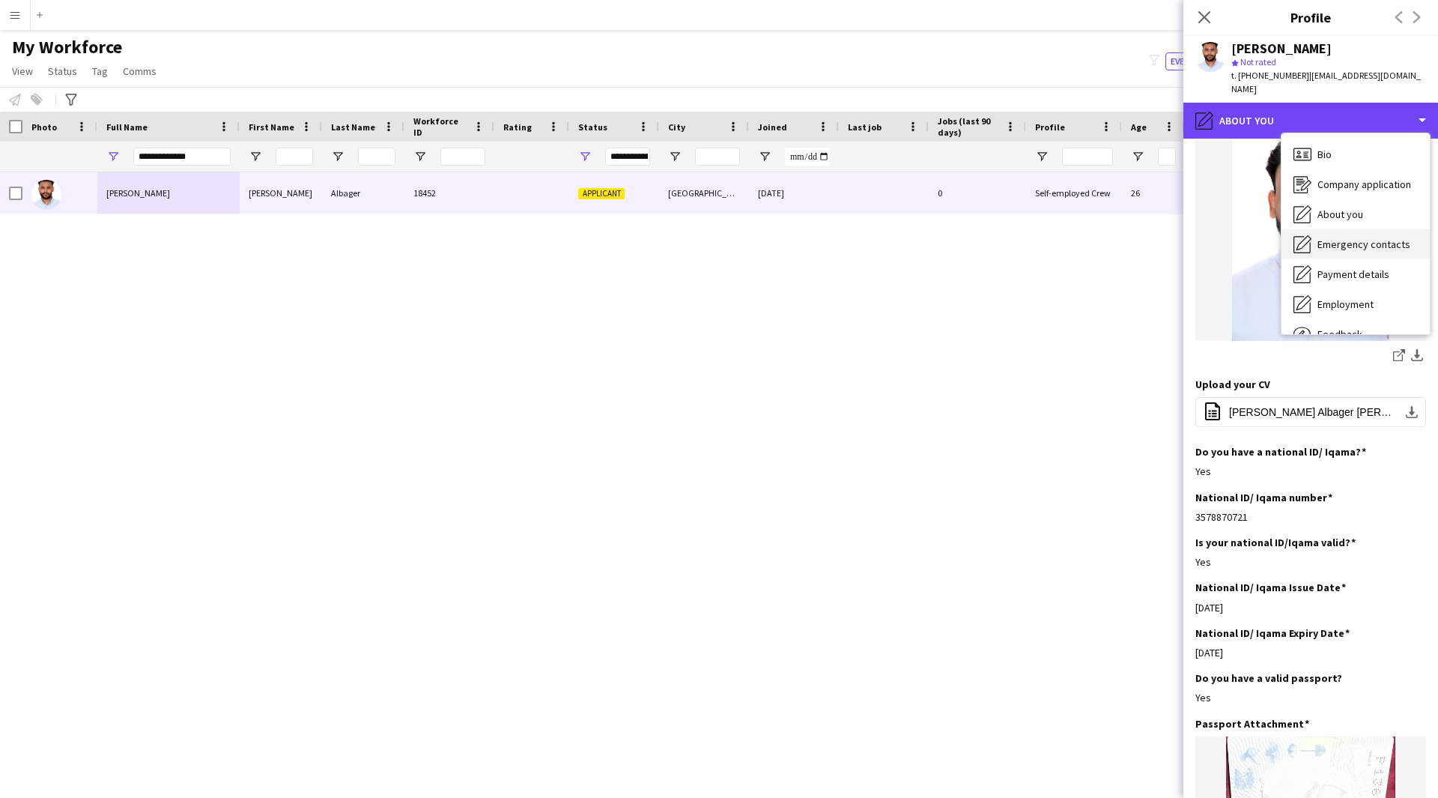
scroll to position [51, 0]
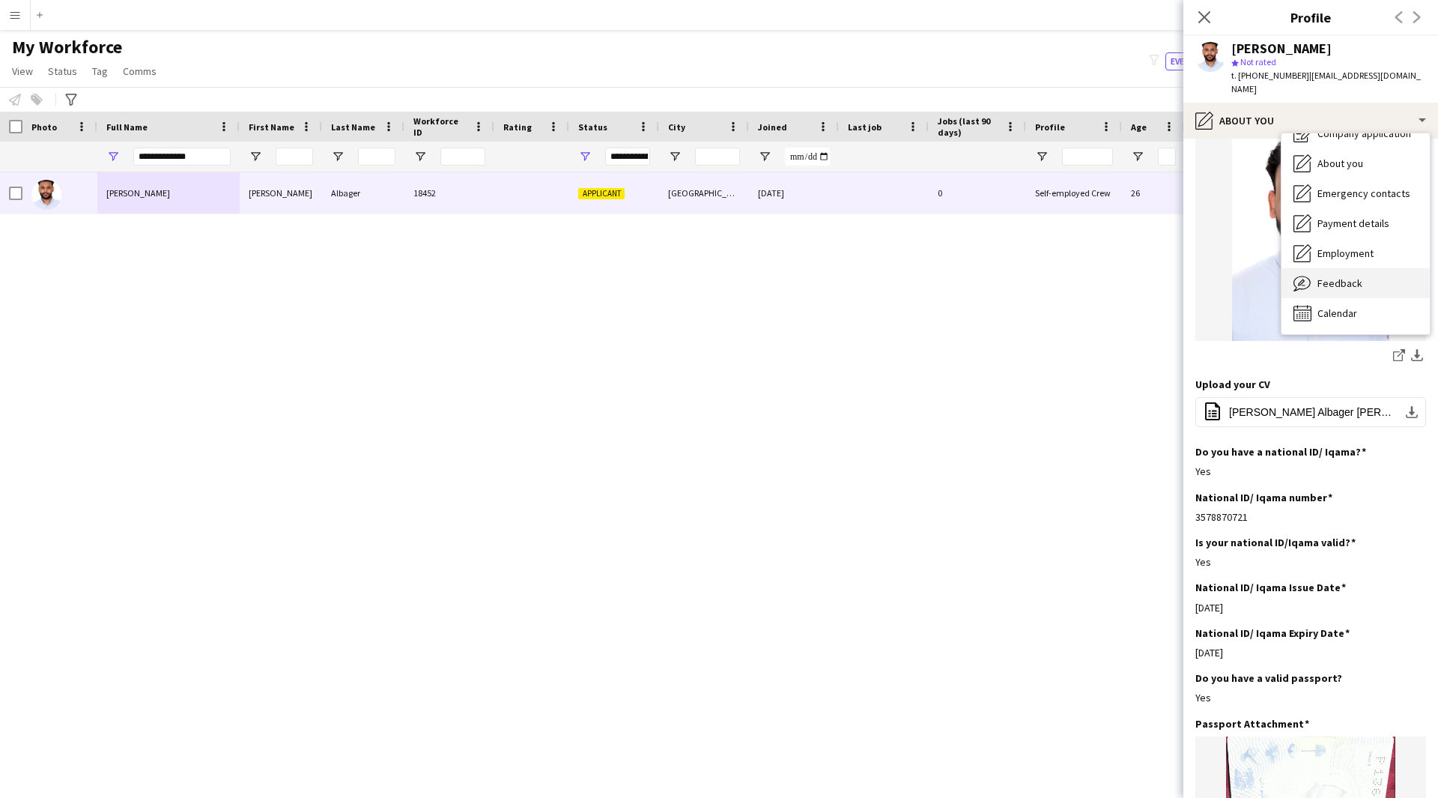
click at [1328, 276] on span "Feedback" at bounding box center [1339, 282] width 45 height 13
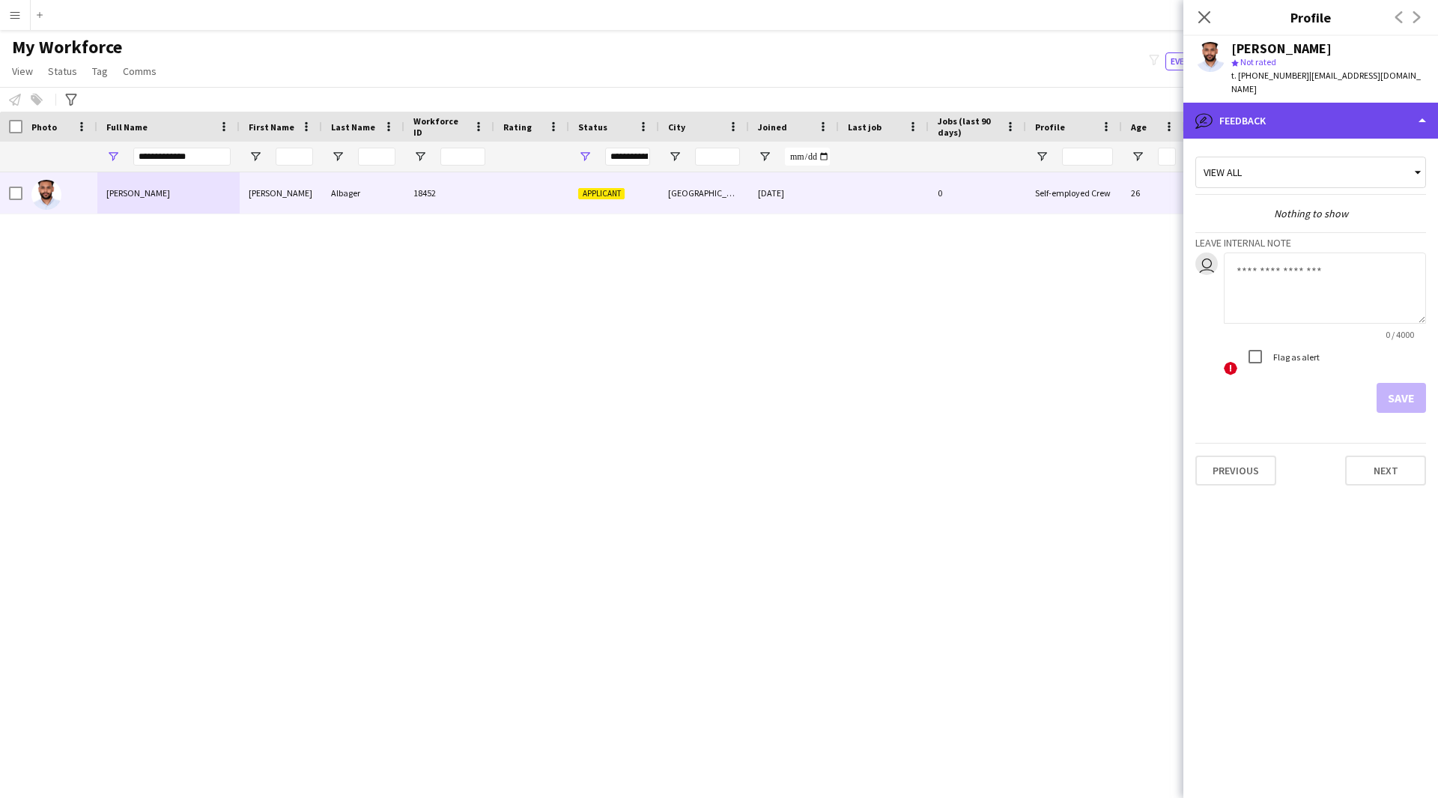
click at [1368, 115] on div "bubble-pencil Feedback" at bounding box center [1310, 121] width 255 height 36
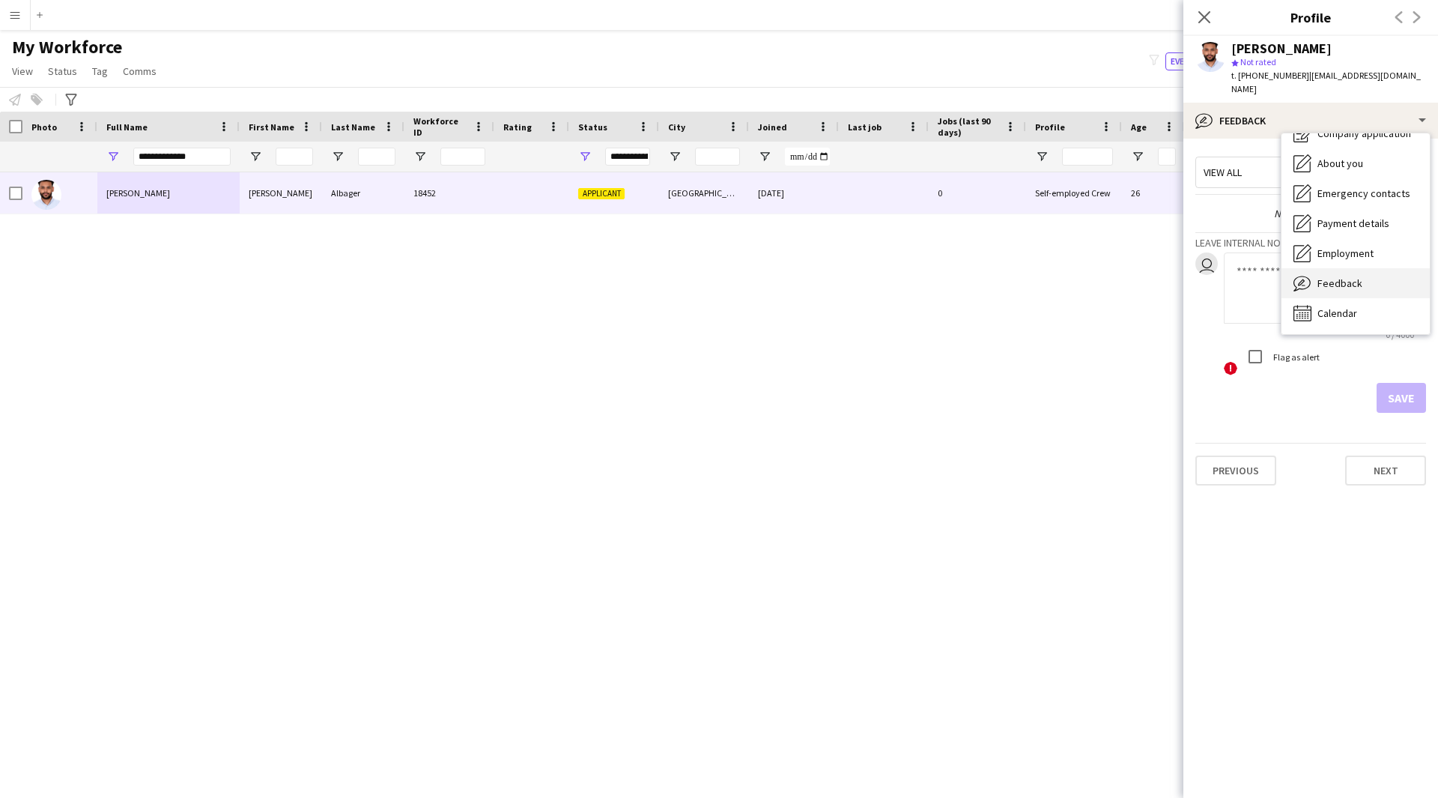
click at [1351, 268] on div "Feedback Feedback" at bounding box center [1355, 283] width 148 height 30
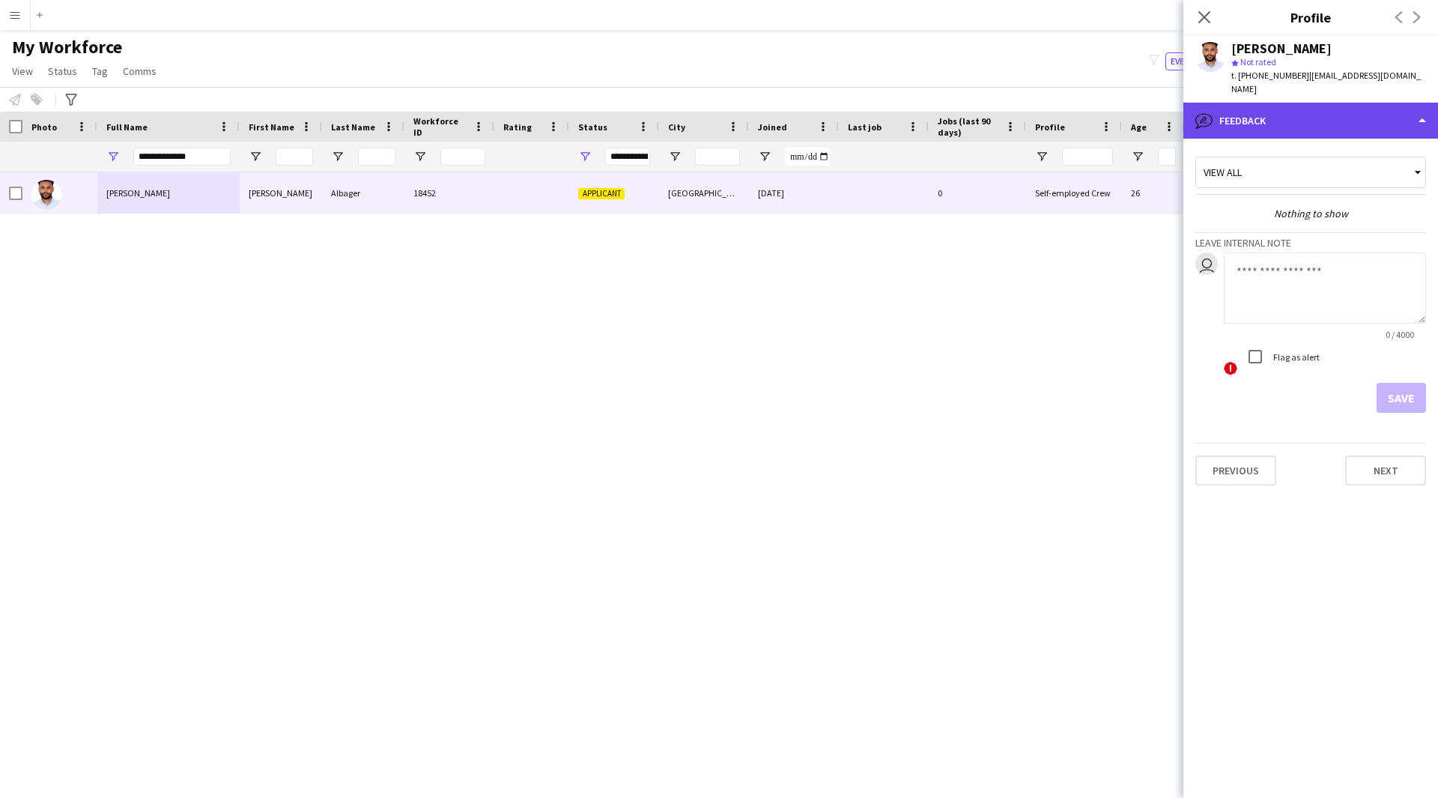
click at [1305, 116] on div "bubble-pencil Feedback" at bounding box center [1310, 121] width 255 height 36
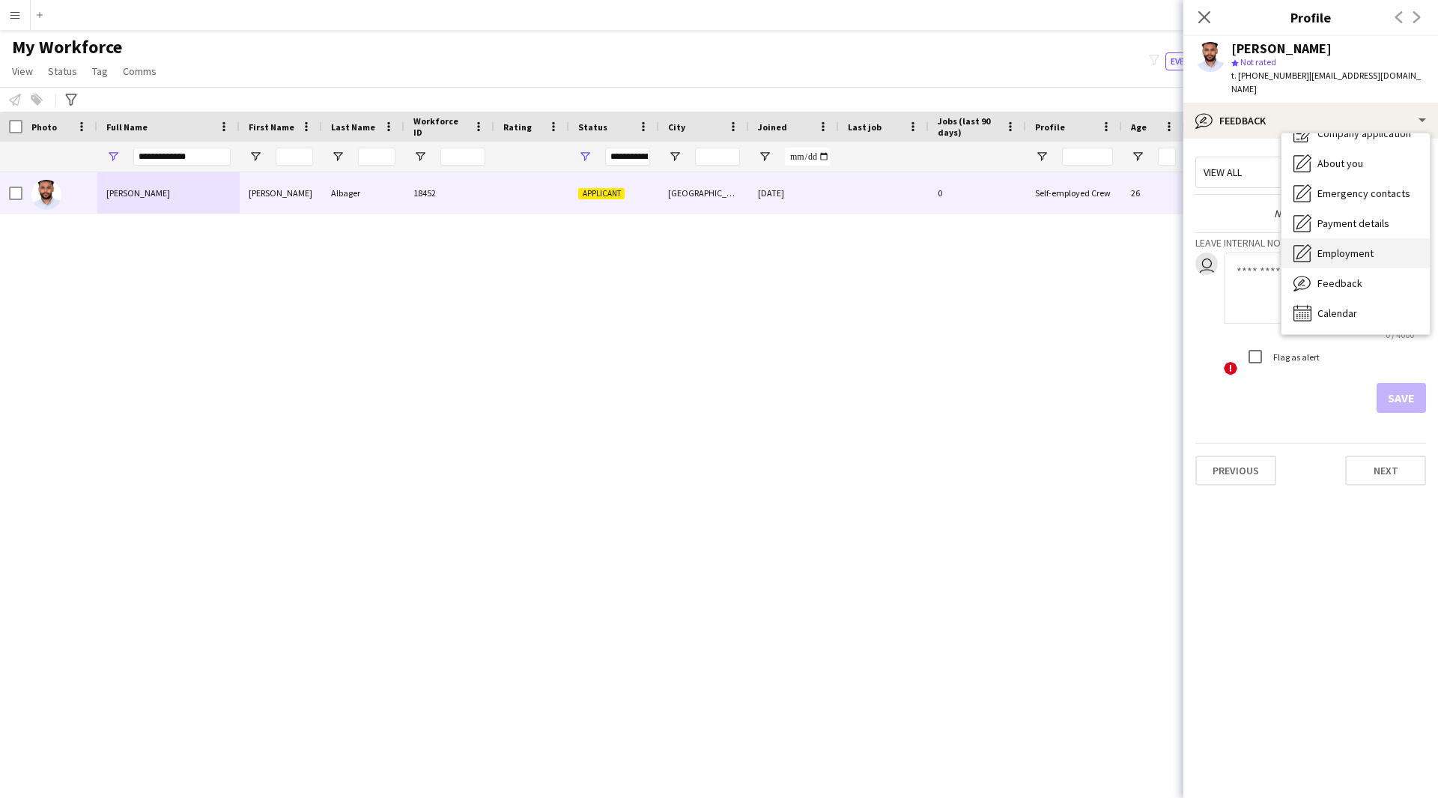
click at [1388, 238] on div "Employment Employment" at bounding box center [1355, 253] width 148 height 30
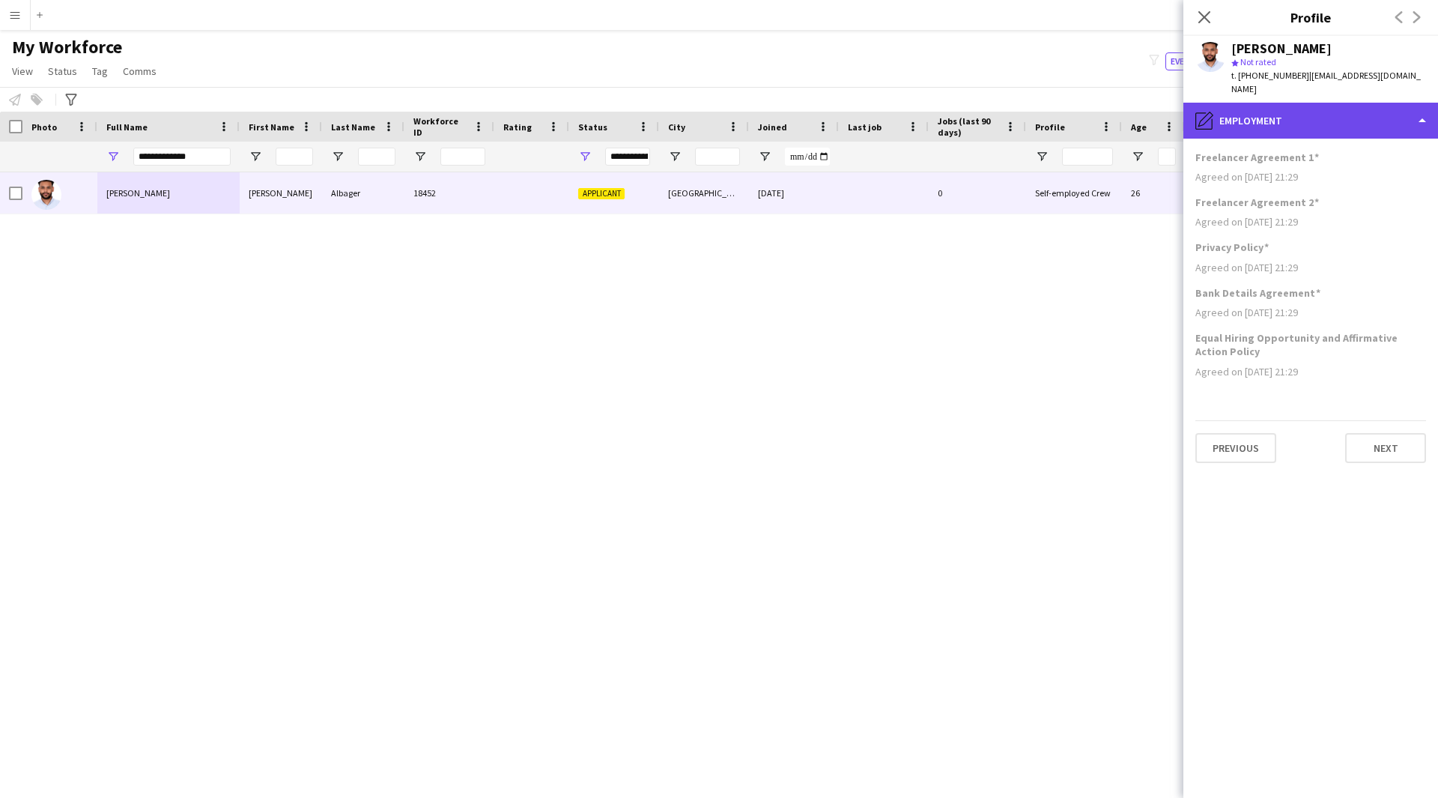
click at [1310, 115] on div "pencil4 Employment" at bounding box center [1310, 121] width 255 height 36
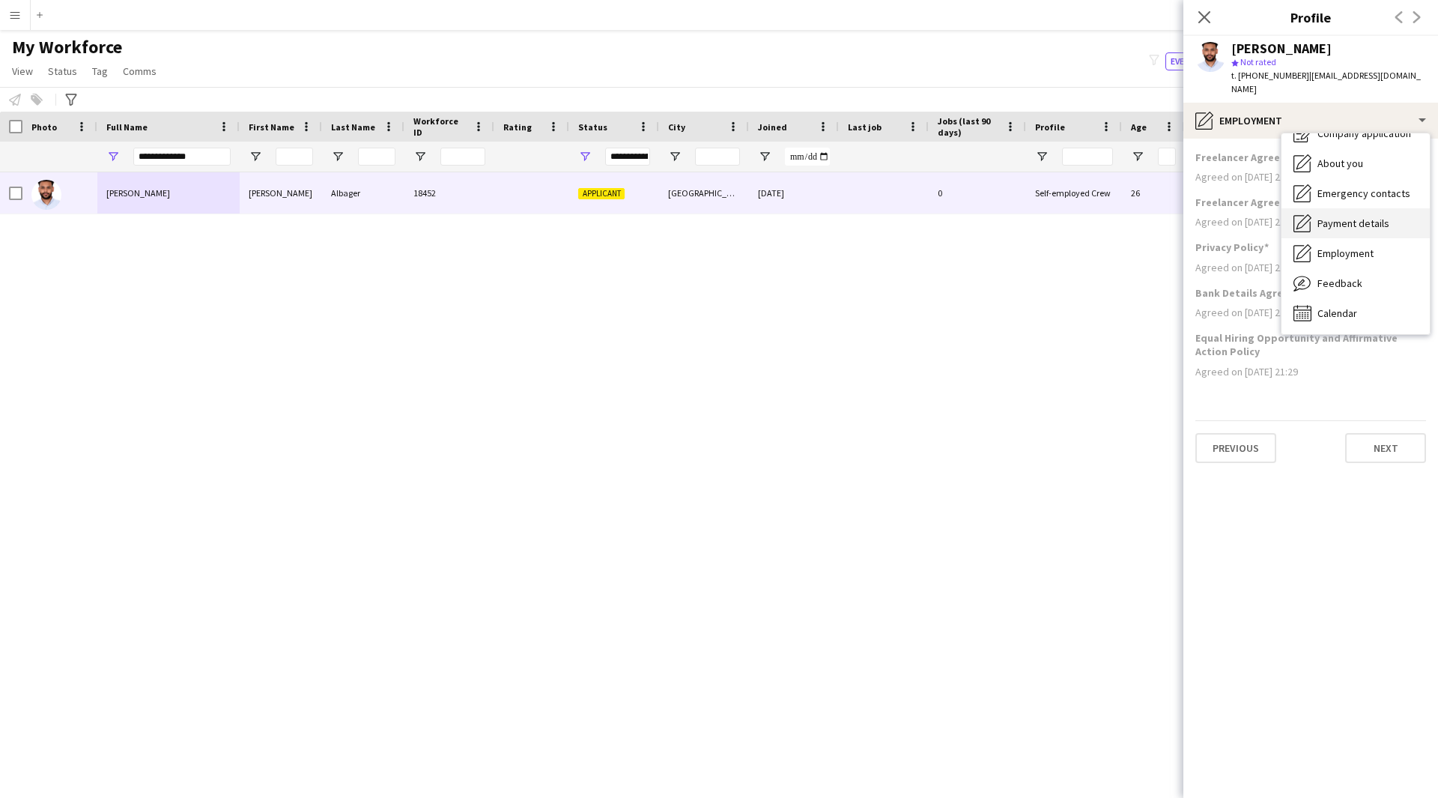
click at [1370, 216] on span "Payment details" at bounding box center [1353, 222] width 72 height 13
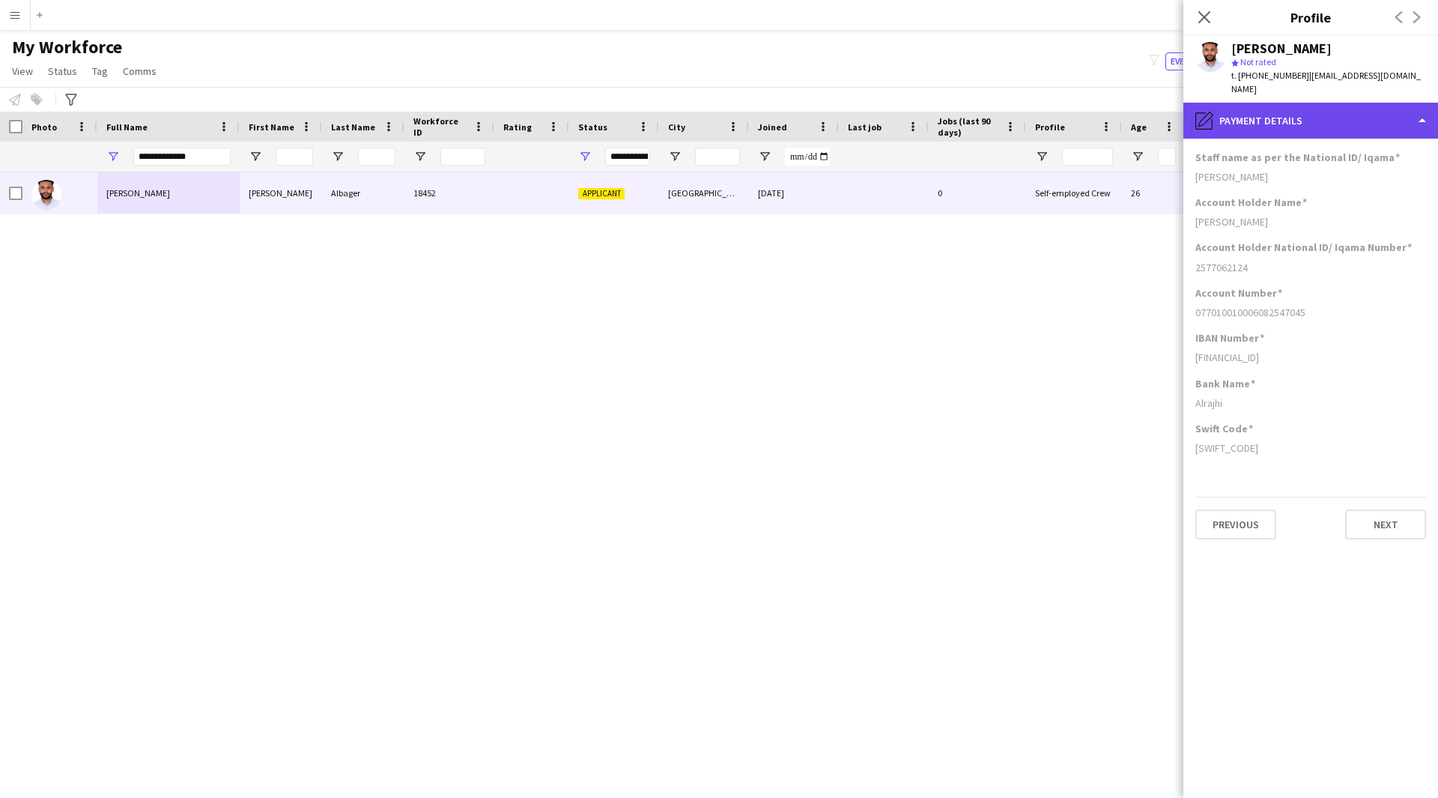
click at [1338, 103] on div "pencil4 Payment details" at bounding box center [1310, 121] width 255 height 36
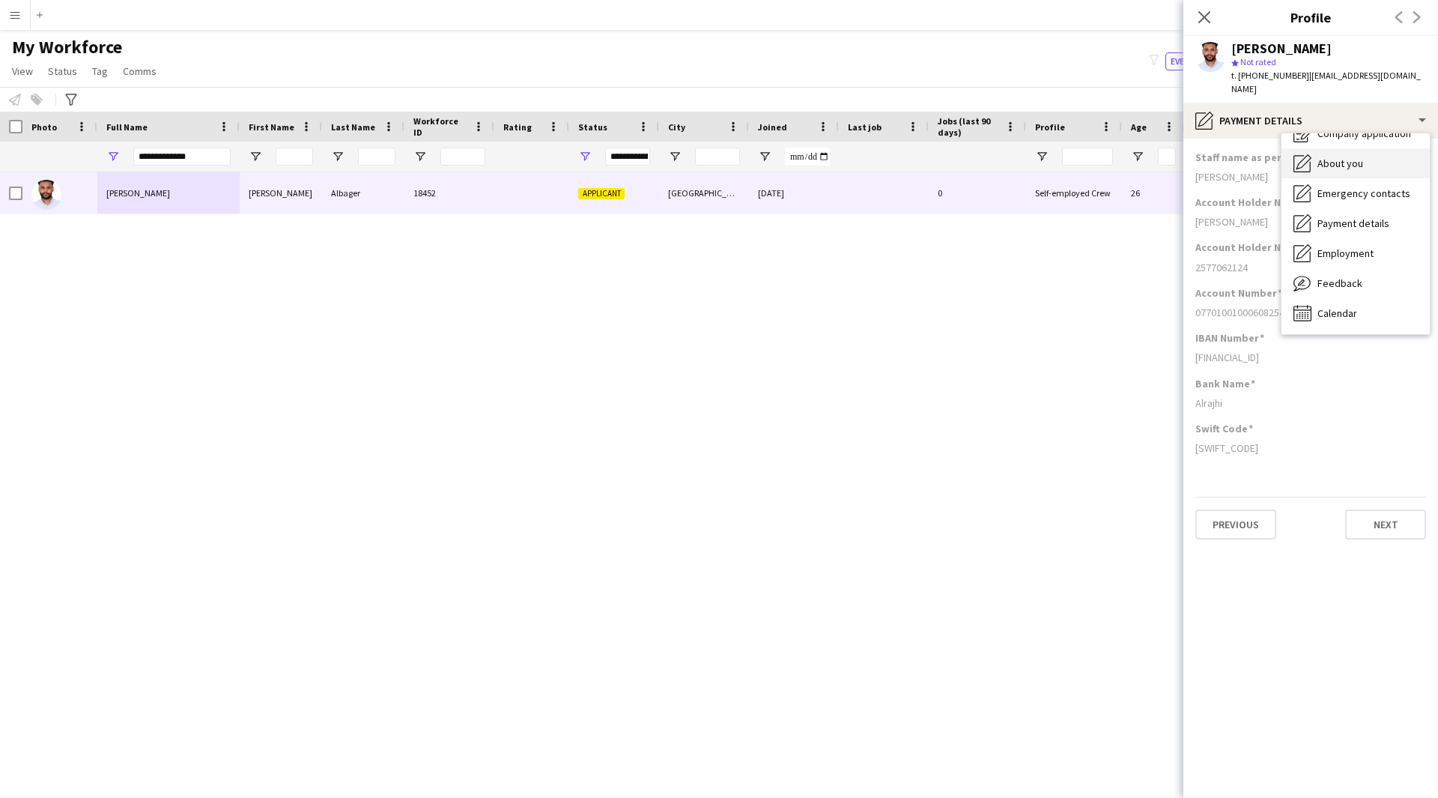
click at [1360, 158] on div "About you About you" at bounding box center [1355, 163] width 148 height 30
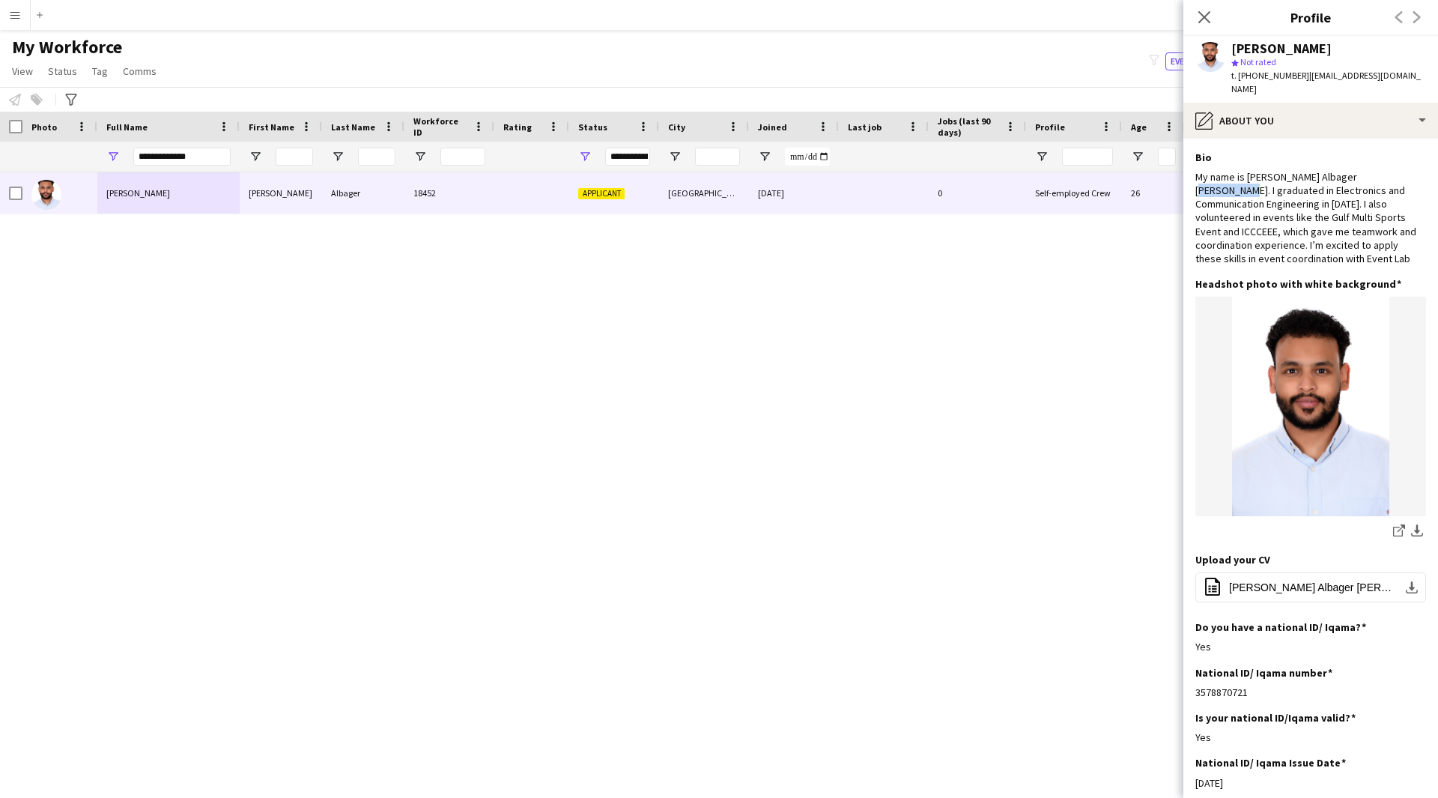
click at [1360, 170] on div "My name is [PERSON_NAME] Albager [PERSON_NAME]. I graduated in Electronics and …" at bounding box center [1310, 217] width 231 height 95
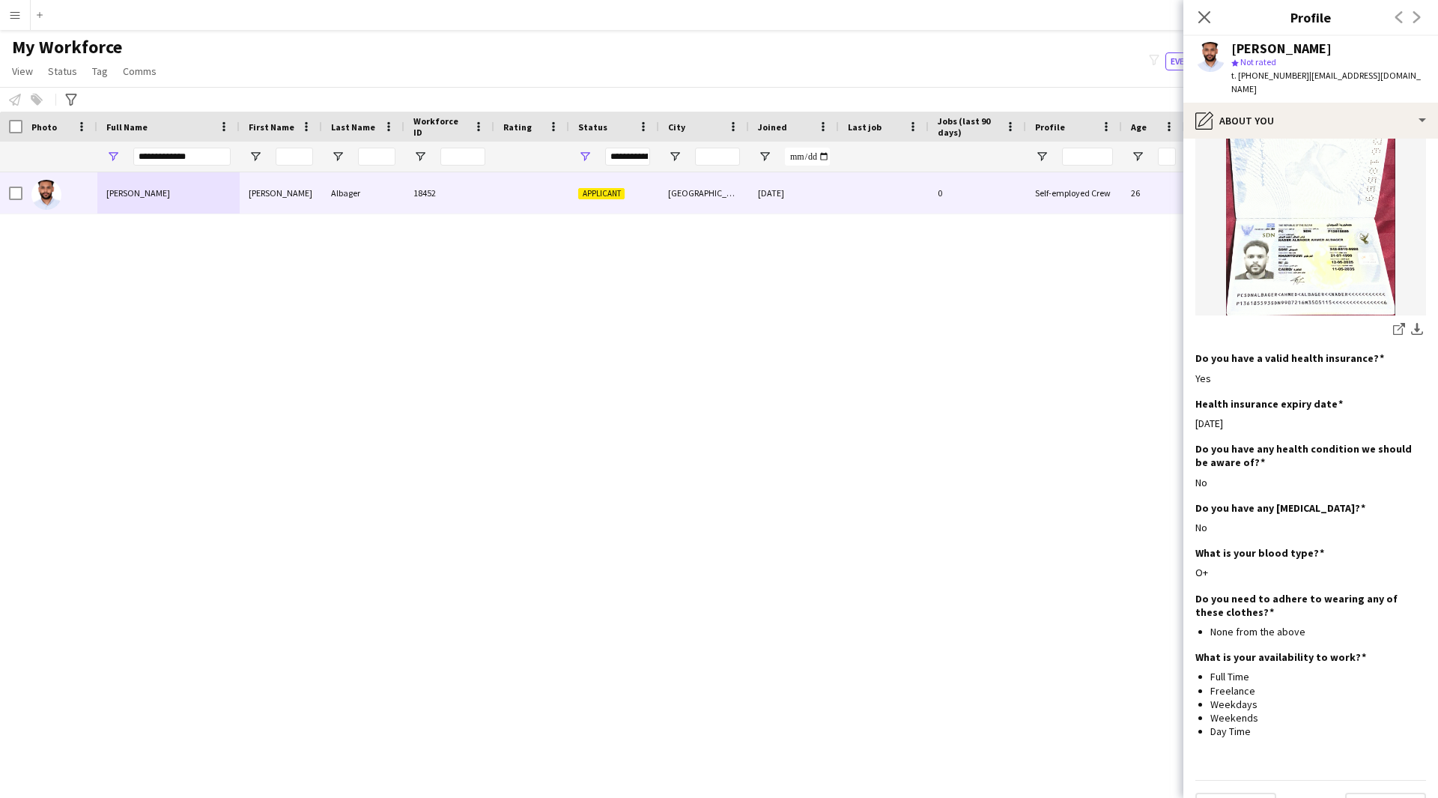
scroll to position [839, 0]
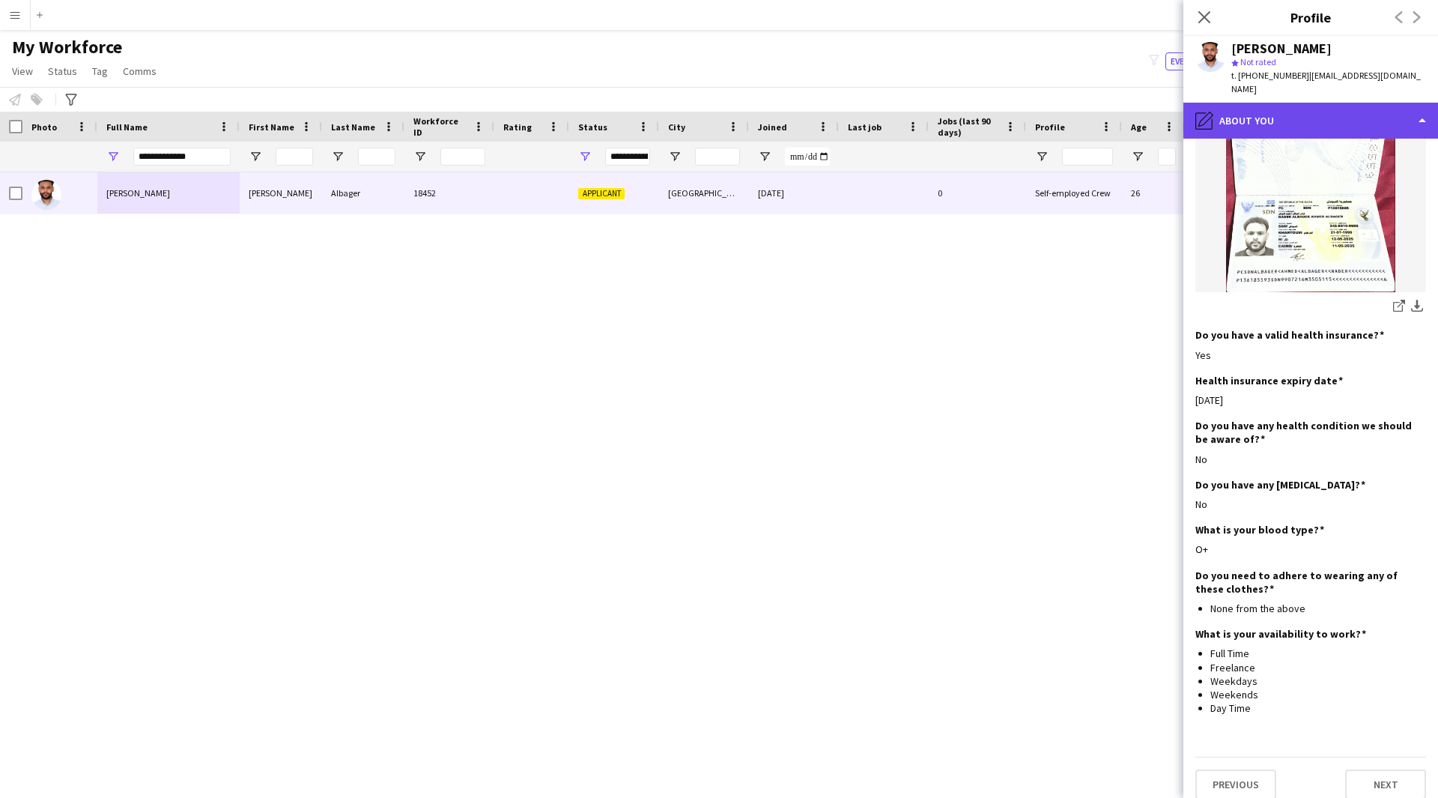
click at [1296, 103] on div "pencil4 About you" at bounding box center [1310, 121] width 255 height 36
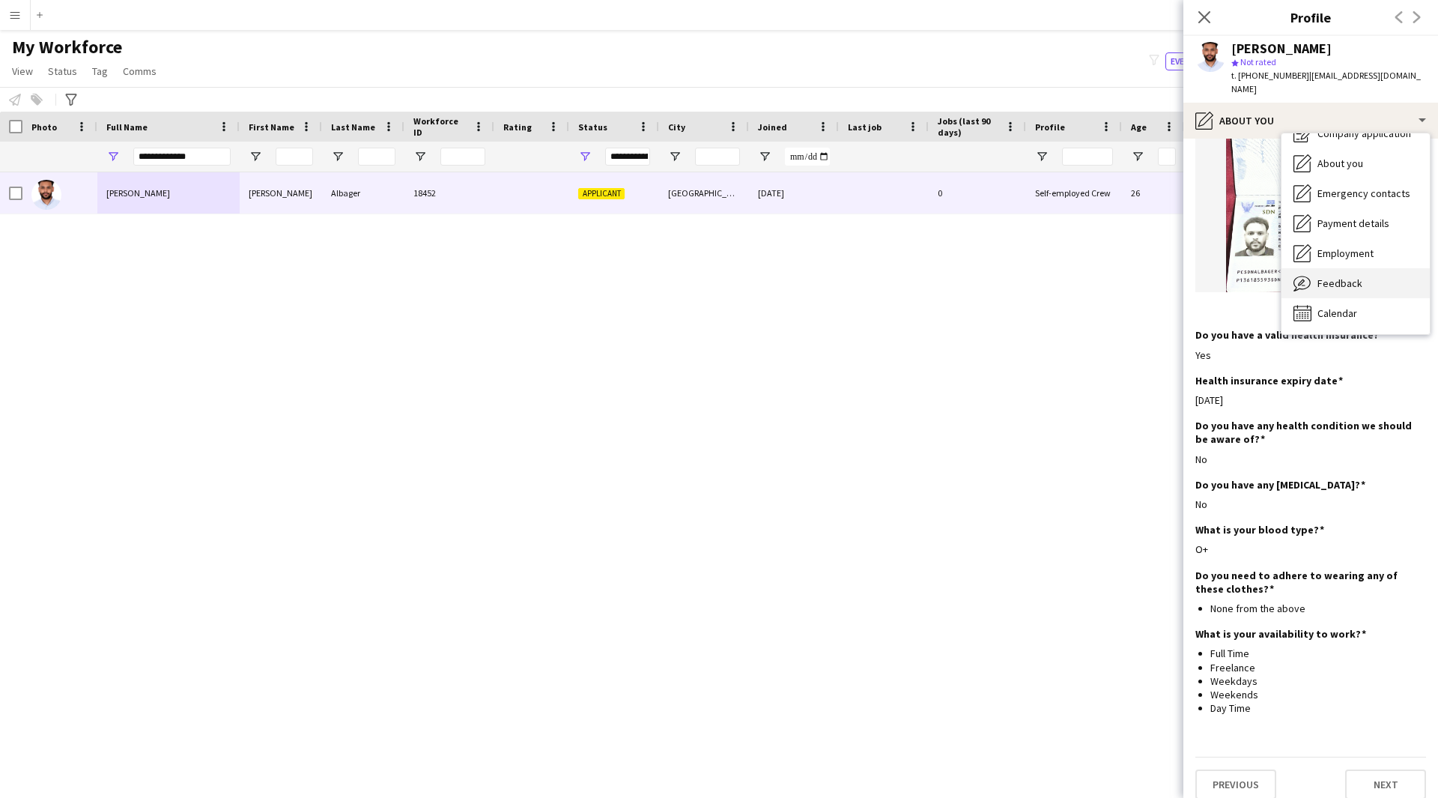
click at [1355, 276] on span "Feedback" at bounding box center [1339, 282] width 45 height 13
